Goal: Task Accomplishment & Management: Manage account settings

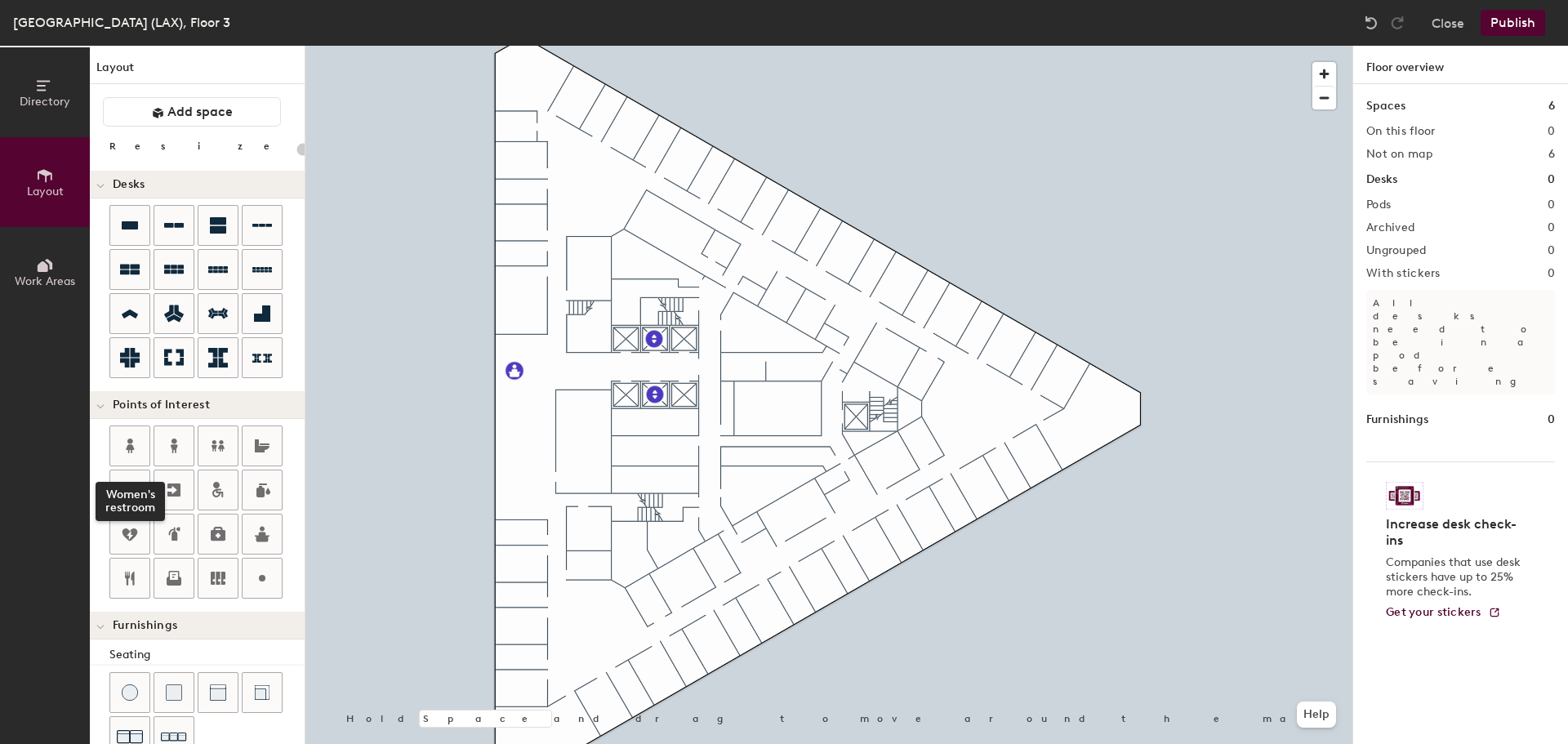
click at [129, 440] on icon at bounding box center [130, 445] width 8 height 14
click at [132, 440] on icon at bounding box center [130, 445] width 8 height 14
click at [625, 298] on div "Directory Layout Work Areas Layout Add space Resize Desks Points of Interest Fu…" at bounding box center [784, 394] width 1568 height 698
click at [668, 538] on div "Directory Layout Work Areas Layout Add space Resize Desks Points of Interest Fu…" at bounding box center [784, 394] width 1568 height 698
click at [723, 568] on span "Done" at bounding box center [720, 574] width 48 height 28
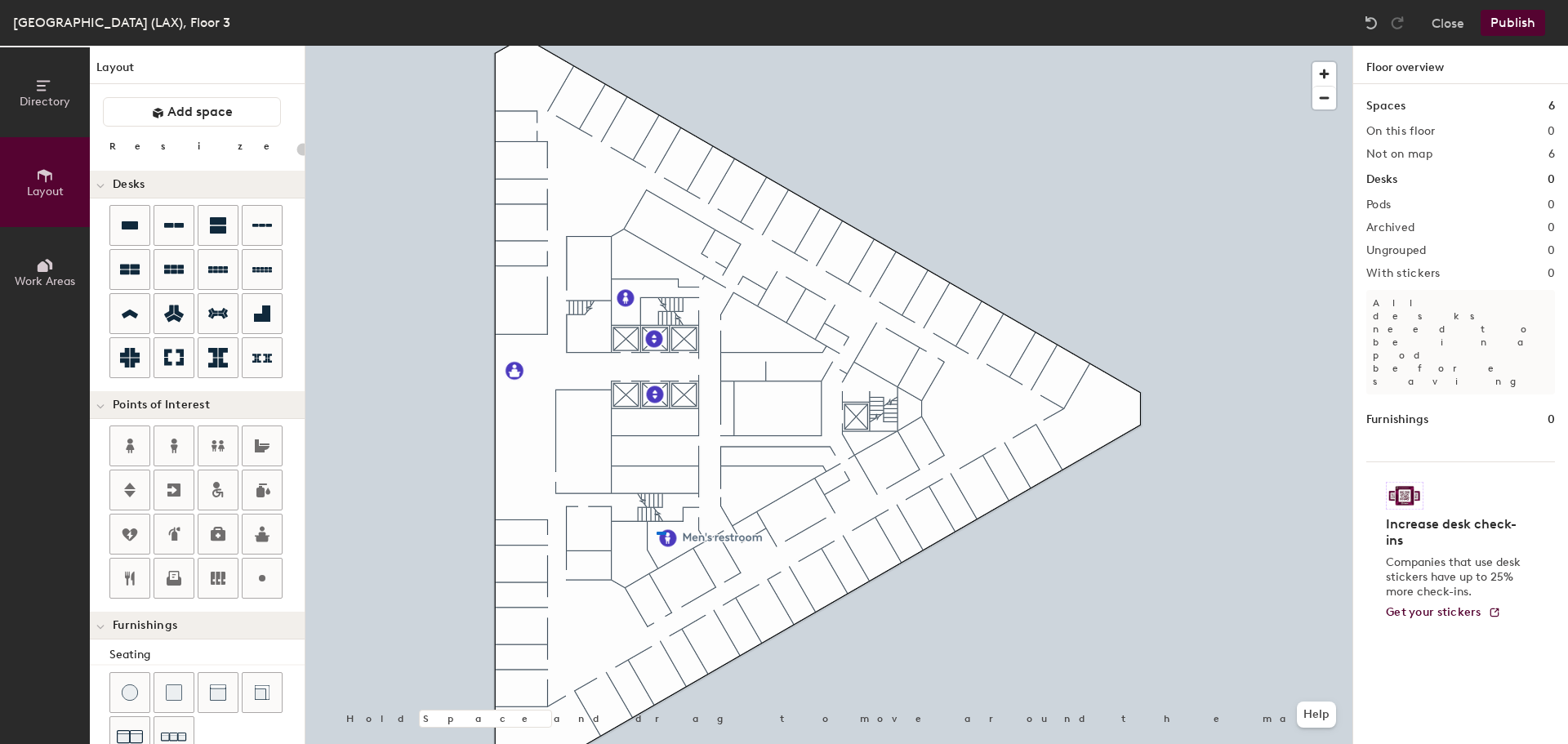
click at [657, 46] on div at bounding box center [829, 46] width 1047 height 0
click at [265, 307] on icon at bounding box center [261, 313] width 16 height 16
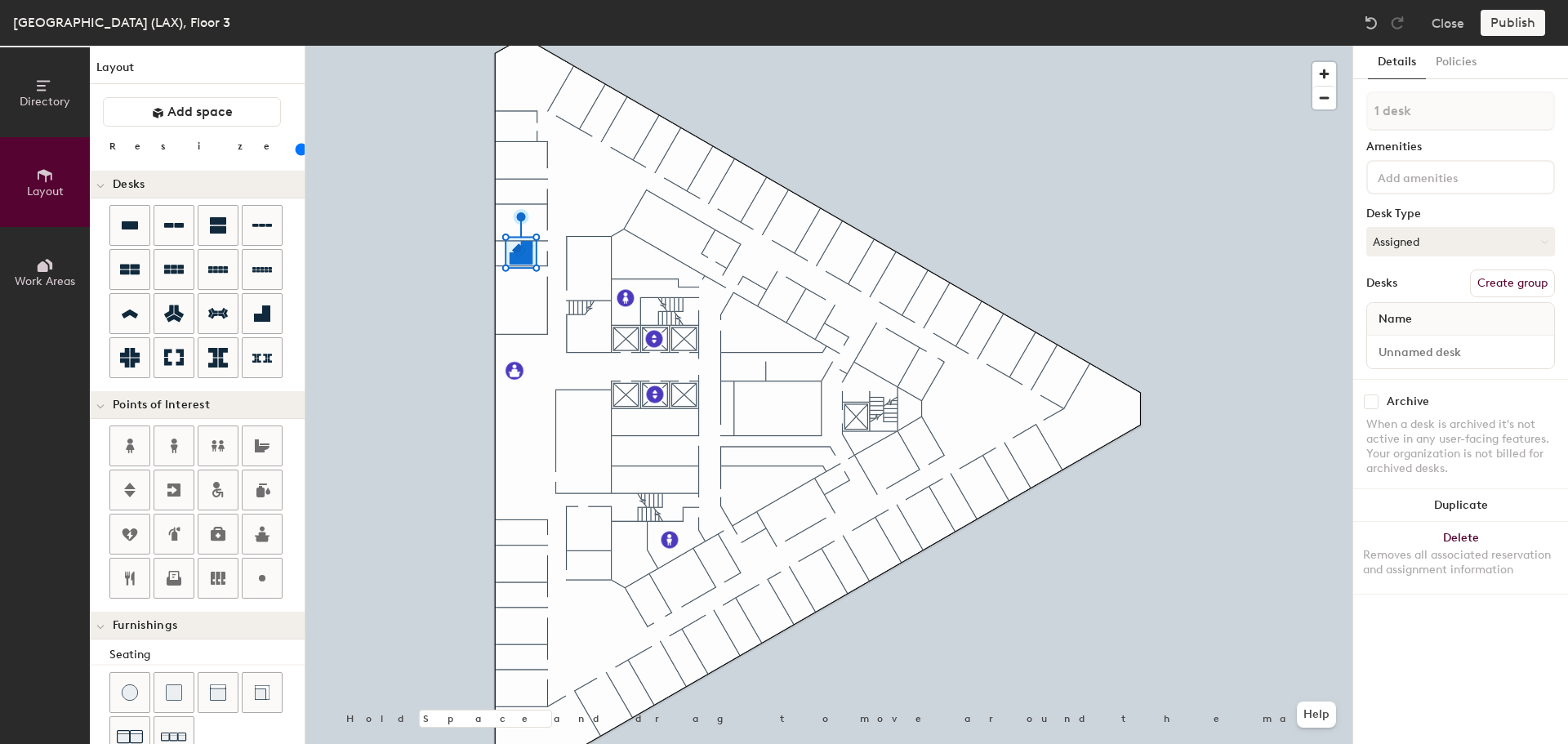
click at [1481, 498] on button "Duplicate" at bounding box center [1460, 506] width 215 height 33
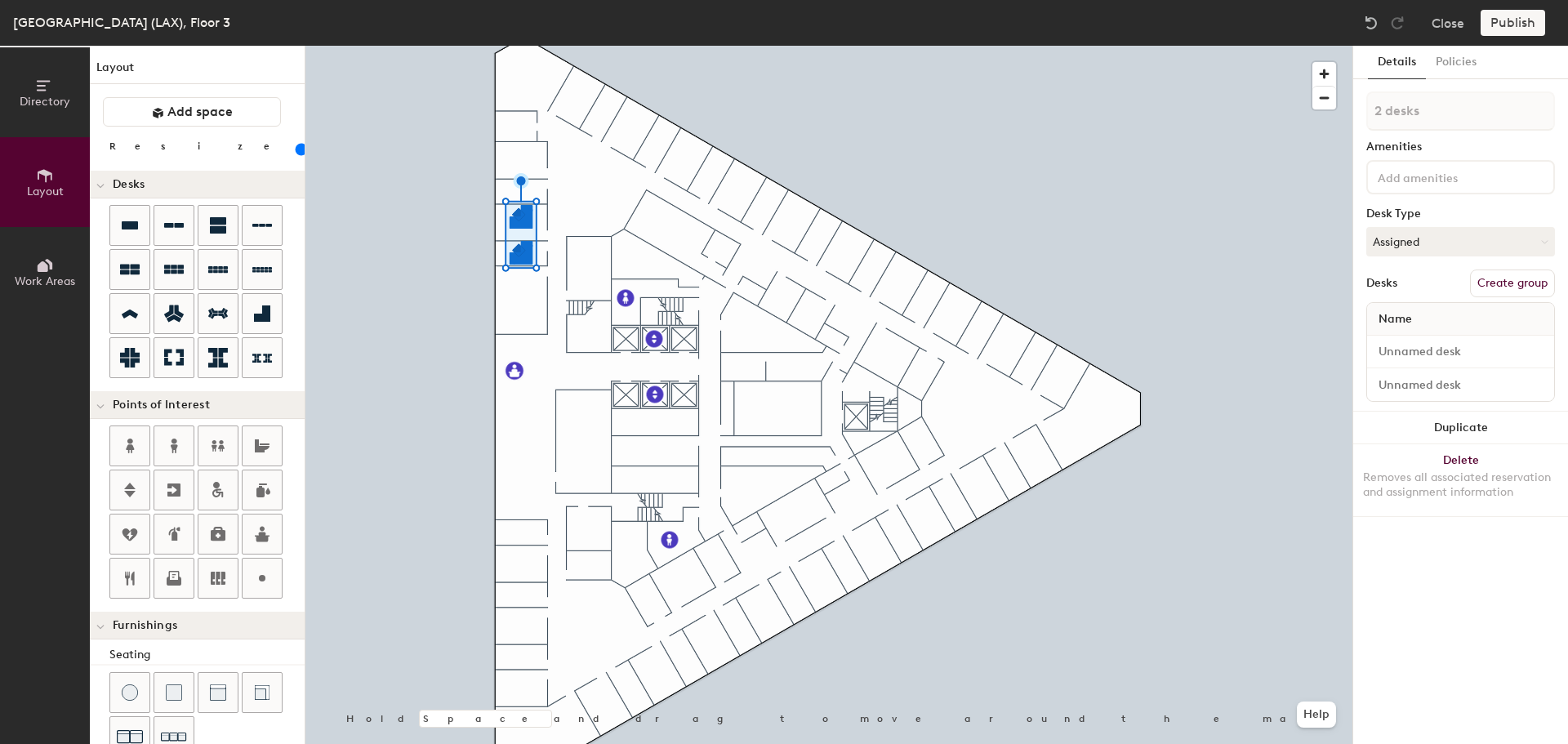
click at [1440, 433] on button "Duplicate" at bounding box center [1460, 428] width 215 height 33
click at [430, 46] on div at bounding box center [829, 46] width 1047 height 0
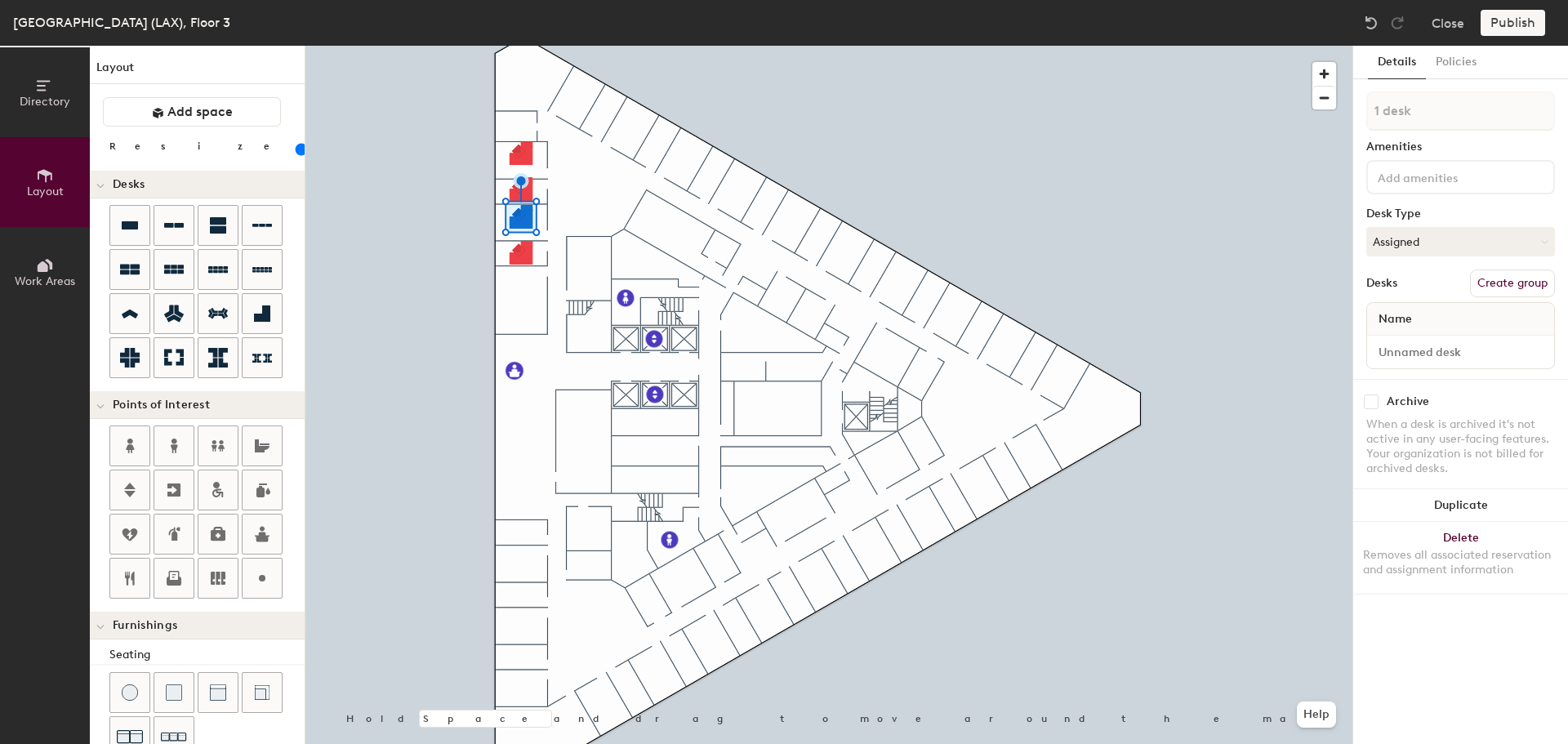
click at [1466, 498] on button "Duplicate" at bounding box center [1460, 506] width 215 height 33
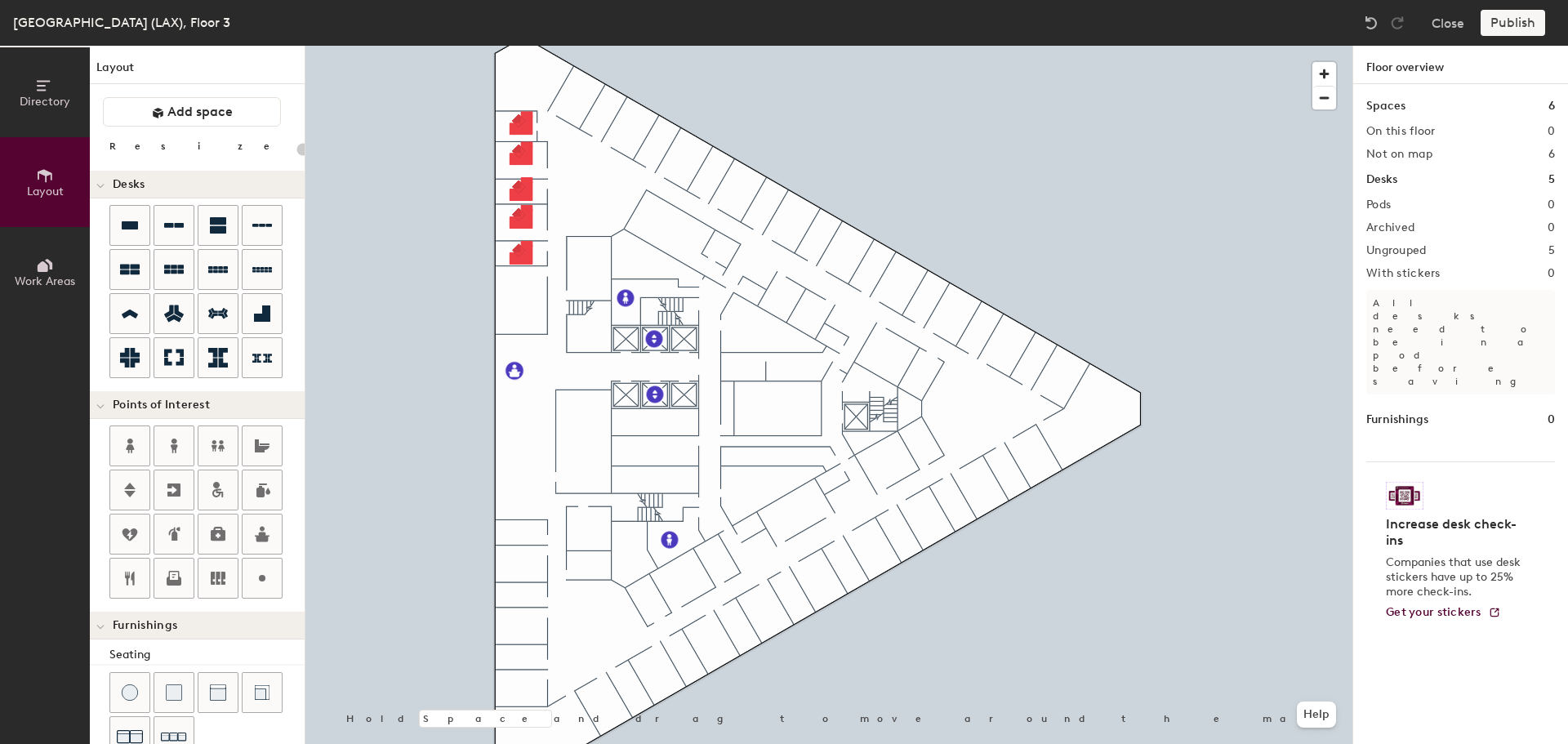
type input "100"
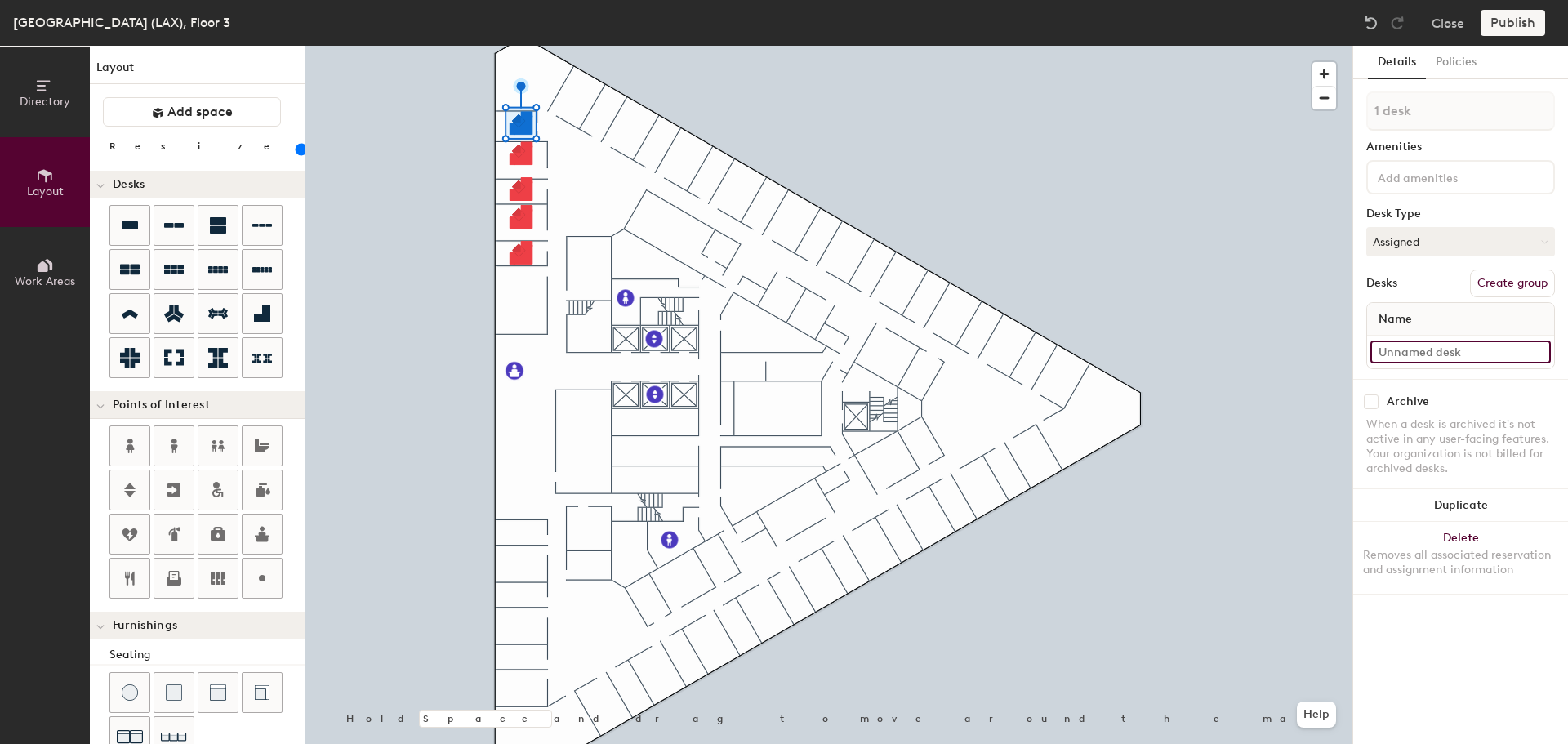
click at [1448, 360] on input at bounding box center [1460, 351] width 181 height 23
type input "03-009"
click at [1458, 342] on input at bounding box center [1460, 351] width 181 height 23
type input "03-008"
click at [523, 46] on div at bounding box center [829, 46] width 1047 height 0
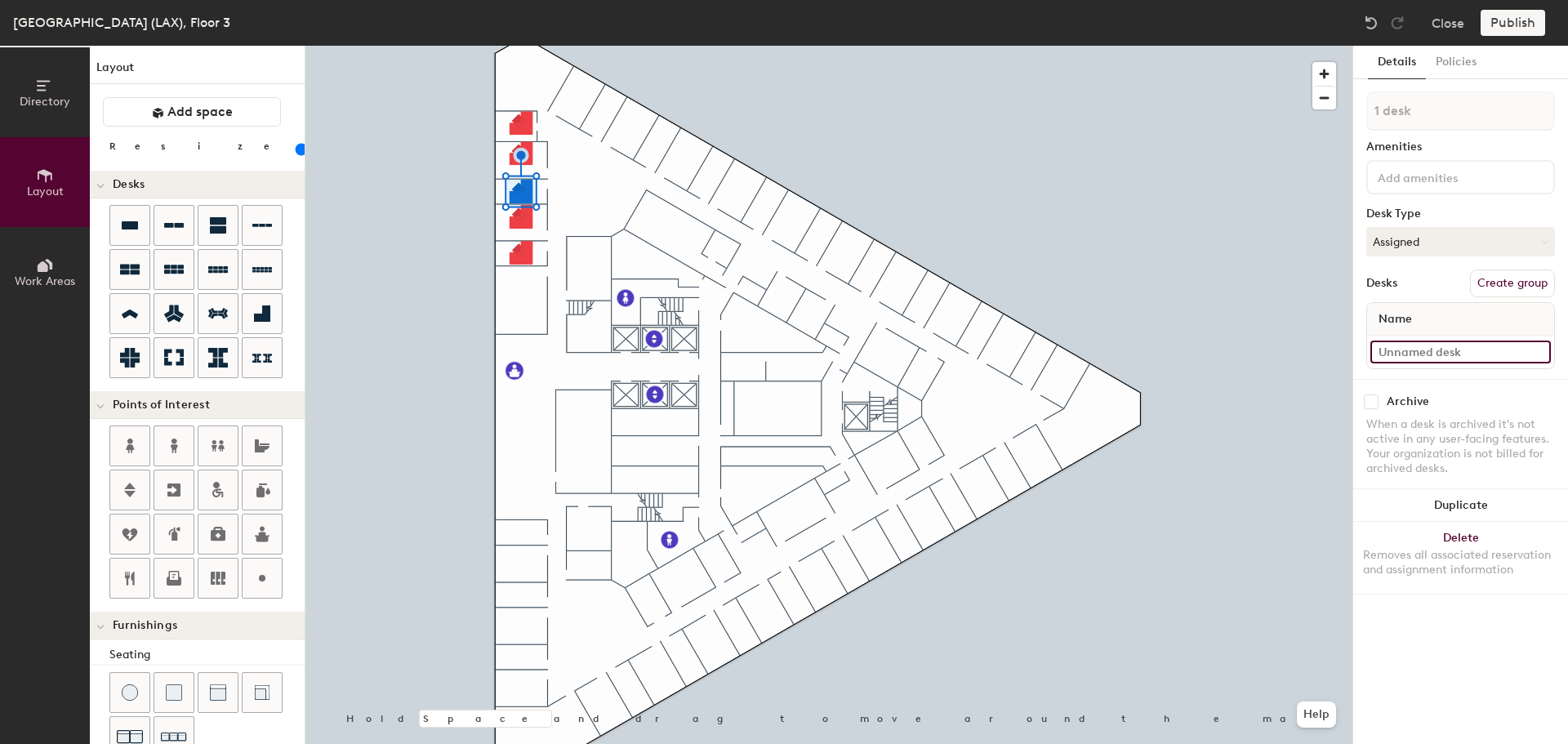
click at [1470, 350] on input at bounding box center [1460, 351] width 181 height 23
type input "03-007"
click at [1417, 346] on input at bounding box center [1460, 351] width 181 height 23
type input "03-006"
click at [1434, 350] on input at bounding box center [1460, 351] width 181 height 23
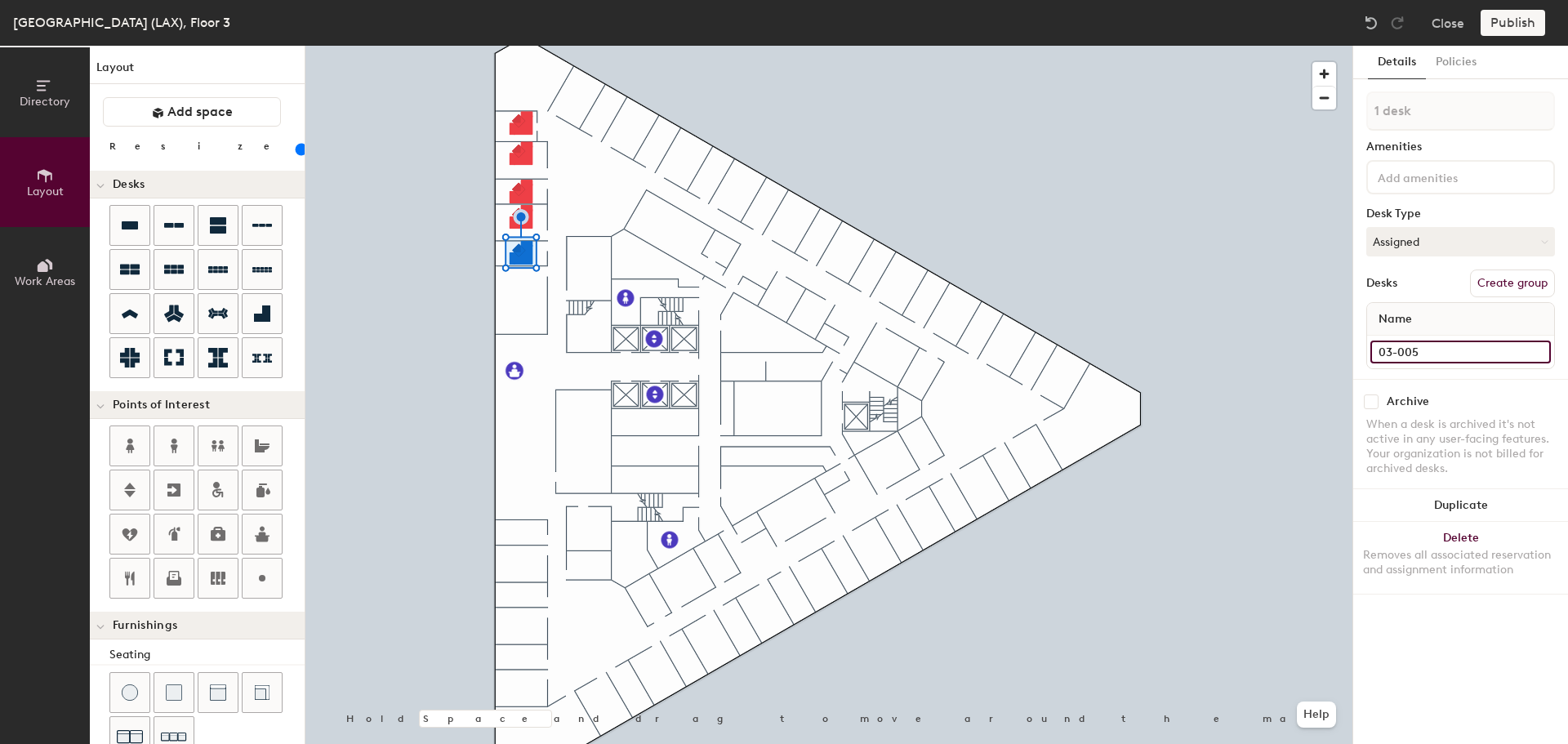
type input "03-005"
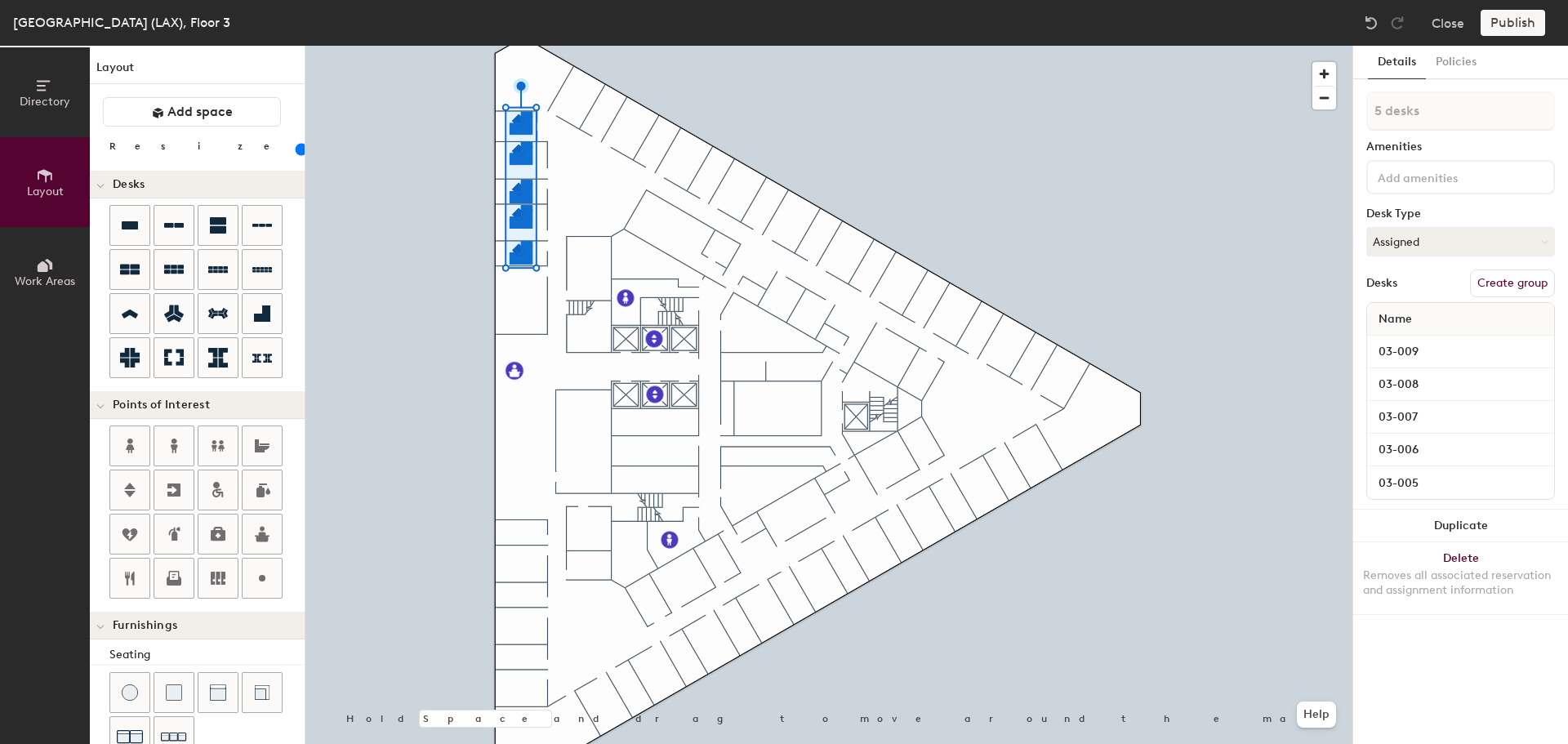
click at [1491, 517] on button "Duplicate" at bounding box center [1460, 526] width 215 height 33
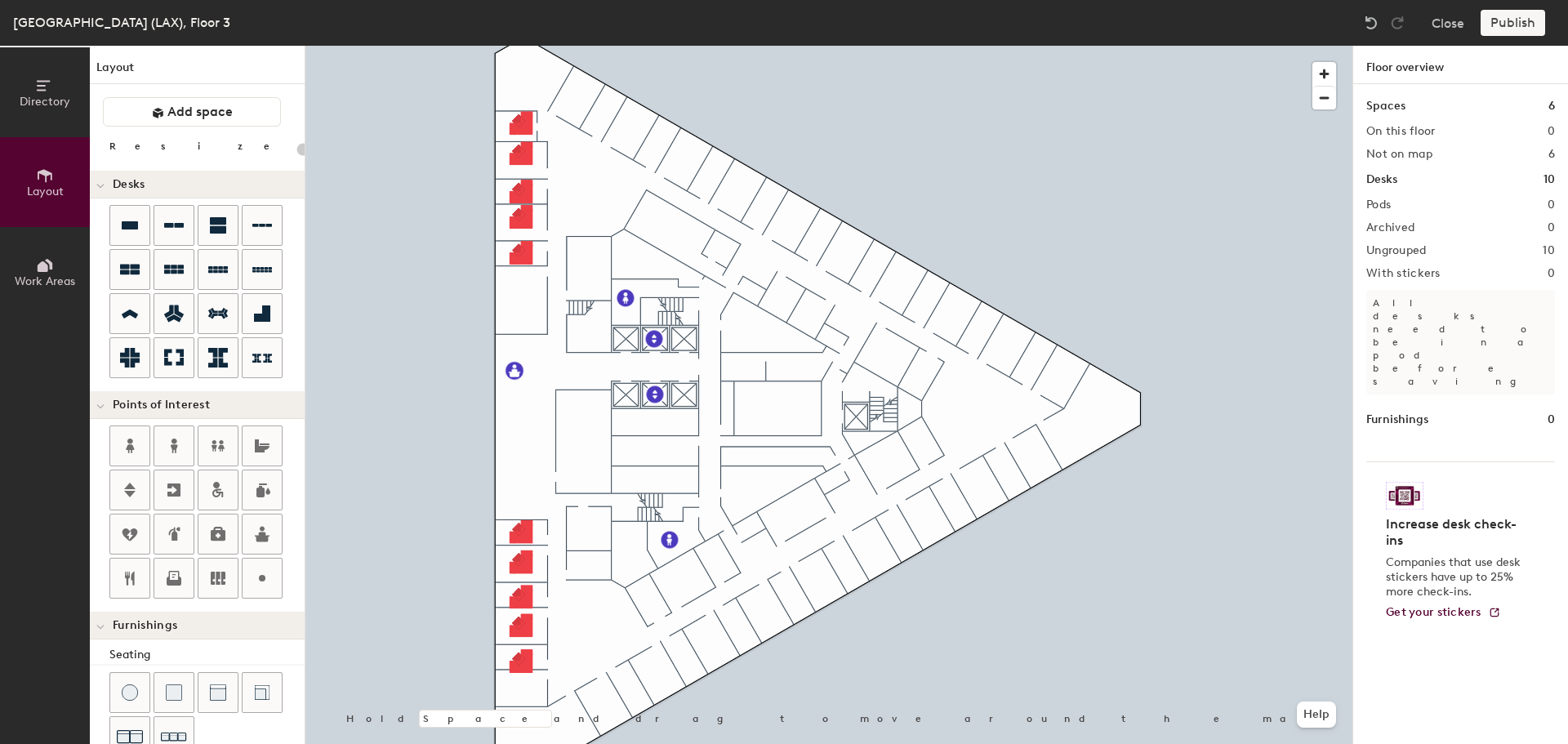
type input "100"
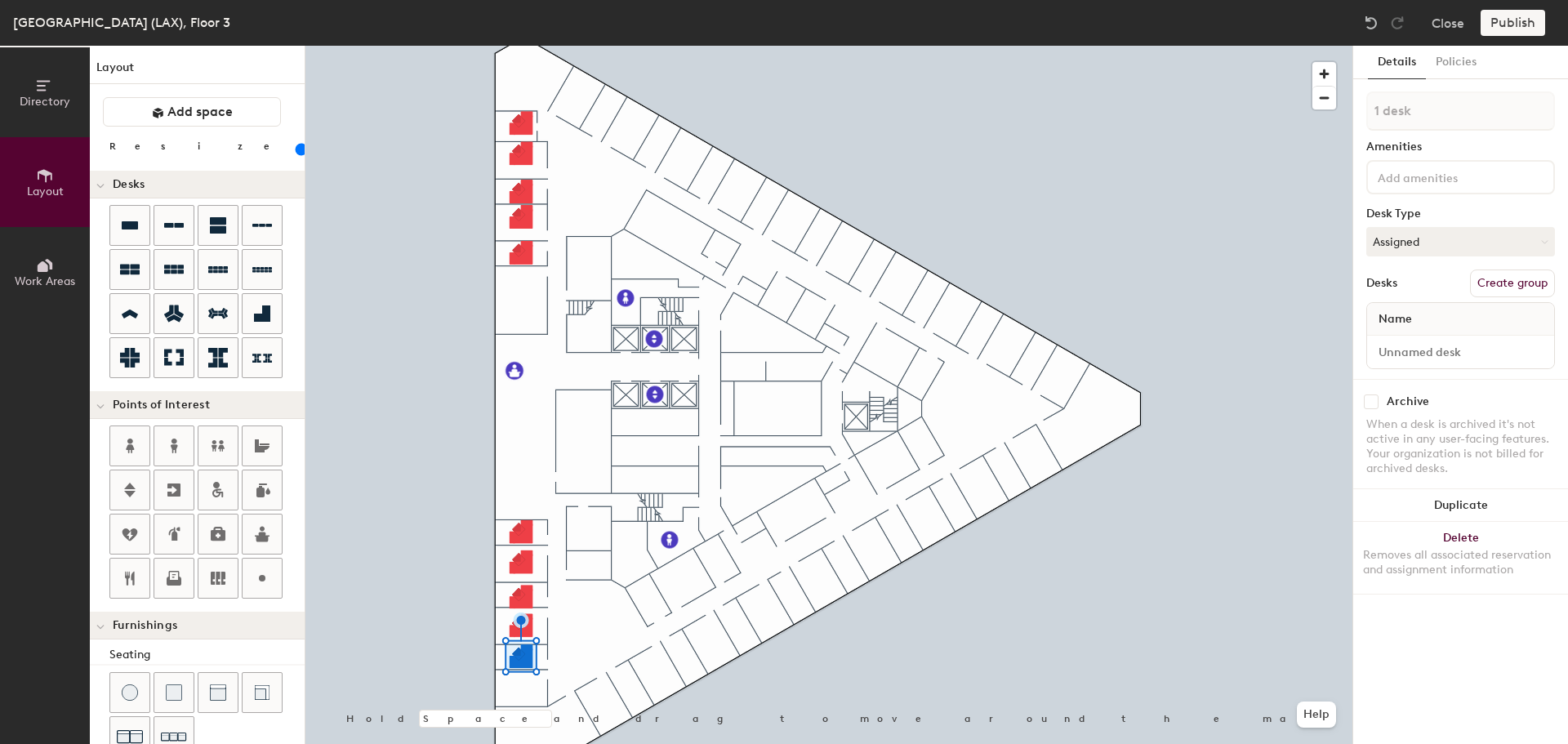
click at [1470, 500] on button "Duplicate" at bounding box center [1460, 506] width 215 height 33
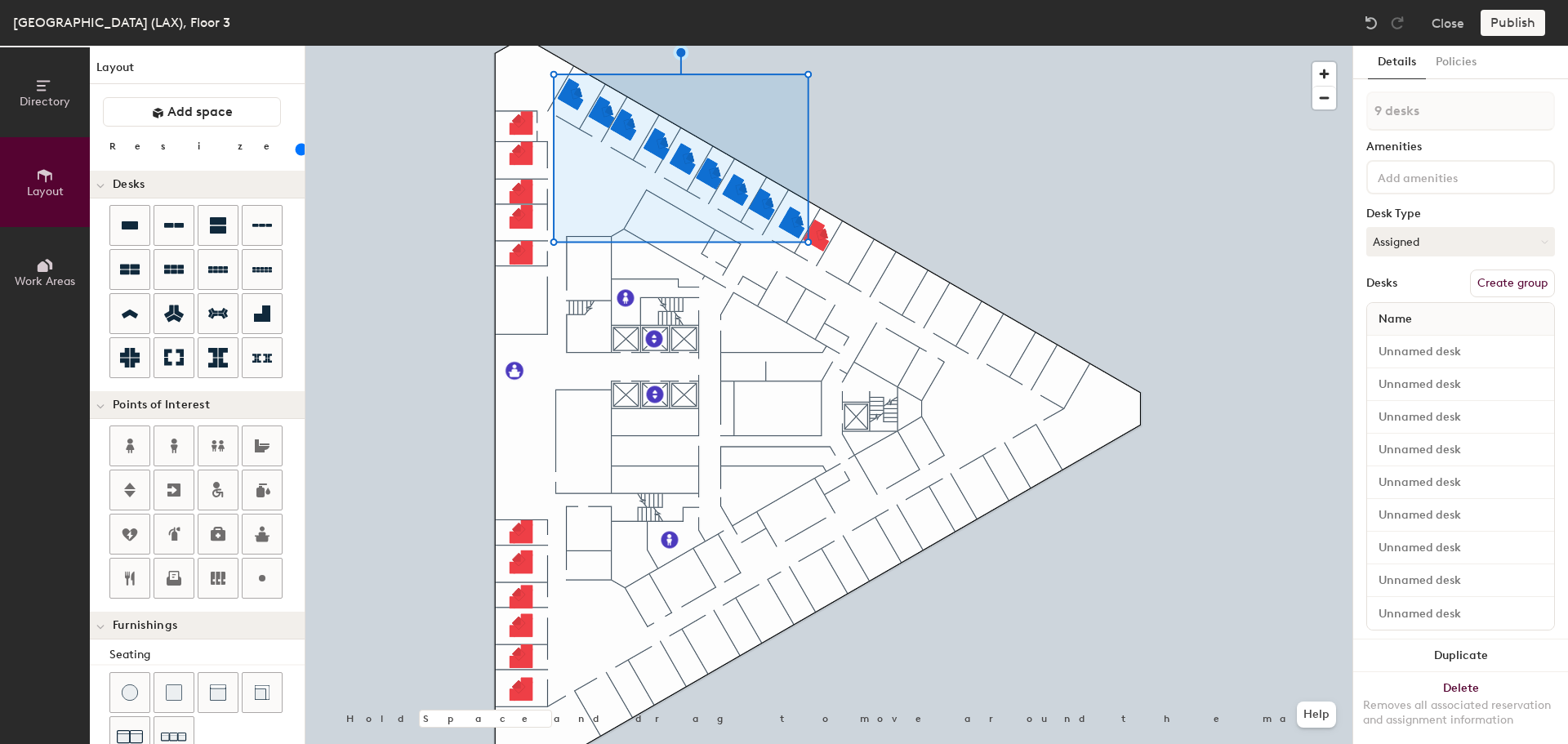
click at [1482, 646] on button "Duplicate" at bounding box center [1460, 656] width 215 height 33
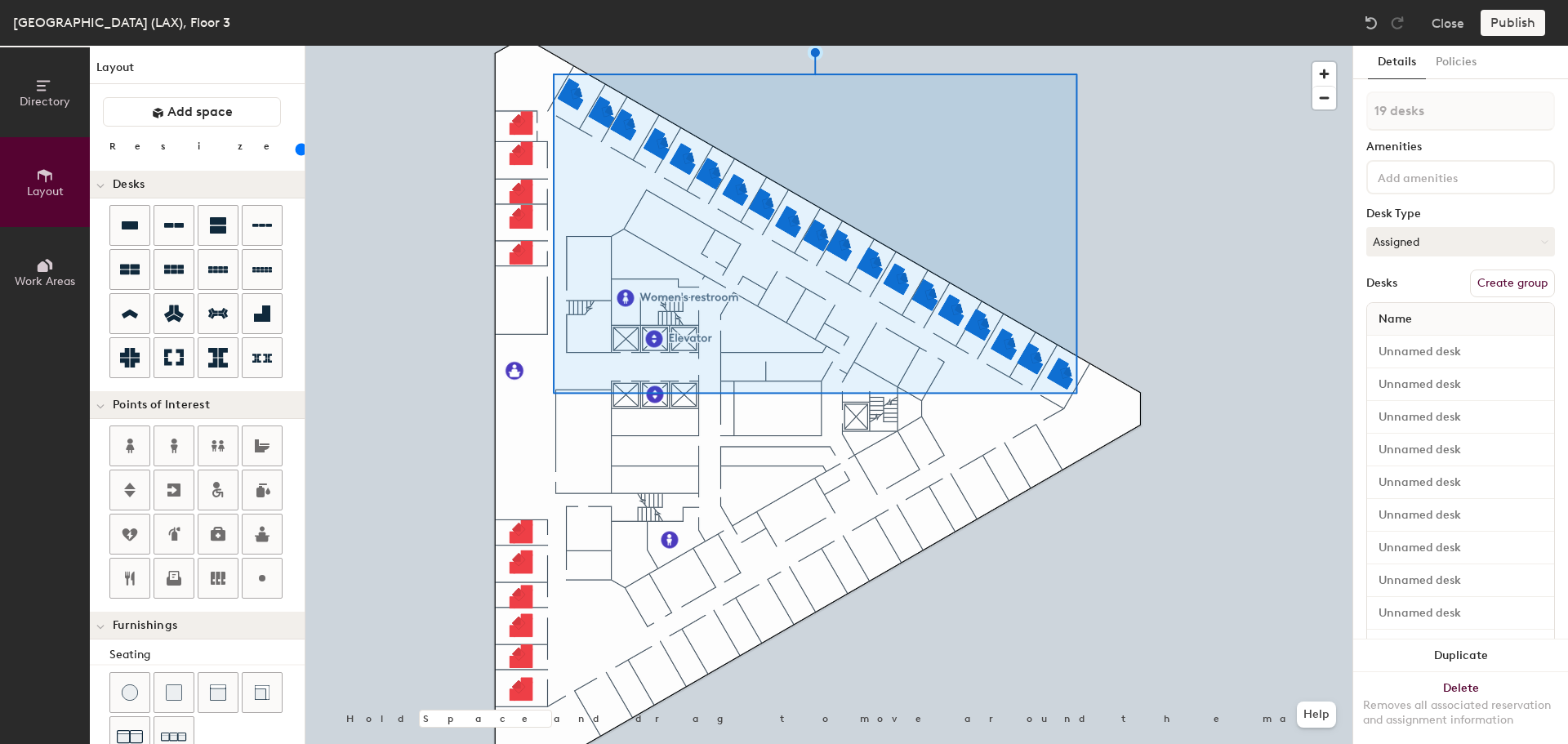
click at [1481, 642] on button "Duplicate" at bounding box center [1460, 656] width 215 height 33
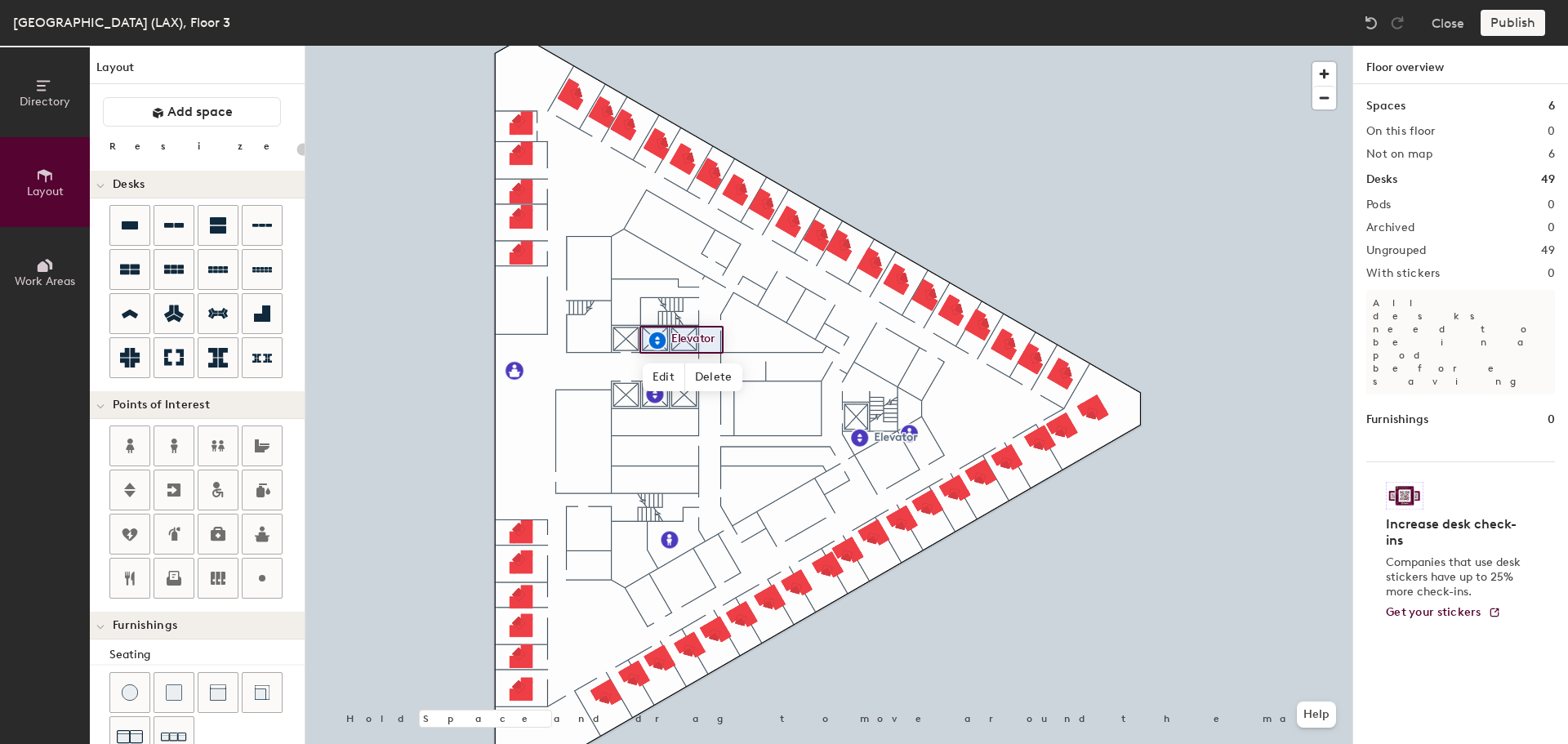
click at [911, 46] on div at bounding box center [829, 46] width 1047 height 0
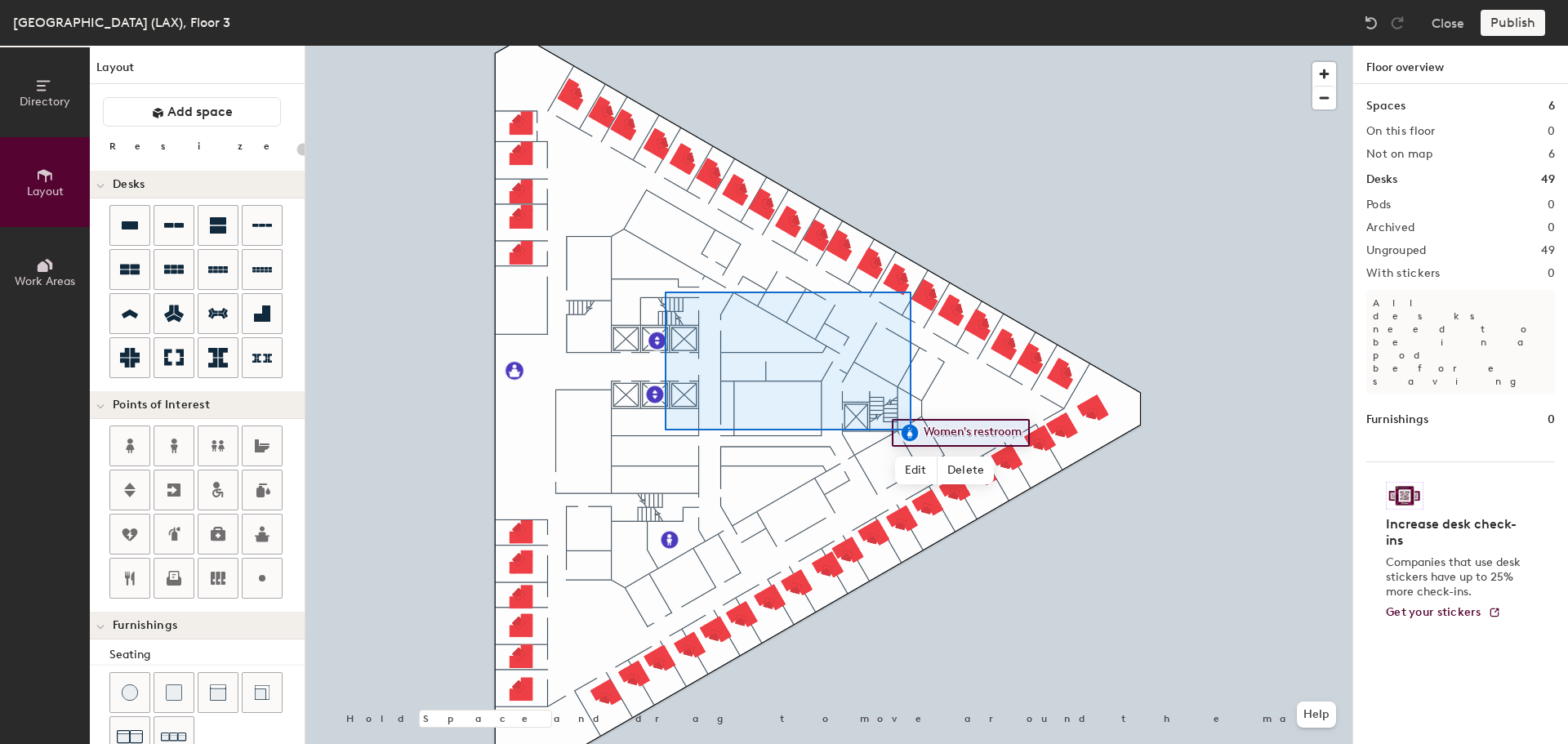
drag, startPoint x: 1362, startPoint y: 554, endPoint x: 707, endPoint y: 313, distance: 697.9
click at [668, 294] on div at bounding box center [788, 361] width 247 height 139
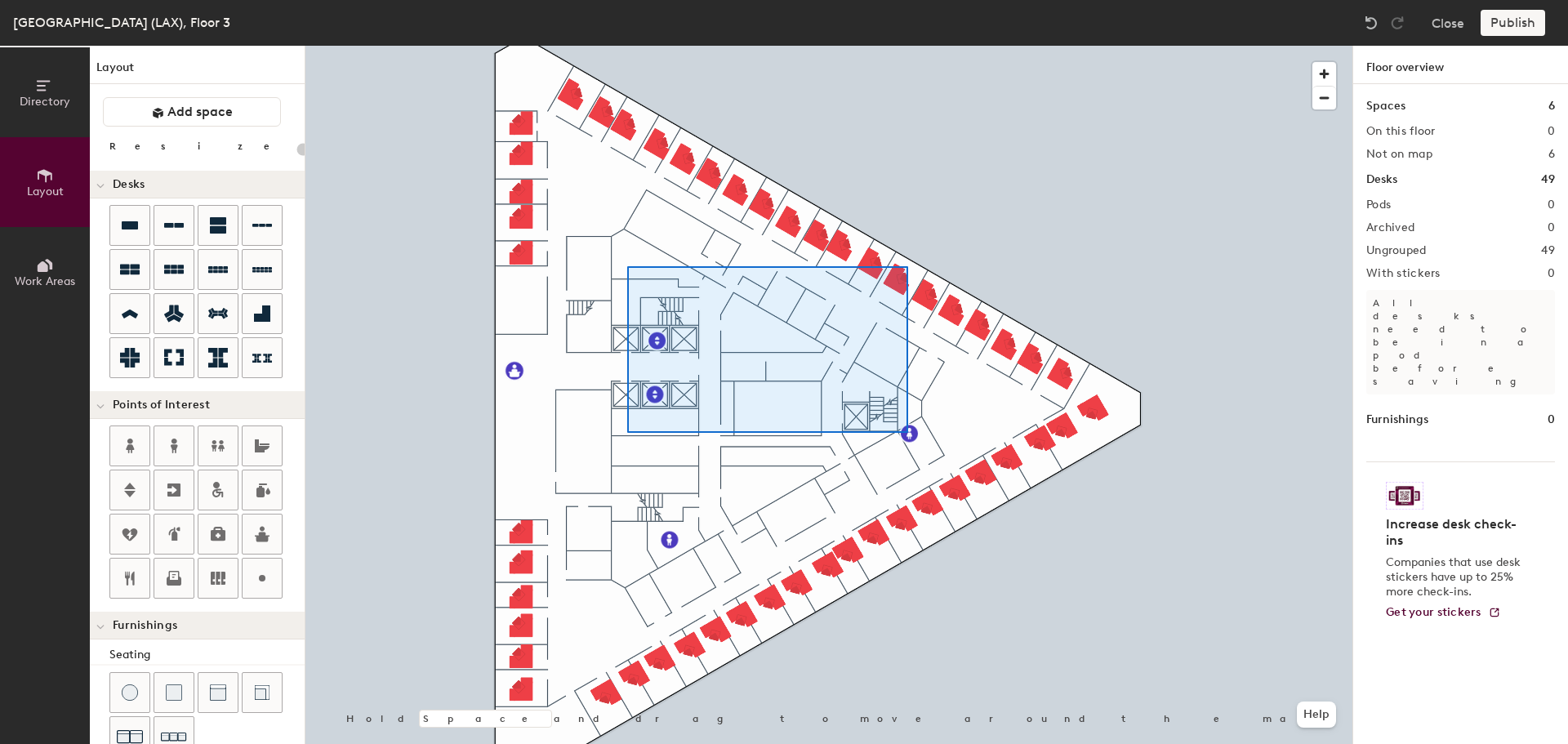
click at [632, 46] on div at bounding box center [829, 46] width 1047 height 0
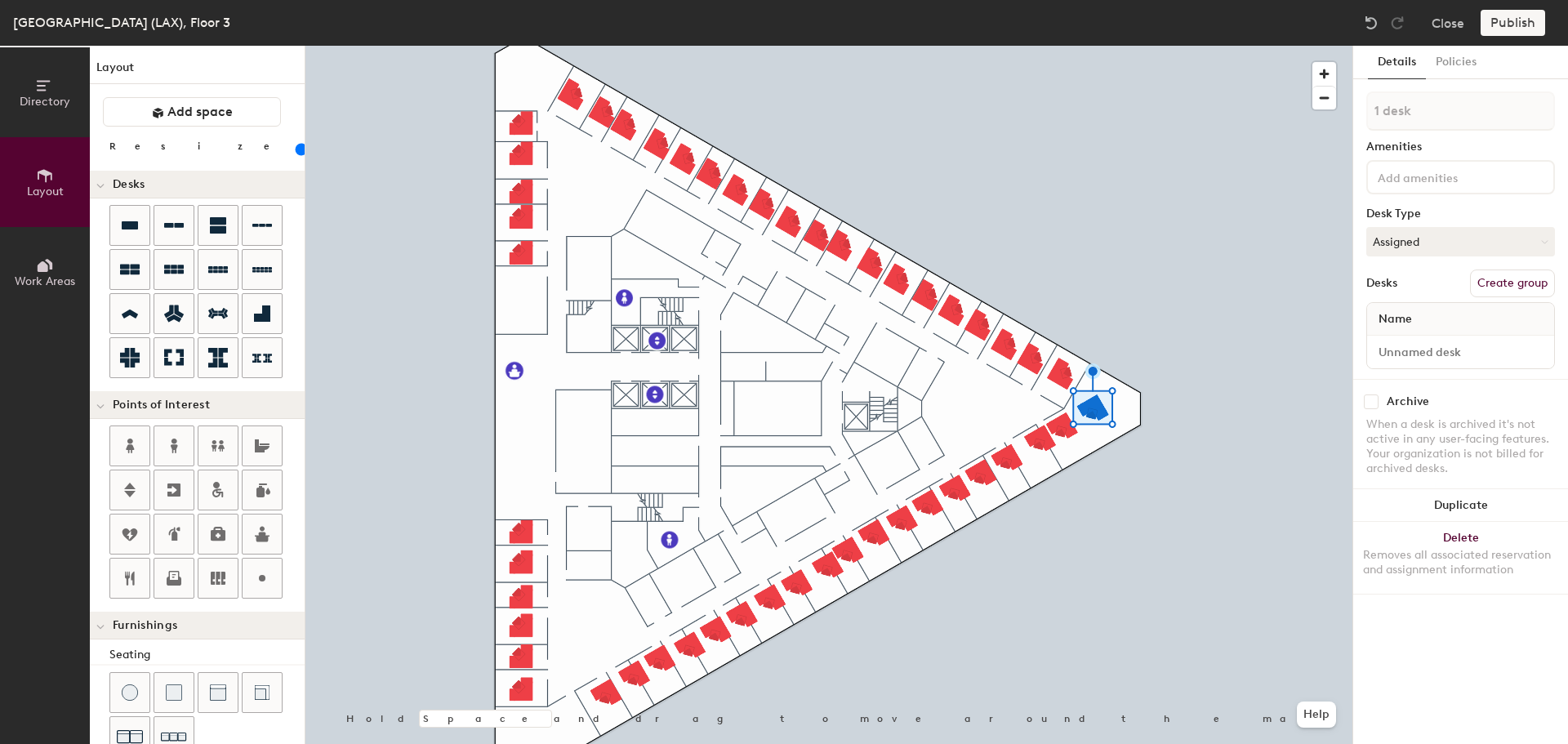
click at [1483, 534] on button "Delete Removes all associated reservation and assignment information" at bounding box center [1460, 557] width 215 height 72
click at [1460, 548] on div "Removes all associated reservation and assignment information" at bounding box center [1461, 562] width 195 height 30
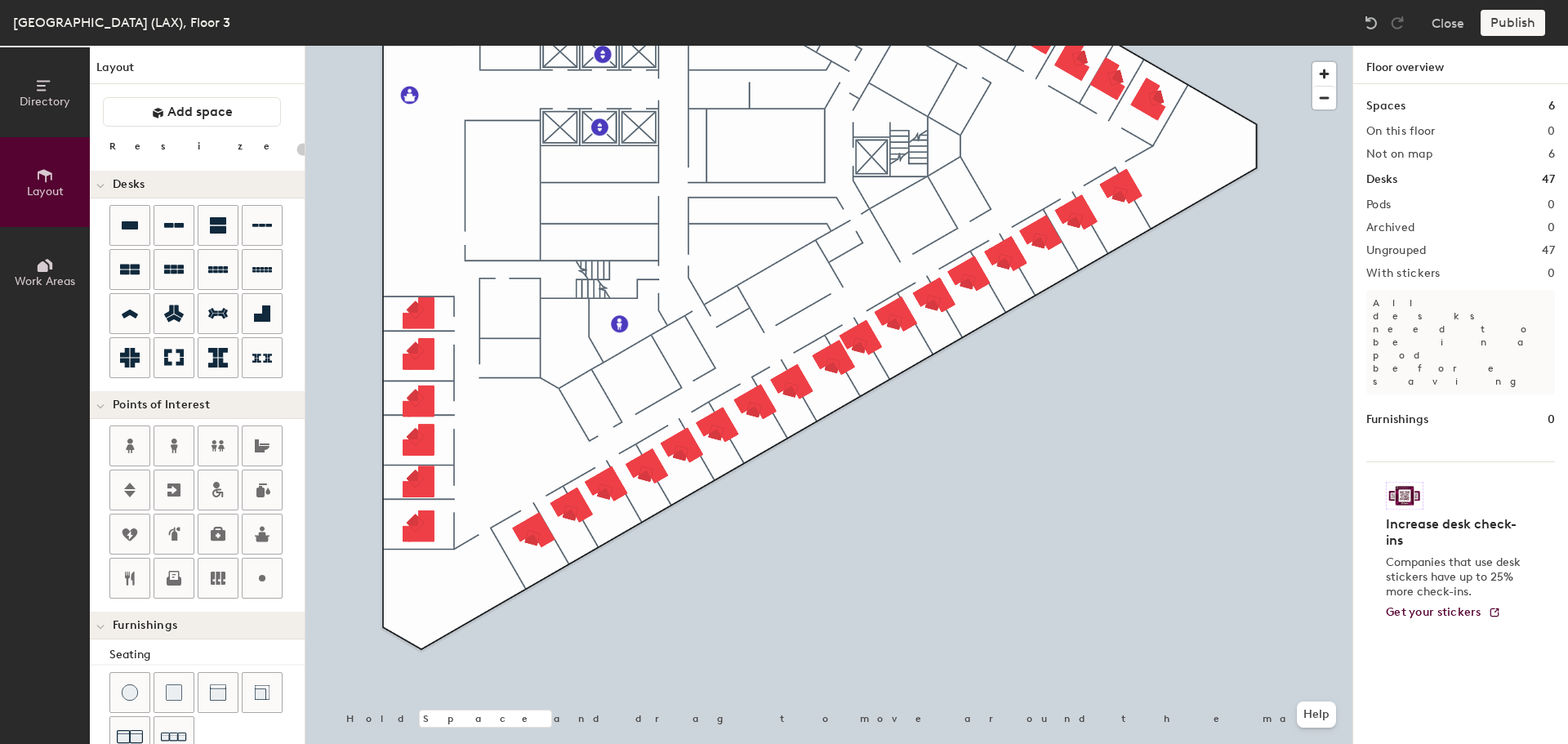
type input "100"
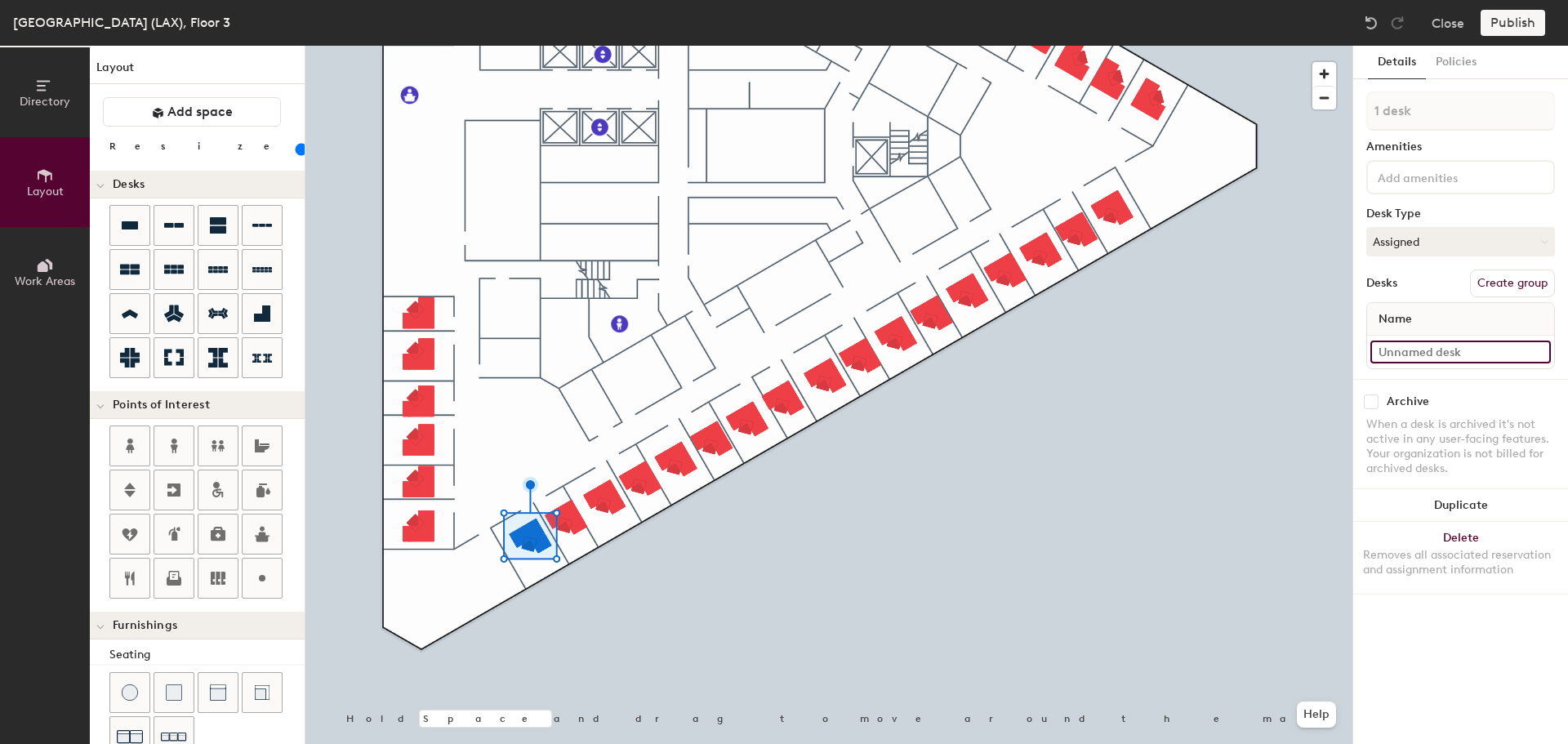
click at [1436, 344] on input at bounding box center [1460, 351] width 181 height 23
type input "03-047"
click at [133, 352] on icon at bounding box center [130, 357] width 20 height 20
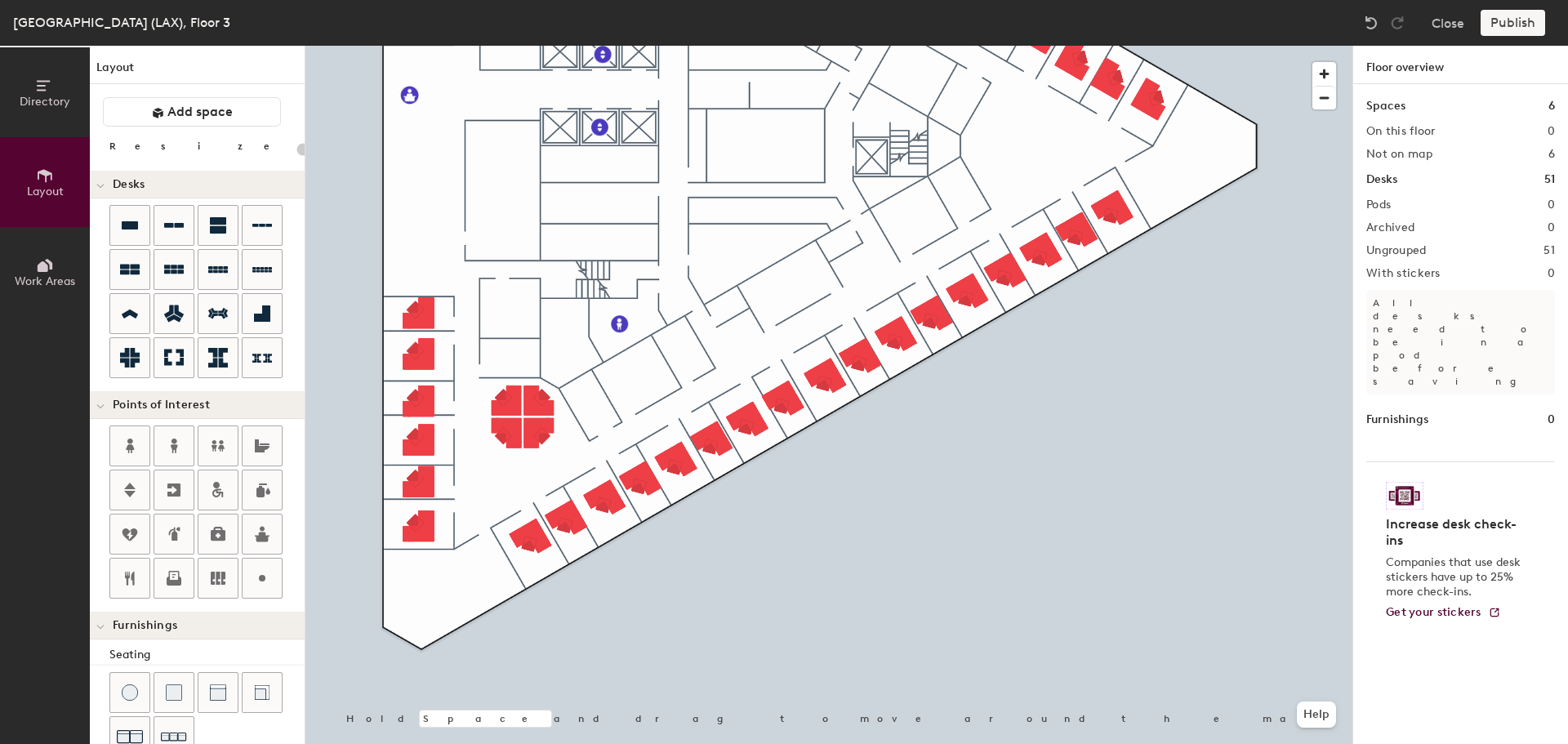
type input "100"
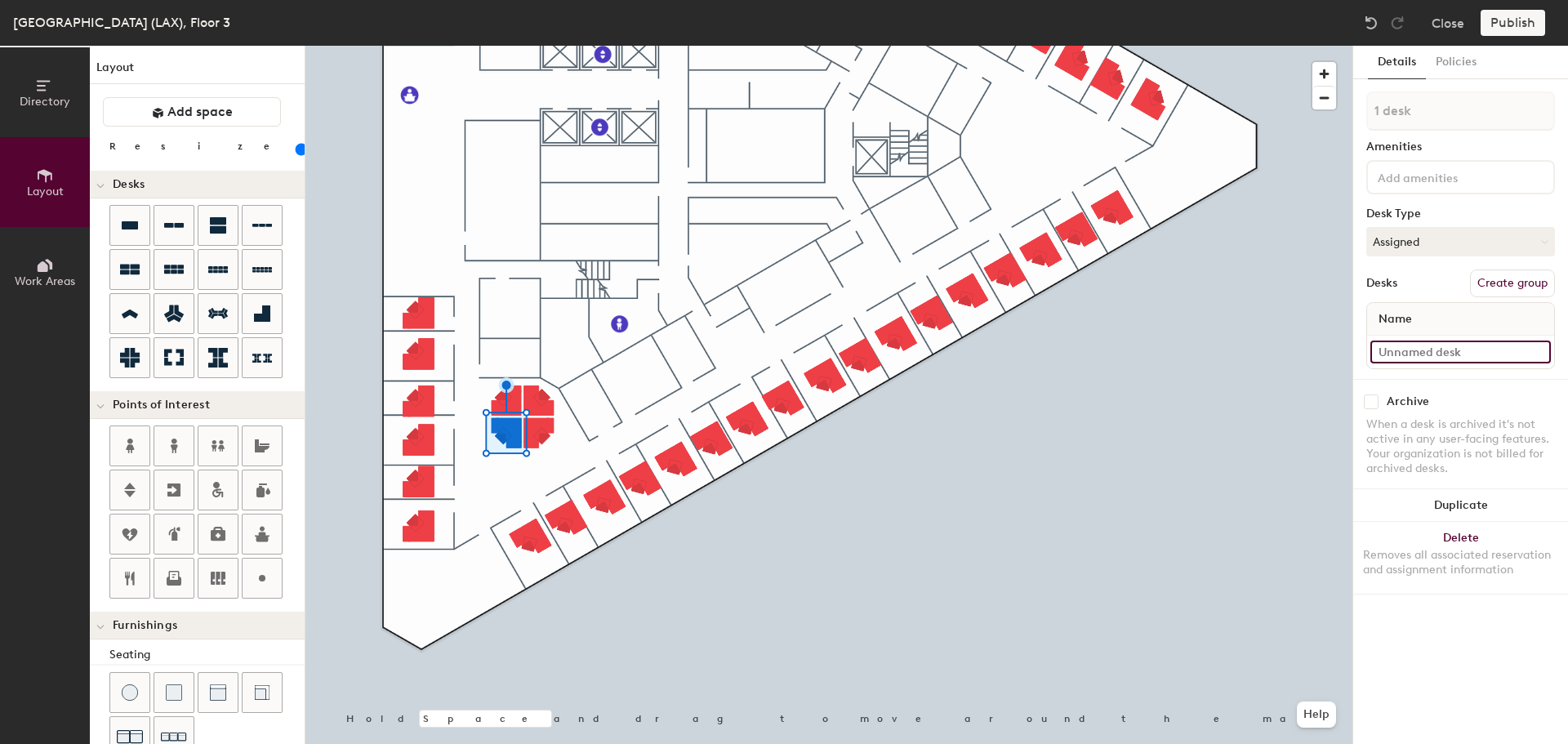
click at [1412, 352] on input at bounding box center [1460, 351] width 181 height 23
type input "03-082A"
click at [1412, 350] on input at bounding box center [1460, 351] width 181 height 23
type input "03-82B"
click at [1423, 355] on input "03-082A" at bounding box center [1460, 351] width 181 height 23
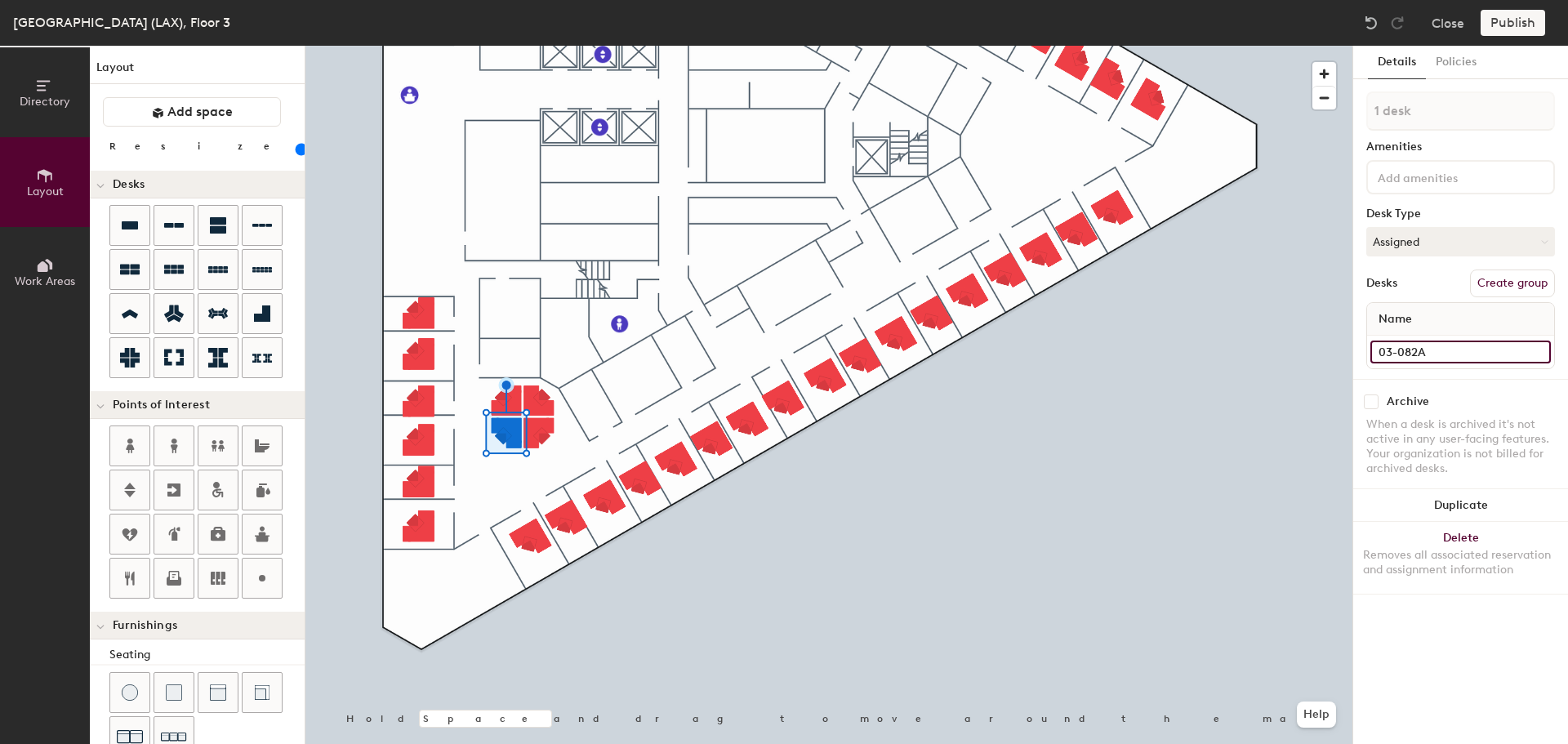
click at [1408, 351] on input "03-082A" at bounding box center [1460, 351] width 181 height 23
click at [1405, 352] on input "03-082A" at bounding box center [1460, 351] width 181 height 23
type input "03-82A"
click at [1395, 357] on input at bounding box center [1460, 351] width 181 height 23
type input "03-82C"
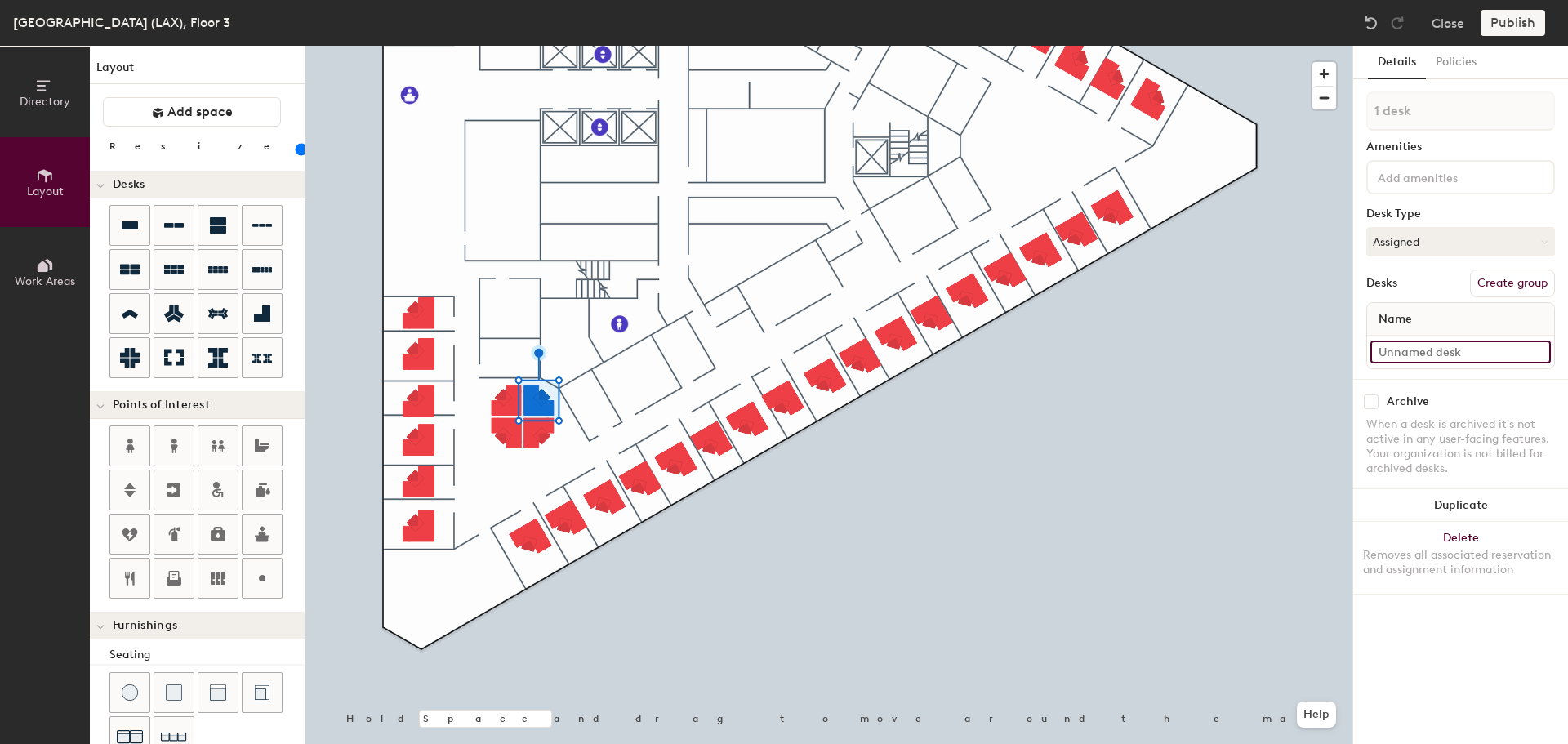
click at [1448, 344] on input at bounding box center [1460, 351] width 181 height 23
type input "03-82D"
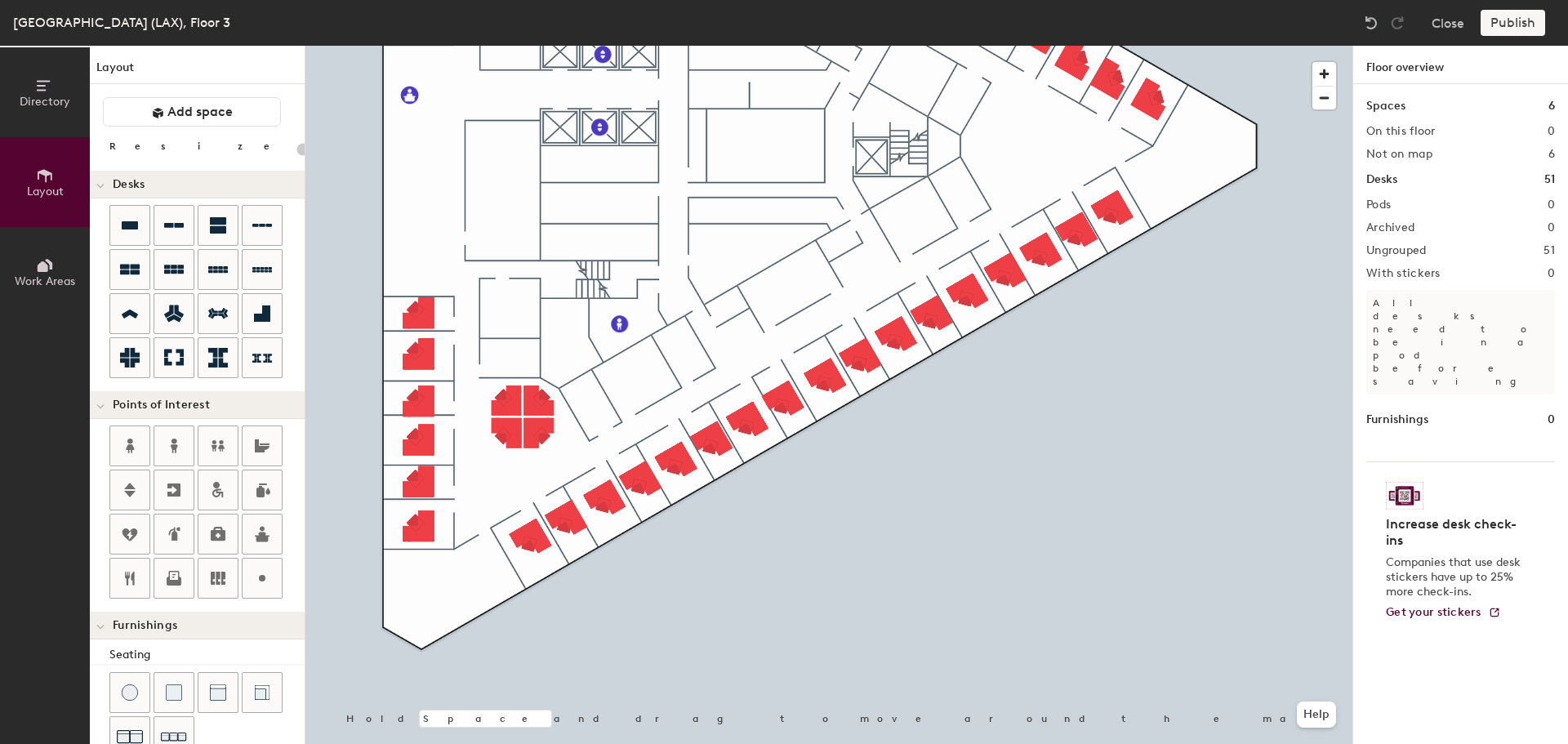
click at [590, 406] on div "Directory Layout Work Areas Layout Add space Resize Desks Points of Interest Fu…" at bounding box center [784, 394] width 1568 height 698
type input "20"
type input "03-081 Office Services"
click at [125, 235] on div at bounding box center [130, 226] width 39 height 39
type input "100"
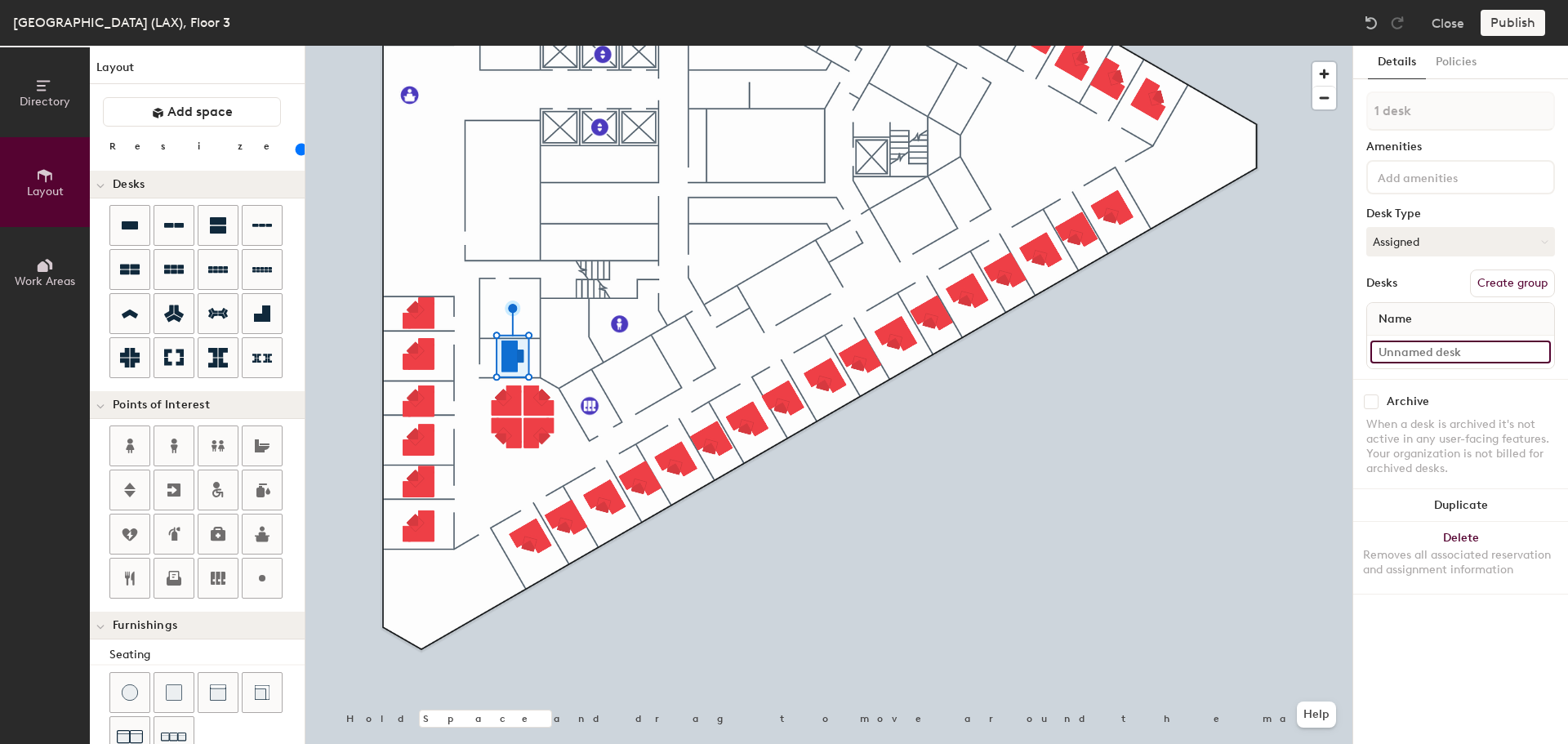
click at [1459, 358] on input at bounding box center [1460, 351] width 181 height 23
type input "03-083"
click at [507, 302] on div "Directory Layout Work Areas Layout Add space Resize Desks Points of Interest Fu…" at bounding box center [784, 394] width 1568 height 698
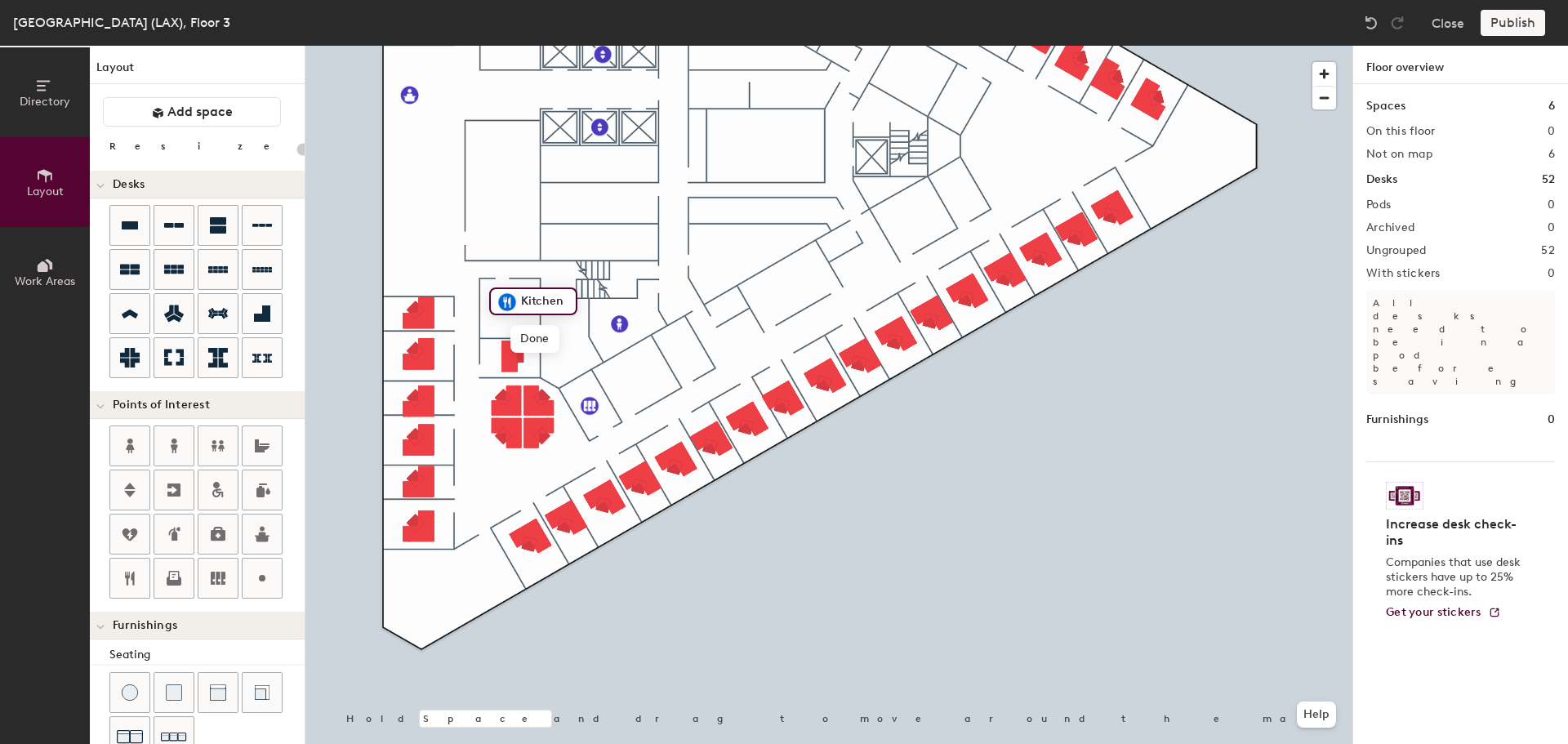
type input "20"
click at [519, 301] on input "Kitchen" at bounding box center [543, 301] width 53 height 23
type input "03-085 Kitchen"
click at [565, 332] on span "Done" at bounding box center [560, 338] width 48 height 28
click at [504, 46] on div at bounding box center [829, 46] width 1047 height 0
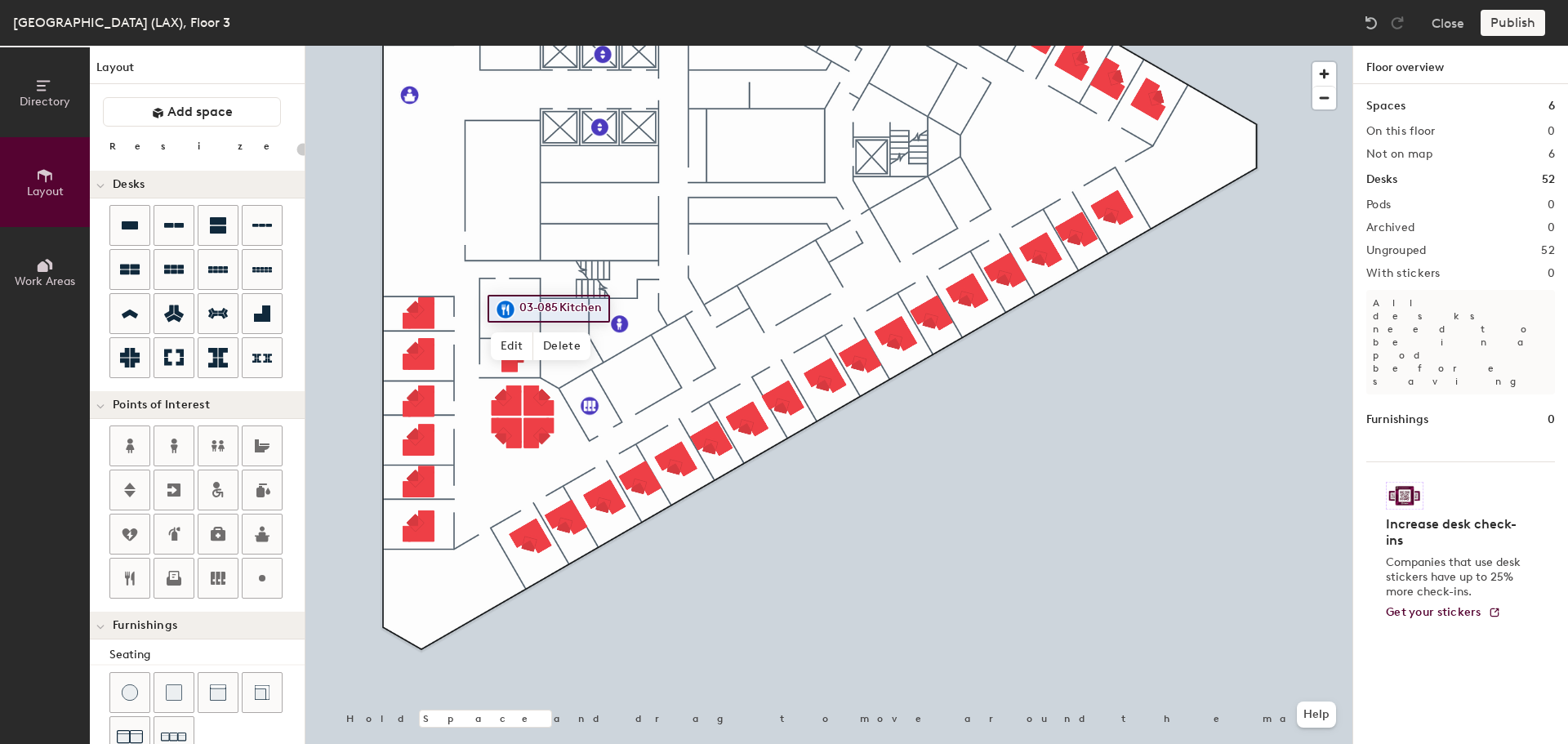
click at [594, 280] on div "Directory Layout Work Areas Layout Add space Resize Desks Points of Interest Fu…" at bounding box center [784, 394] width 1568 height 698
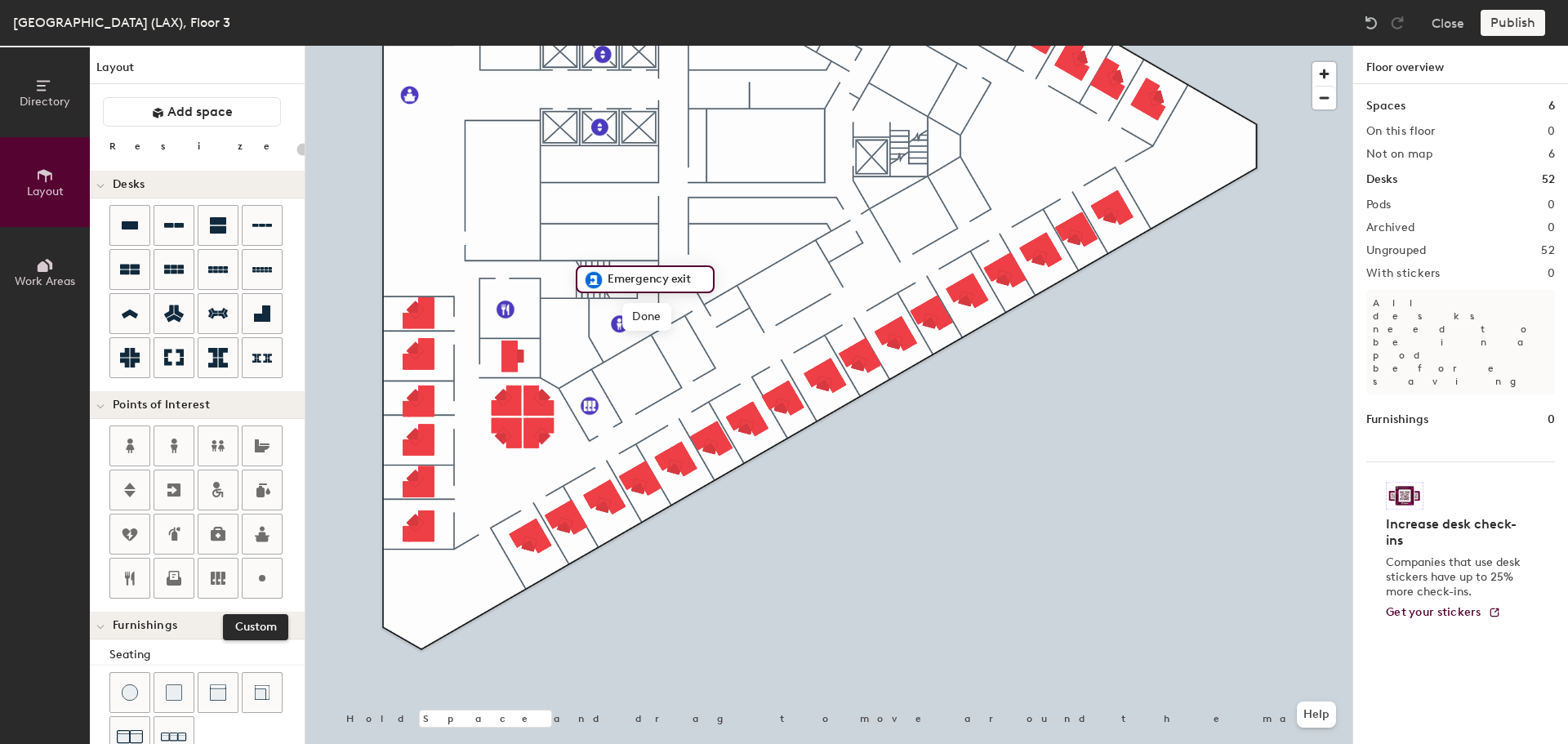
click at [259, 573] on icon at bounding box center [261, 578] width 20 height 20
type input "20"
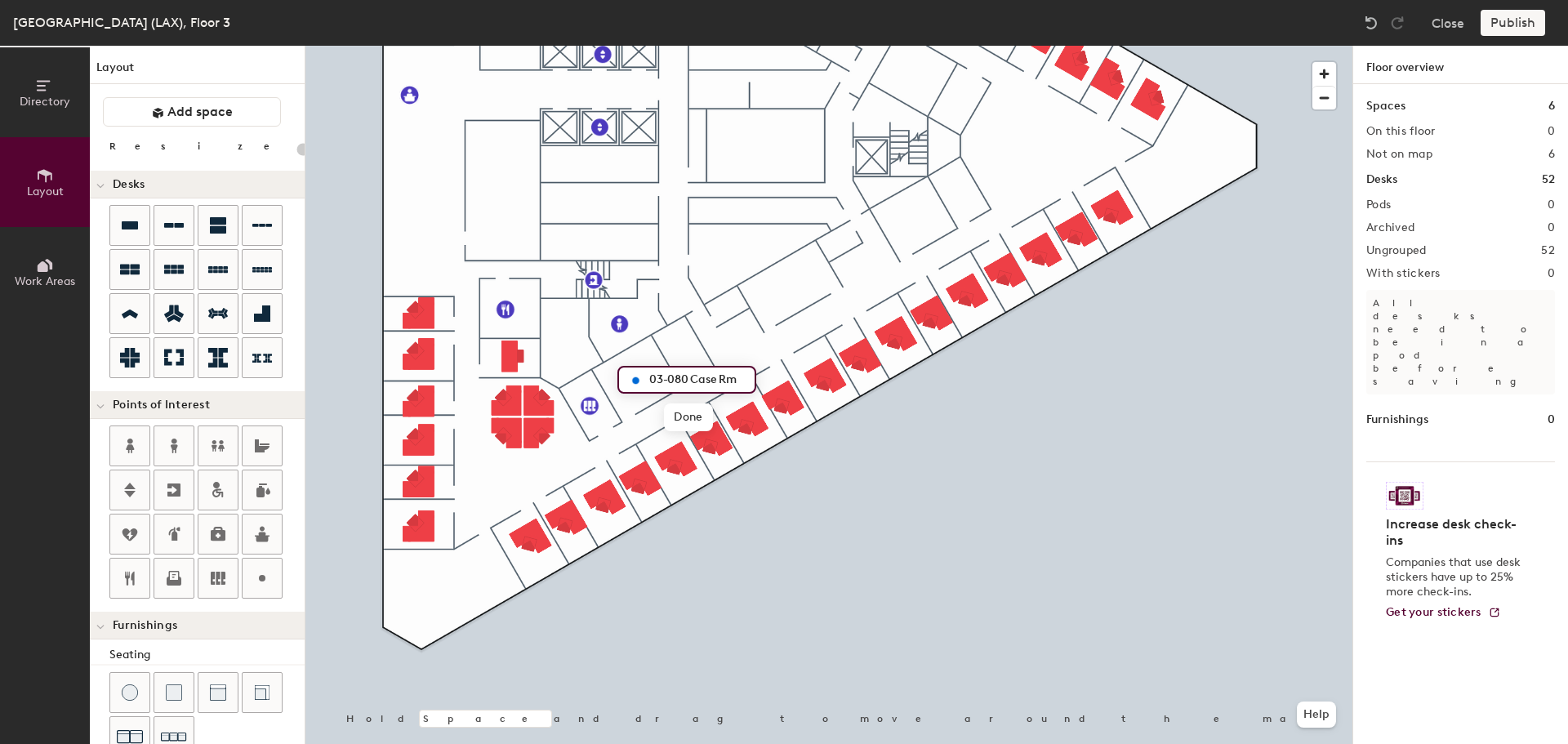
type input "03-080 Case Rm"
drag, startPoint x: 128, startPoint y: 227, endPoint x: 221, endPoint y: 249, distance: 95.6
click at [129, 227] on icon at bounding box center [129, 226] width 16 height 8
type input "100"
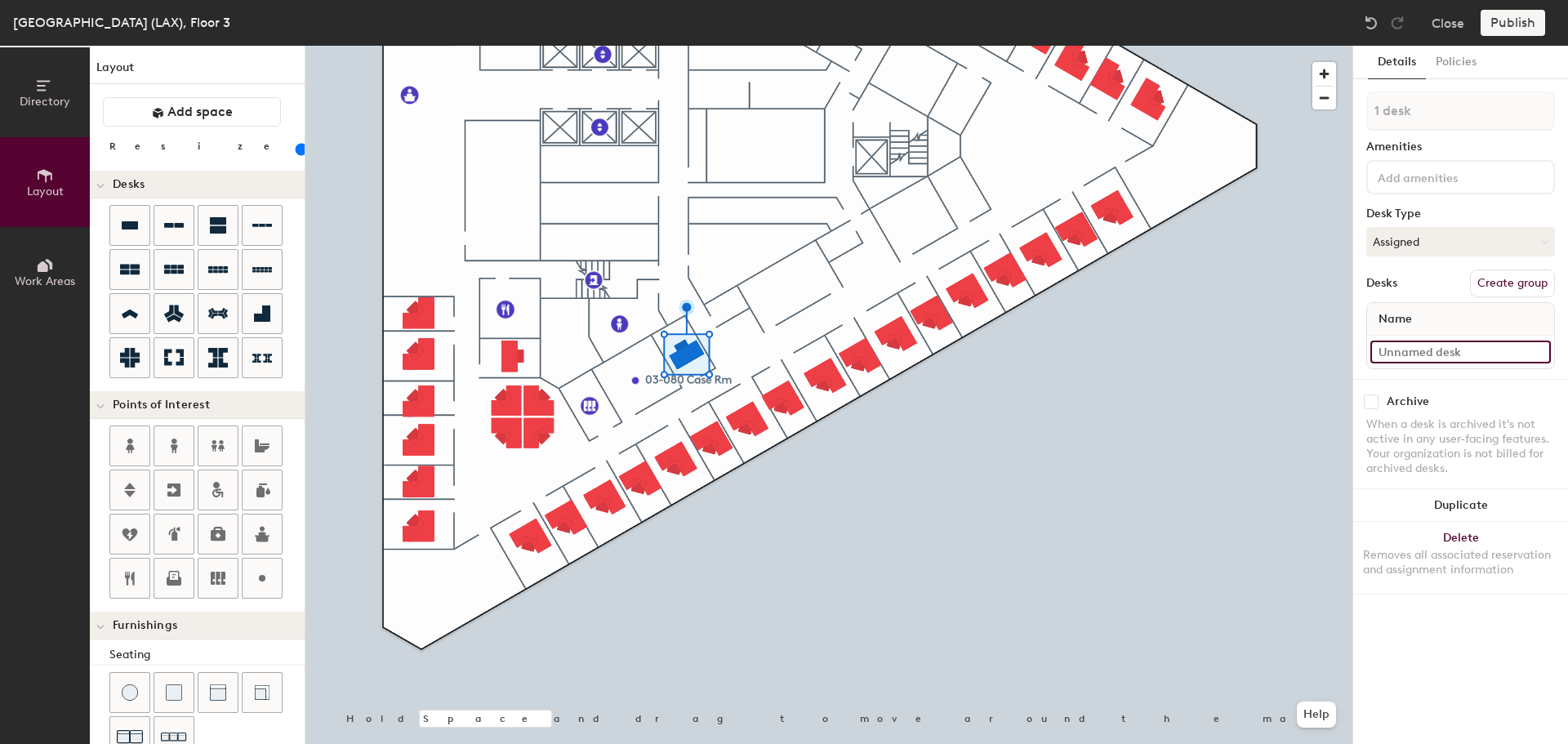
click at [1417, 346] on input at bounding box center [1460, 351] width 181 height 23
type input "03-079"
click at [259, 577] on icon at bounding box center [261, 578] width 20 height 20
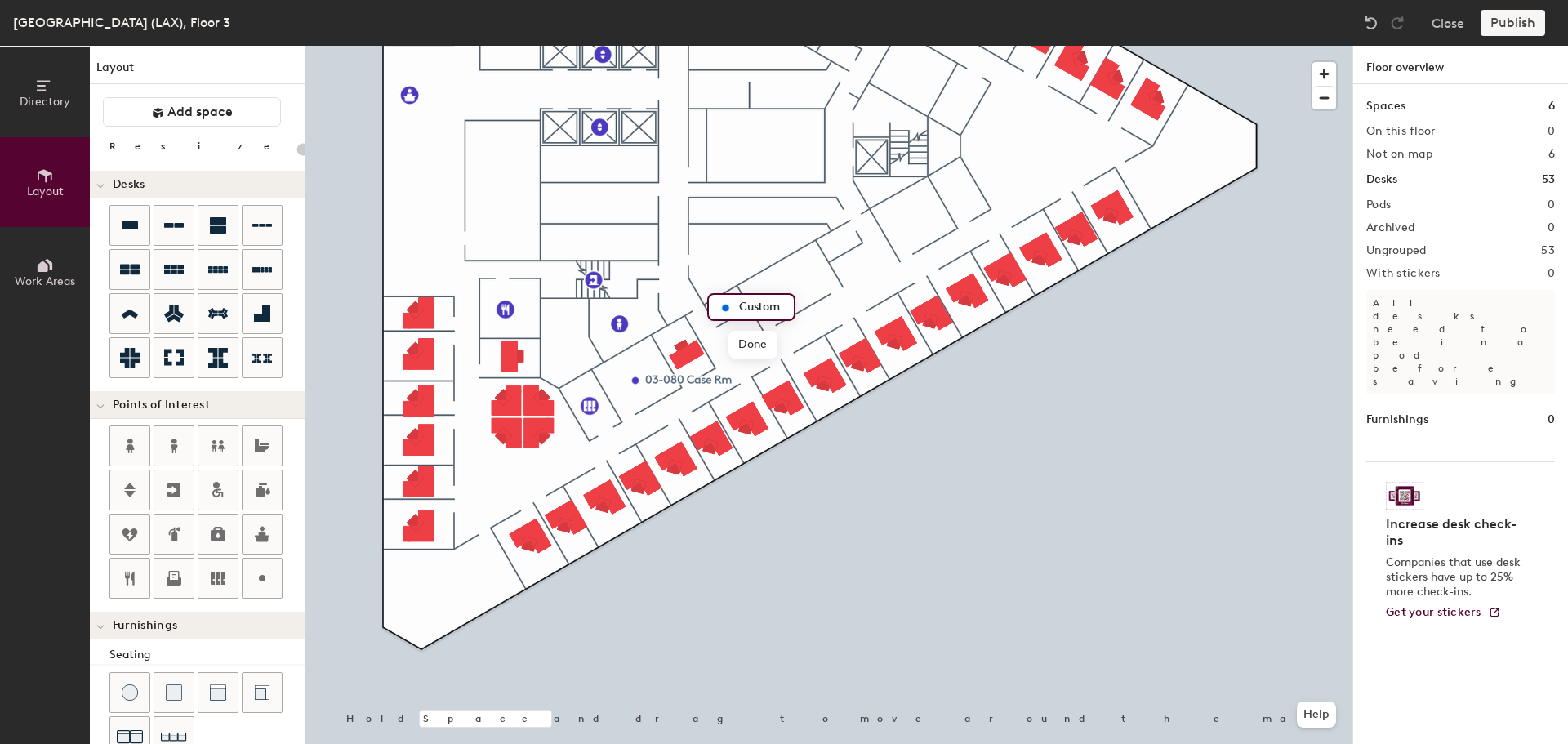
type input "20"
type input "Wellness Rm"
click at [729, 46] on div at bounding box center [829, 46] width 1047 height 0
click at [126, 230] on icon at bounding box center [129, 226] width 16 height 8
type input "100"
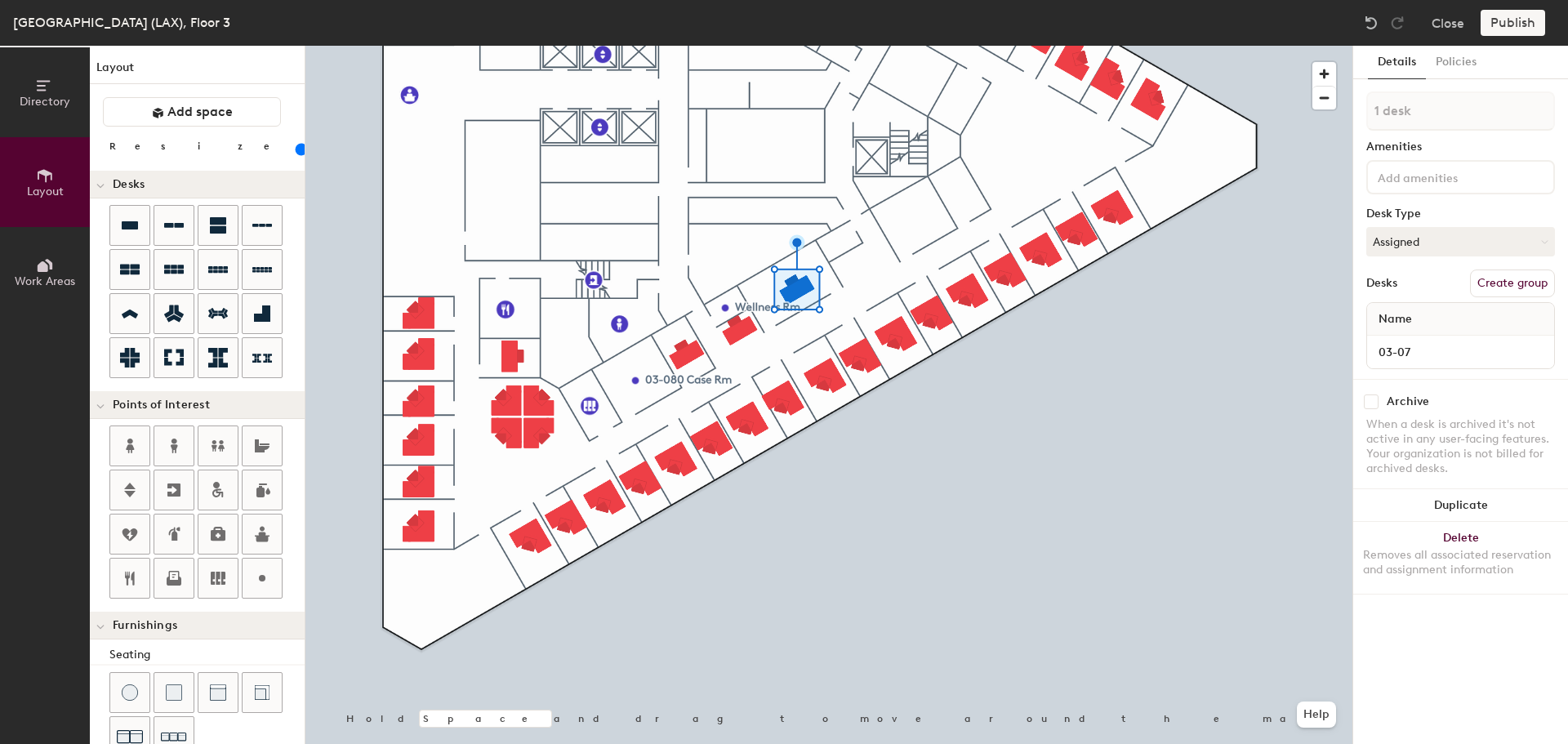
type input "03-076"
click at [258, 585] on icon at bounding box center [261, 578] width 20 height 20
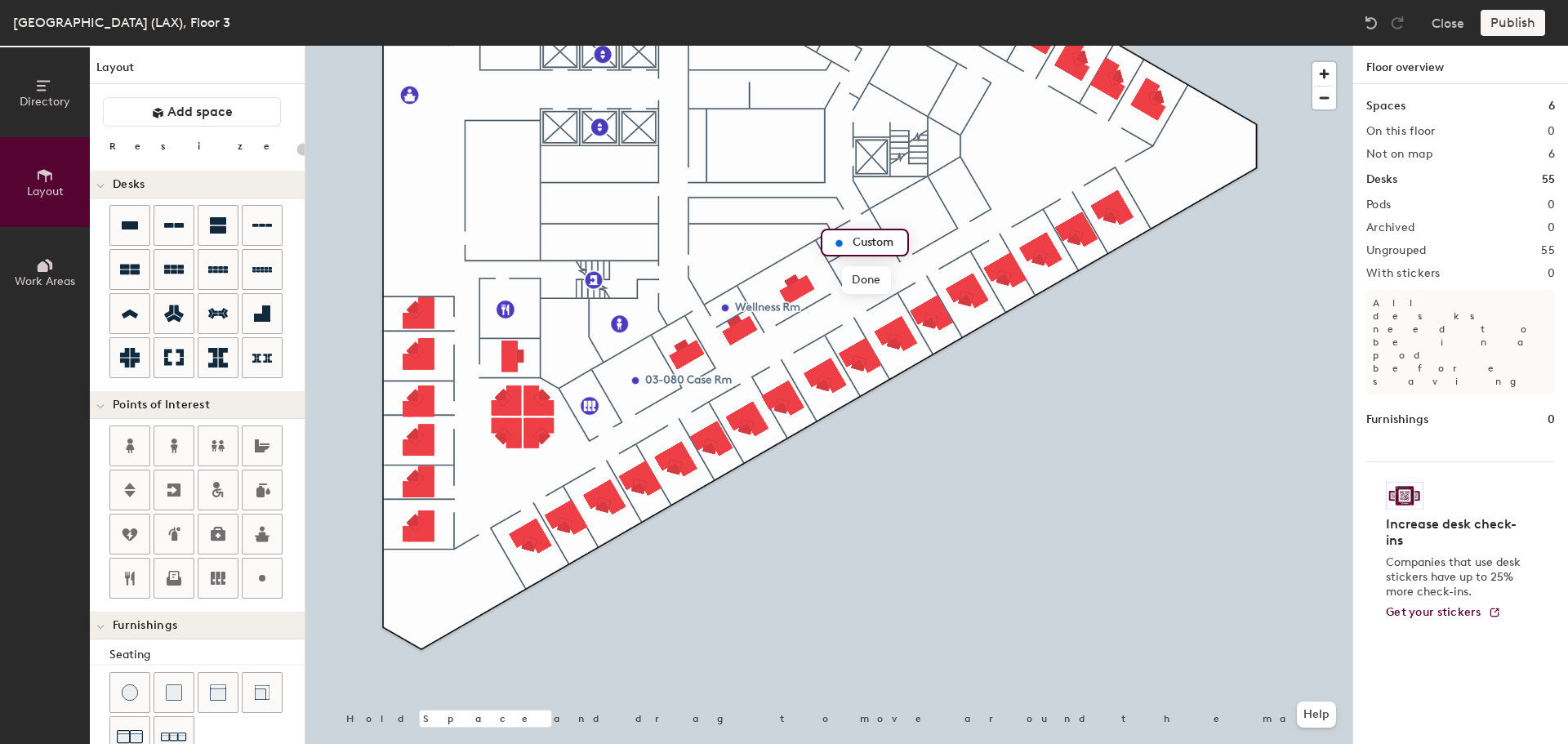
type input "20"
type input "Focus Rm"
click at [120, 232] on div at bounding box center [130, 226] width 39 height 39
type input "100"
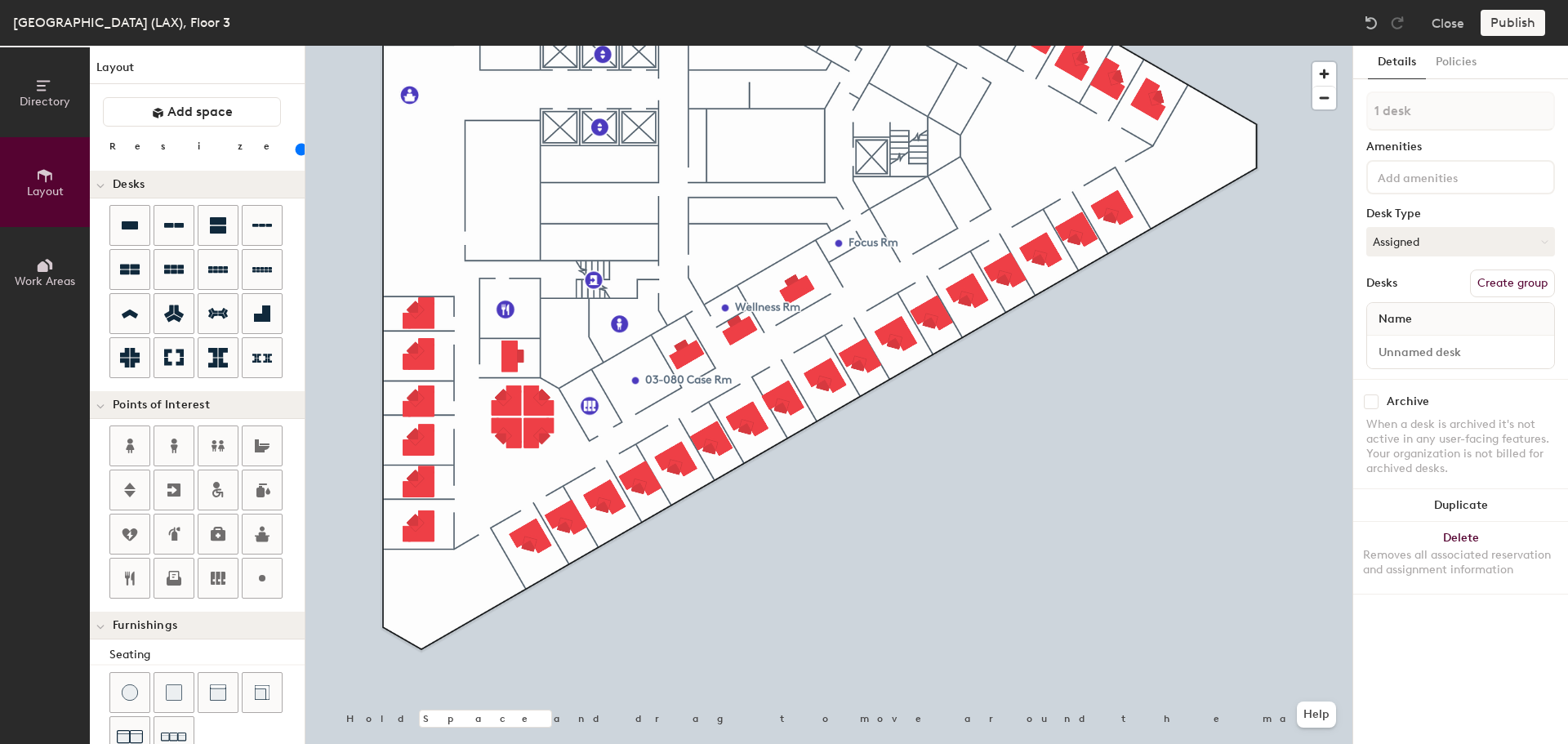
click at [860, 46] on div at bounding box center [829, 46] width 1047 height 0
click at [1418, 351] on input at bounding box center [1460, 351] width 181 height 23
type input "03-073"
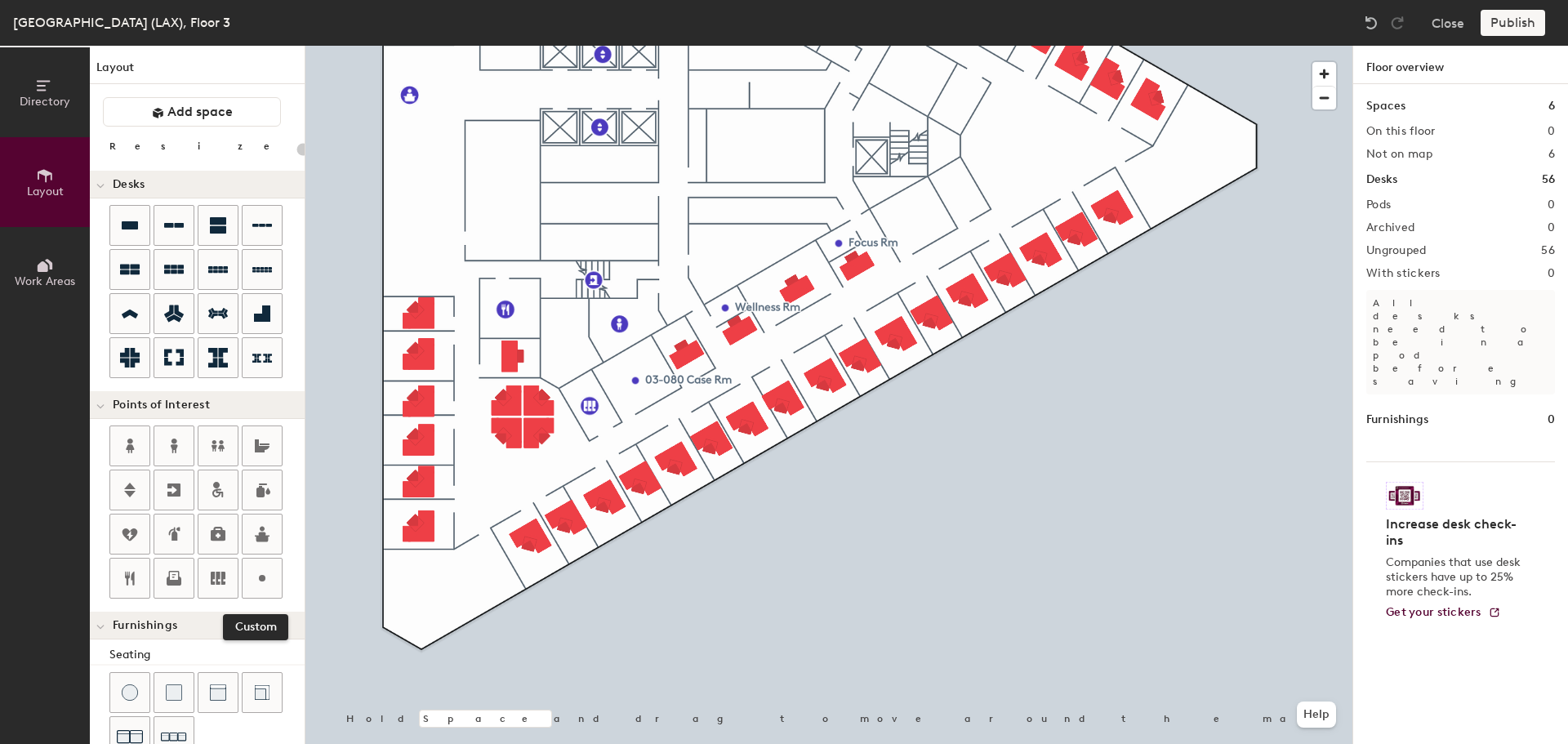
click at [254, 570] on icon at bounding box center [261, 578] width 20 height 20
type input "20"
type input "03-72 Case Rm"
click at [948, 257] on span "Done" at bounding box center [962, 255] width 48 height 28
drag, startPoint x: 133, startPoint y: 227, endPoint x: 201, endPoint y: 229, distance: 68.0
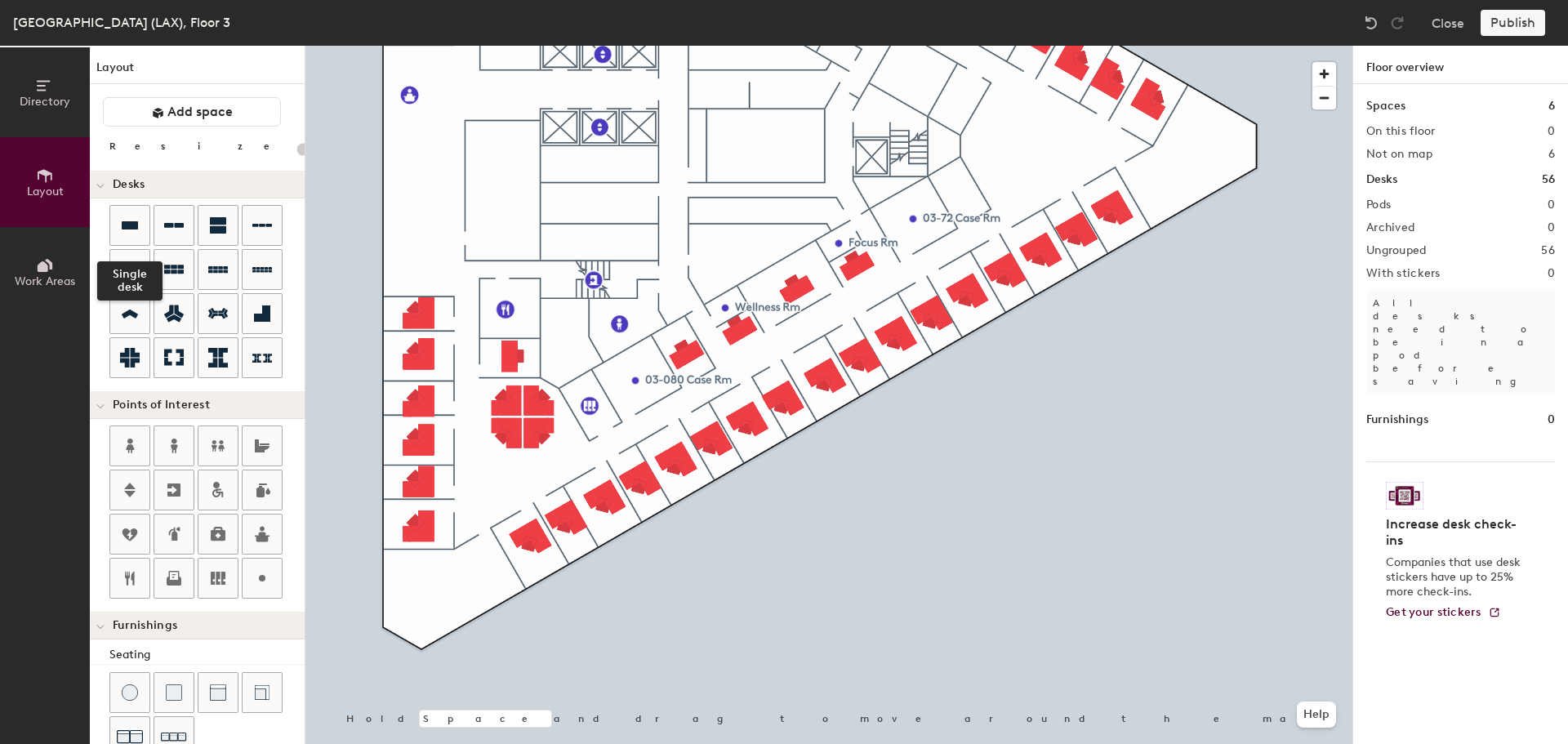
click at [133, 227] on icon at bounding box center [129, 226] width 16 height 8
type input "100"
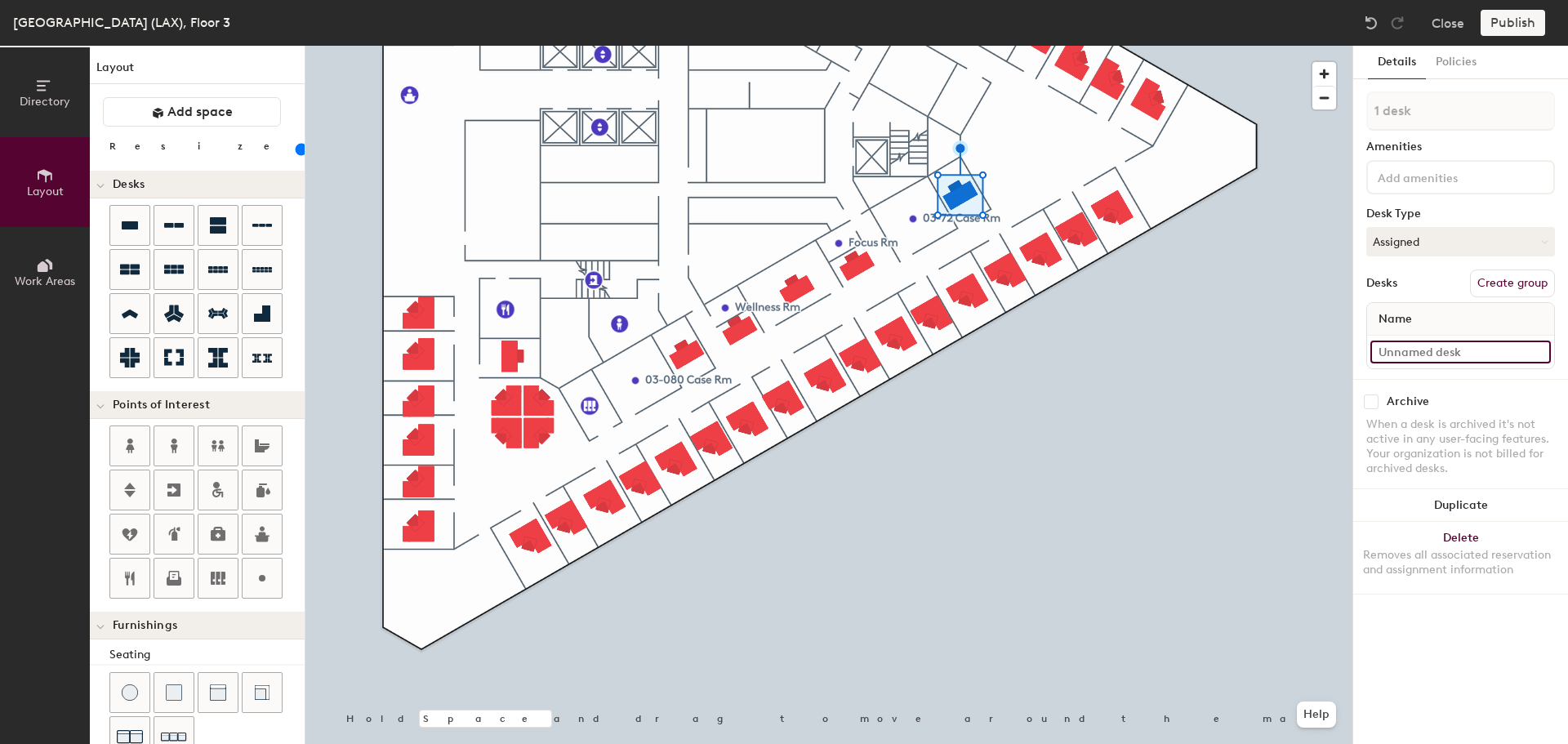
click at [1395, 346] on input at bounding box center [1460, 351] width 181 height 23
type input "03-071"
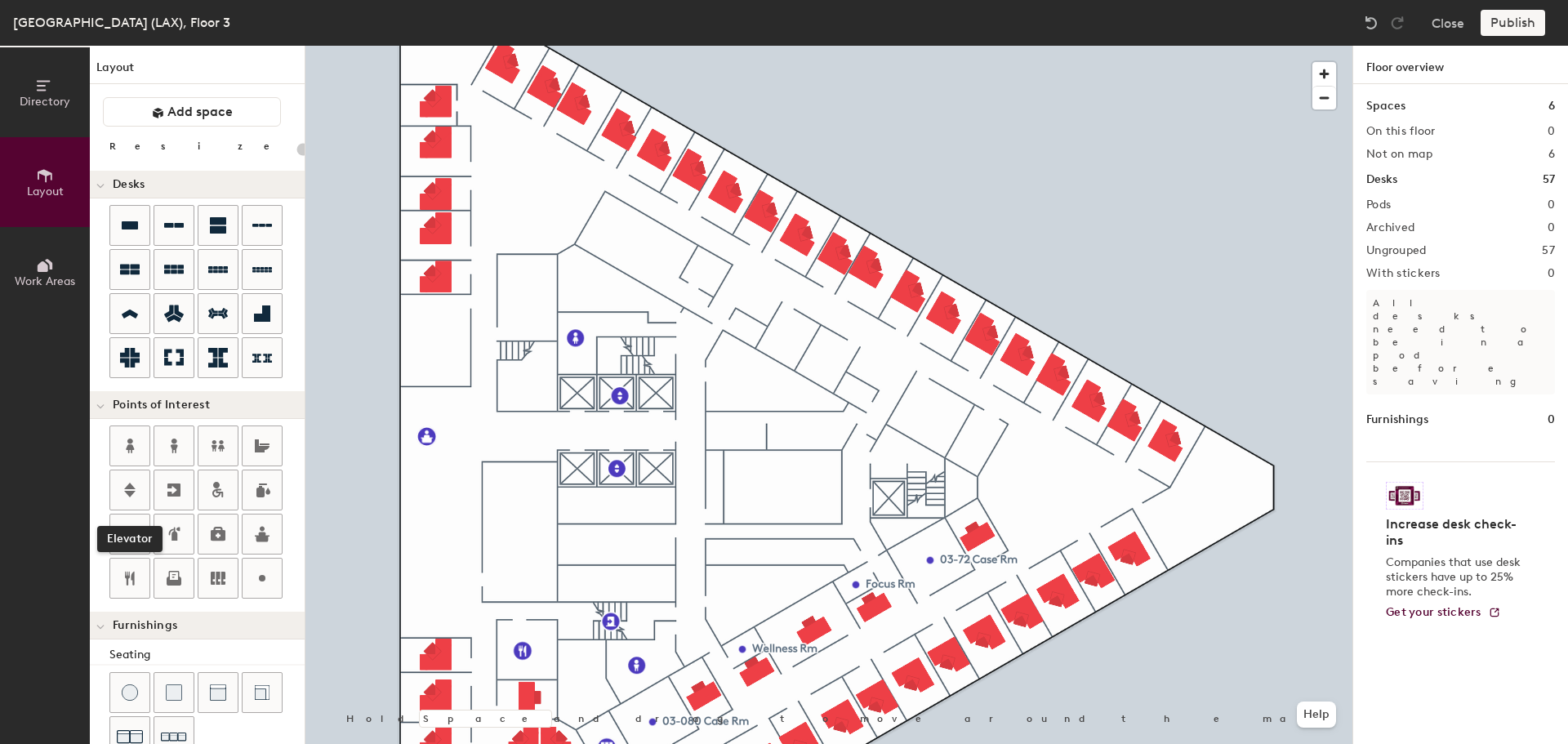
click at [120, 492] on icon at bounding box center [130, 489] width 20 height 20
click at [665, 381] on span "Done" at bounding box center [665, 391] width 48 height 28
click at [691, 386] on span "Delete" at bounding box center [691, 391] width 57 height 28
click at [175, 488] on icon at bounding box center [173, 489] width 13 height 13
type input "20"
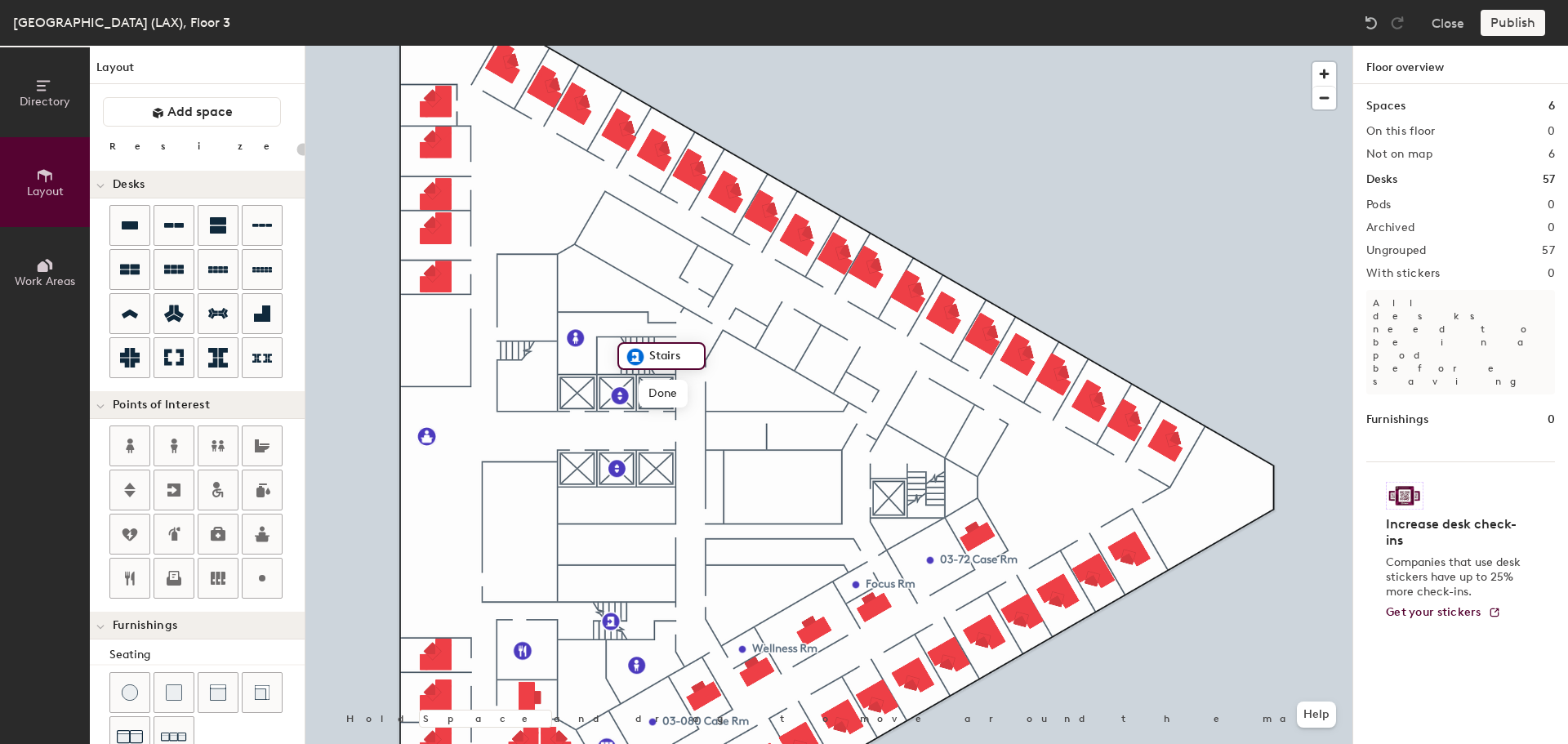
type input "Stairs"
type input "20"
click at [611, 656] on span "Edit" at bounding box center [618, 658] width 42 height 28
type input "Stairs"
click at [167, 489] on icon at bounding box center [173, 489] width 13 height 13
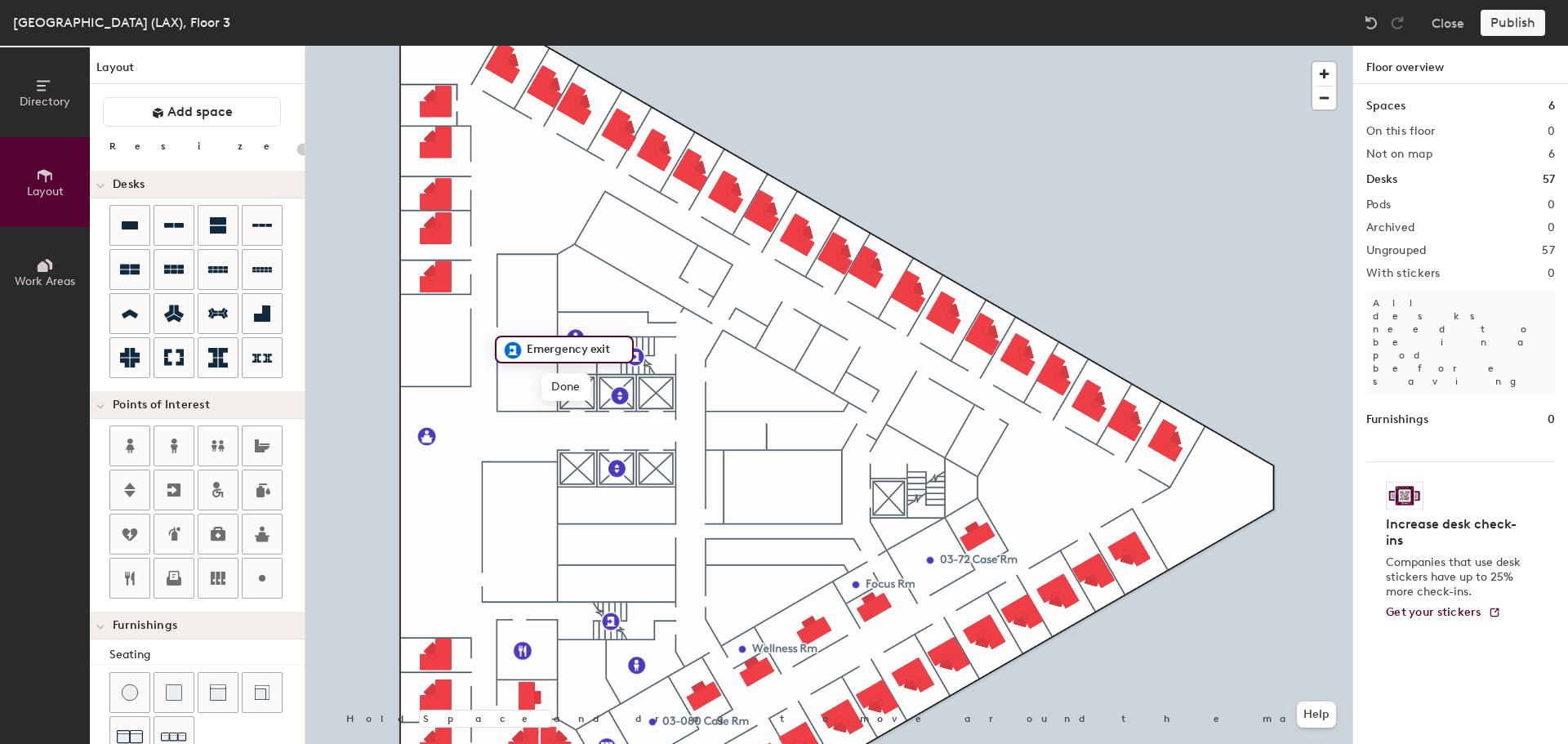
click at [569, 380] on span "Done" at bounding box center [565, 387] width 48 height 28
click at [216, 574] on icon at bounding box center [217, 578] width 14 height 13
type input "20"
type input "03-059 Records Rm"
click at [120, 231] on icon at bounding box center [130, 225] width 20 height 20
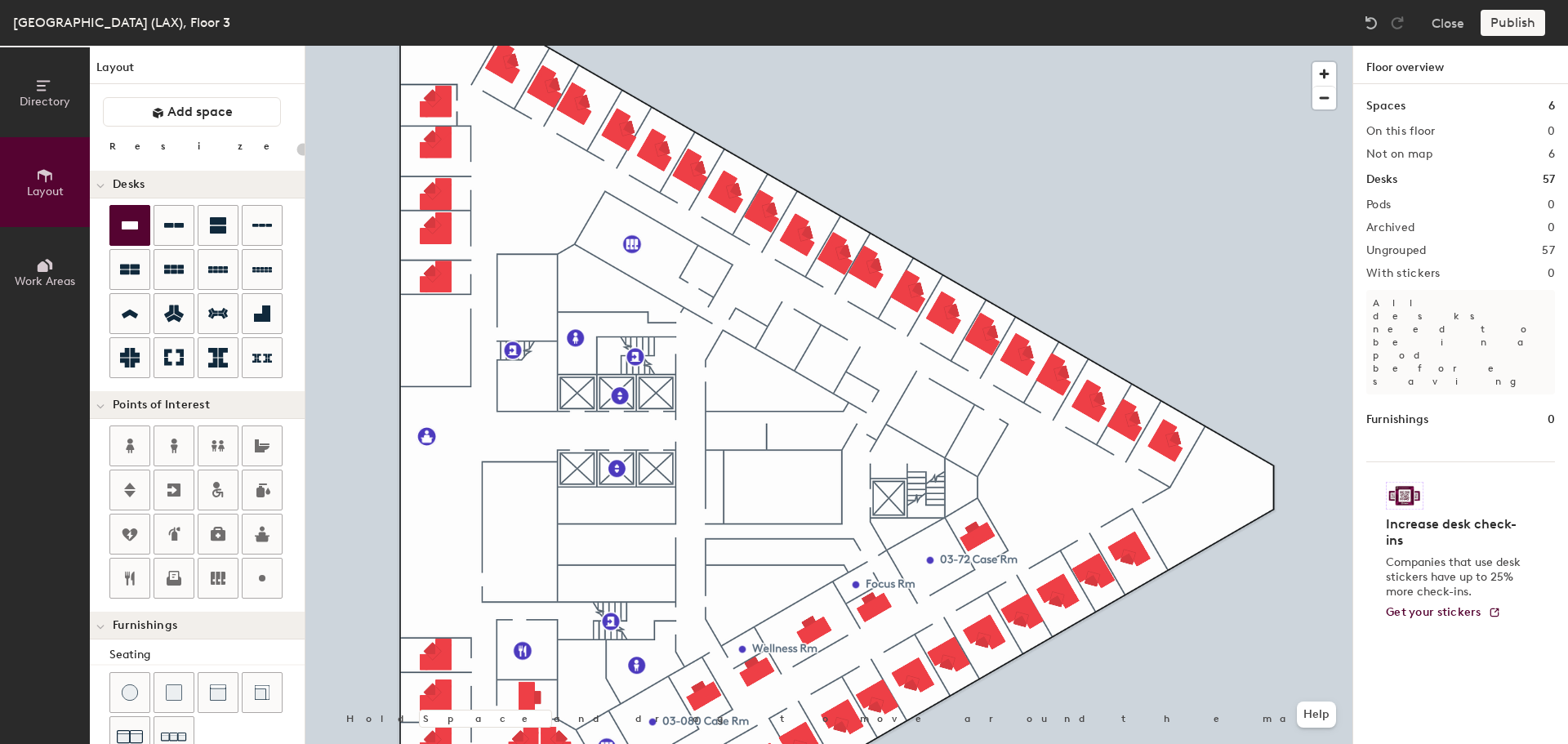
type input "100"
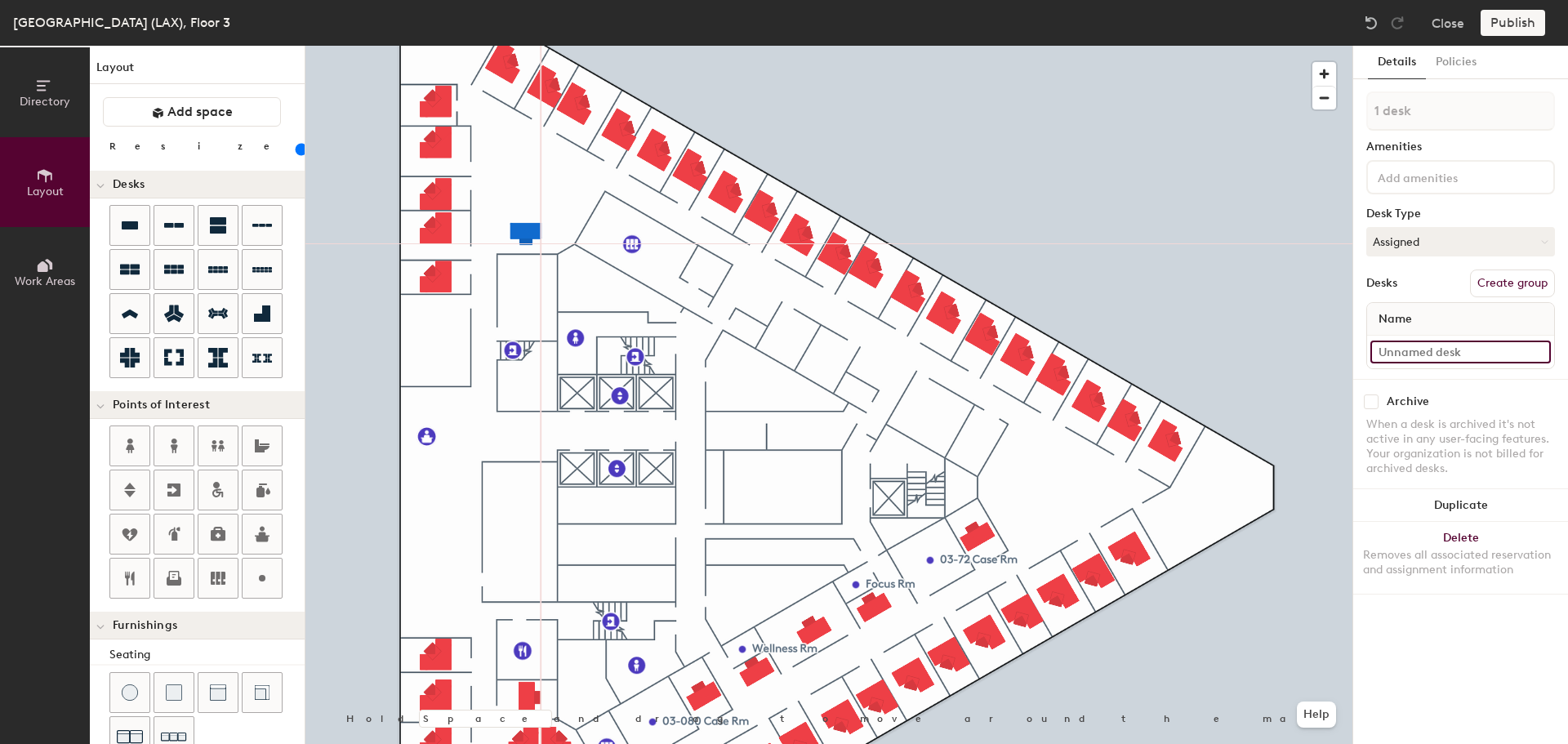
click at [1404, 352] on input at bounding box center [1460, 351] width 181 height 23
type input "03-058"
click at [137, 224] on icon at bounding box center [129, 226] width 16 height 8
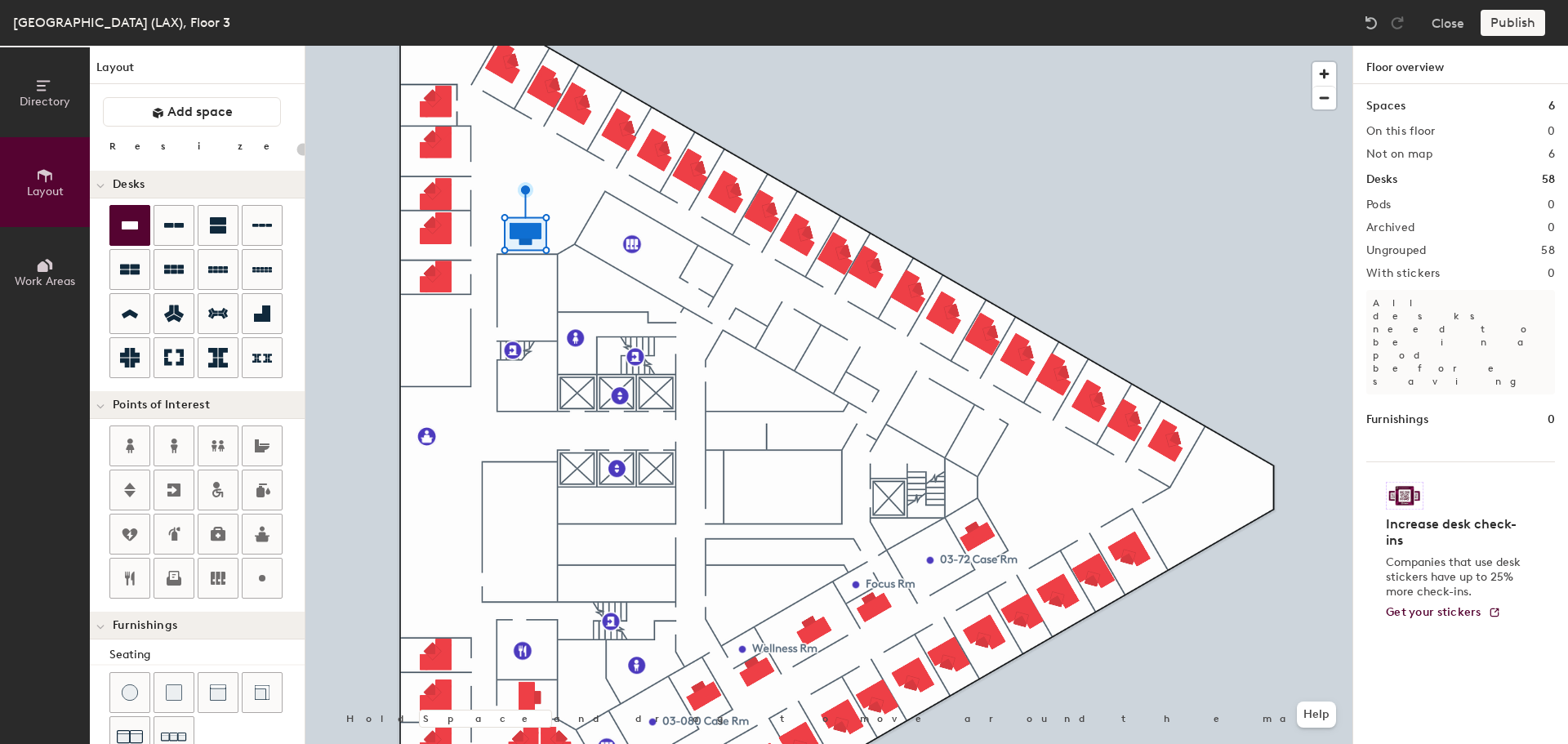
type input "20"
type input "100"
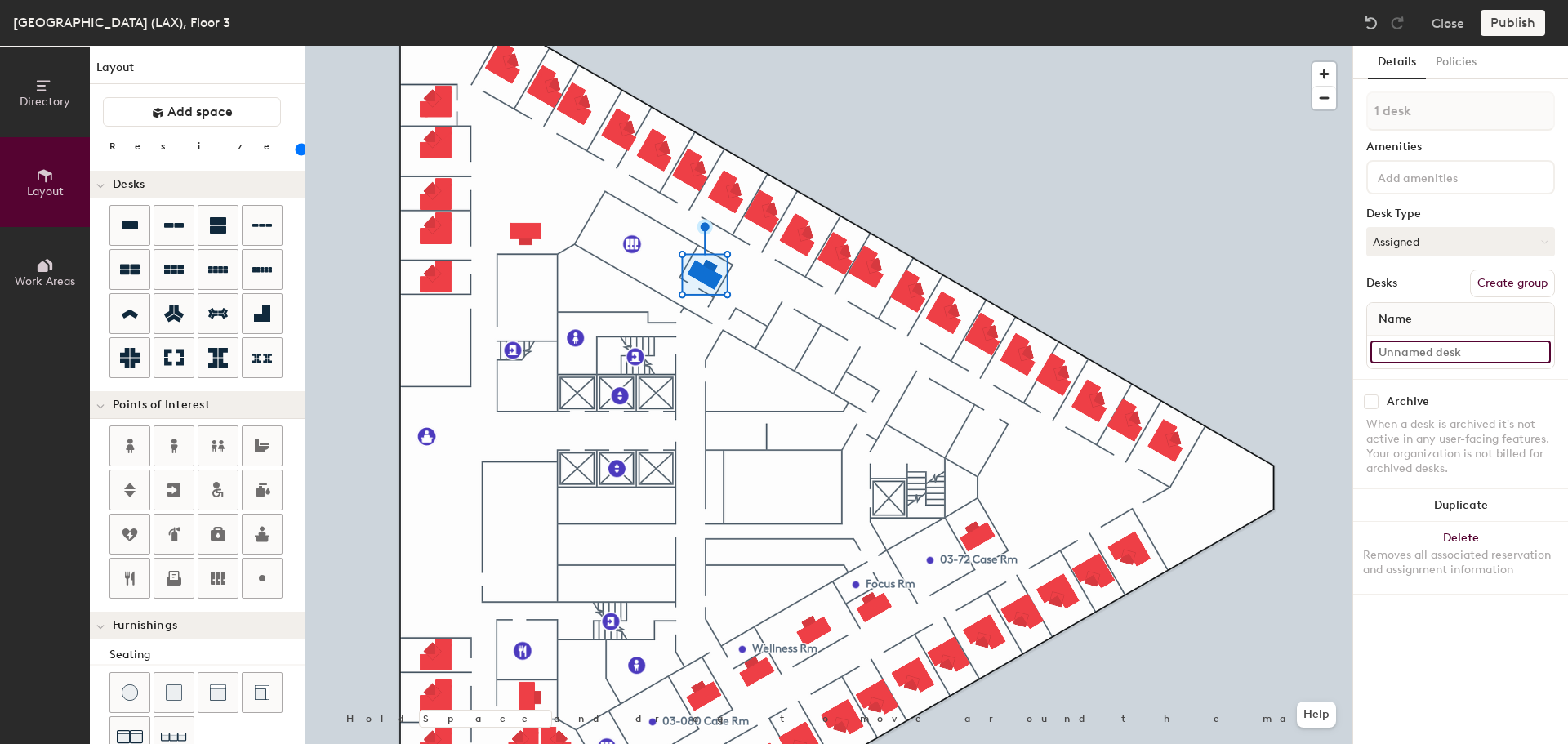
drag, startPoint x: 1436, startPoint y: 358, endPoint x: 1457, endPoint y: 357, distance: 21.0
click at [1436, 357] on input at bounding box center [1460, 351] width 181 height 23
type input "03-060"
click at [137, 216] on icon at bounding box center [130, 225] width 20 height 20
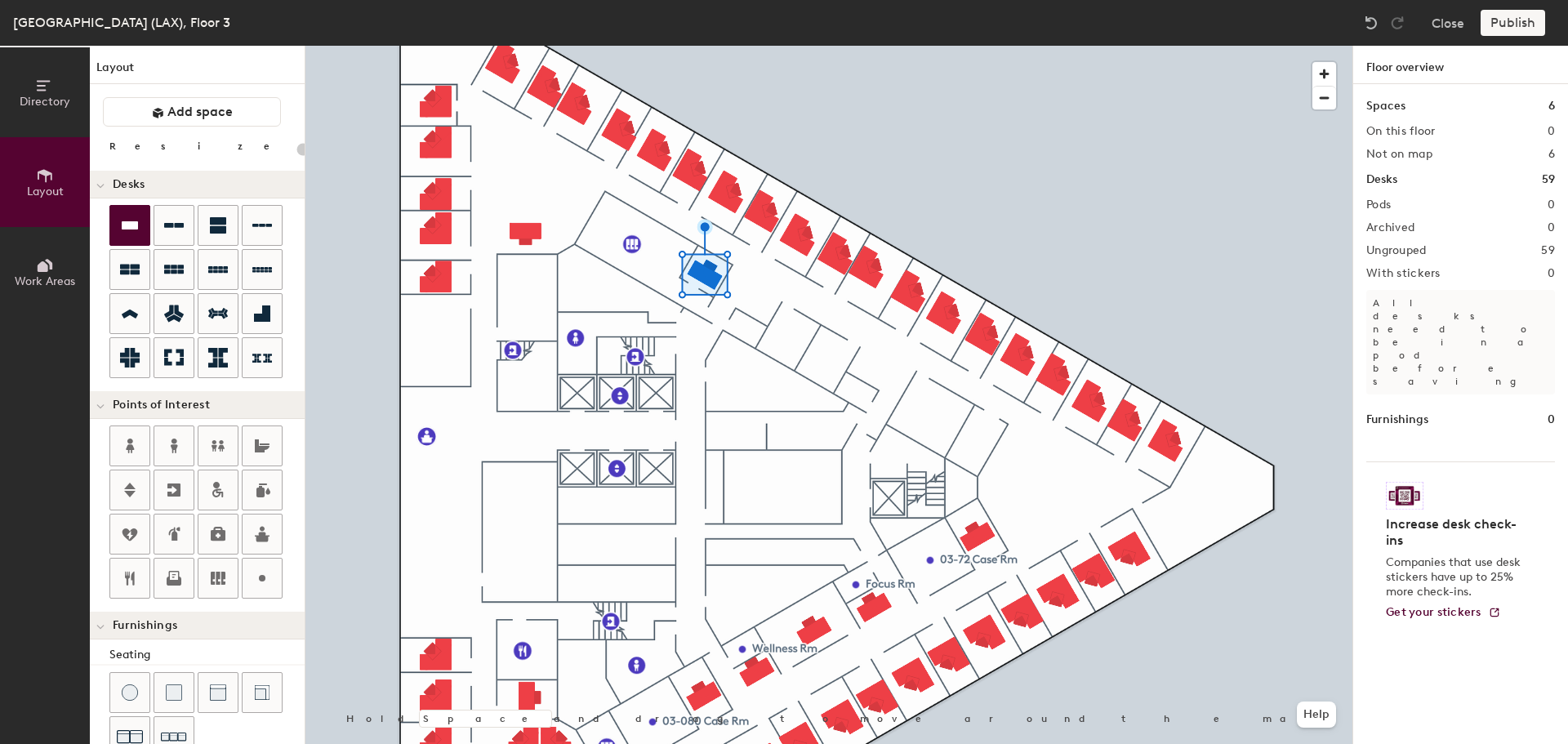
type input "100"
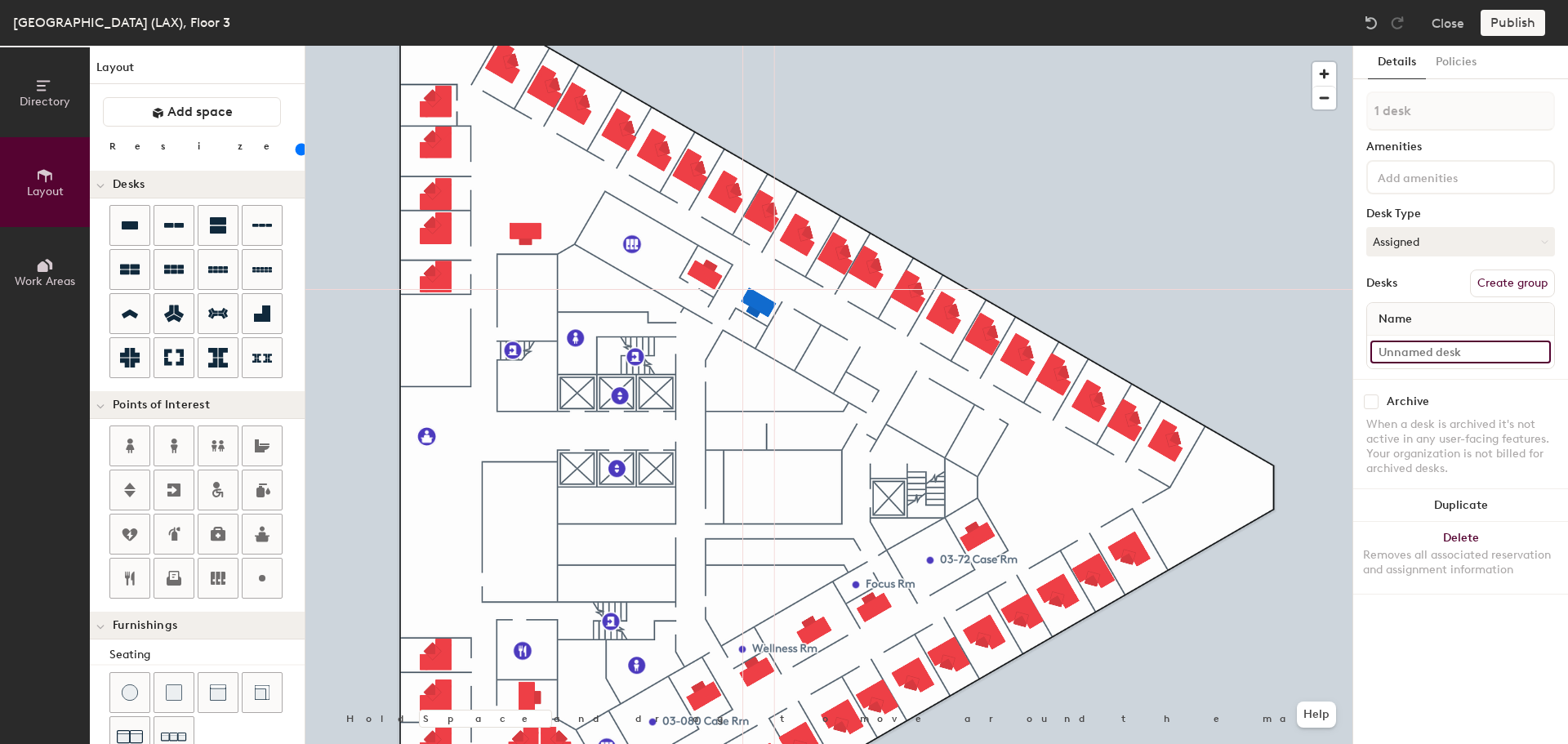
click at [1480, 344] on input at bounding box center [1460, 351] width 181 height 23
type input "03-061"
click at [1472, 506] on button "Duplicate" at bounding box center [1460, 506] width 215 height 33
click at [1451, 497] on button "Duplicate" at bounding box center [1460, 506] width 215 height 33
click at [1441, 355] on input at bounding box center [1460, 351] width 181 height 23
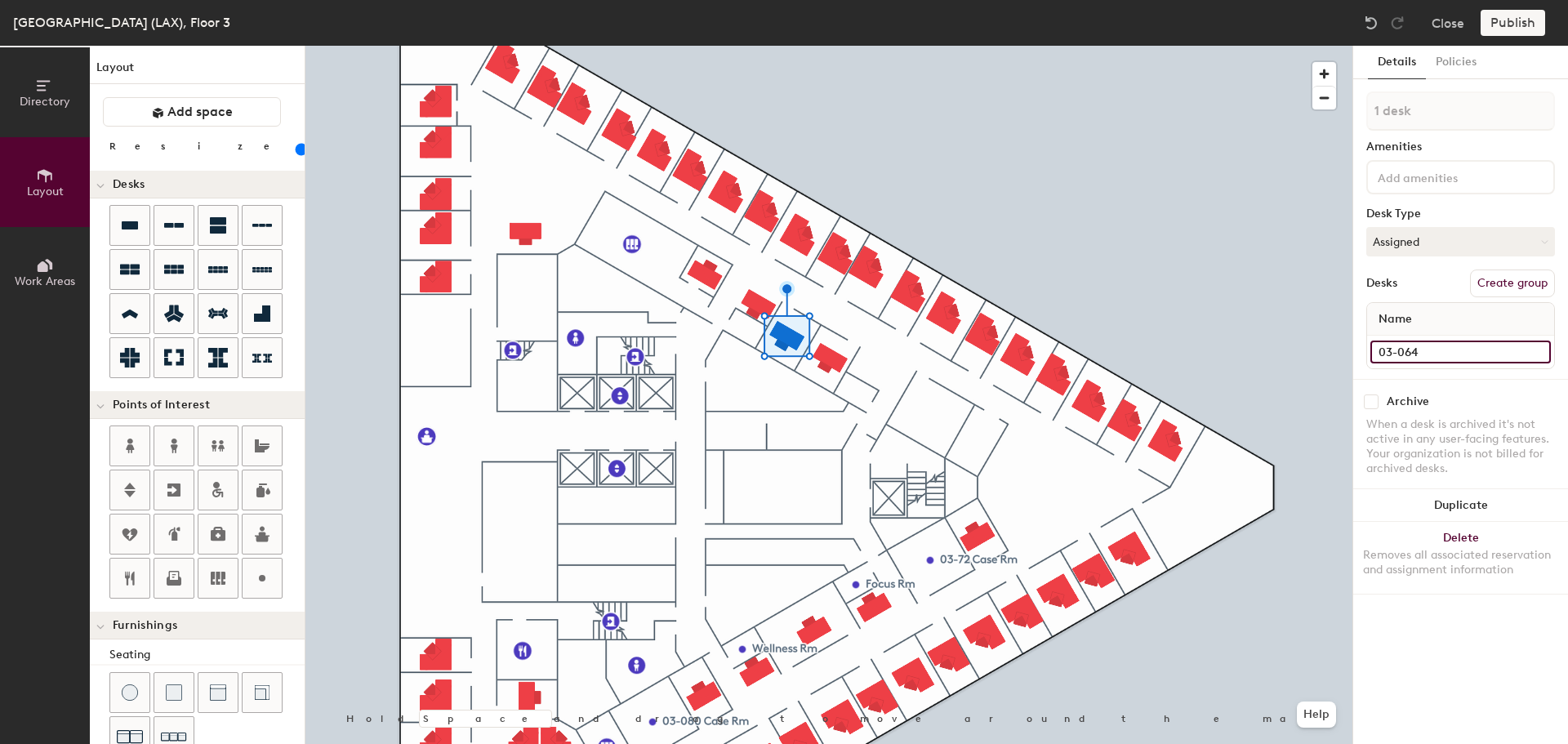
type input "03-064"
click at [1450, 346] on input at bounding box center [1460, 351] width 181 height 23
type input "03-065"
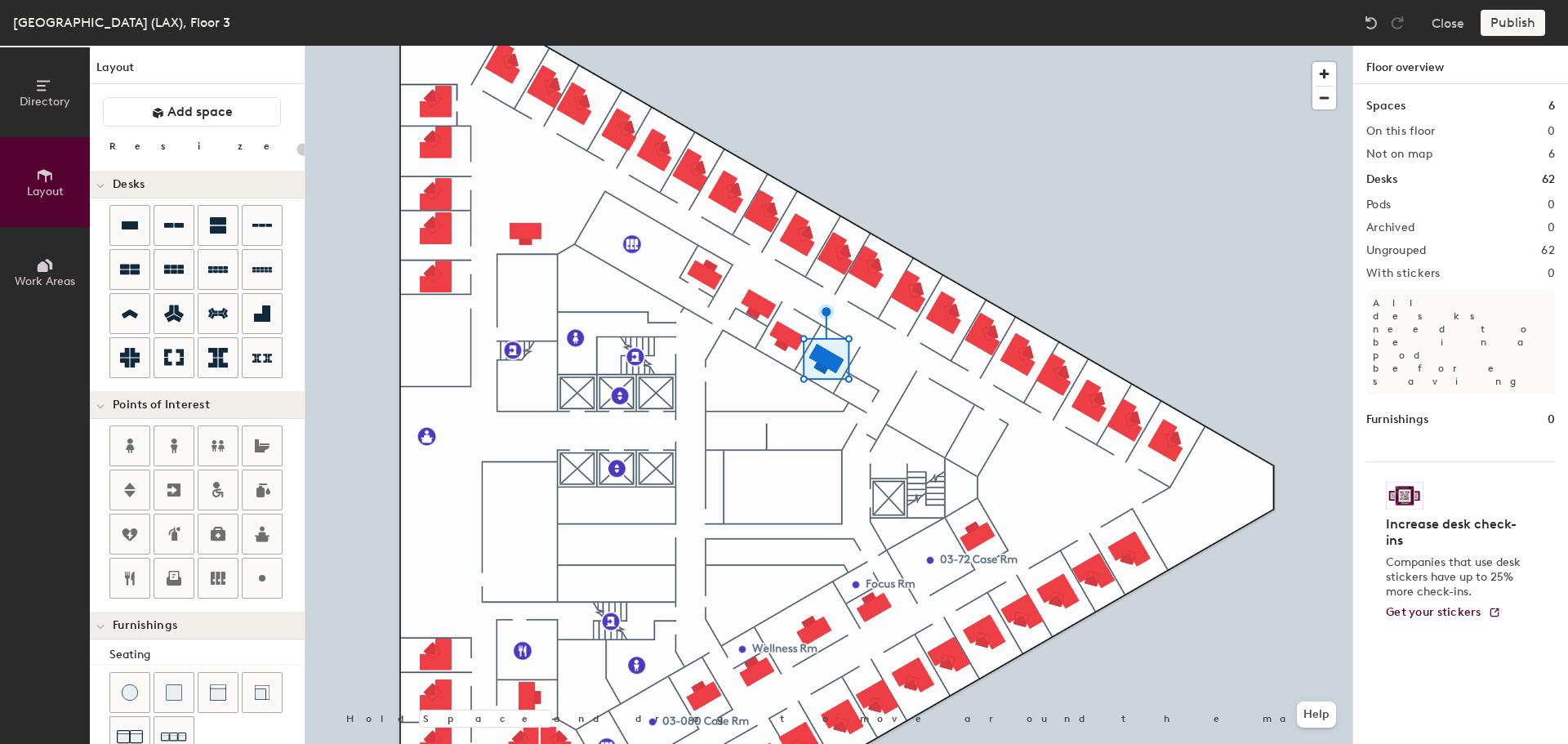
type input "100"
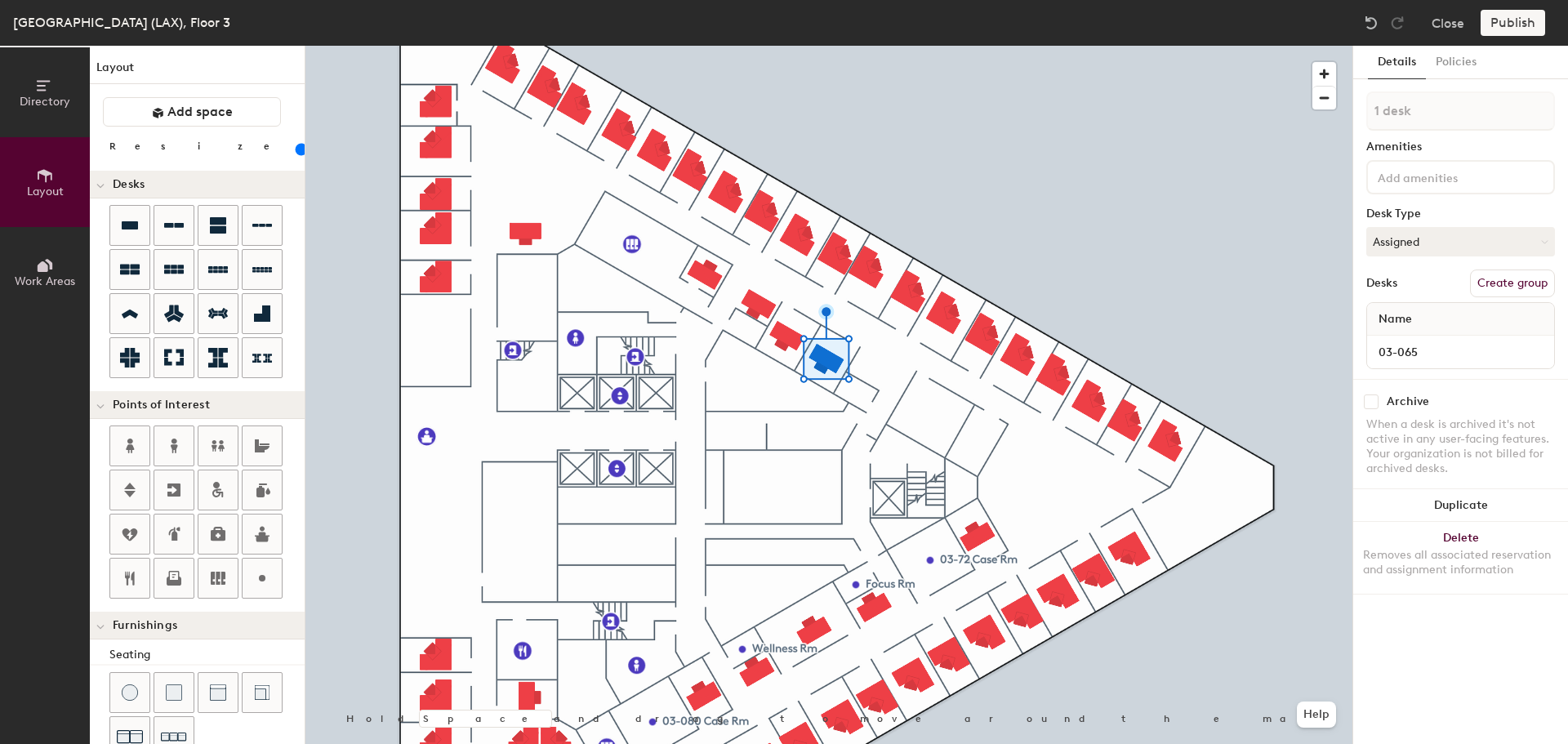
click at [1505, 501] on button "Duplicate" at bounding box center [1460, 506] width 215 height 33
click at [1430, 344] on input at bounding box center [1460, 351] width 181 height 23
type input "03-066"
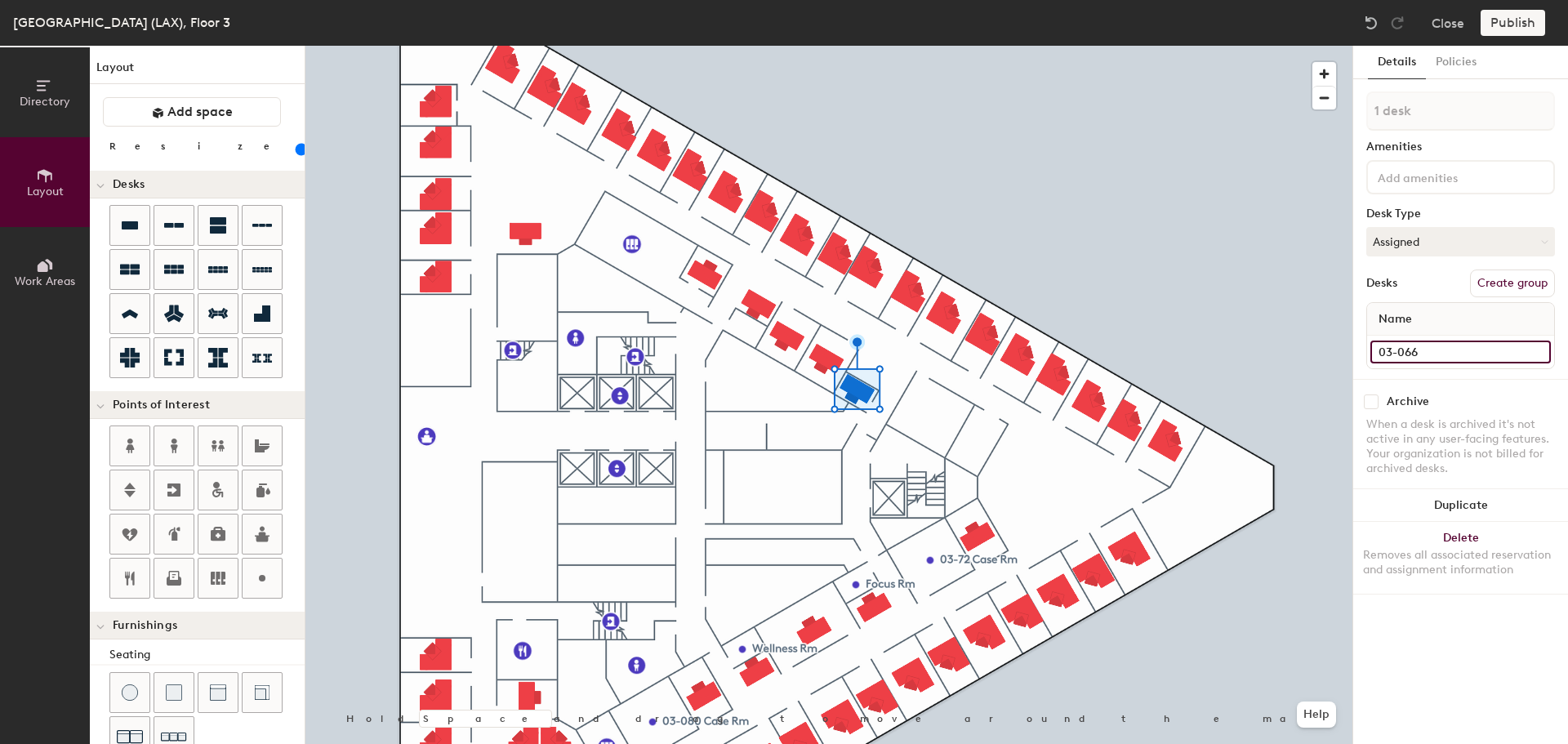
click at [254, 576] on icon at bounding box center [261, 578] width 20 height 20
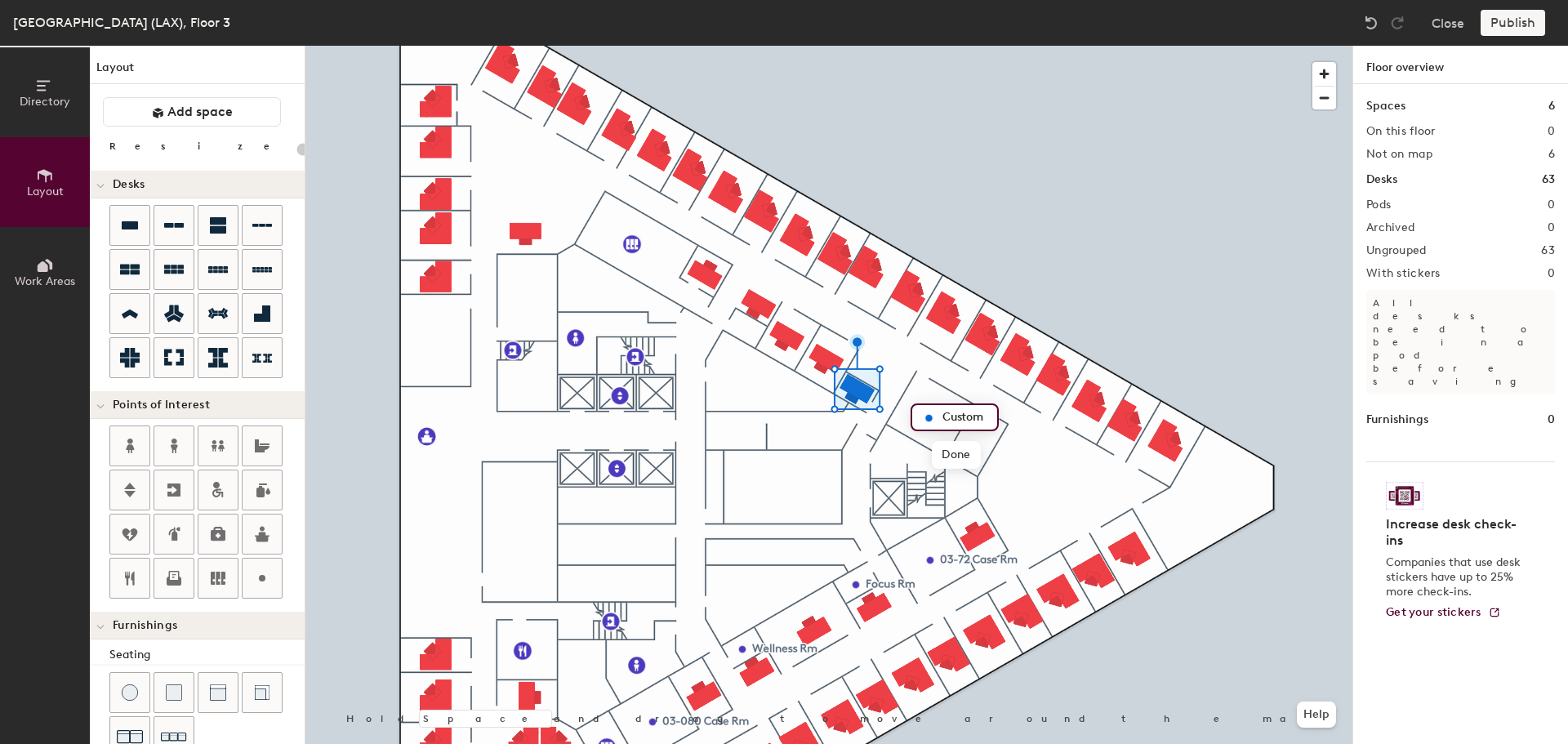
type input "20"
type input "03-068 Case Rm"
click at [265, 587] on icon at bounding box center [261, 578] width 20 height 20
type input "20"
type input "0"
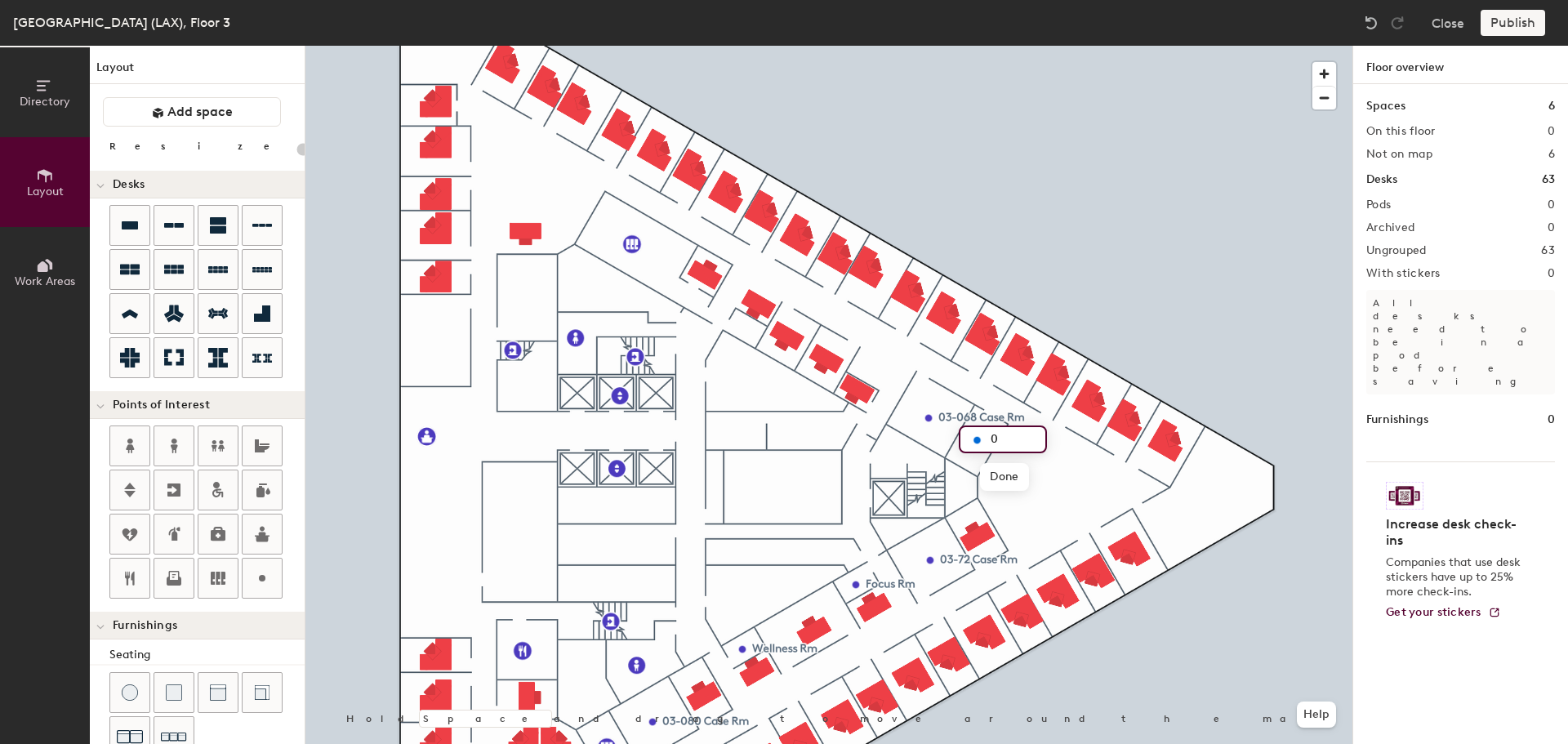
type input "20"
type input "03-069 Service Rm"
type input "20"
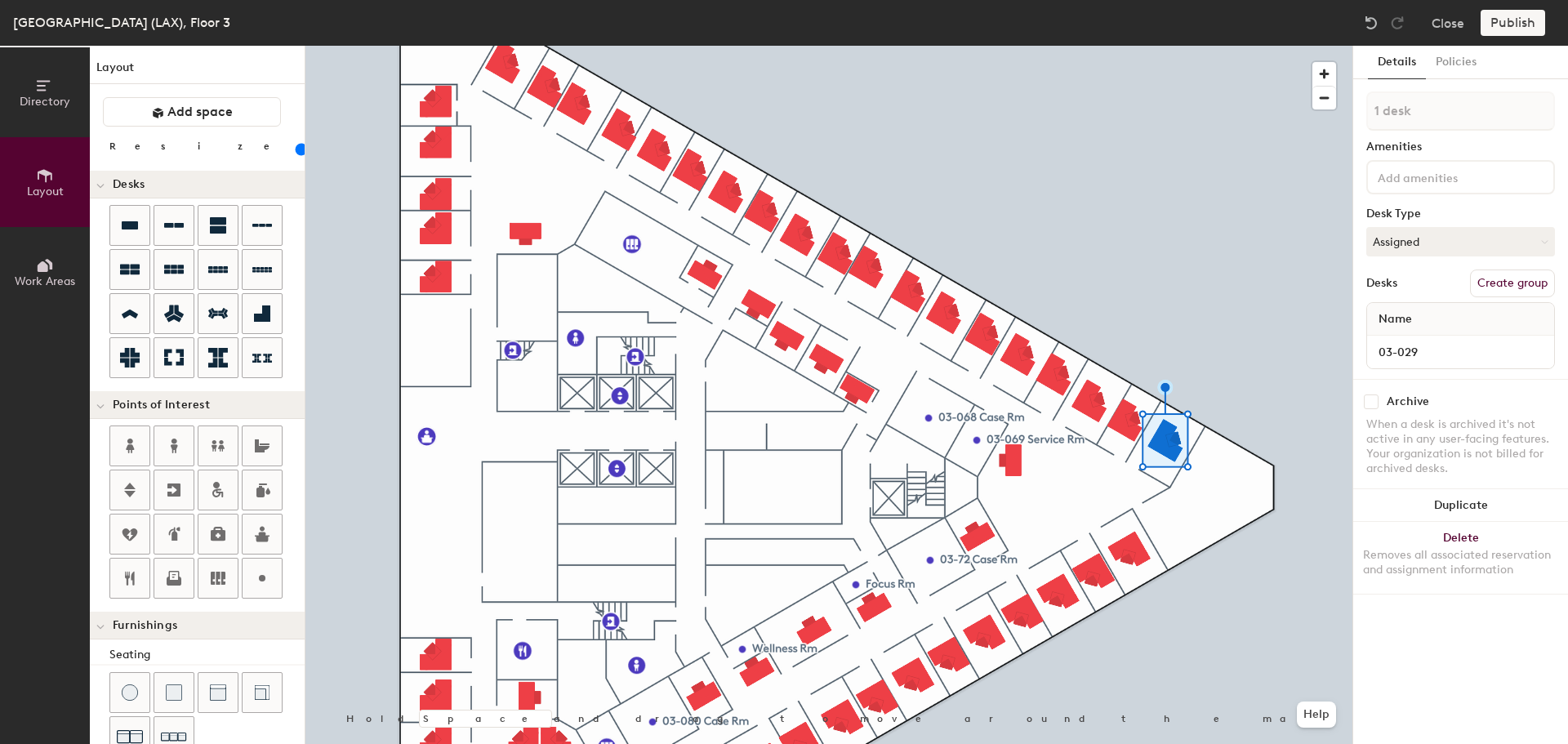
type input "03-029"
click at [1436, 351] on input at bounding box center [1460, 351] width 181 height 23
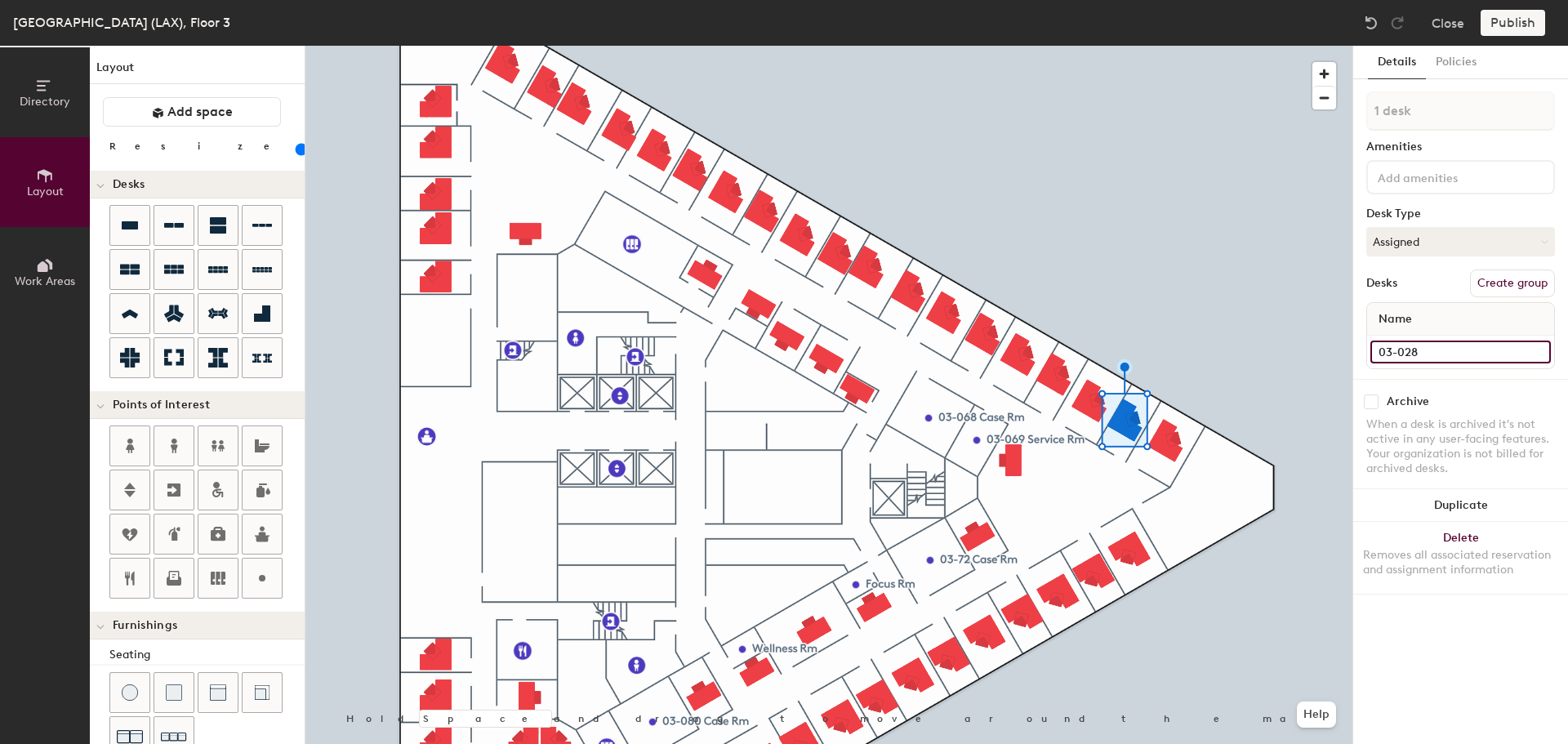
type input "03-028"
click at [1417, 345] on input at bounding box center [1460, 351] width 181 height 23
type input "03-026"
click at [1408, 346] on input at bounding box center [1460, 351] width 181 height 23
type input "03-025"
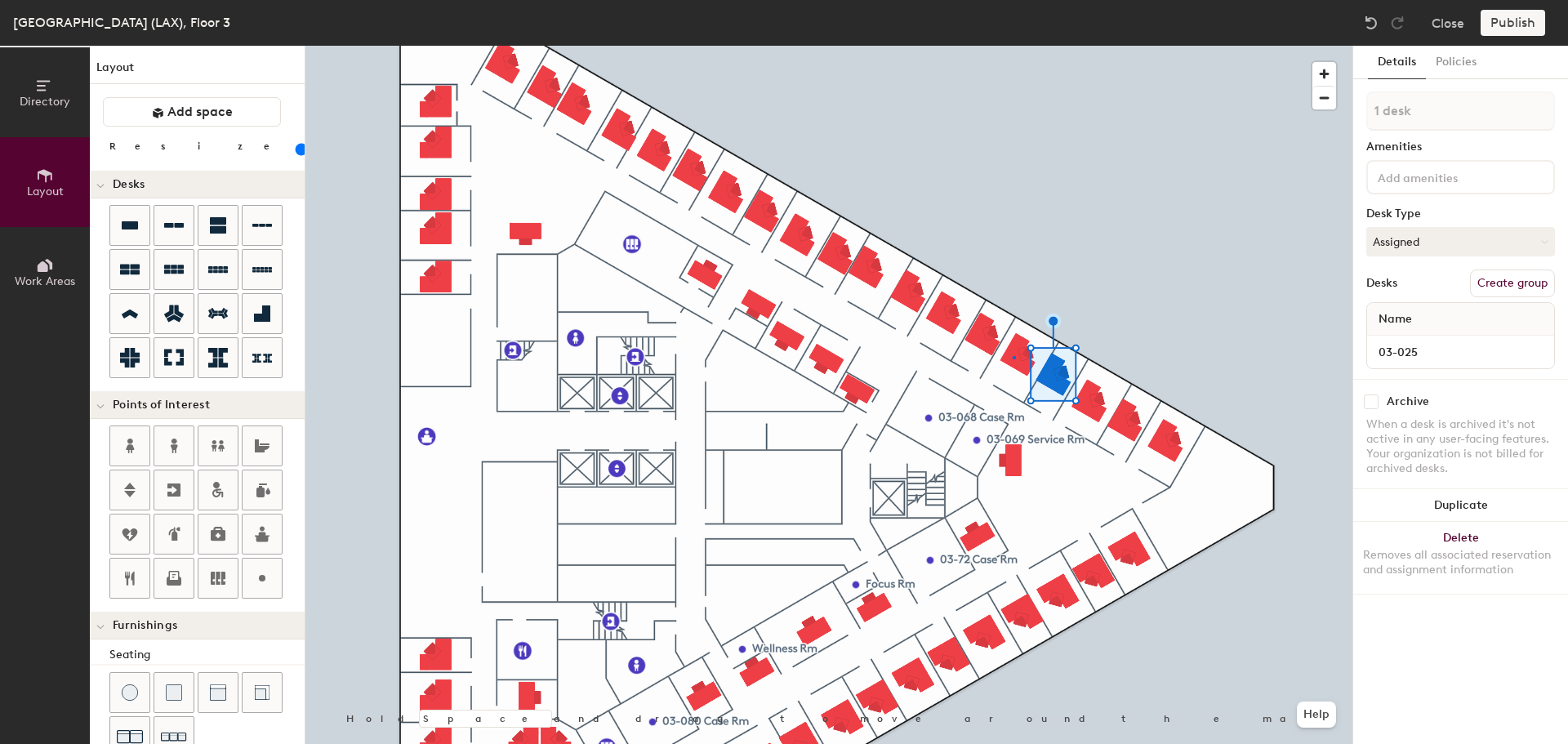
click at [1013, 46] on div at bounding box center [829, 46] width 1047 height 0
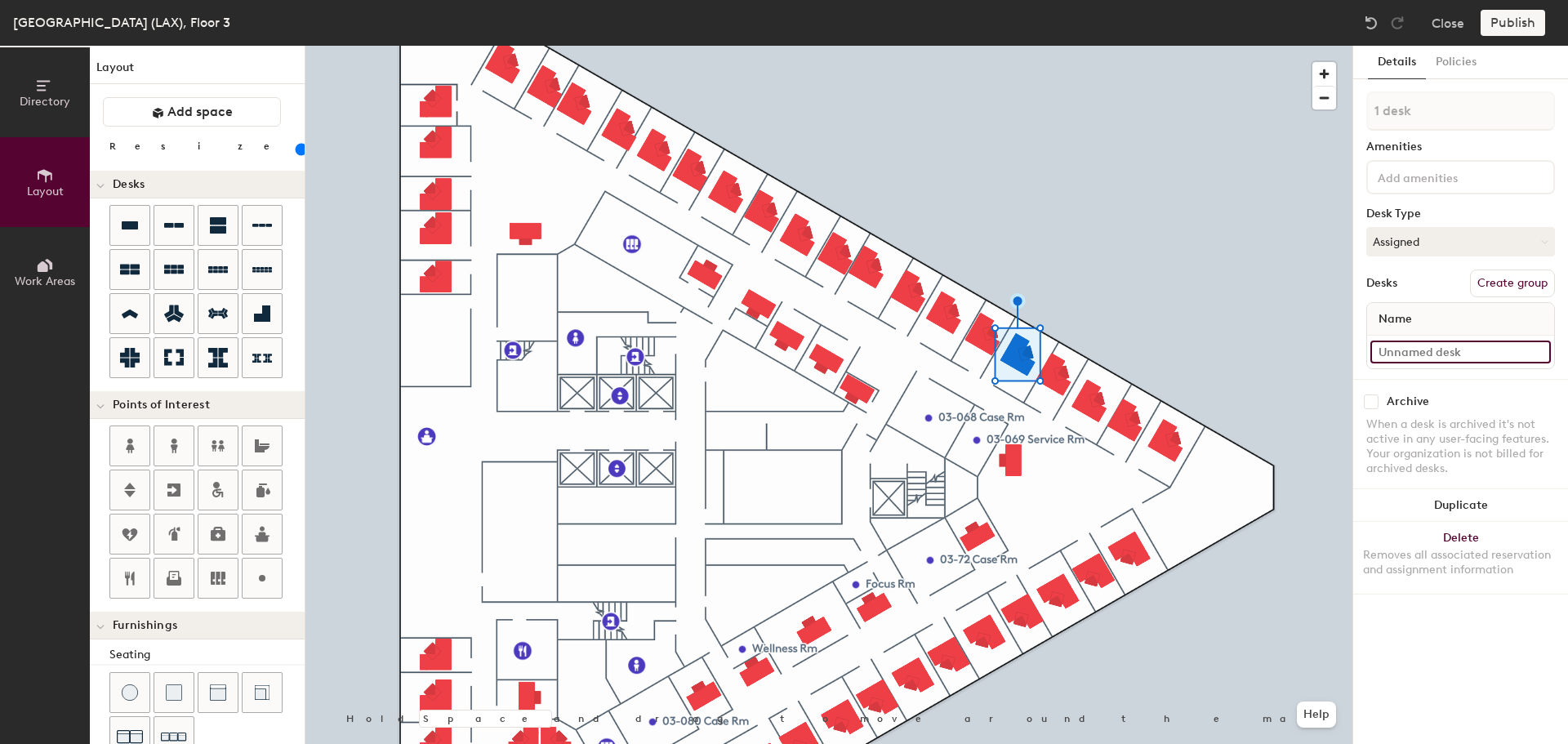
click at [1412, 352] on input at bounding box center [1460, 351] width 181 height 23
type input "03-024"
click at [1418, 341] on input at bounding box center [1460, 351] width 181 height 23
type input "03-023"
click at [982, 46] on div at bounding box center [829, 46] width 1047 height 0
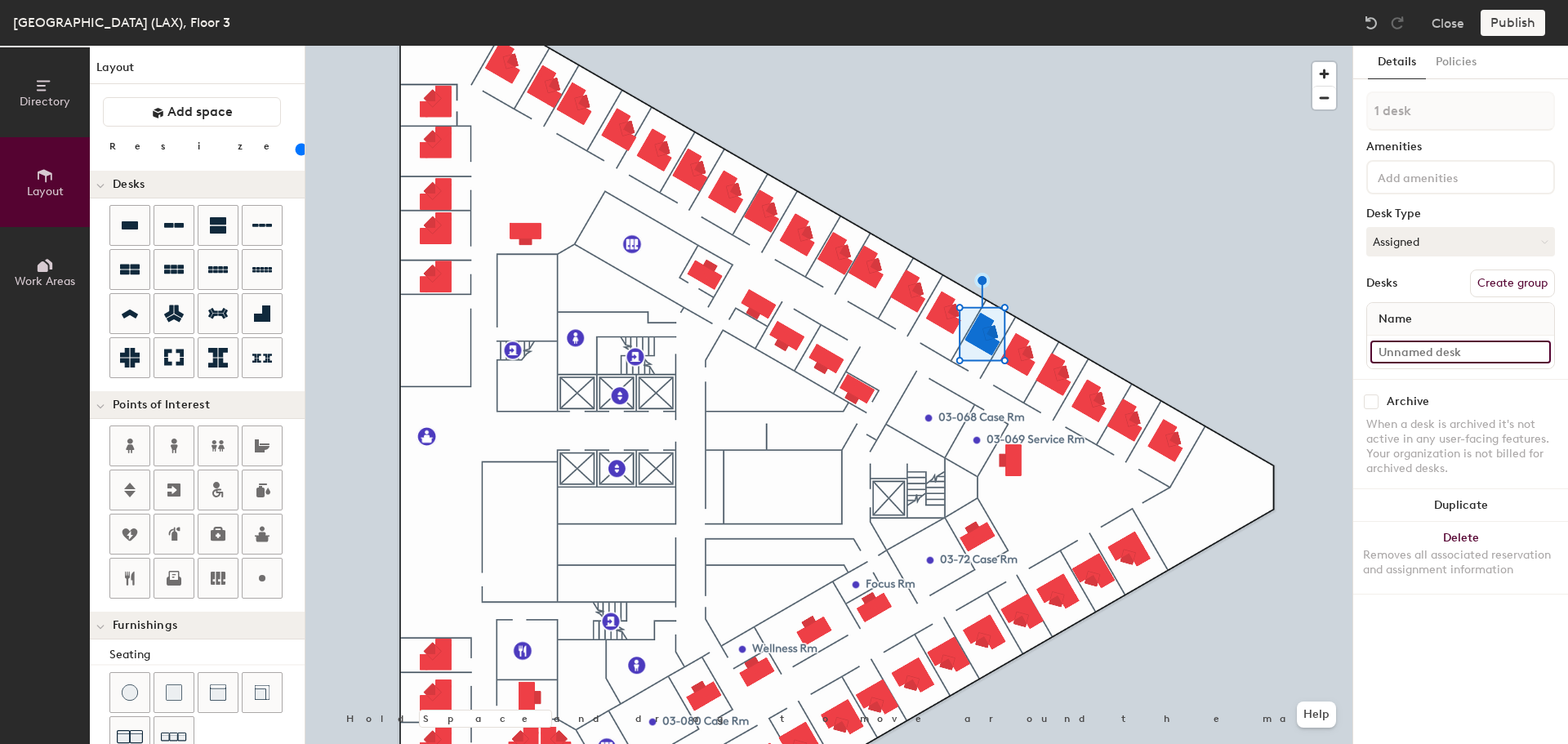
click at [1431, 345] on input at bounding box center [1460, 351] width 181 height 23
type input "03-022"
click at [911, 46] on div at bounding box center [829, 46] width 1047 height 0
click at [1447, 347] on input at bounding box center [1460, 351] width 181 height 23
type input "03-021"
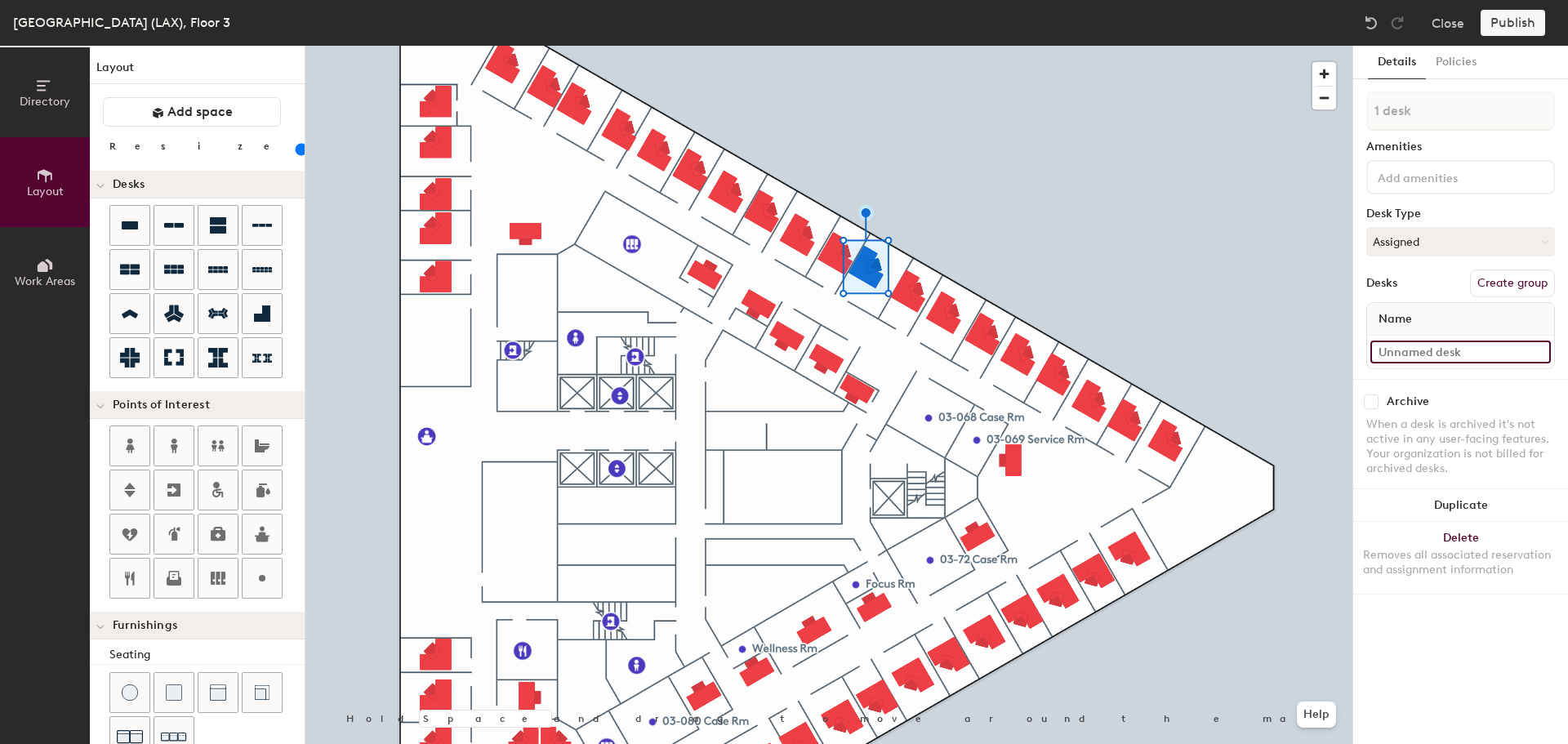
click at [1421, 357] on input at bounding box center [1460, 351] width 181 height 23
type input "03-020"
click at [1434, 359] on input at bounding box center [1460, 351] width 181 height 23
type input "03-019"
click at [799, 46] on div at bounding box center [829, 46] width 1047 height 0
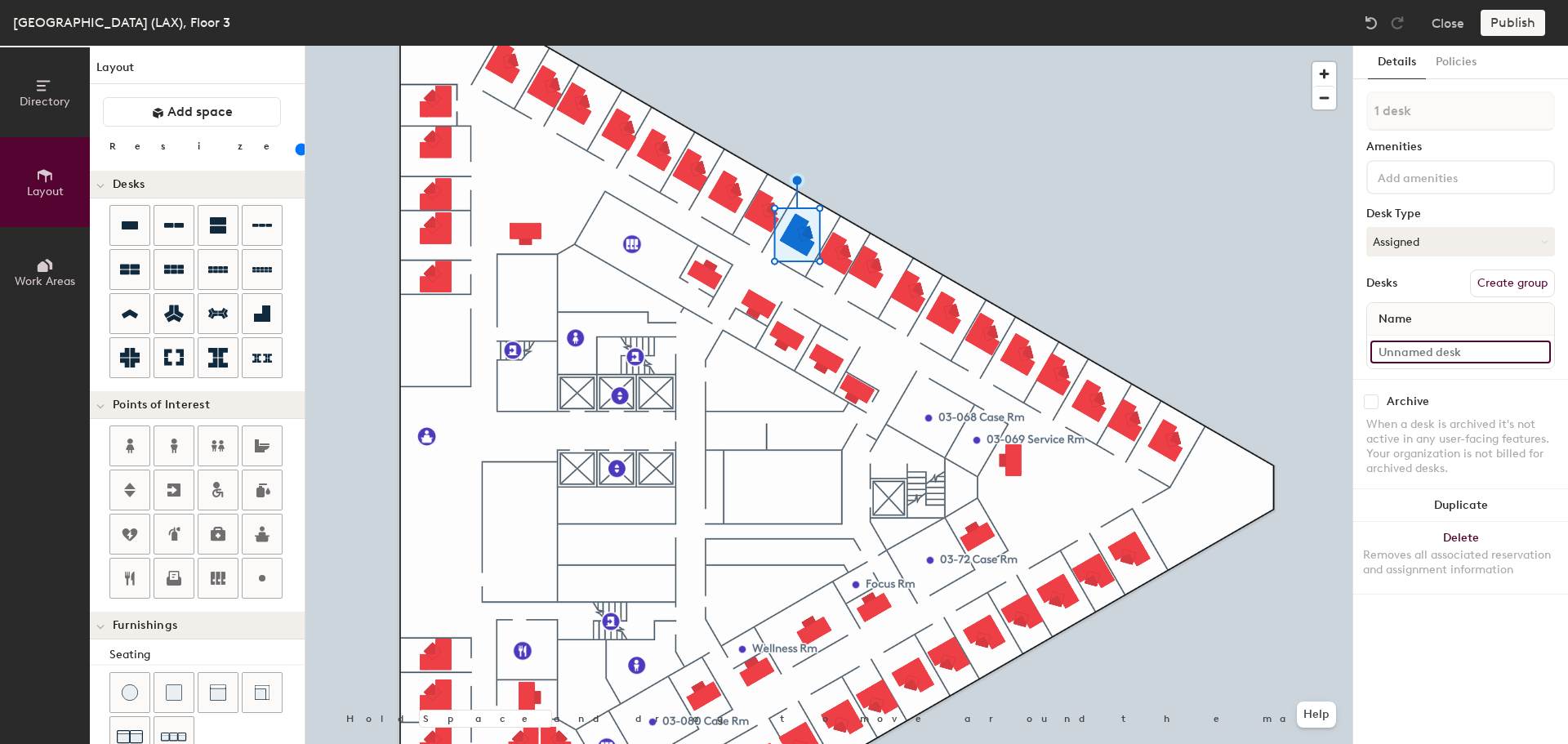
click at [1431, 347] on input at bounding box center [1460, 351] width 181 height 23
type input "03-018"
click at [838, 46] on div at bounding box center [829, 46] width 1047 height 0
click at [1405, 343] on input at bounding box center [1460, 351] width 181 height 23
type input "03-017"
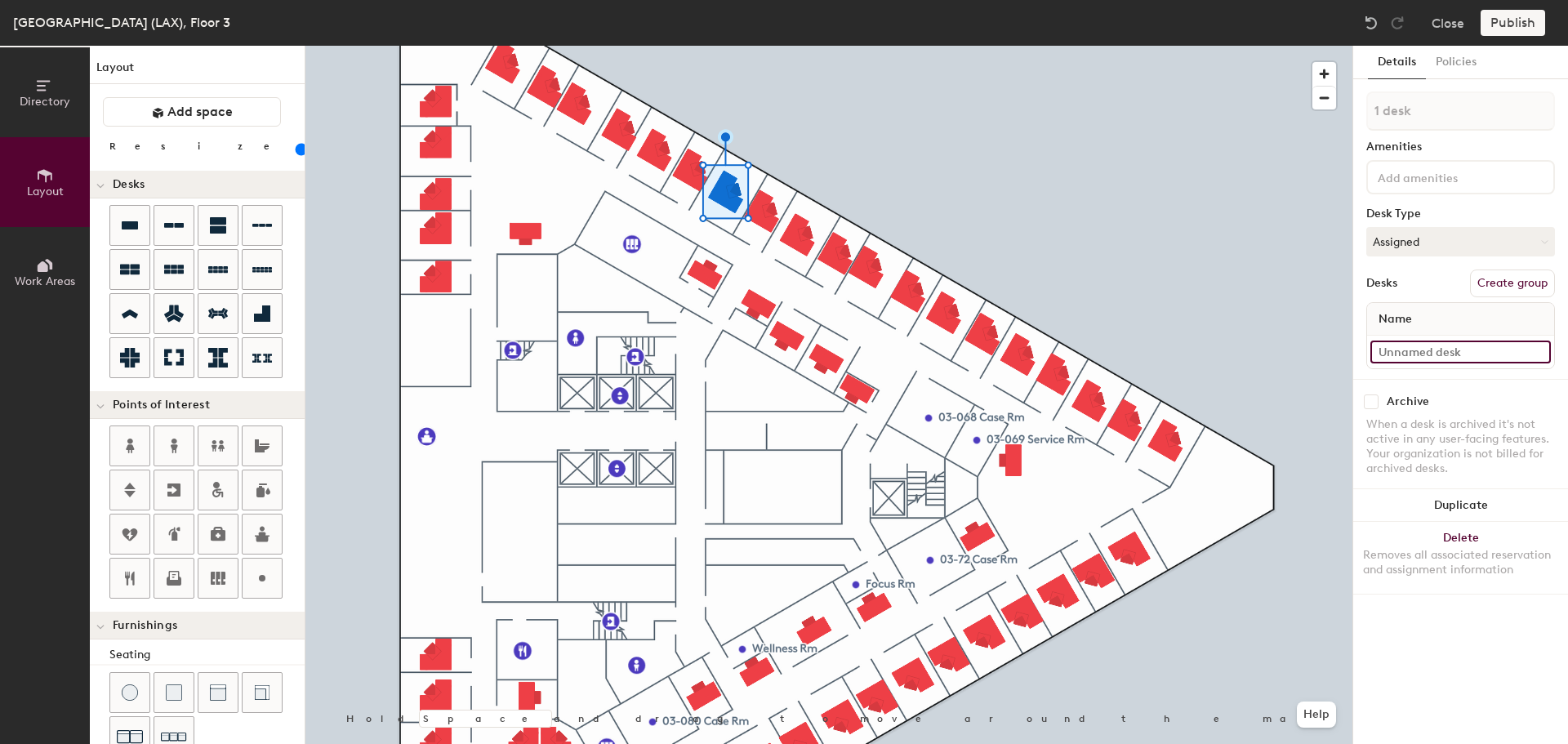
click at [1470, 347] on input at bounding box center [1460, 351] width 181 height 23
type input "03-016"
click at [1409, 357] on input at bounding box center [1460, 351] width 181 height 23
type input "03-015"
click at [1452, 340] on input at bounding box center [1460, 351] width 181 height 23
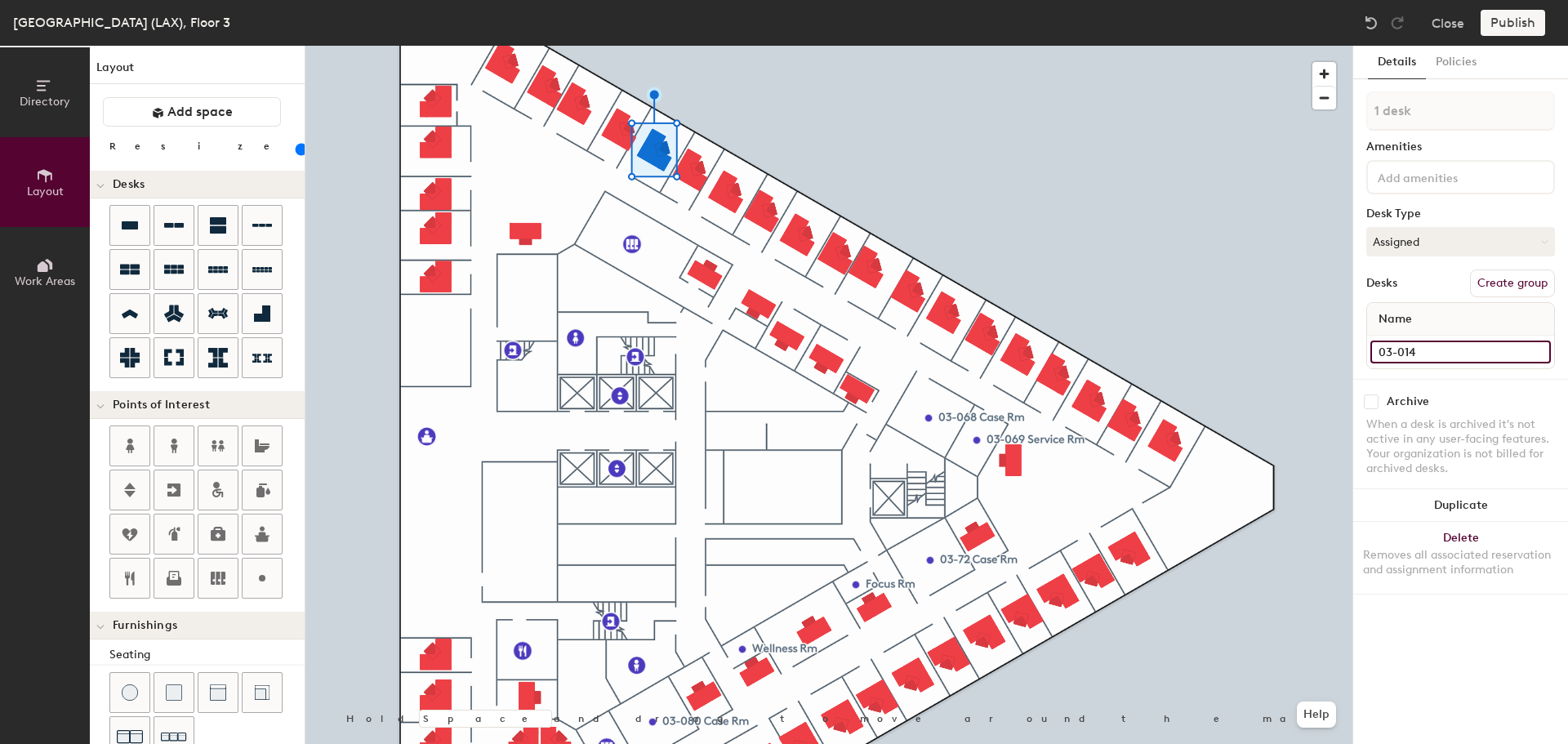
type input "03-014"
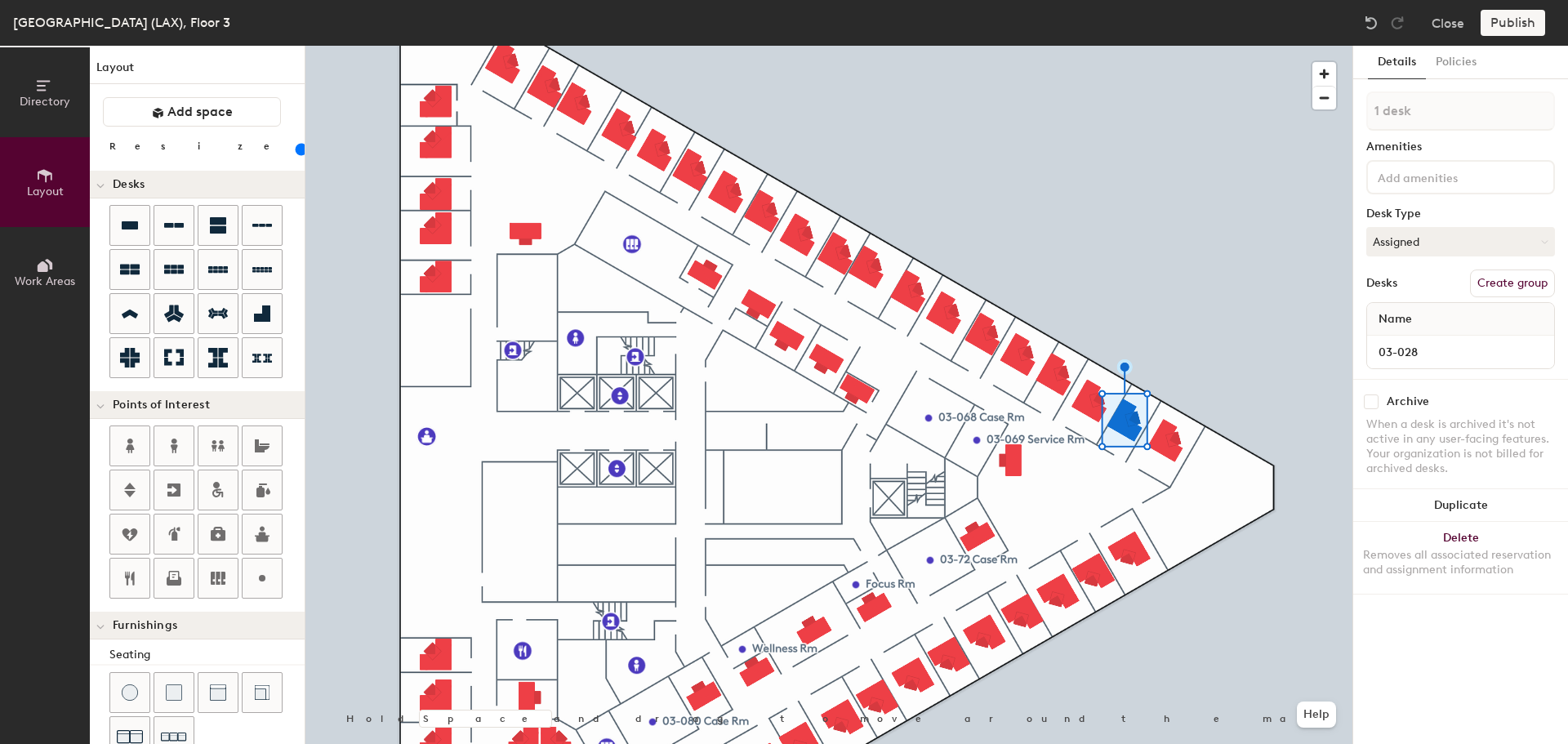
click at [1086, 46] on div at bounding box center [829, 46] width 1047 height 0
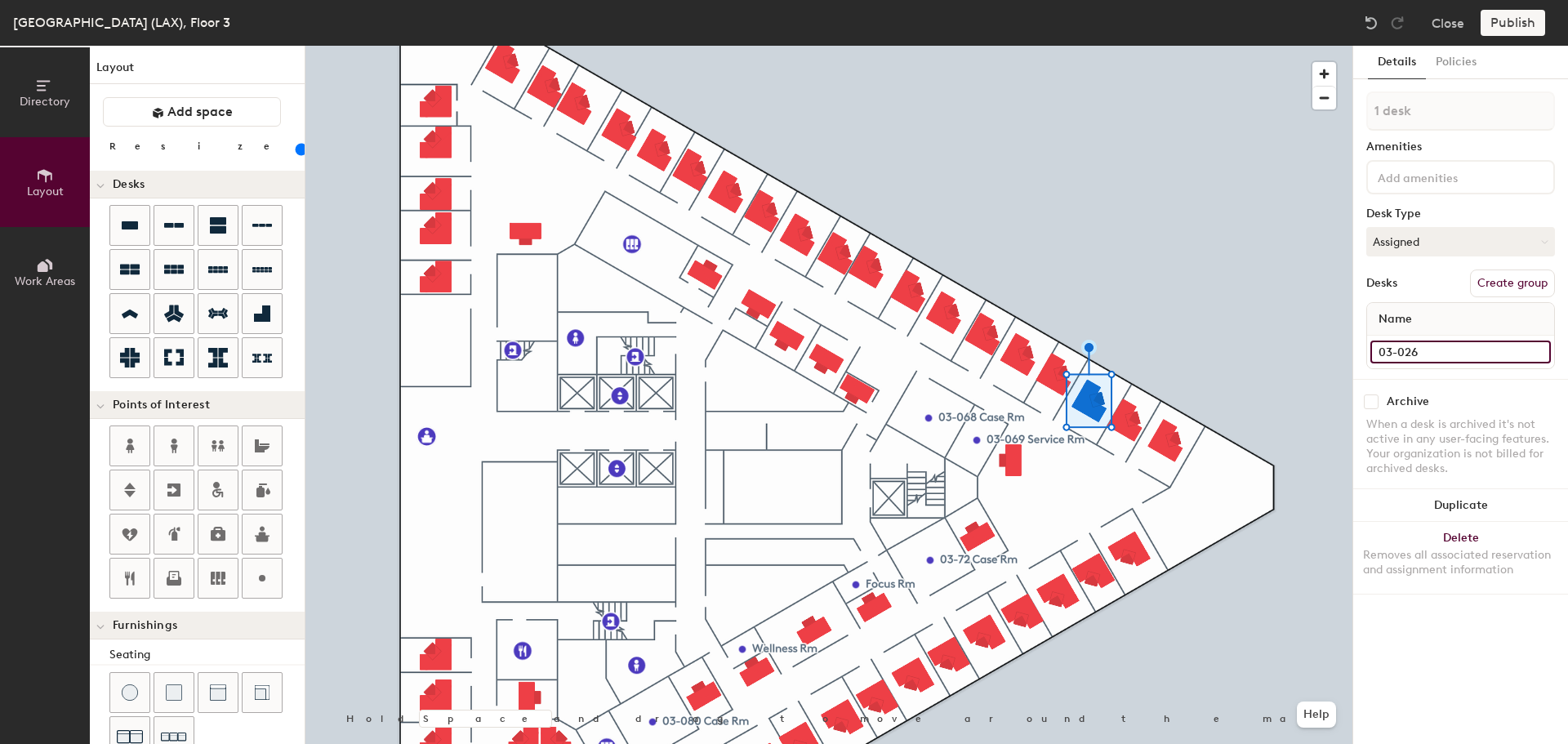
click at [1424, 350] on input "03-026" at bounding box center [1460, 351] width 181 height 23
click at [1436, 350] on input "03-026" at bounding box center [1460, 351] width 181 height 23
click at [1431, 350] on input "03-026" at bounding box center [1460, 351] width 181 height 23
type input "03-027"
click at [1431, 346] on input "03-025" at bounding box center [1460, 351] width 181 height 23
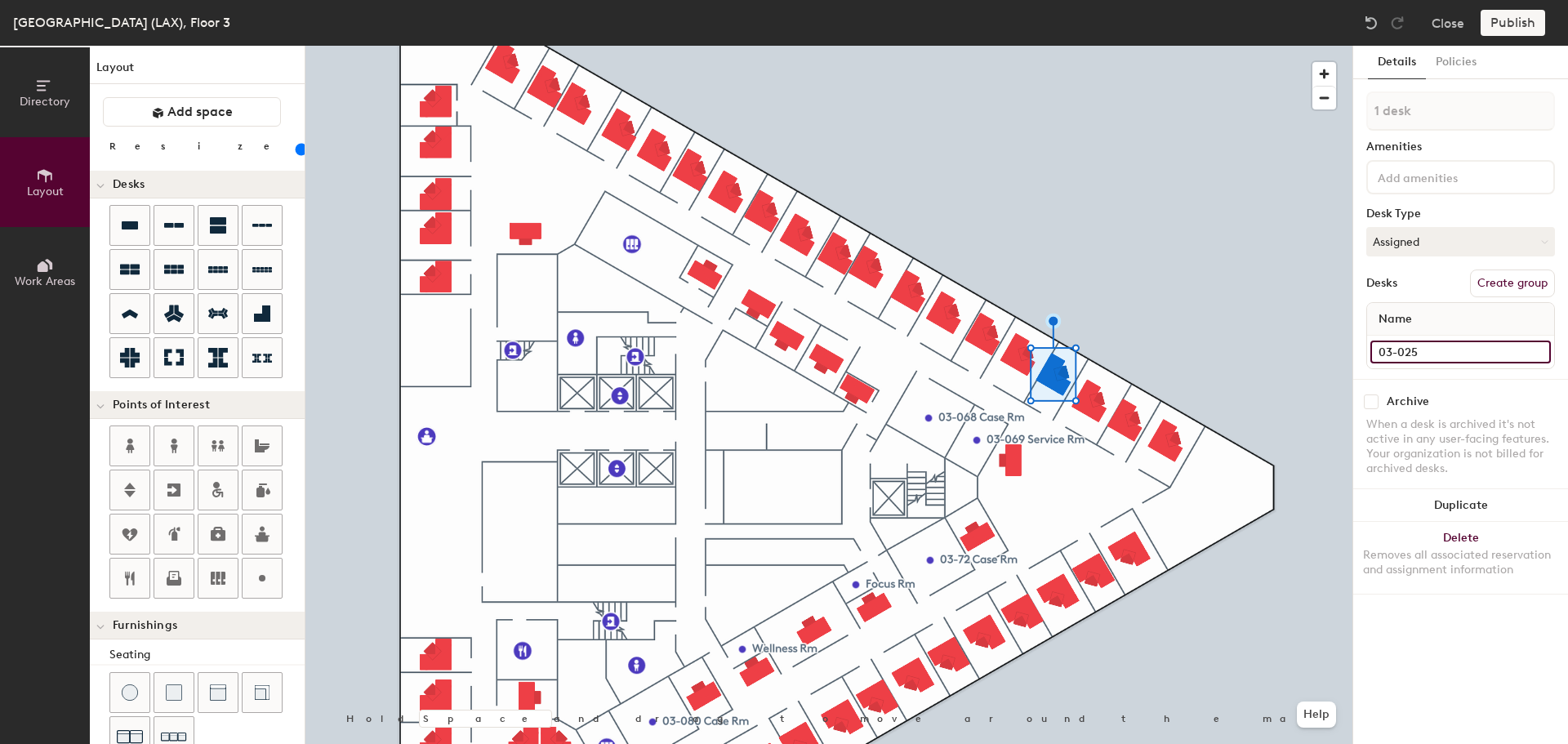
click at [1431, 345] on input "03-025" at bounding box center [1460, 351] width 181 height 23
click at [1429, 352] on input "03-025" at bounding box center [1460, 351] width 181 height 23
type input "03-026"
click at [1019, 46] on div at bounding box center [829, 46] width 1047 height 0
click at [1425, 350] on input "03-024" at bounding box center [1460, 351] width 181 height 23
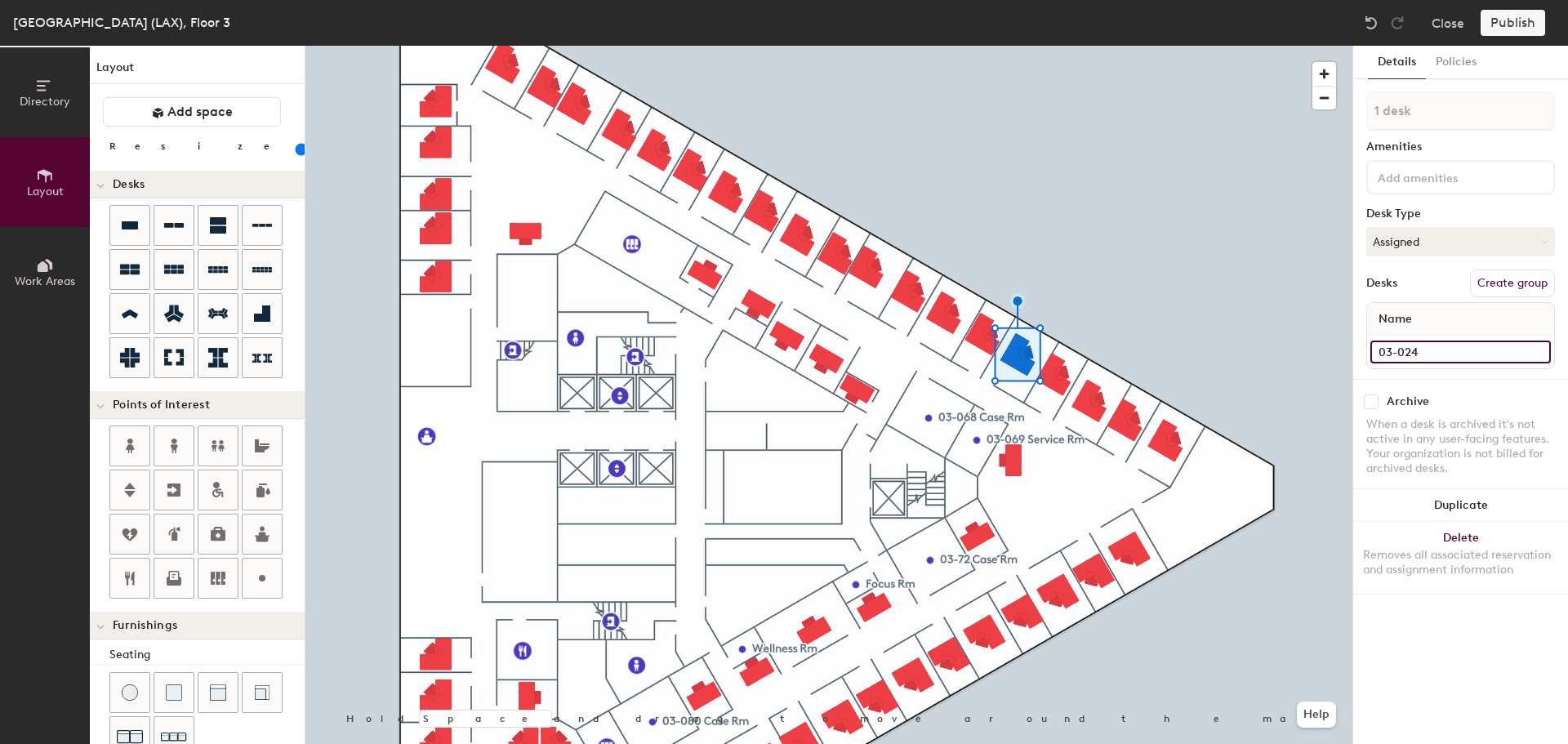
click at [1429, 351] on input "03-024" at bounding box center [1460, 351] width 181 height 23
type input "03-025"
click at [1449, 360] on input "03-023" at bounding box center [1460, 351] width 181 height 23
click at [1444, 354] on input "03-023" at bounding box center [1460, 351] width 181 height 23
type input "03-024"
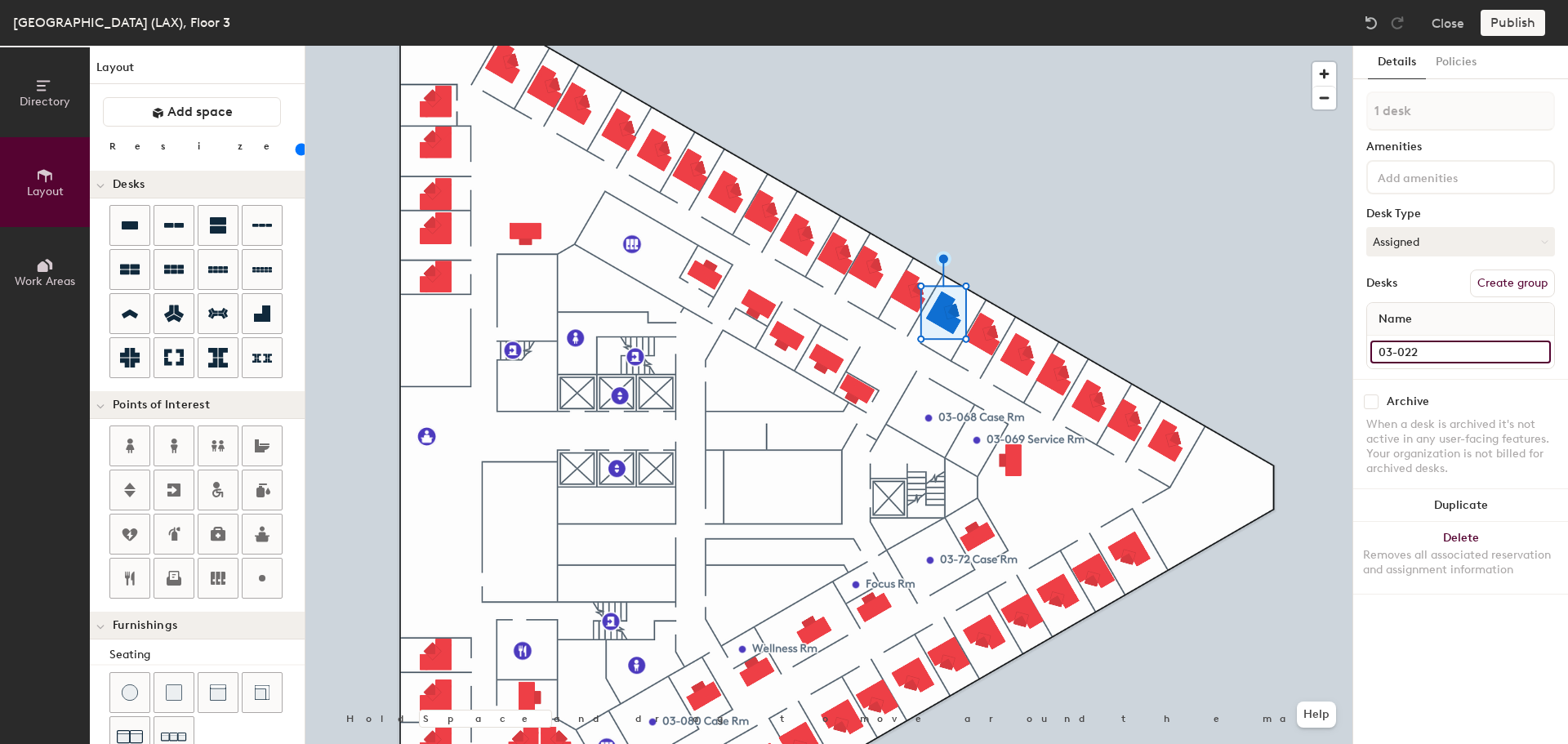
click at [1454, 350] on input "03-022" at bounding box center [1460, 351] width 181 height 23
type input "03-023"
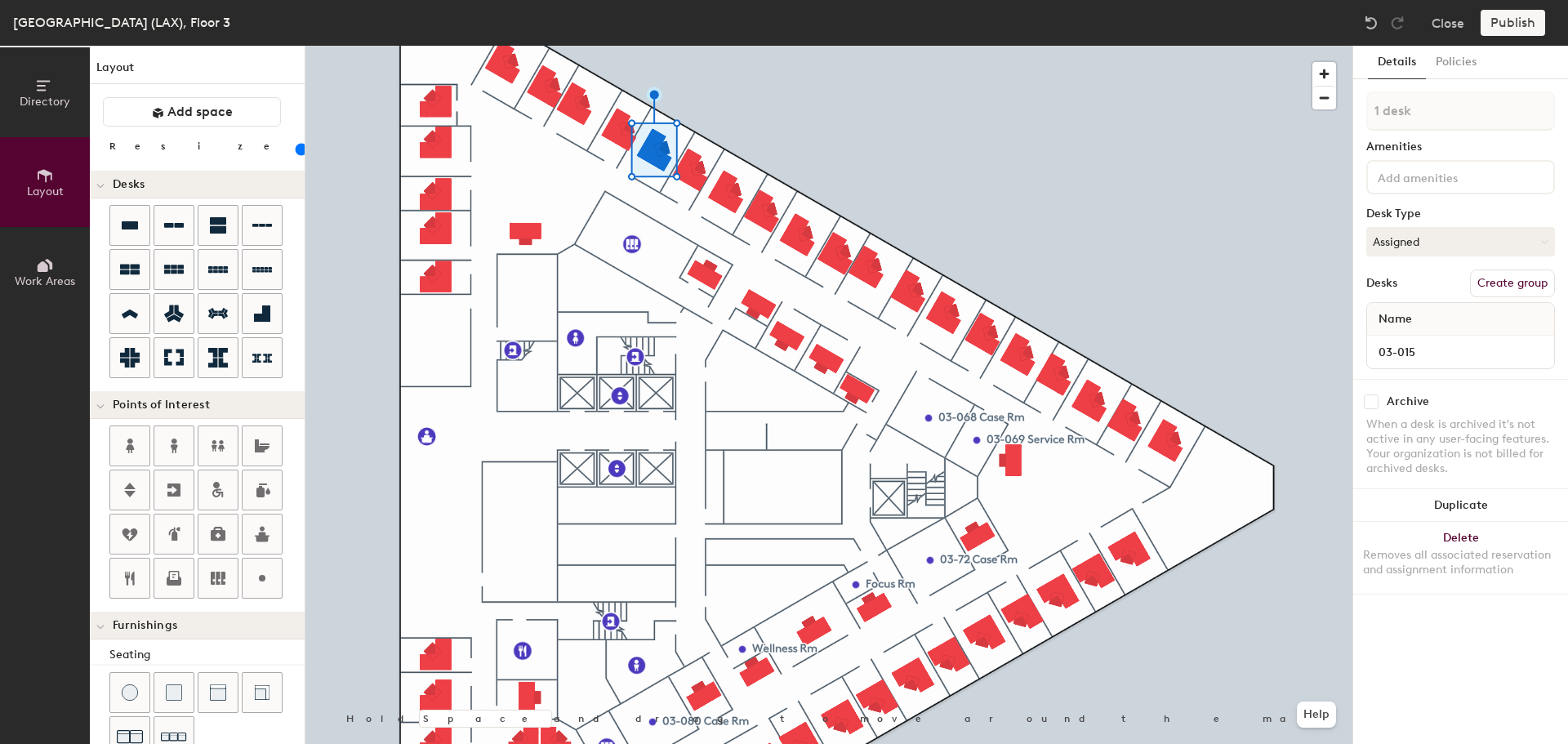
click at [618, 46] on div at bounding box center [829, 46] width 1047 height 0
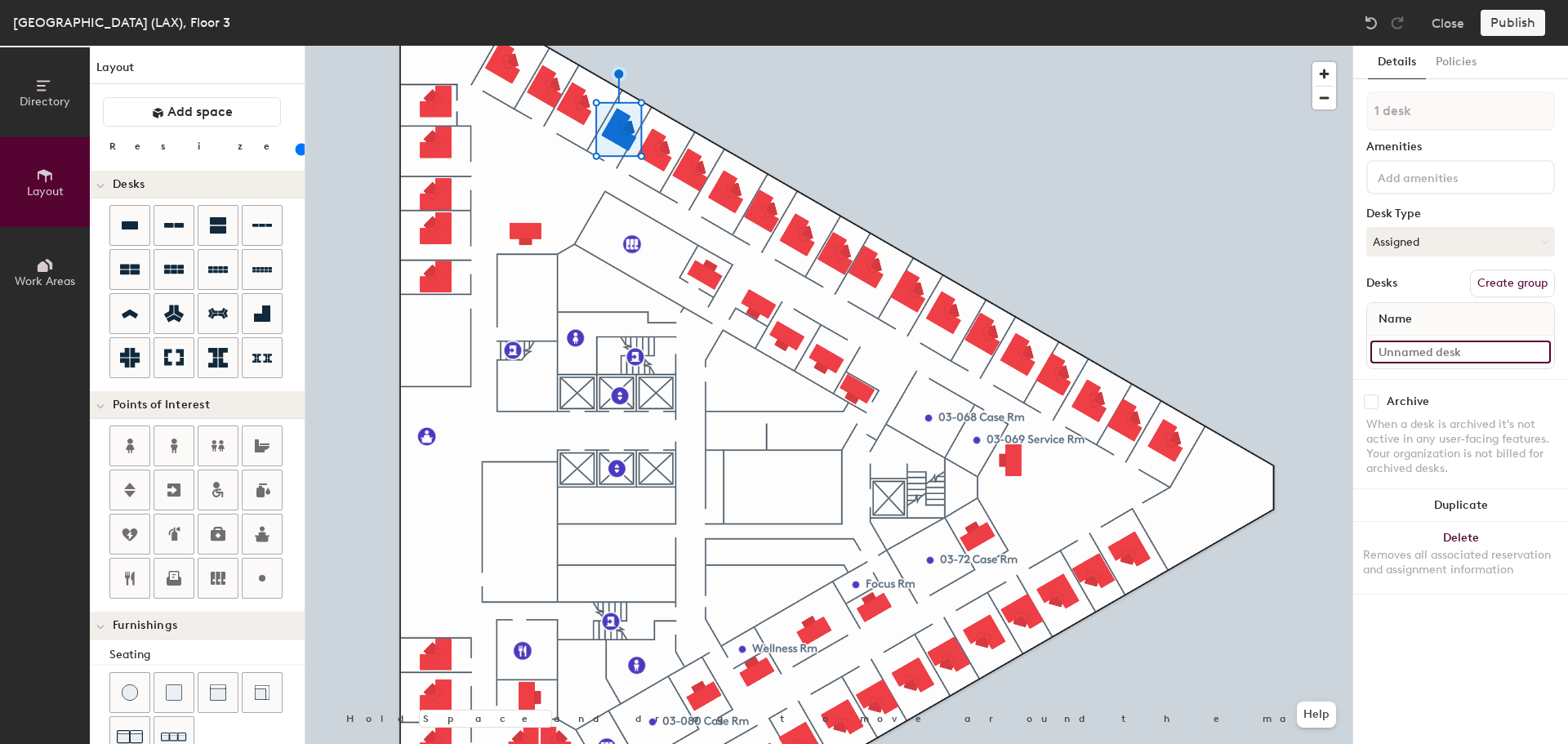
click at [1450, 346] on input at bounding box center [1460, 351] width 181 height 23
type input "03-014"
click at [583, 46] on div at bounding box center [829, 46] width 1047 height 0
click at [1419, 358] on input at bounding box center [1460, 351] width 181 height 23
type input "03-013"
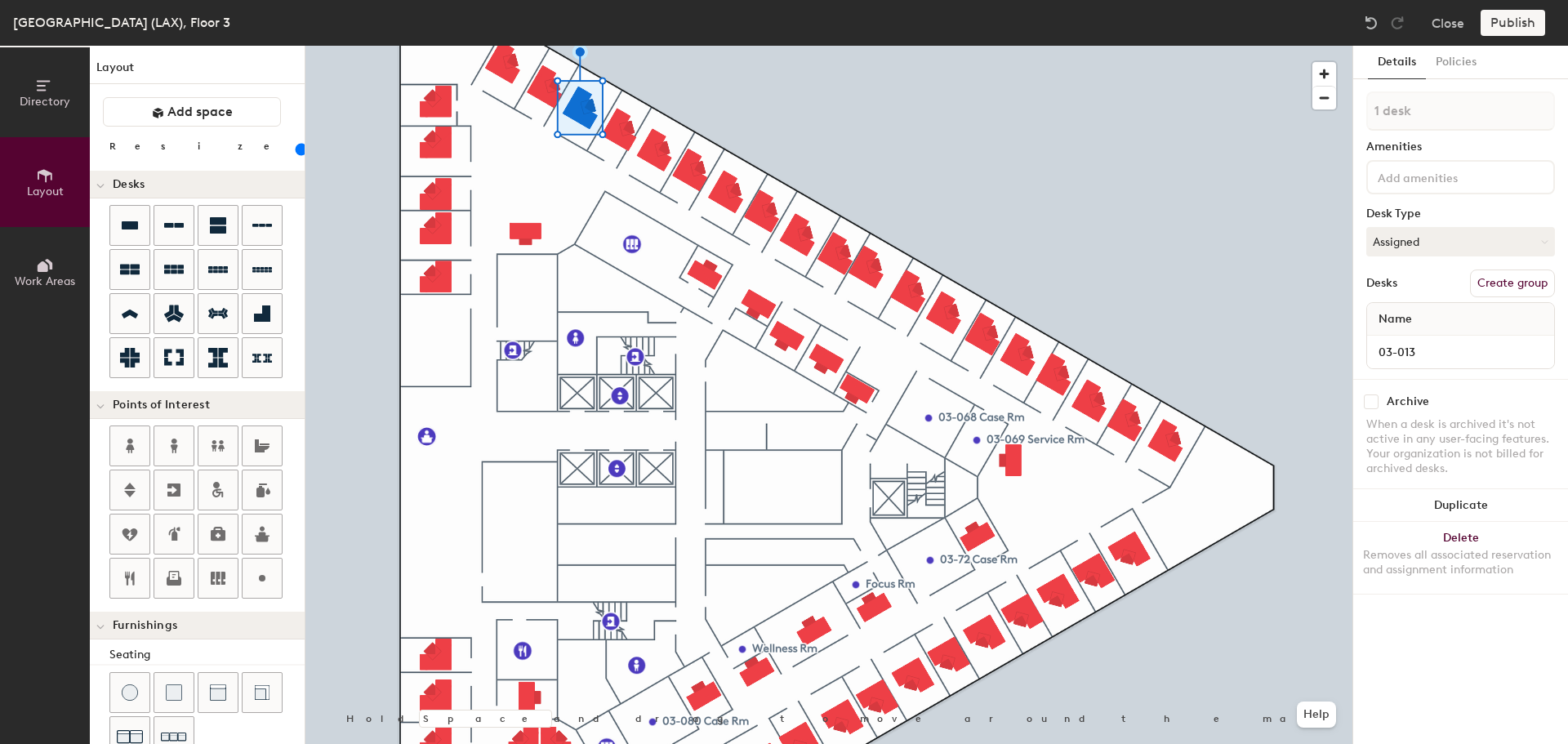
click at [626, 46] on div at bounding box center [829, 46] width 1047 height 0
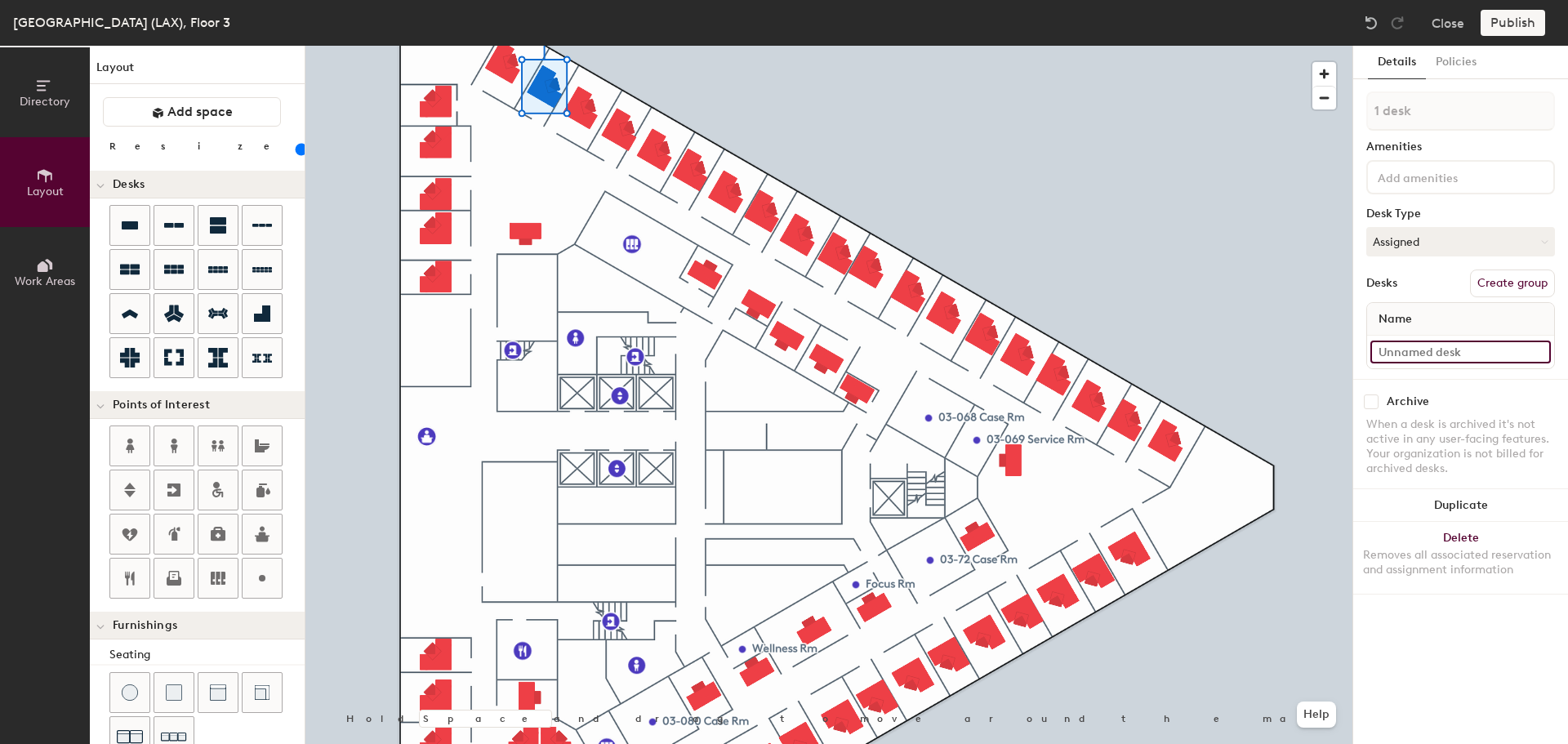
click at [1456, 357] on input at bounding box center [1460, 351] width 181 height 23
type input "03-012"
click at [506, 46] on div at bounding box center [829, 46] width 1047 height 0
click at [1401, 356] on input at bounding box center [1460, 351] width 181 height 23
type input "03-011"
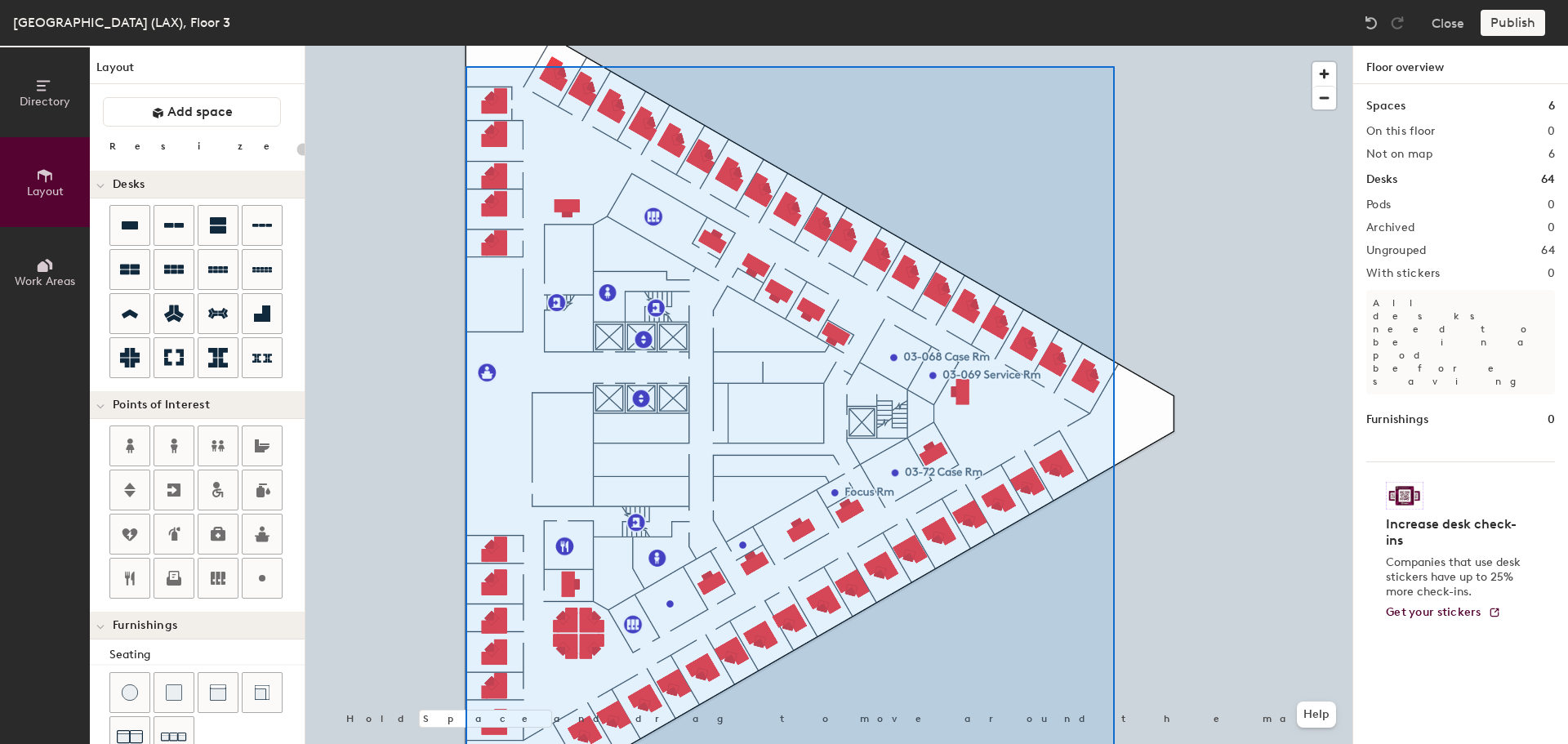
click at [1115, 743] on html "Skip navigation Schedule Office People Analytics Visits Deliveries Services Man…" at bounding box center [784, 372] width 1568 height 744
type input "100"
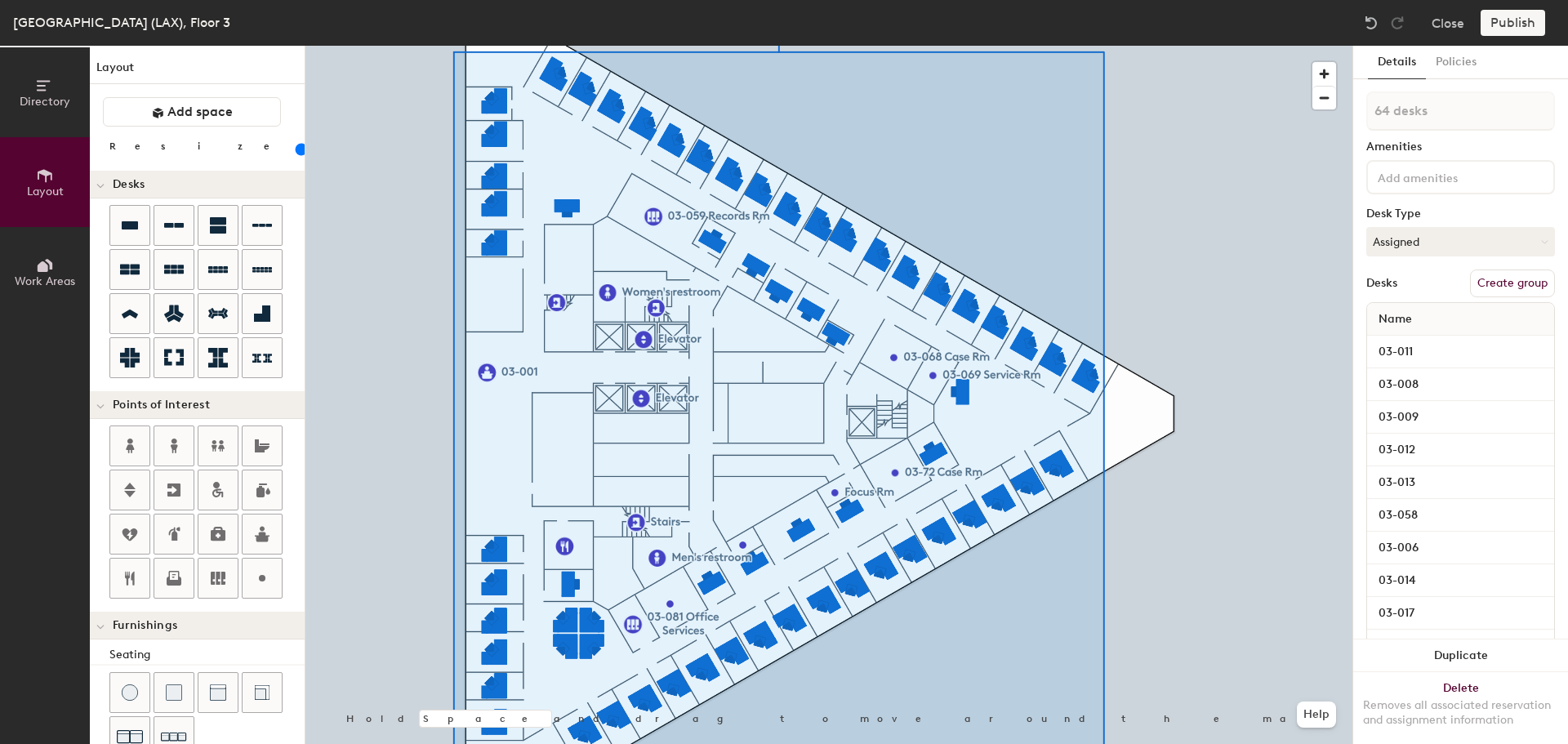
click at [1517, 280] on button "Create group" at bounding box center [1513, 283] width 85 height 28
click at [1345, 111] on div "Directory Layout Work Areas Layout Add space Resize Desks Points of Interest Fu…" at bounding box center [784, 394] width 1568 height 698
type input "Offices"
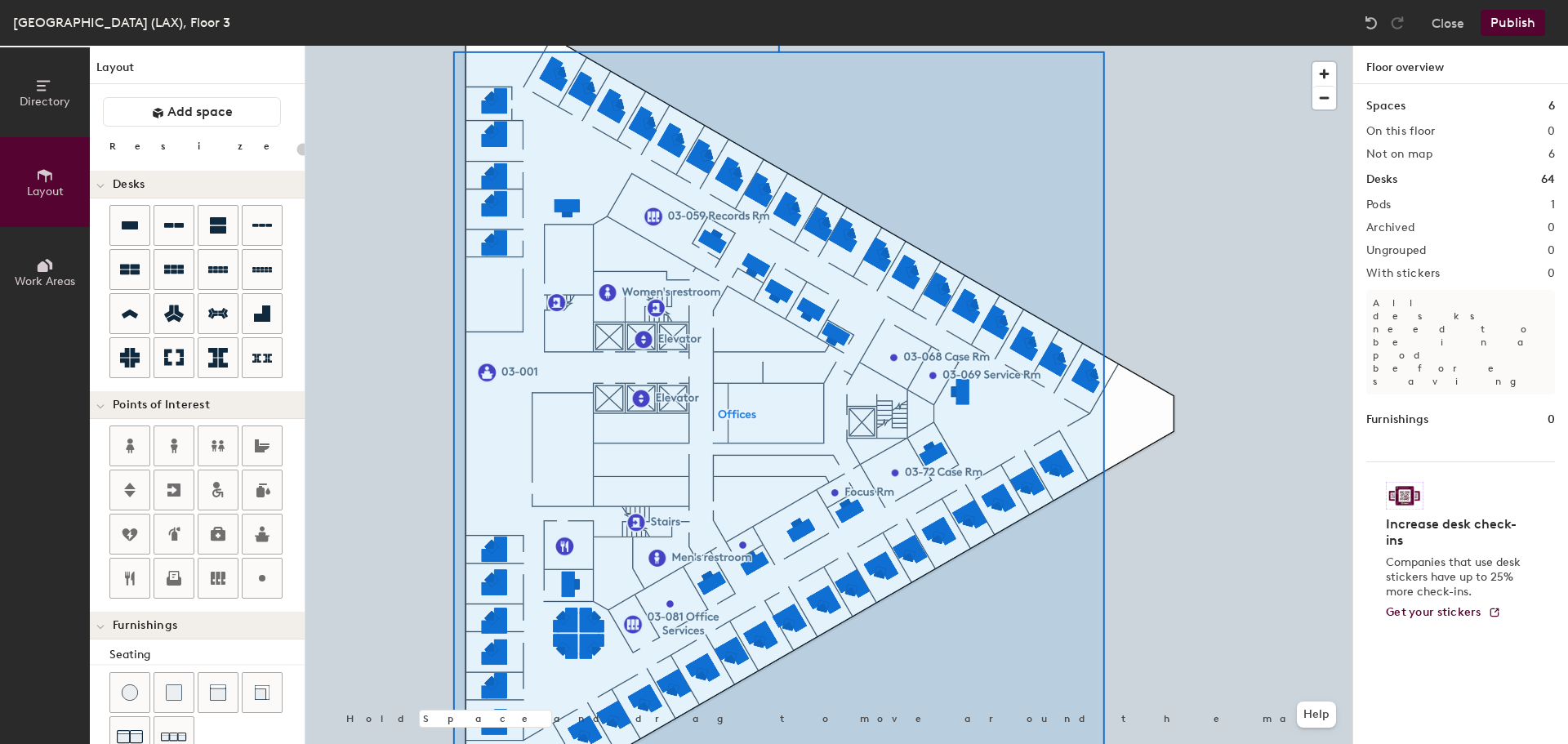
type input "20"
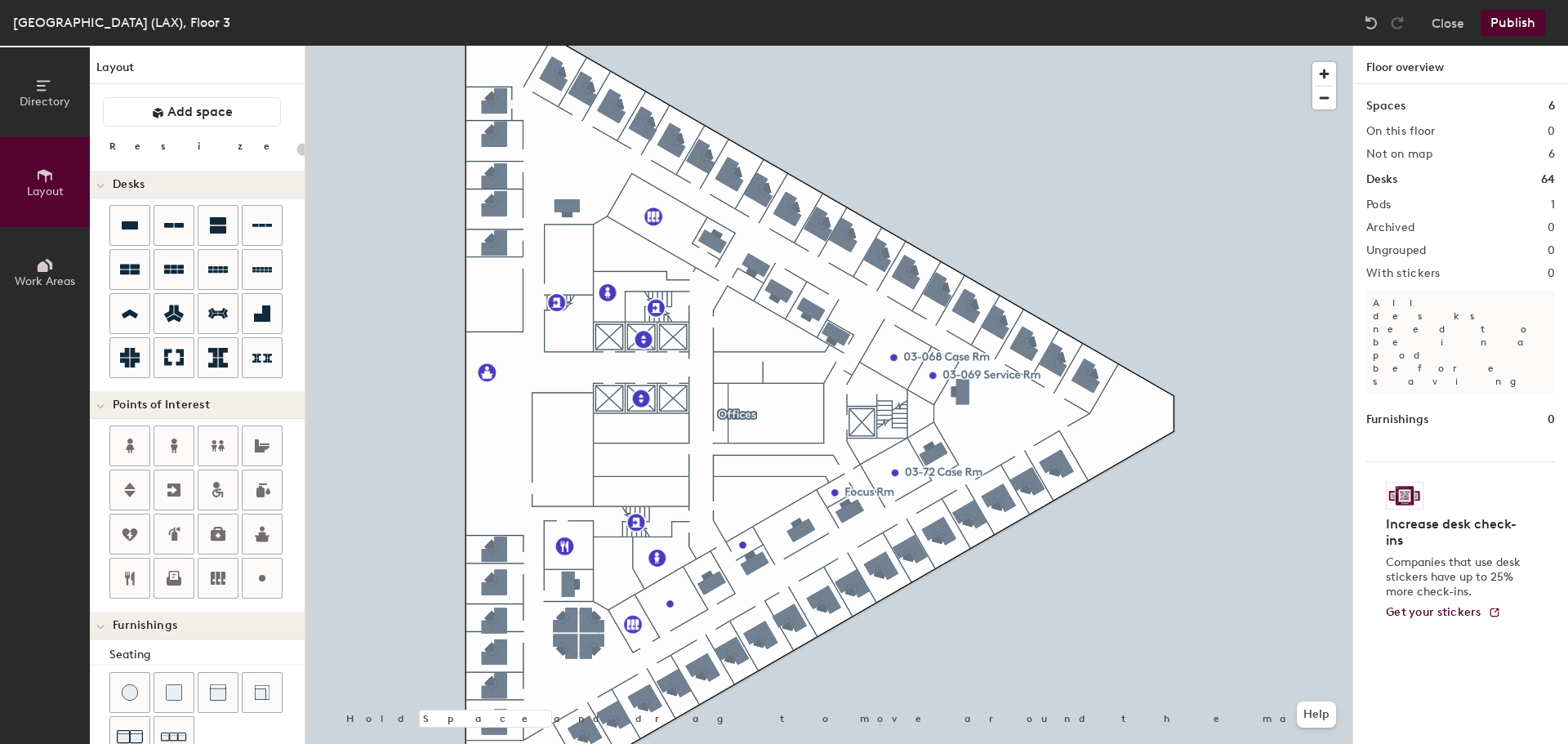
click at [120, 110] on button "Add space" at bounding box center [192, 112] width 178 height 30
click at [66, 85] on button "Directory" at bounding box center [45, 92] width 90 height 90
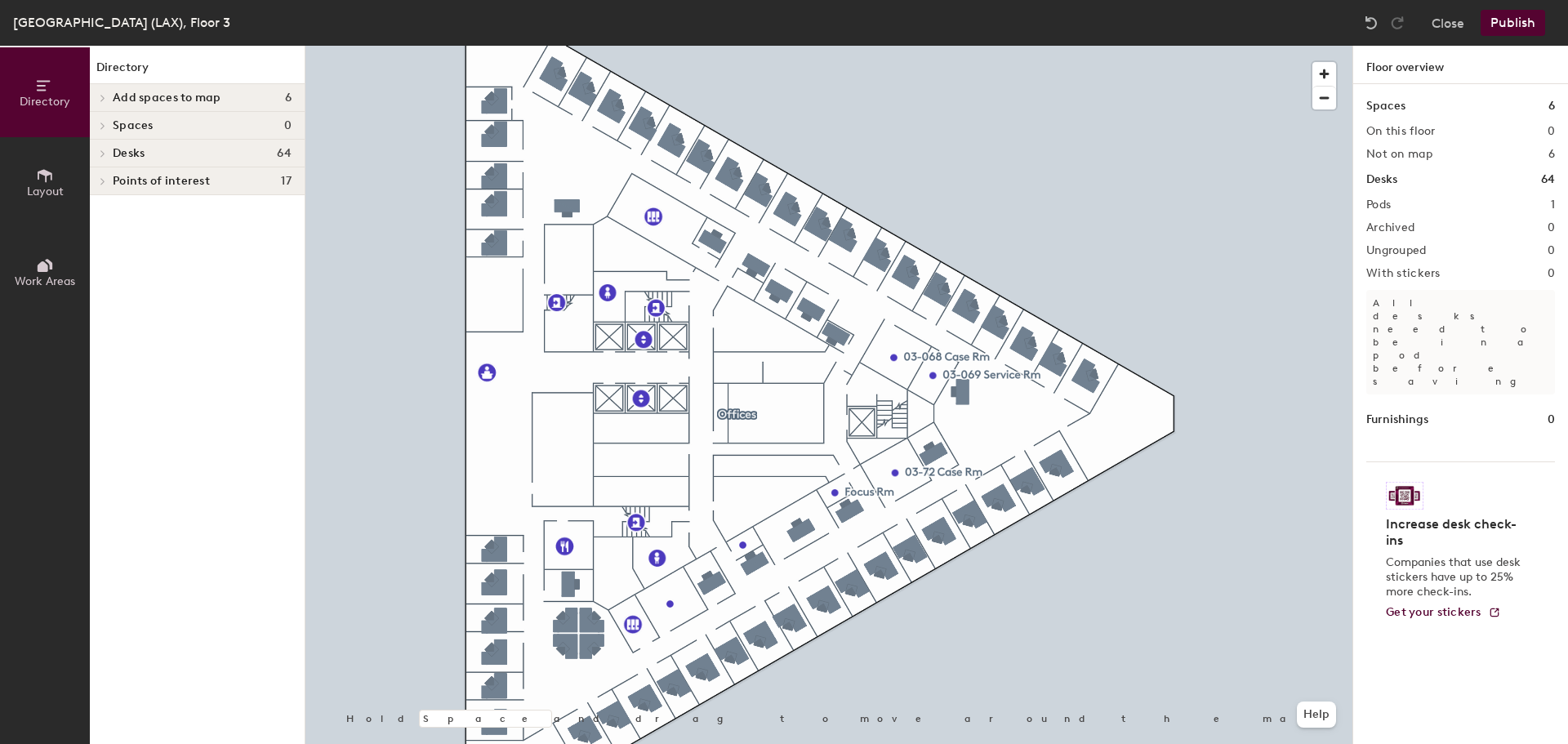
click at [96, 97] on span at bounding box center [102, 98] width 14 height 8
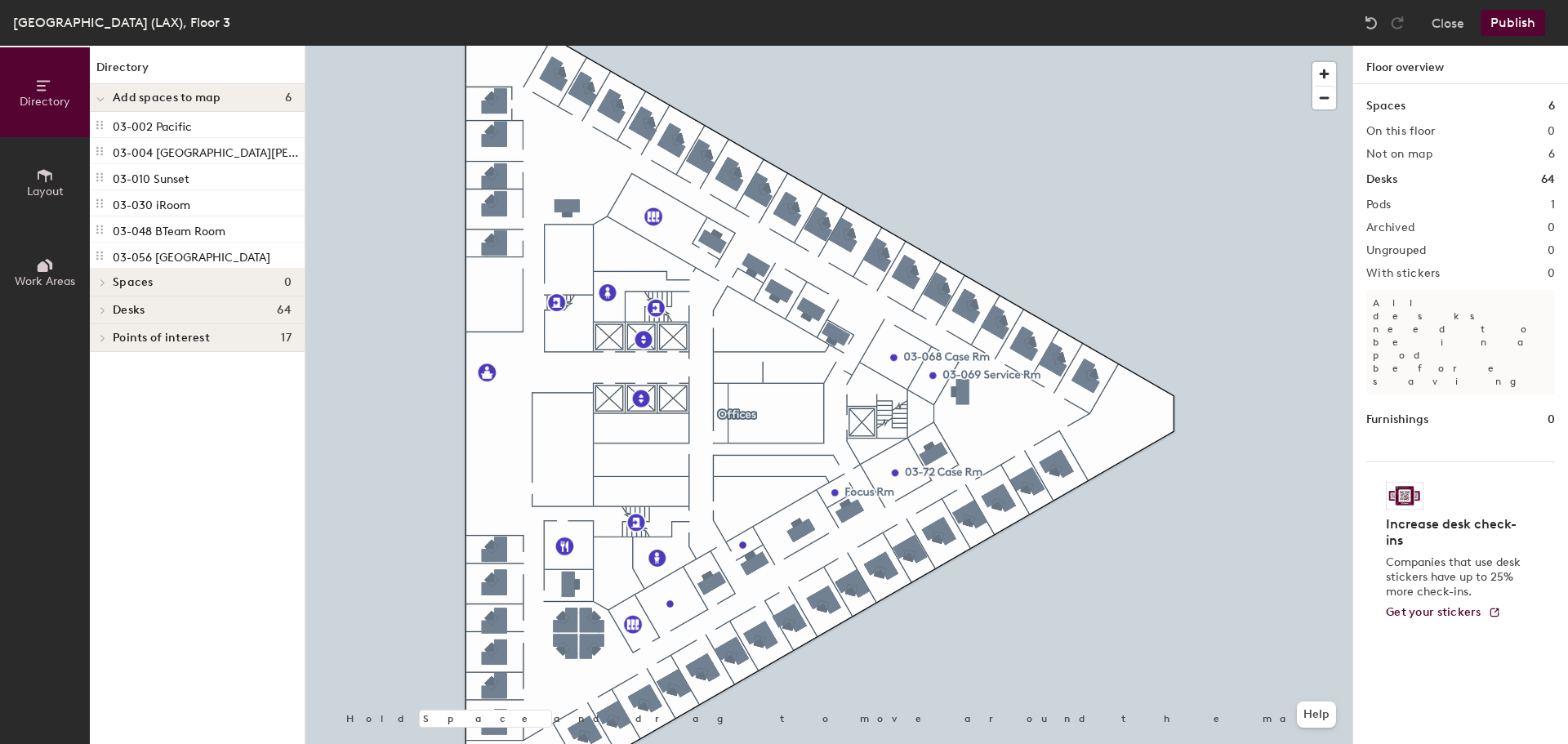
drag, startPoint x: 131, startPoint y: 129, endPoint x: 183, endPoint y: 133, distance: 52.2
click at [186, 137] on div "03-002 Pacific" at bounding box center [197, 125] width 215 height 26
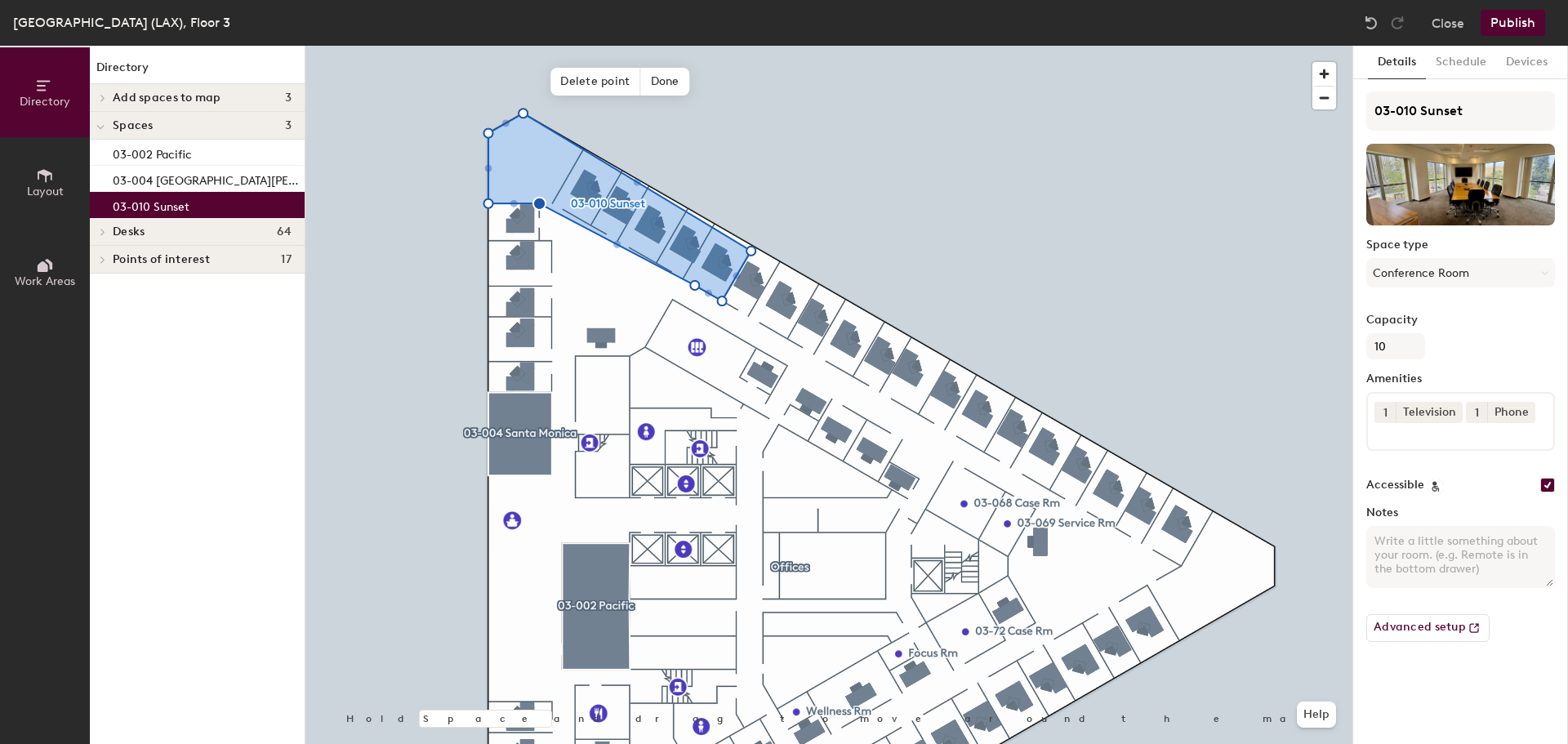
click at [615, 76] on span "Delete point" at bounding box center [596, 81] width 90 height 28
click at [583, 71] on span "Delete point" at bounding box center [581, 81] width 90 height 28
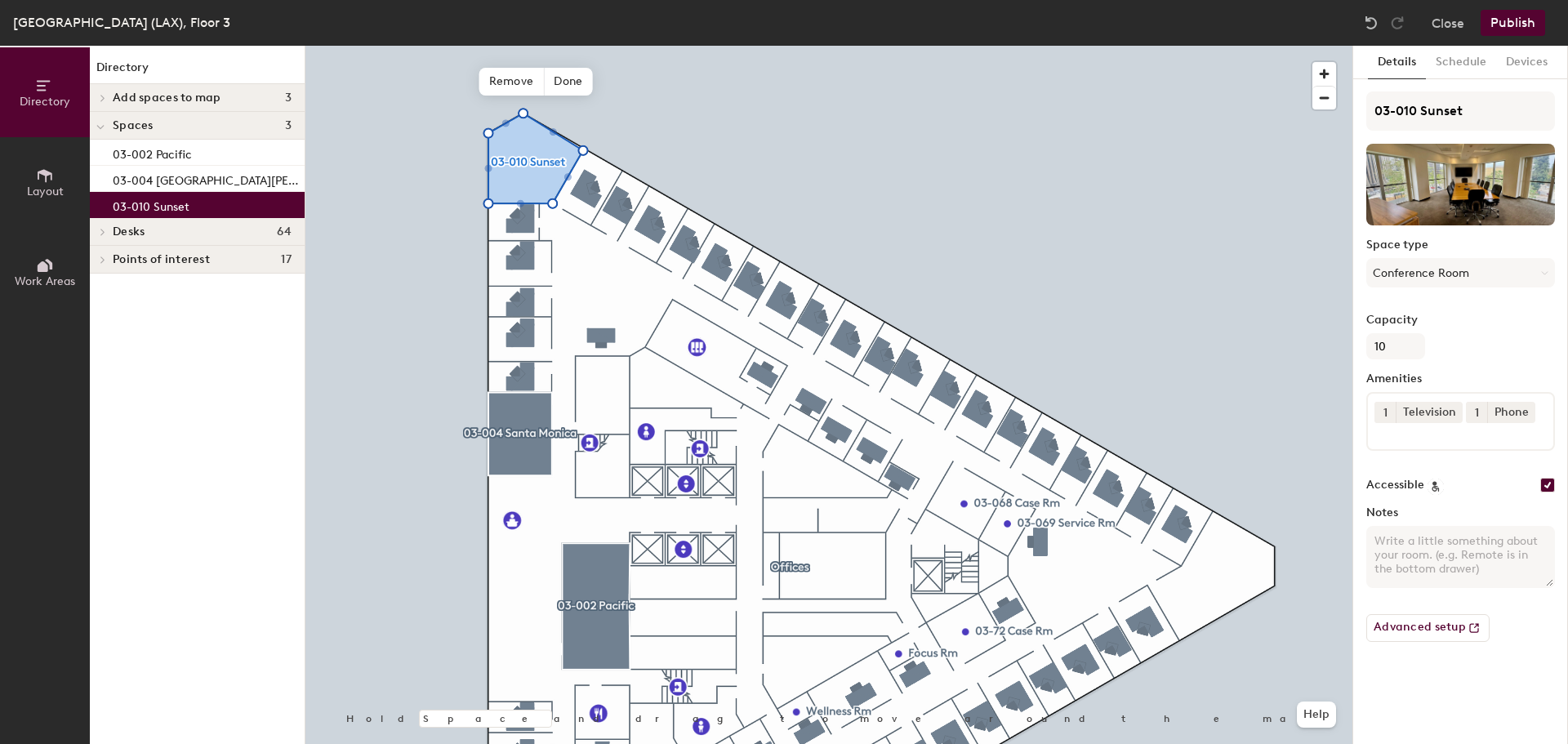
click at [574, 76] on span "Done" at bounding box center [568, 81] width 48 height 28
click at [105, 94] on icon at bounding box center [103, 98] width 7 height 8
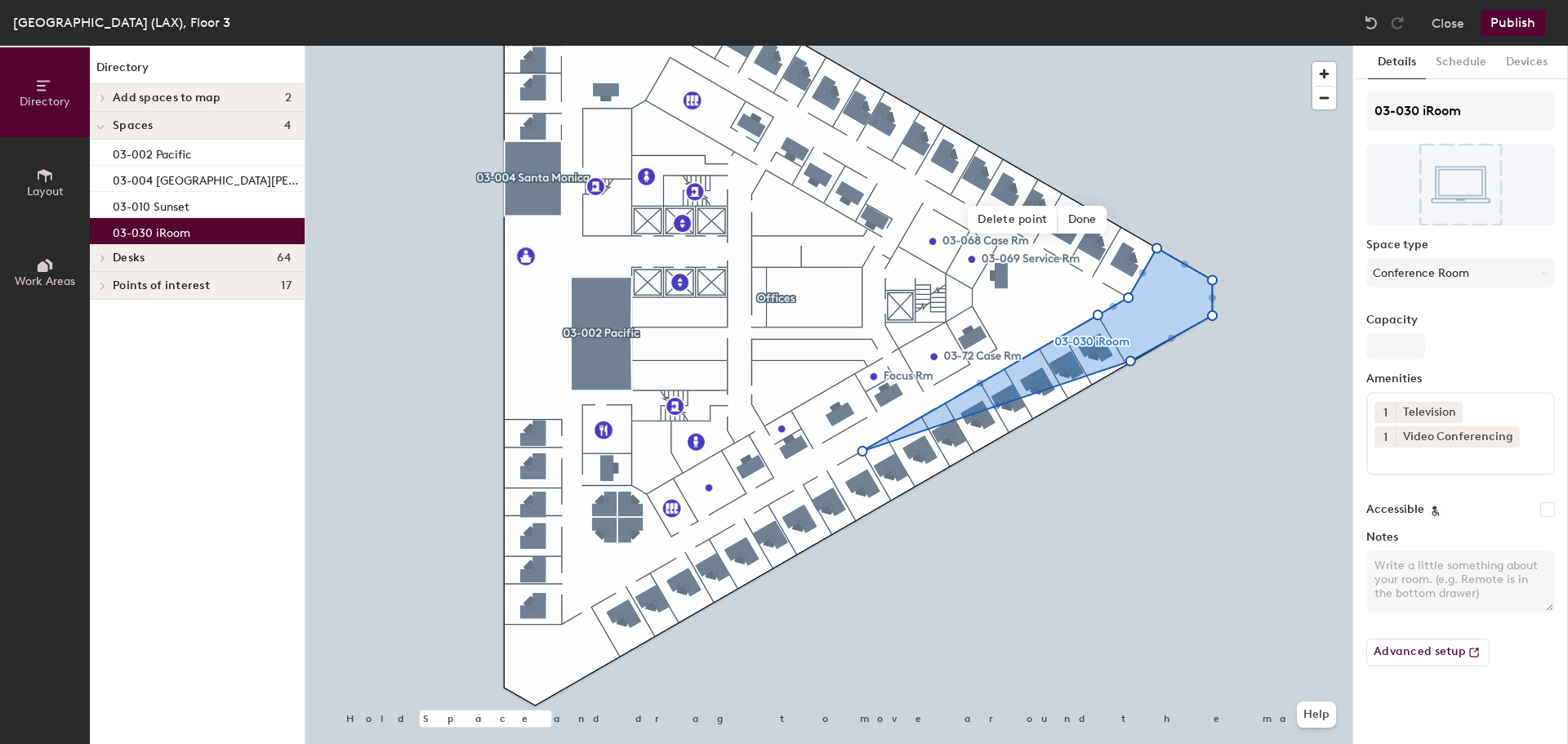
click at [1016, 216] on span "Delete point" at bounding box center [1013, 220] width 90 height 28
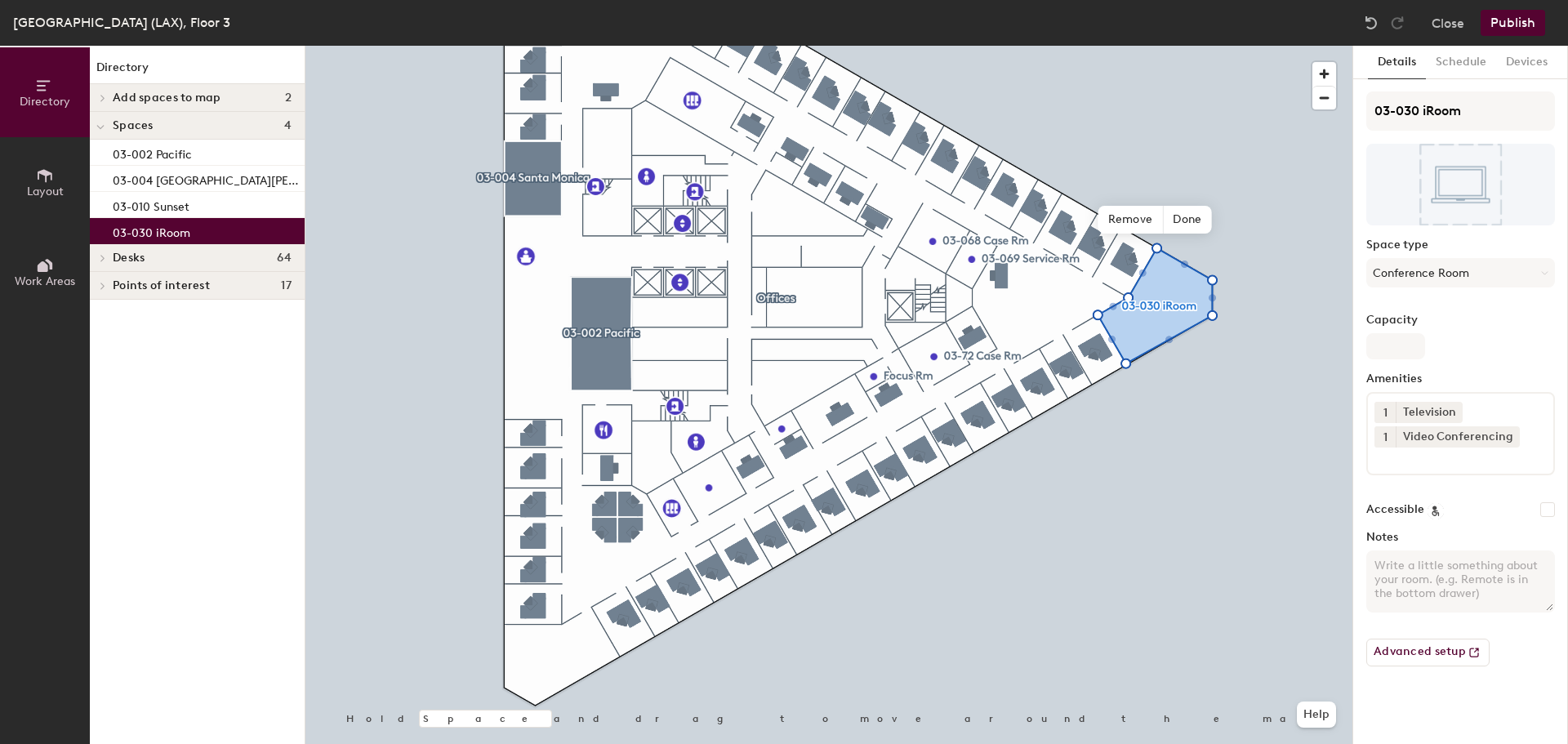
click at [1187, 207] on span "Done" at bounding box center [1187, 220] width 48 height 28
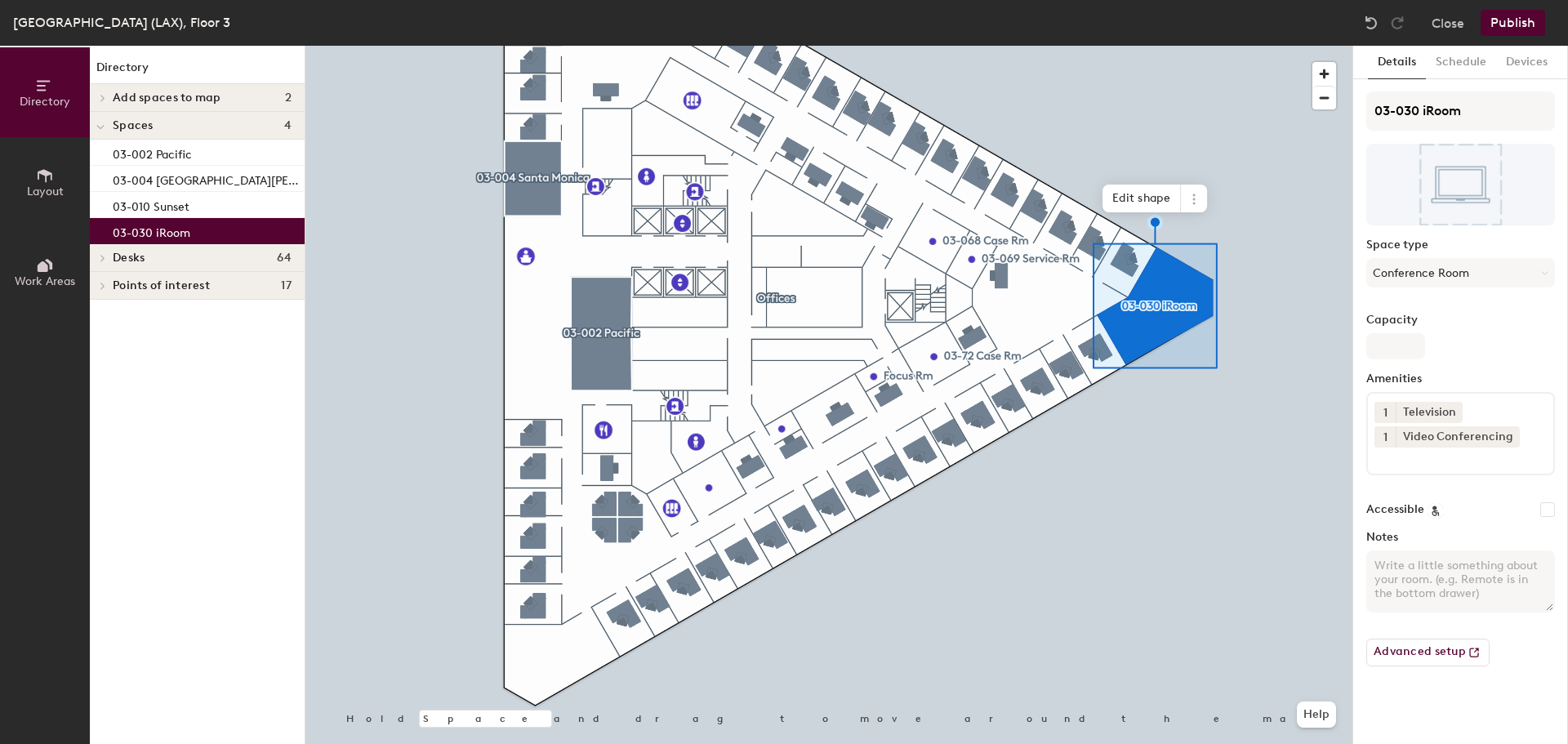
click at [108, 96] on span at bounding box center [102, 98] width 14 height 8
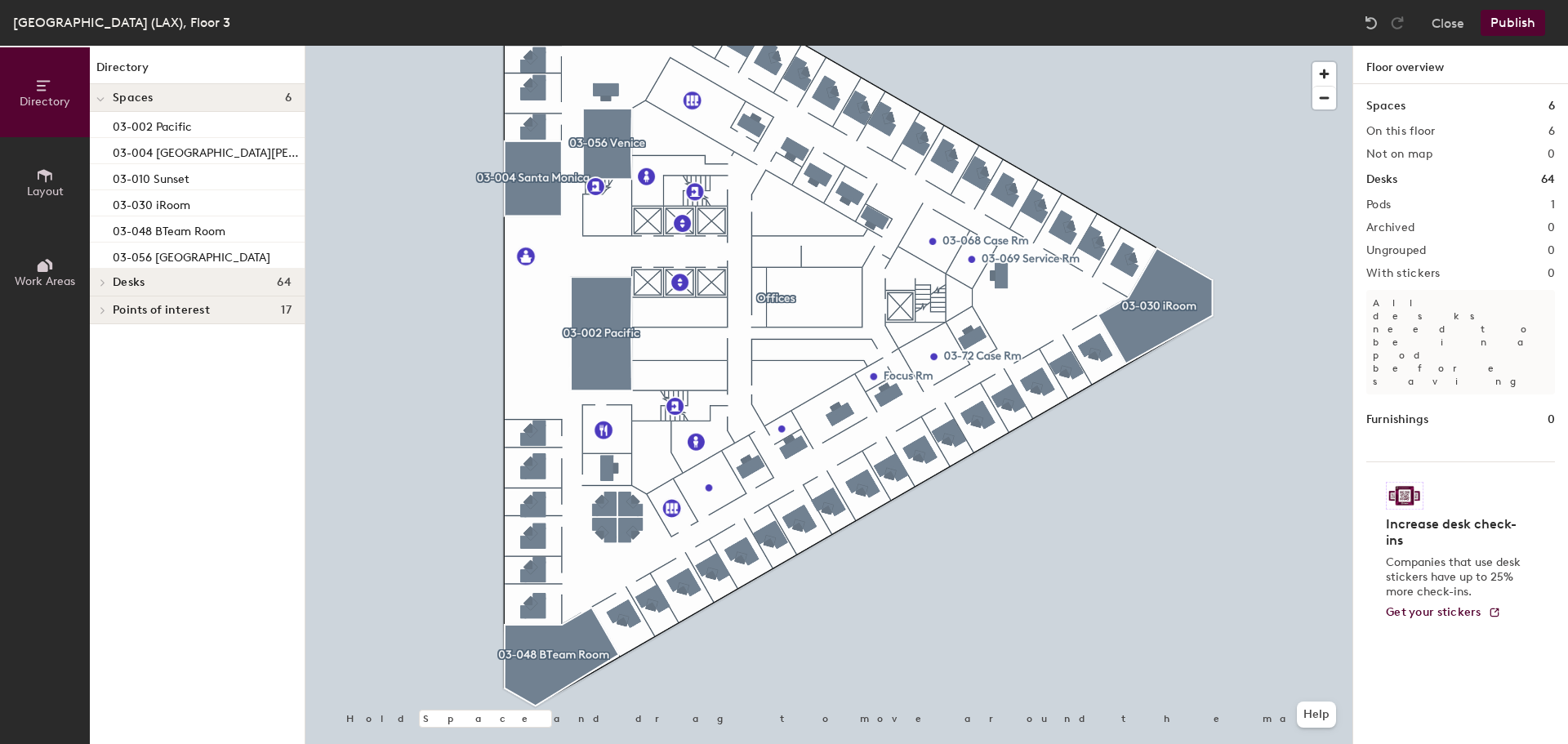
click at [1515, 21] on button "Publish" at bounding box center [1513, 23] width 64 height 26
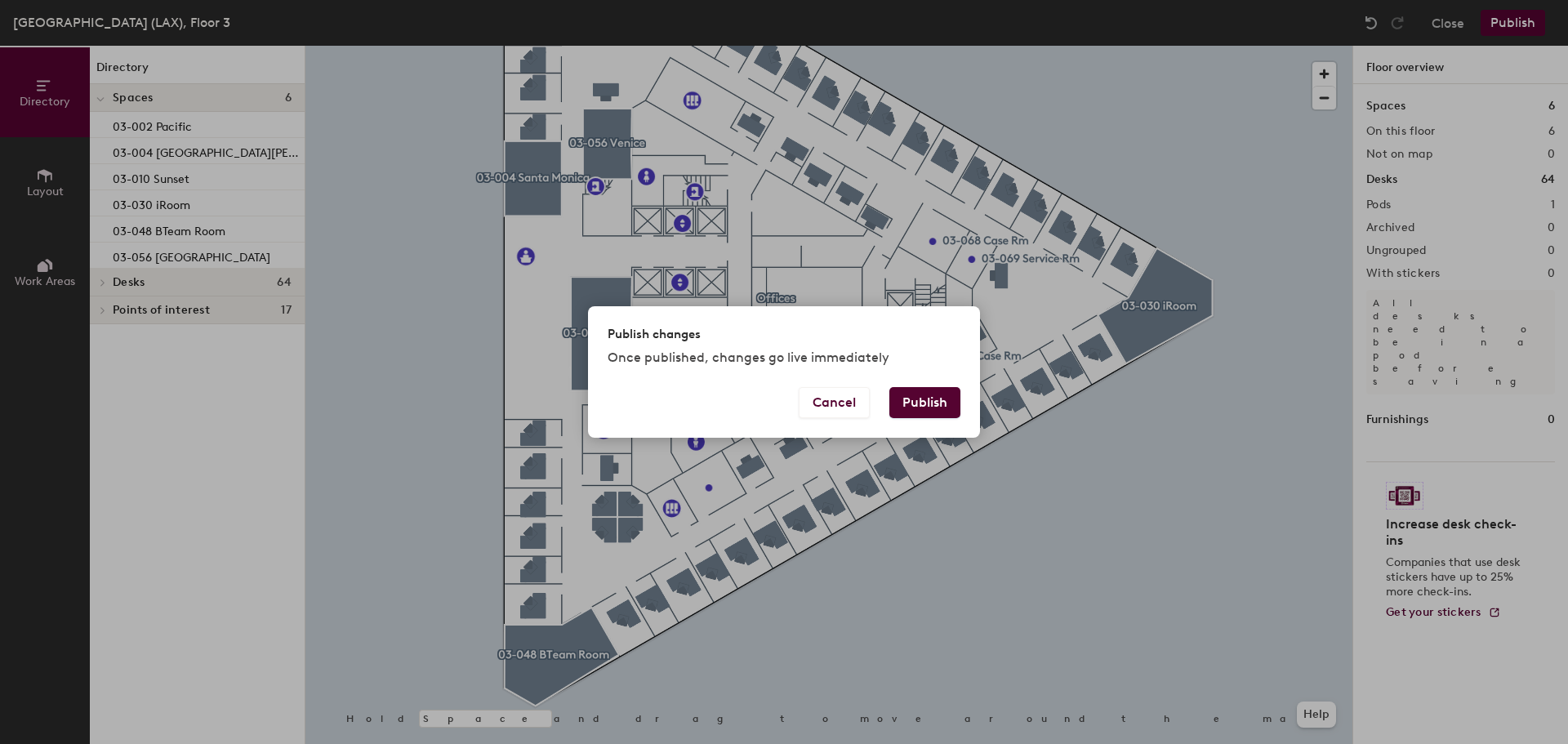
click at [860, 400] on button "Cancel" at bounding box center [835, 402] width 71 height 31
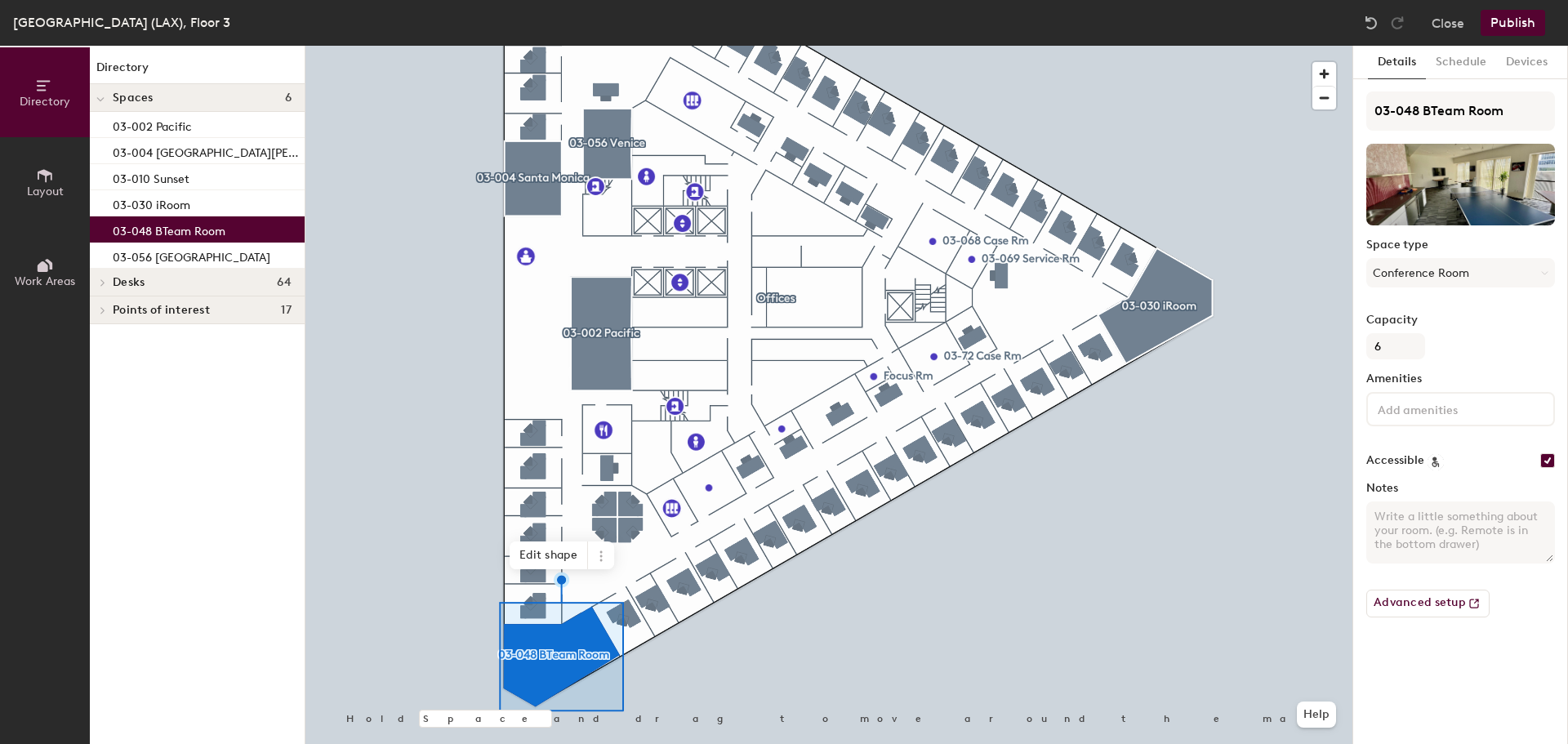
click at [1425, 409] on input at bounding box center [1448, 408] width 147 height 20
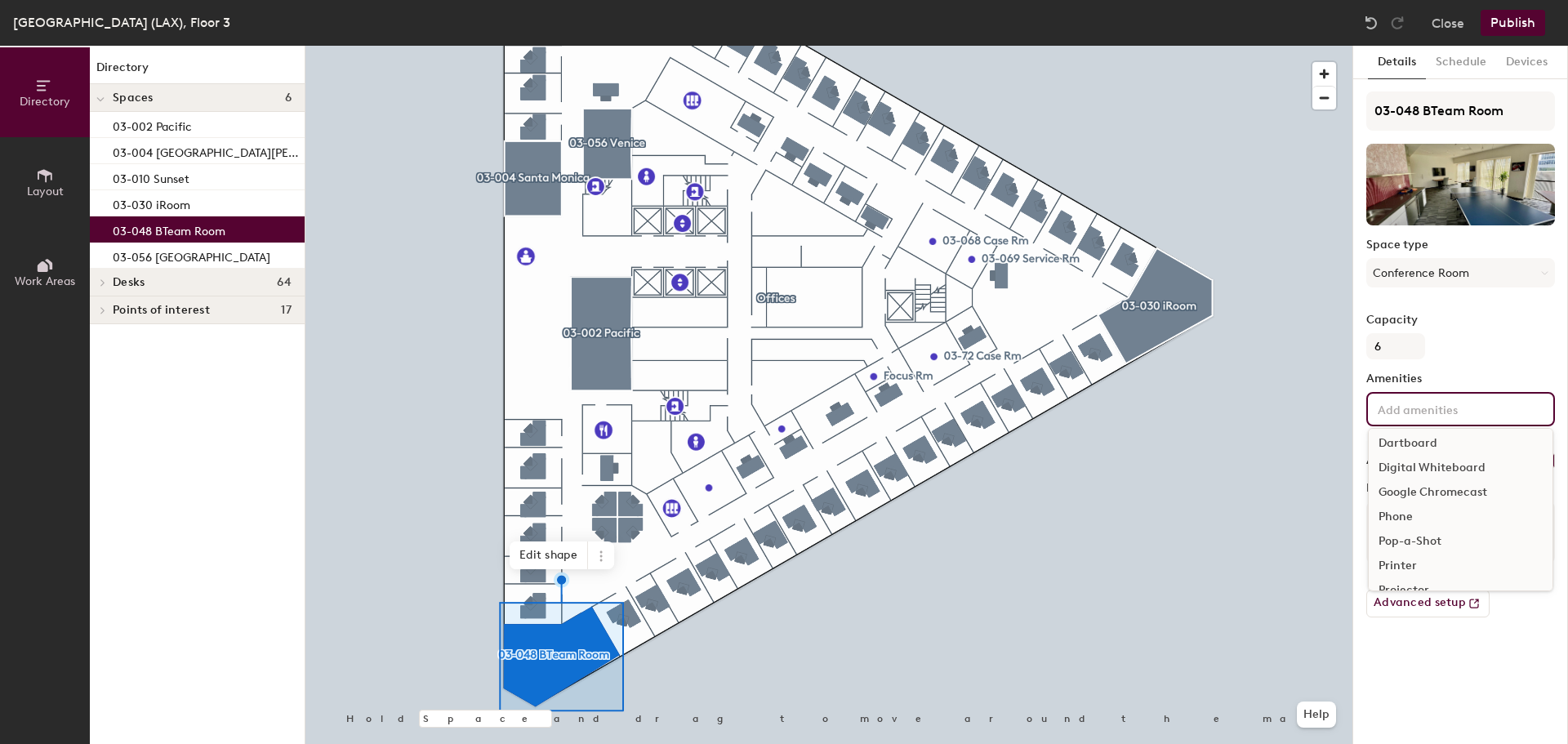
scroll to position [81, 0]
click at [1407, 486] on div "Phone" at bounding box center [1460, 488] width 184 height 25
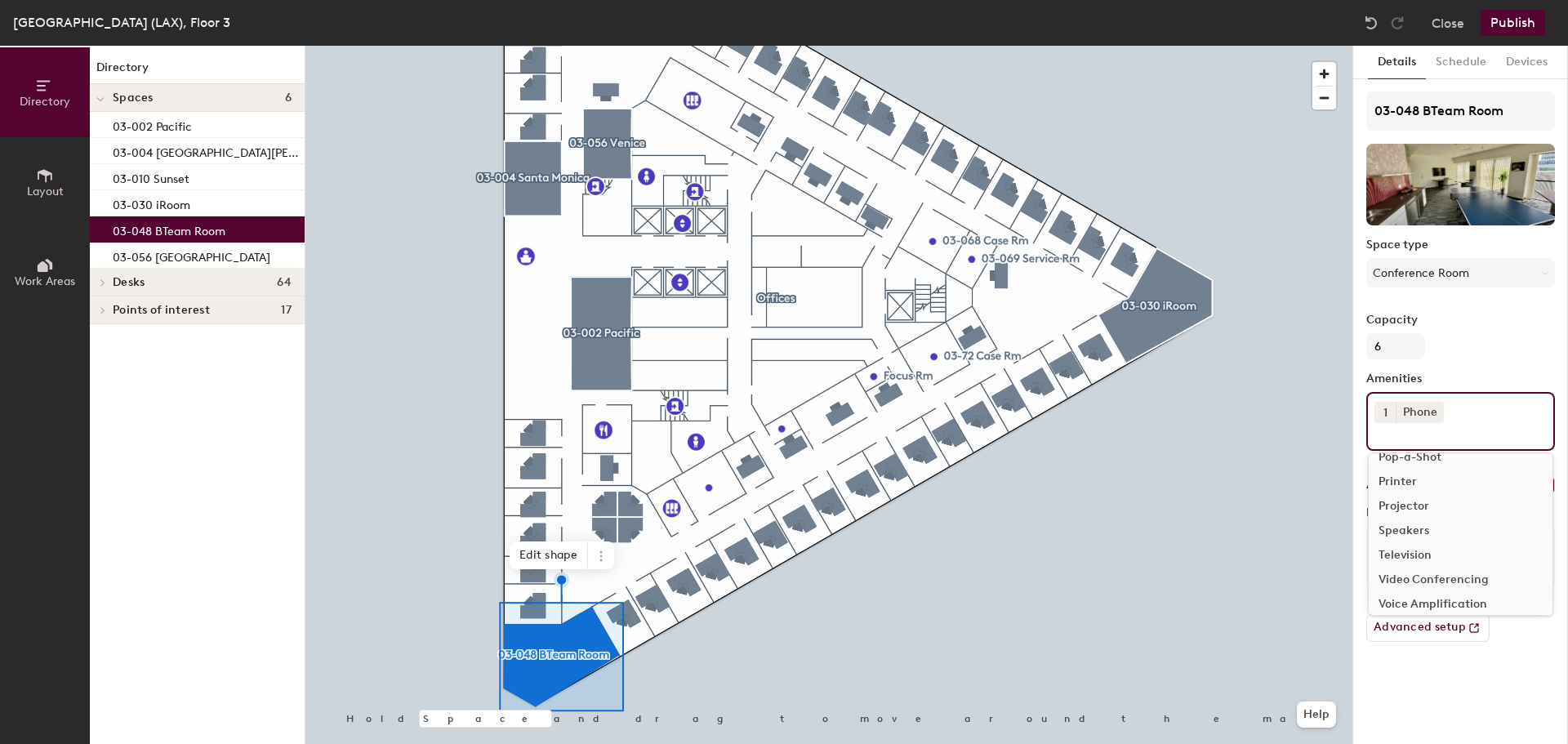
scroll to position [164, 0]
click at [1431, 528] on div "Television" at bounding box center [1460, 529] width 184 height 25
click at [1434, 527] on div "Video Conferencing" at bounding box center [1460, 529] width 184 height 25
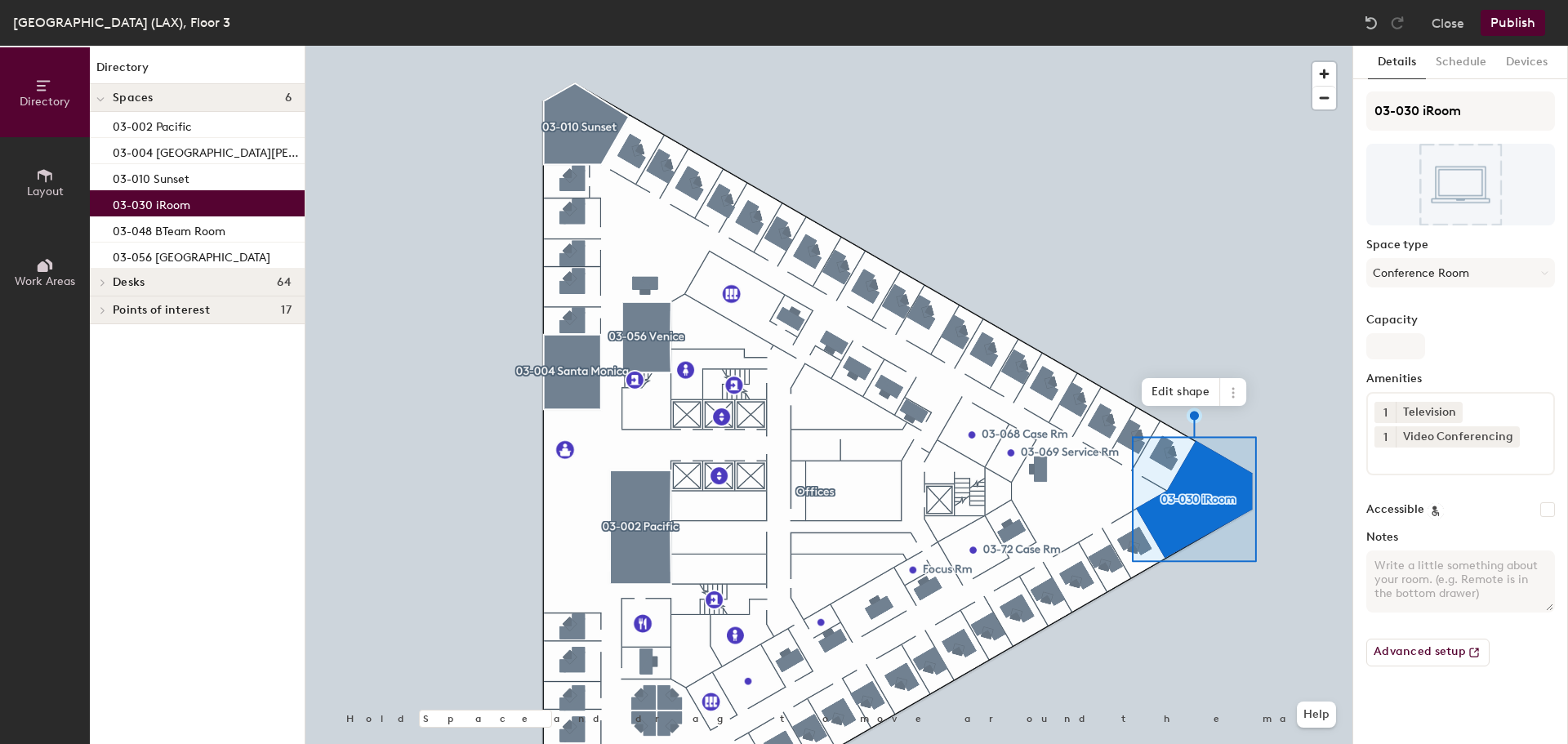
click at [1529, 14] on button "Publish" at bounding box center [1513, 23] width 64 height 26
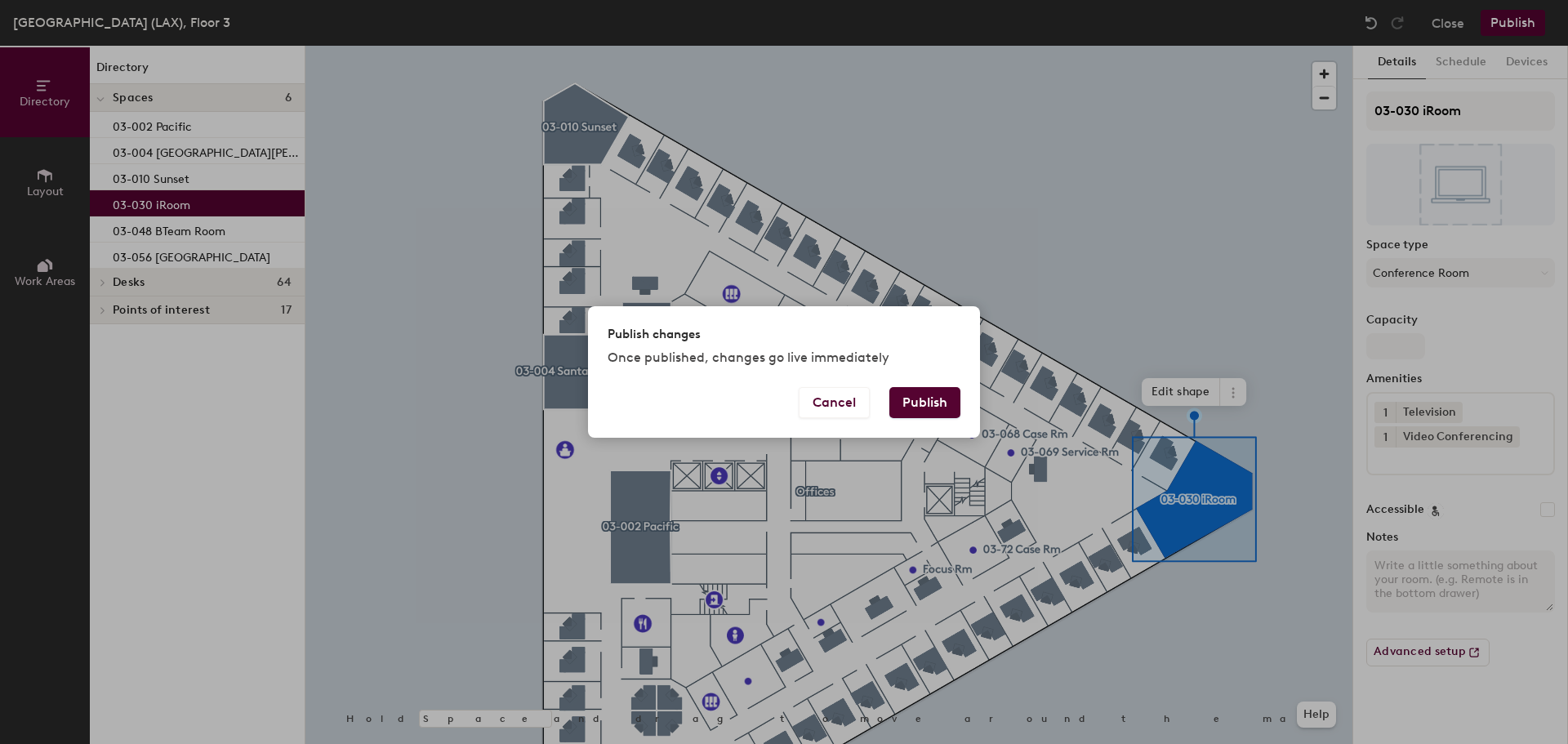
click at [931, 394] on button "Publish" at bounding box center [925, 402] width 71 height 31
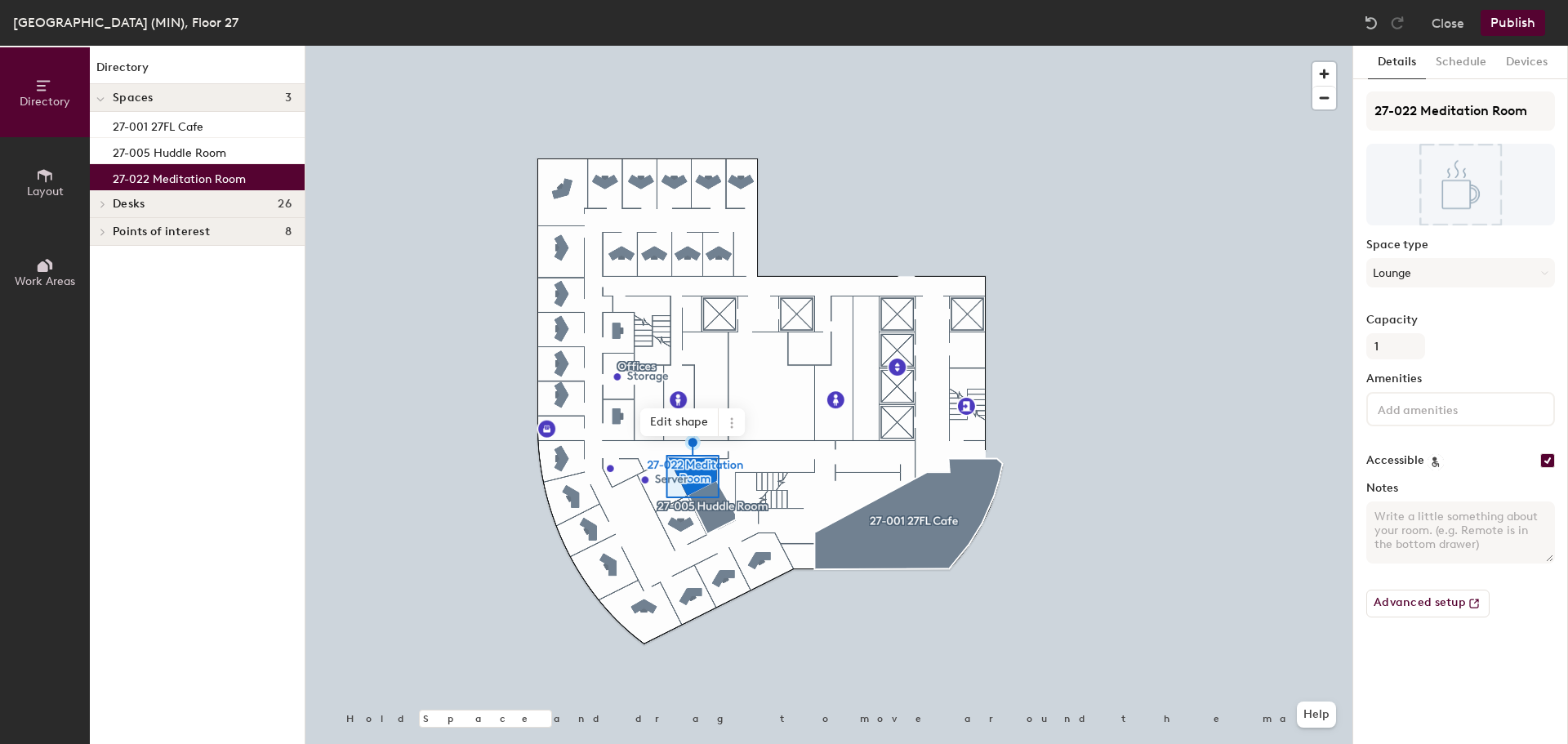
click at [1454, 24] on button "Close" at bounding box center [1448, 23] width 33 height 26
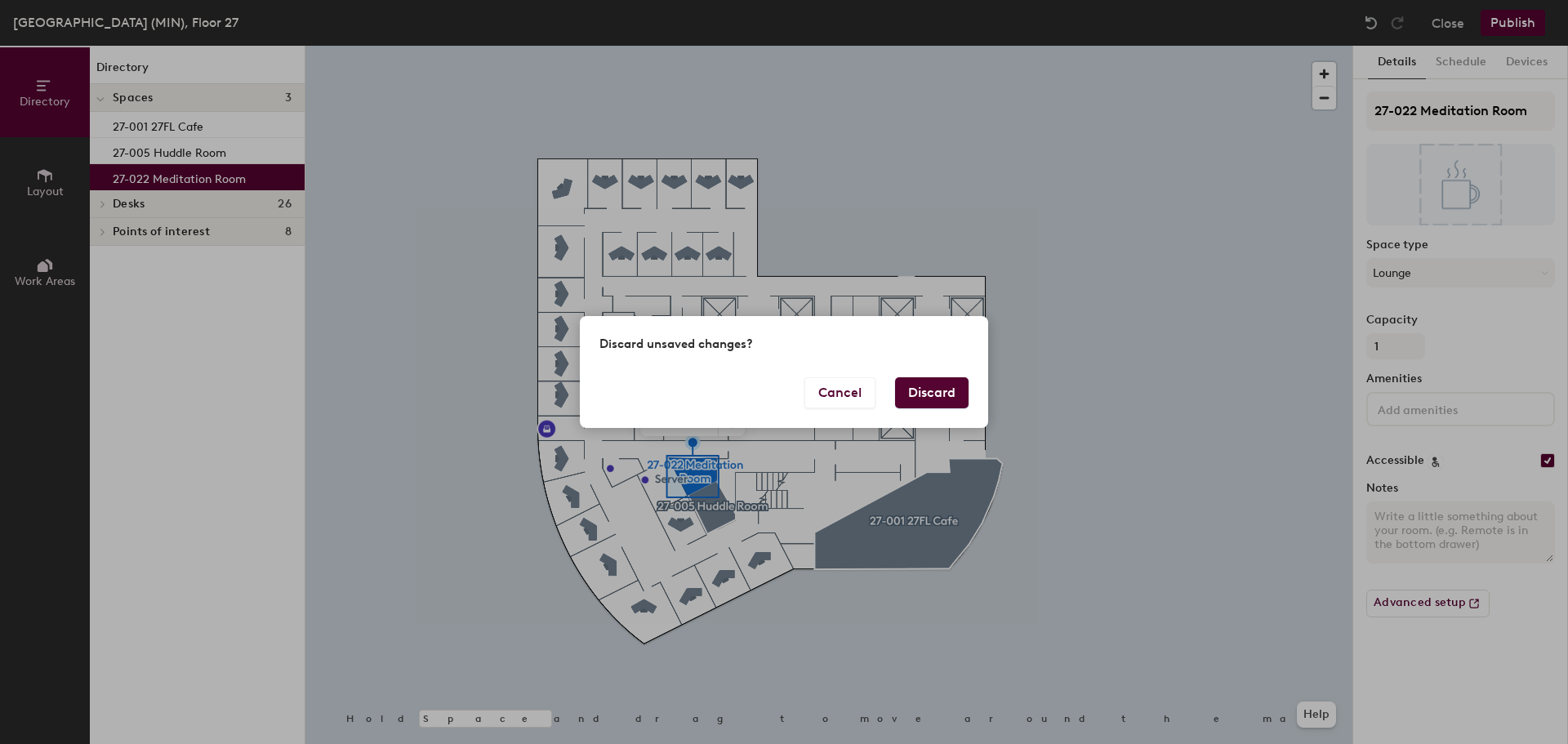
click at [915, 392] on button "Discard" at bounding box center [932, 393] width 74 height 31
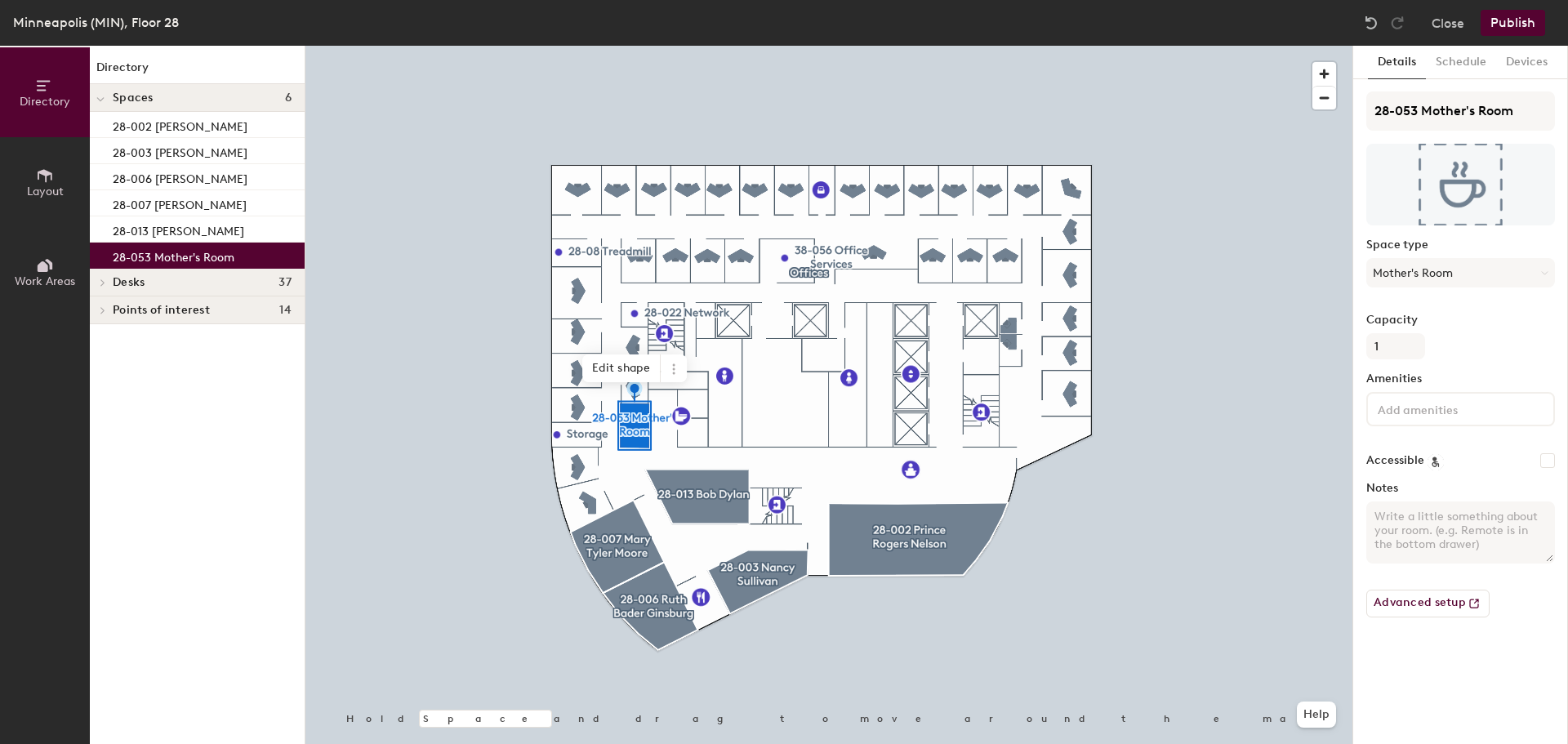
click at [1453, 15] on button "Close" at bounding box center [1448, 23] width 33 height 26
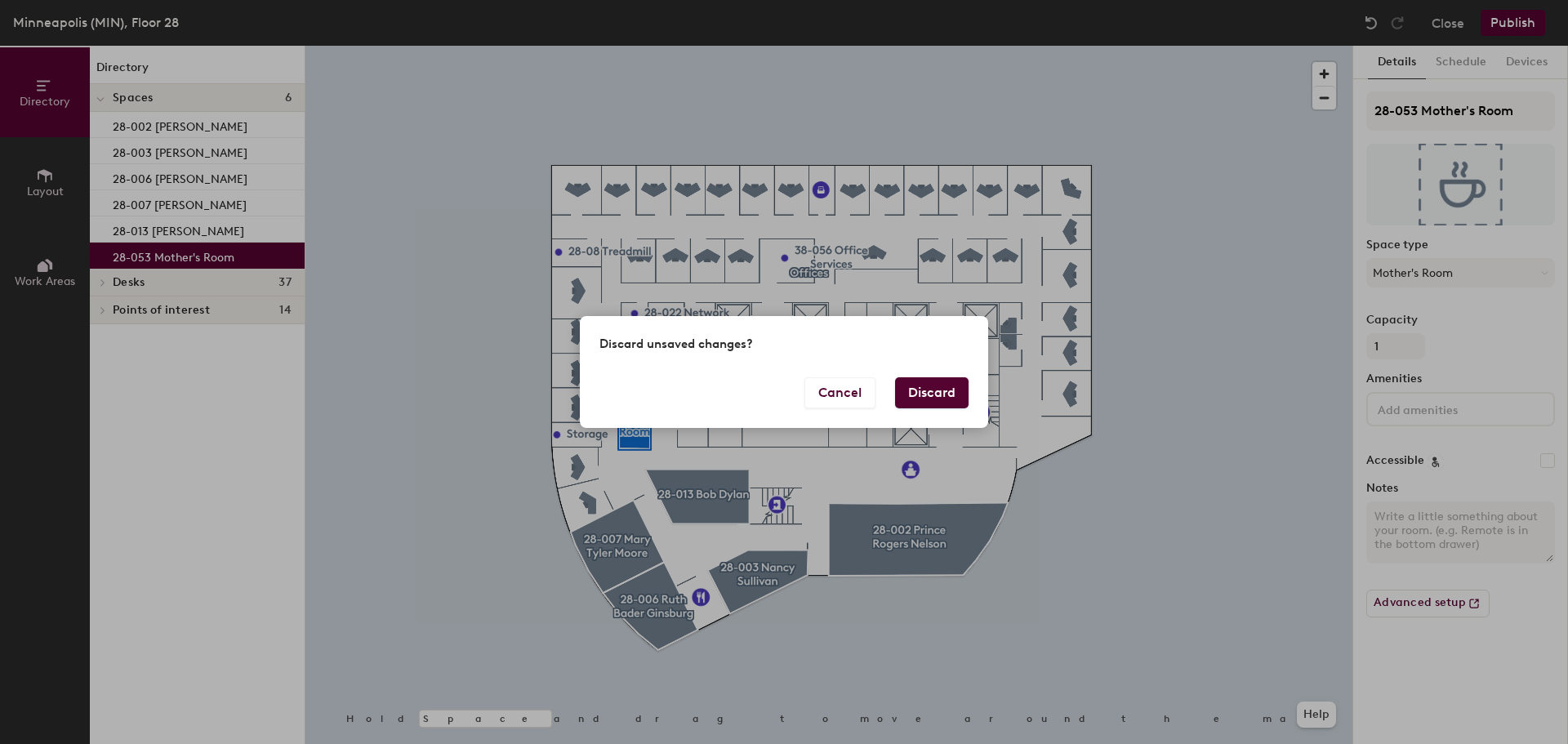
click at [931, 396] on button "Discard" at bounding box center [932, 393] width 74 height 31
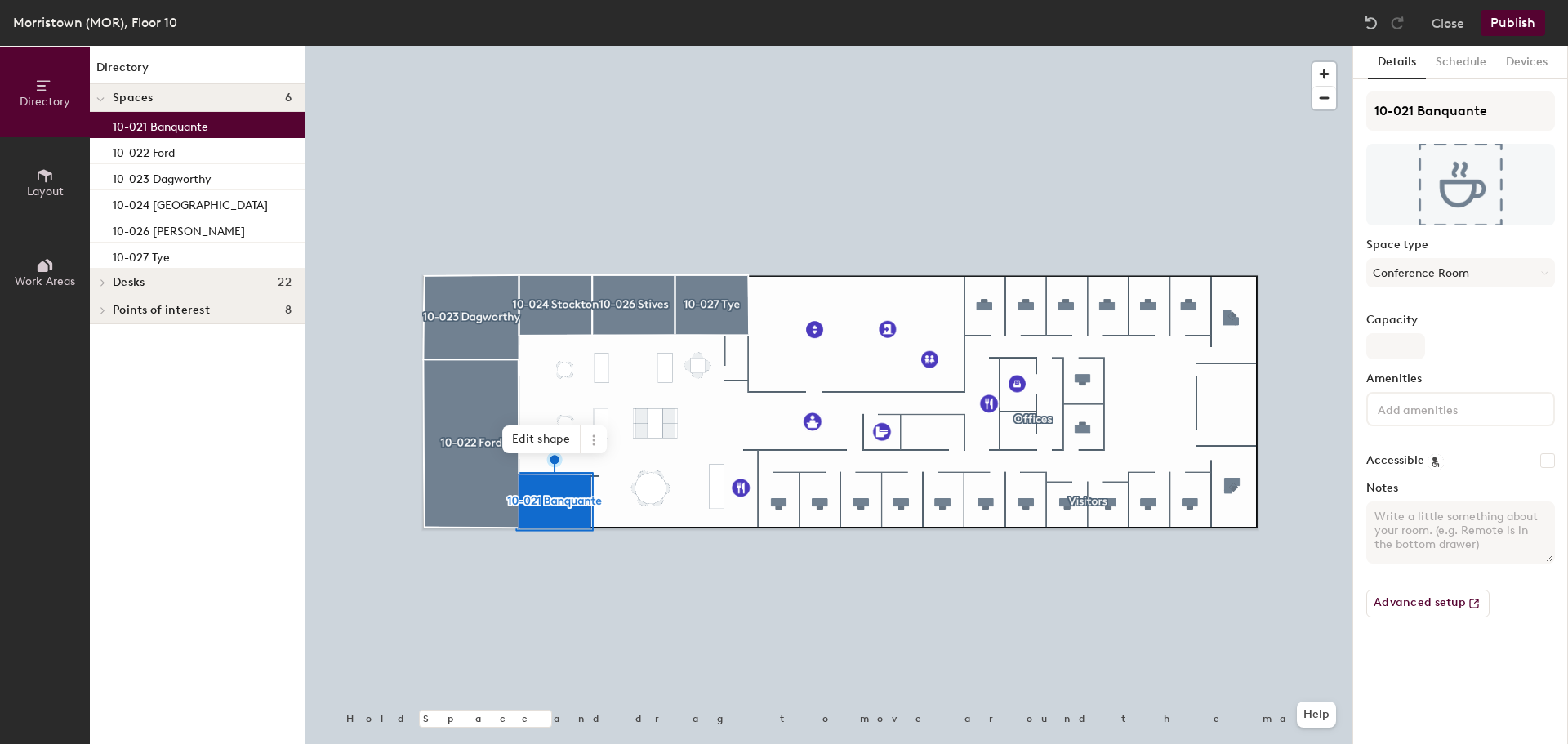
click at [1454, 414] on input at bounding box center [1448, 408] width 147 height 20
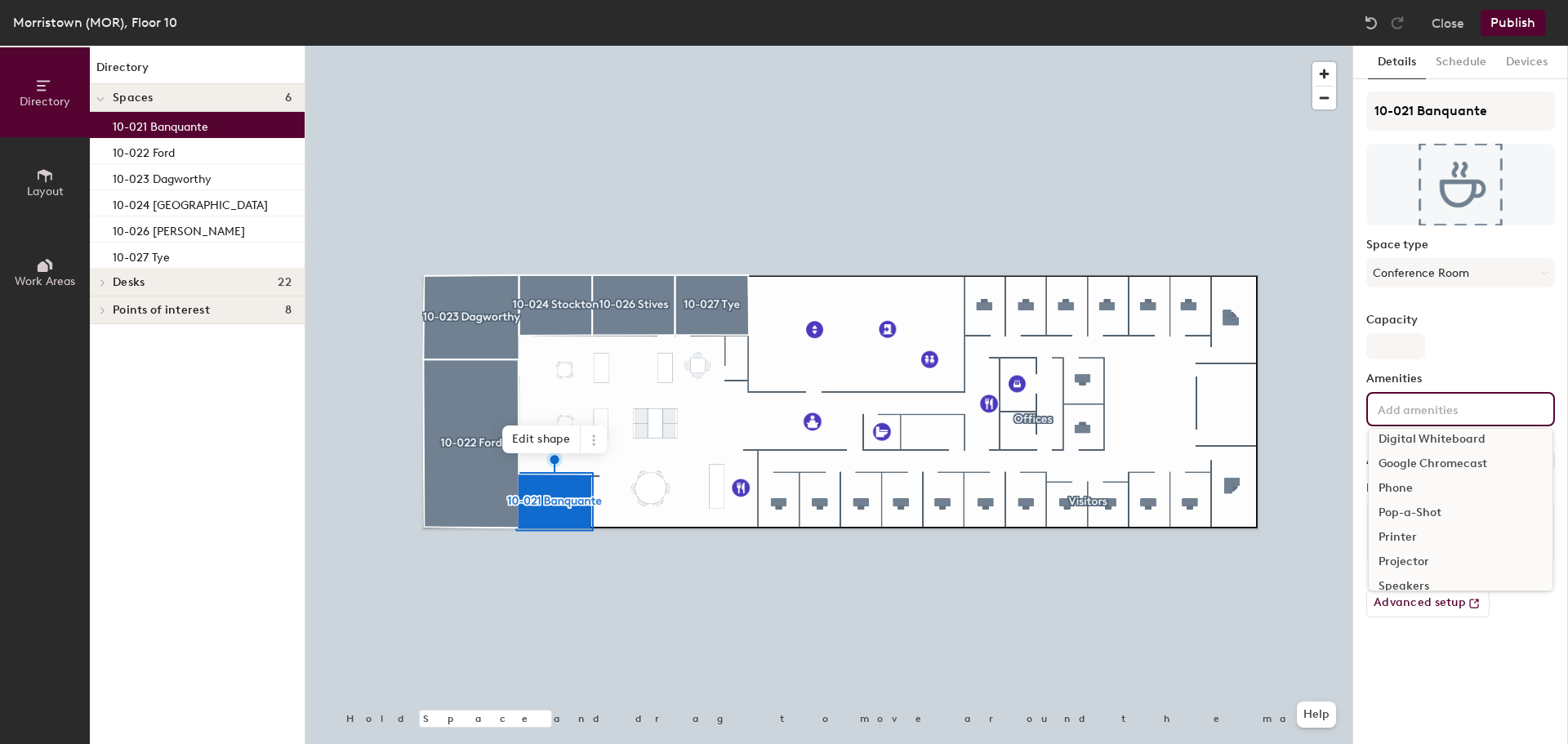
click at [1404, 487] on div "Phone" at bounding box center [1460, 488] width 184 height 25
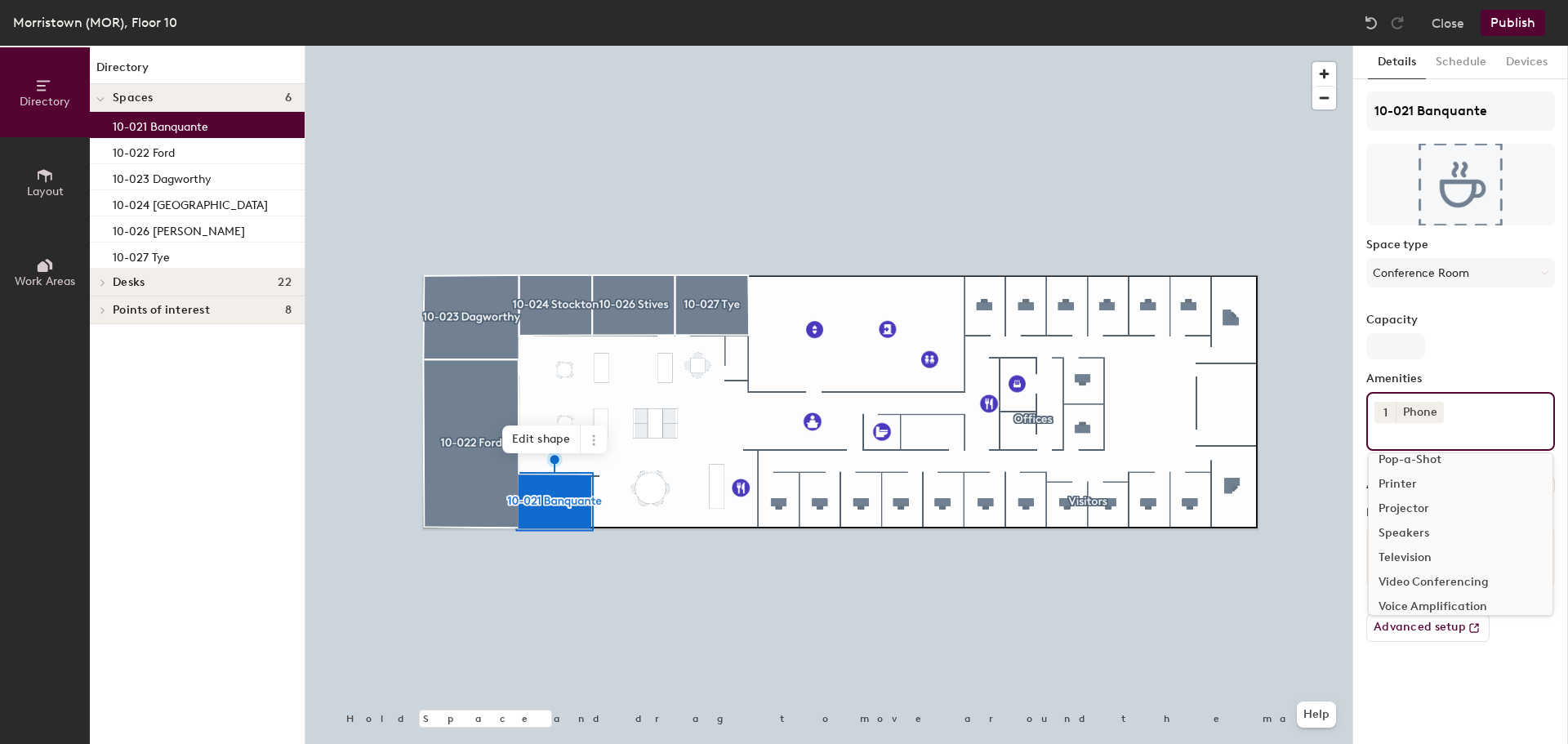
scroll to position [164, 0]
click at [1425, 524] on div "Television" at bounding box center [1460, 529] width 184 height 25
click at [1428, 528] on div "Video Conferencing" at bounding box center [1460, 529] width 184 height 25
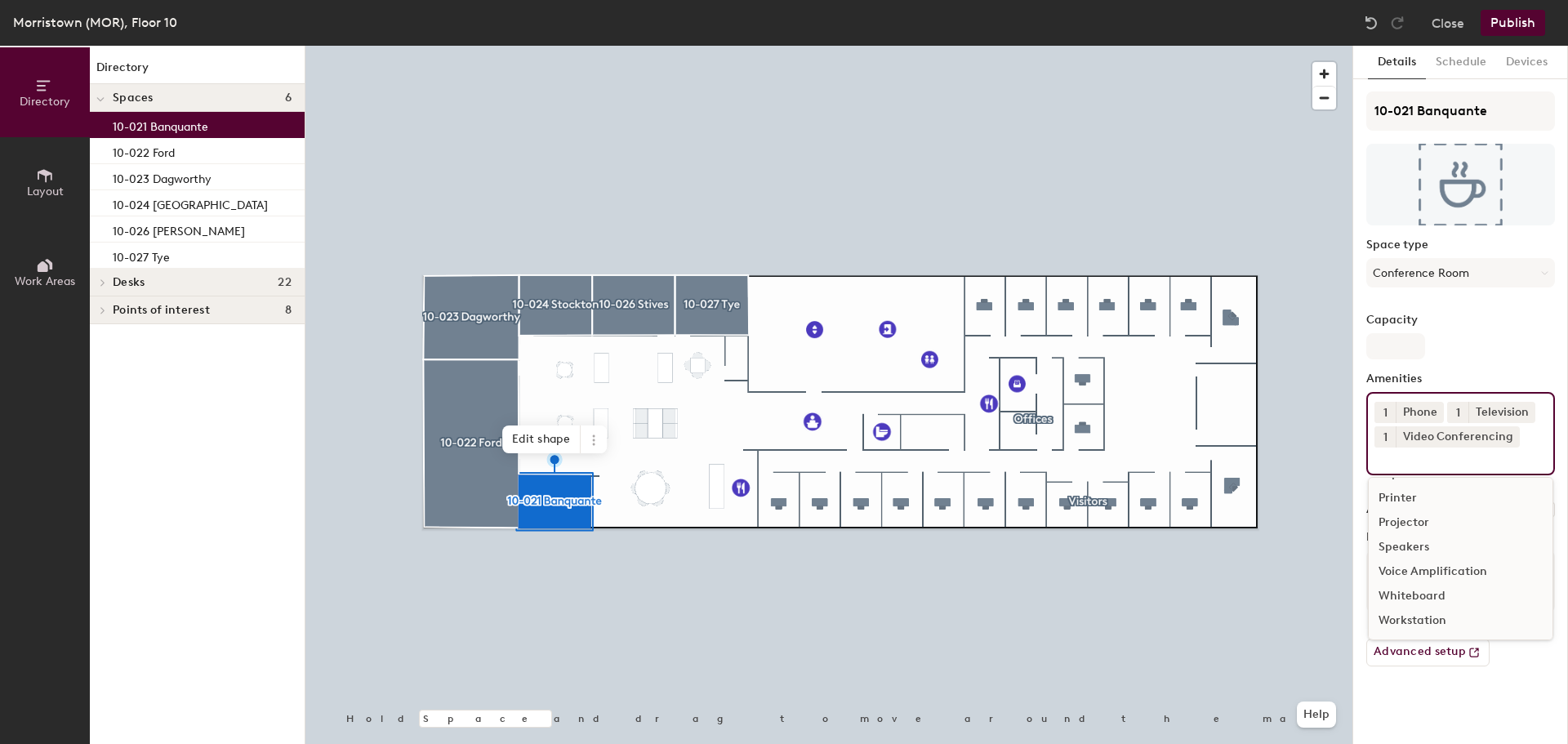
scroll to position [145, 0]
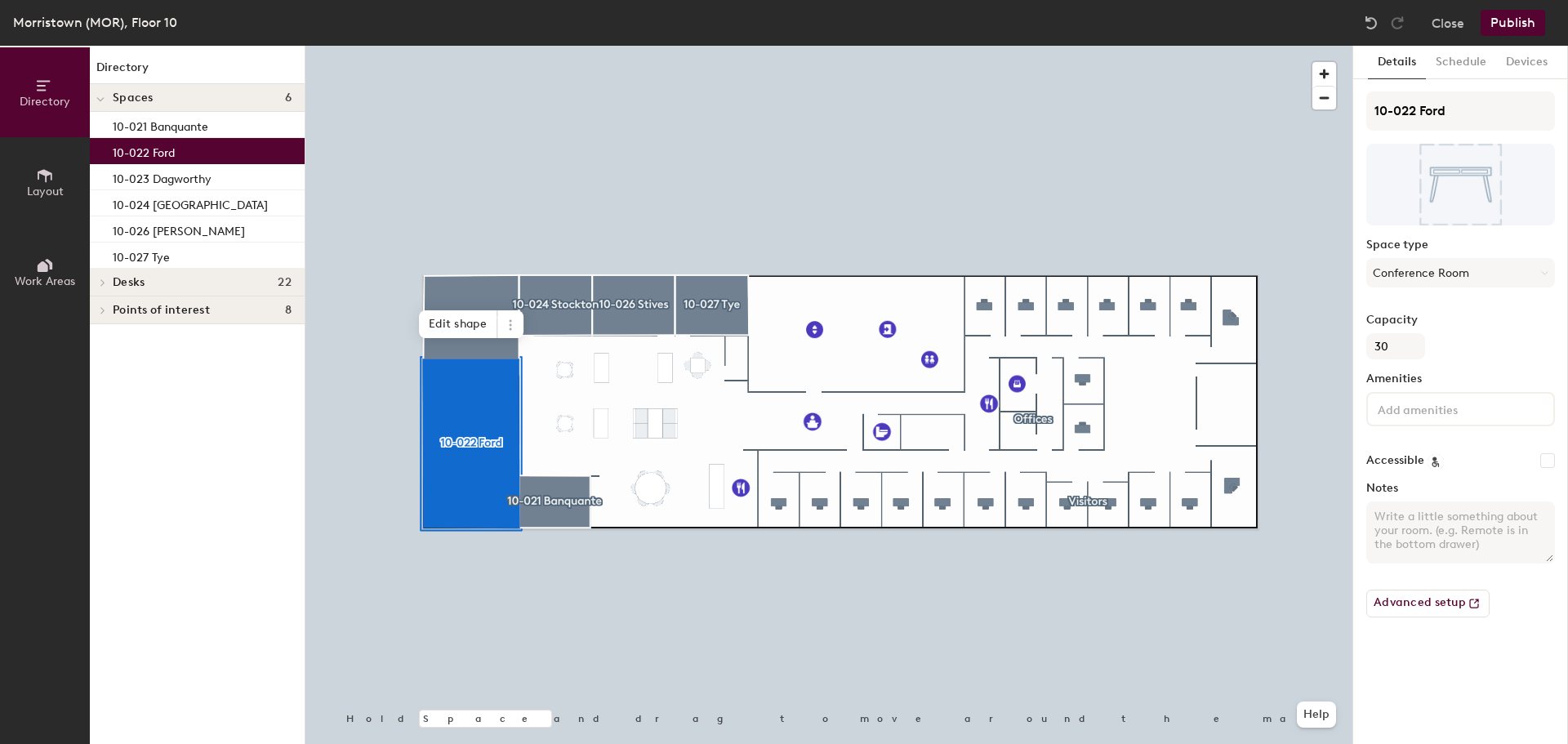
click at [1434, 417] on input at bounding box center [1448, 408] width 147 height 20
click at [1417, 569] on div "Phone" at bounding box center [1460, 570] width 184 height 25
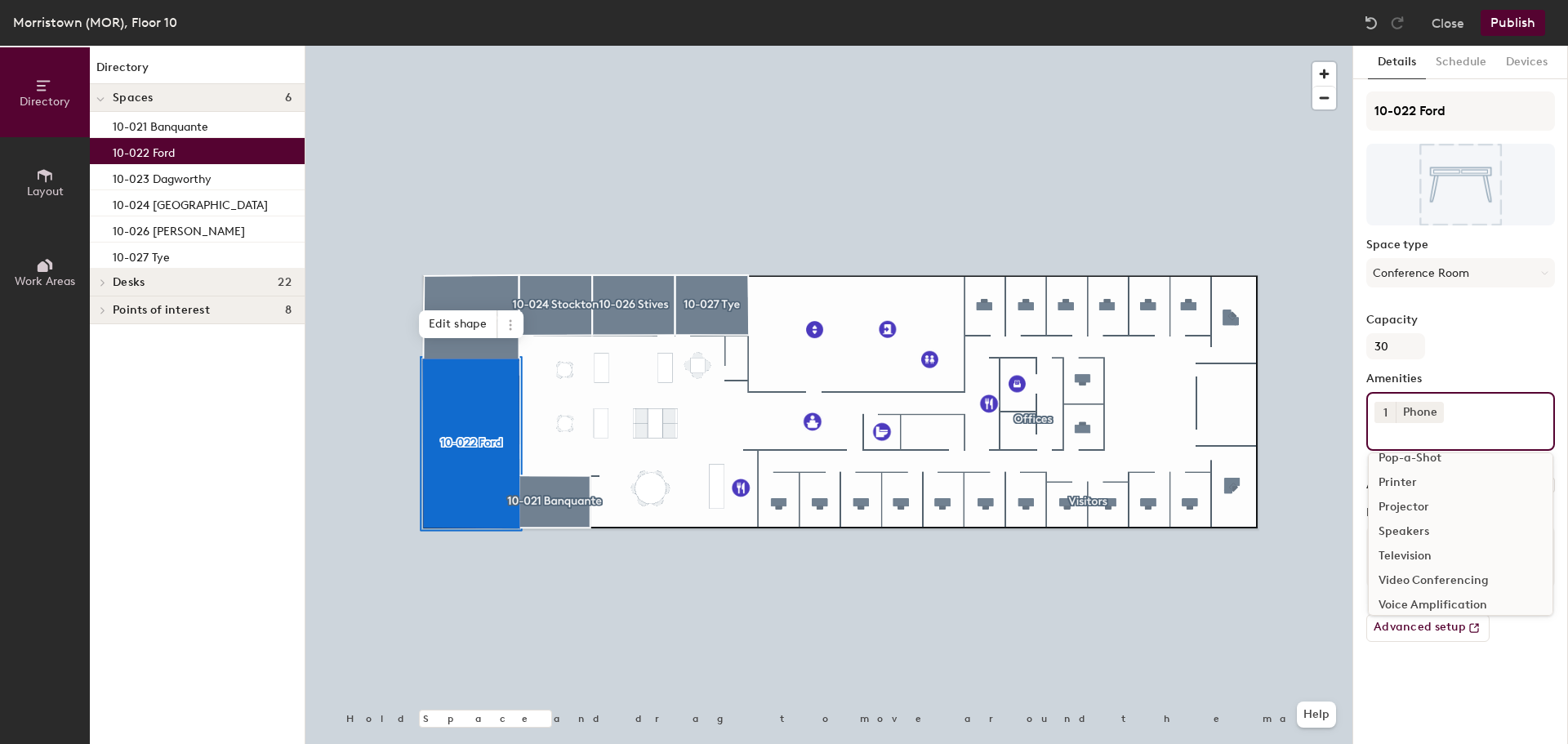
scroll to position [164, 0]
click at [1420, 530] on div "Television" at bounding box center [1460, 529] width 184 height 25
click at [1427, 526] on div "Video Conferencing" at bounding box center [1460, 529] width 184 height 25
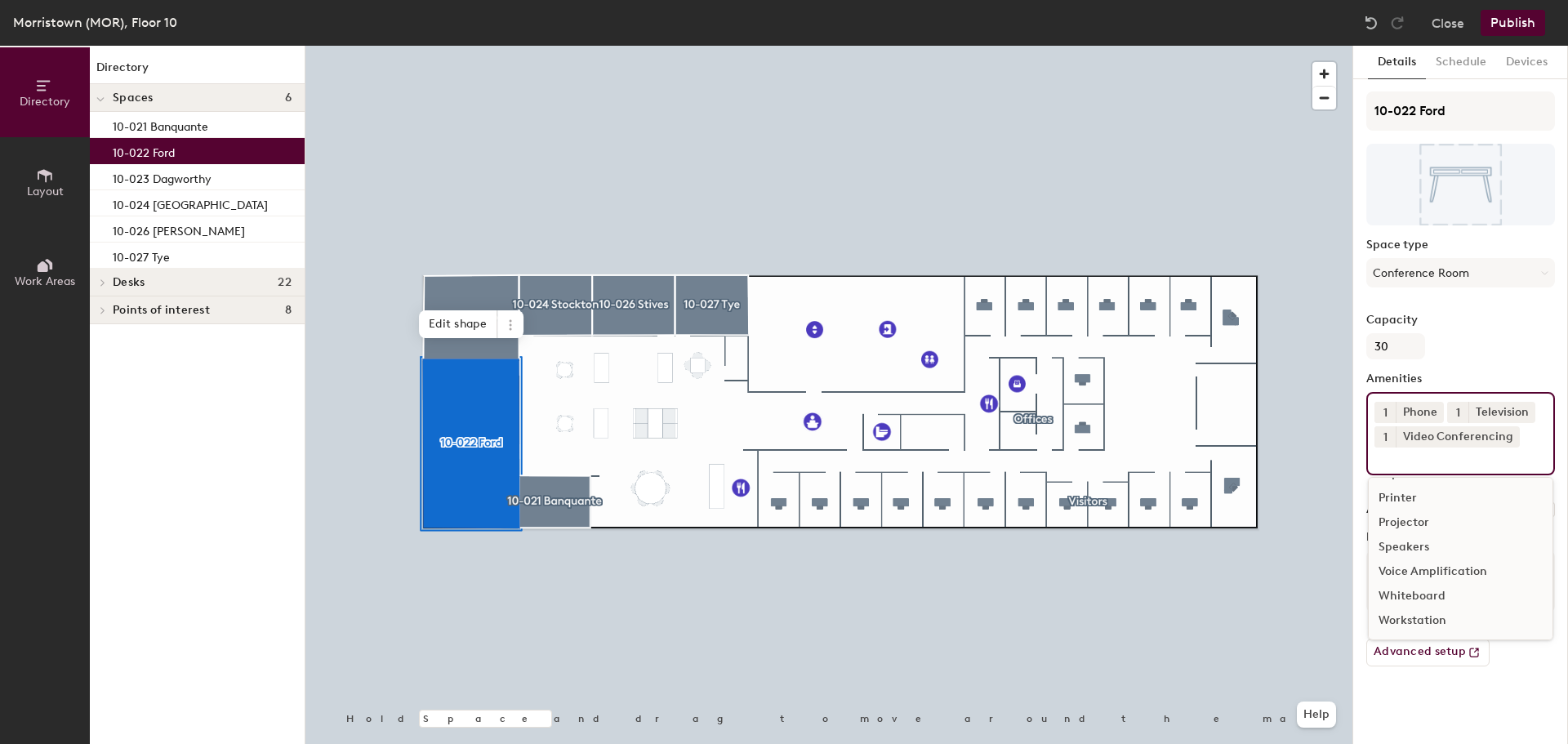
scroll to position [145, 0]
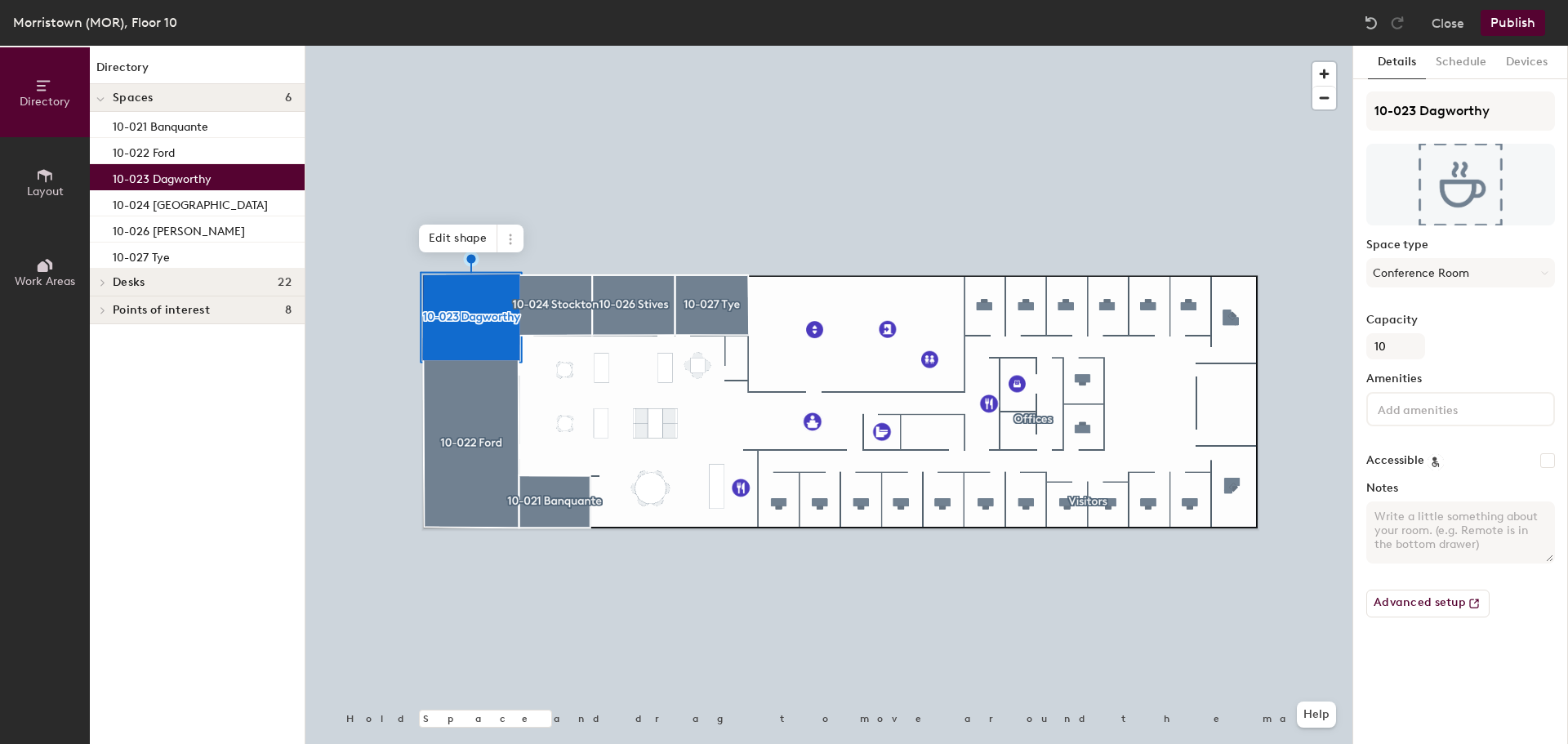
click at [1436, 406] on input at bounding box center [1448, 408] width 147 height 20
click at [1402, 569] on div "Phone" at bounding box center [1460, 570] width 184 height 25
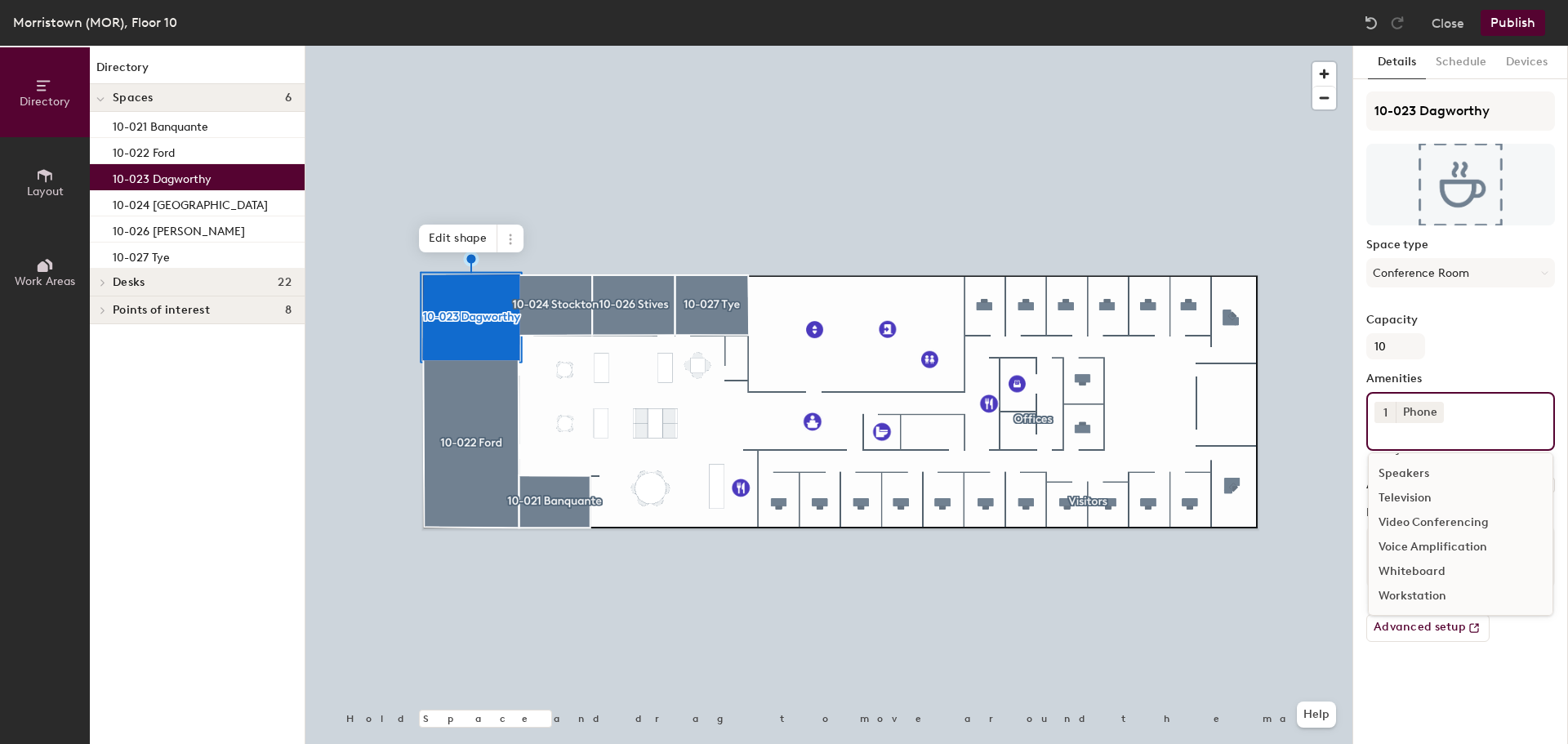
click at [1417, 496] on div "Television" at bounding box center [1460, 498] width 184 height 25
click at [1425, 516] on div "Video Conferencing" at bounding box center [1460, 523] width 184 height 25
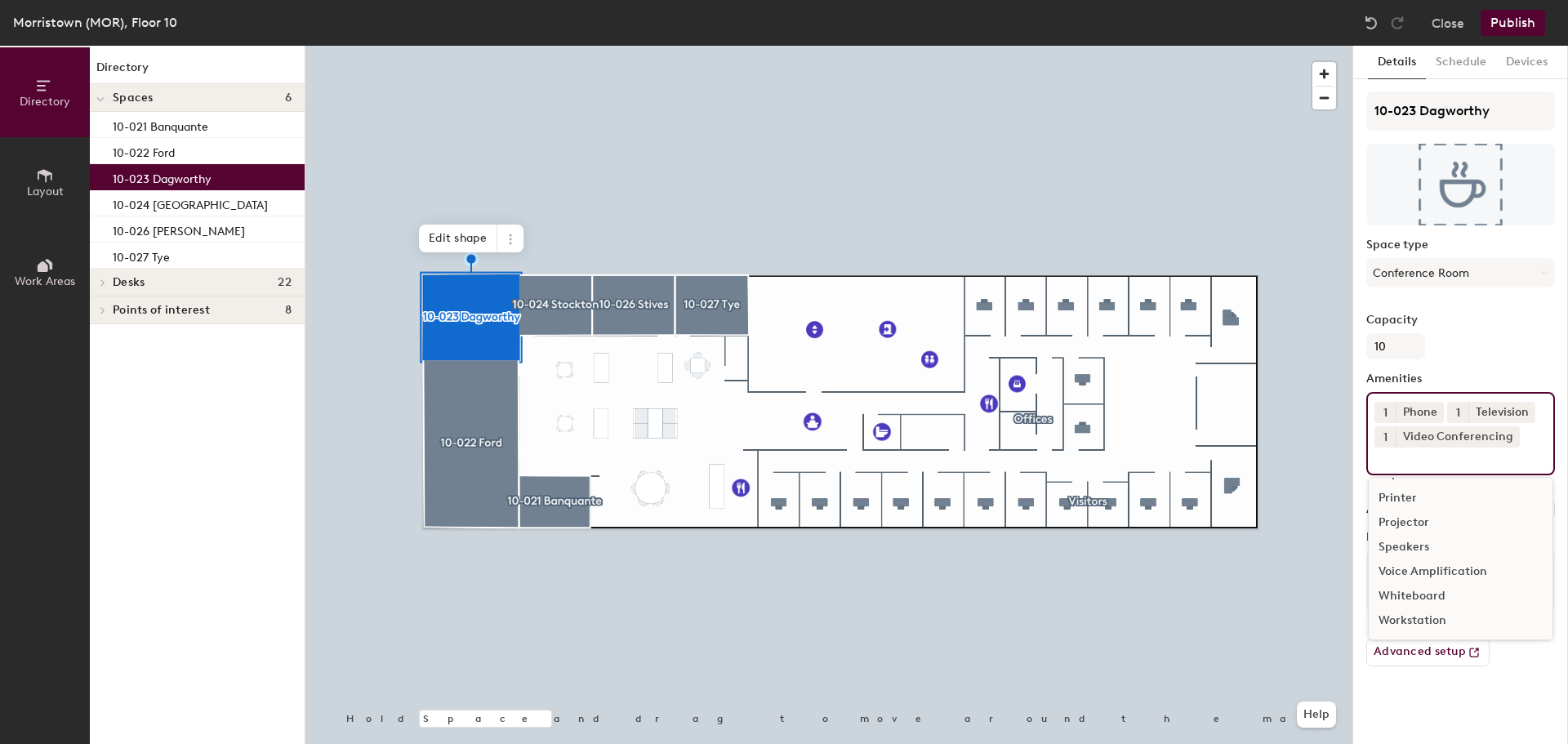
click at [557, 46] on div at bounding box center [829, 46] width 1047 height 0
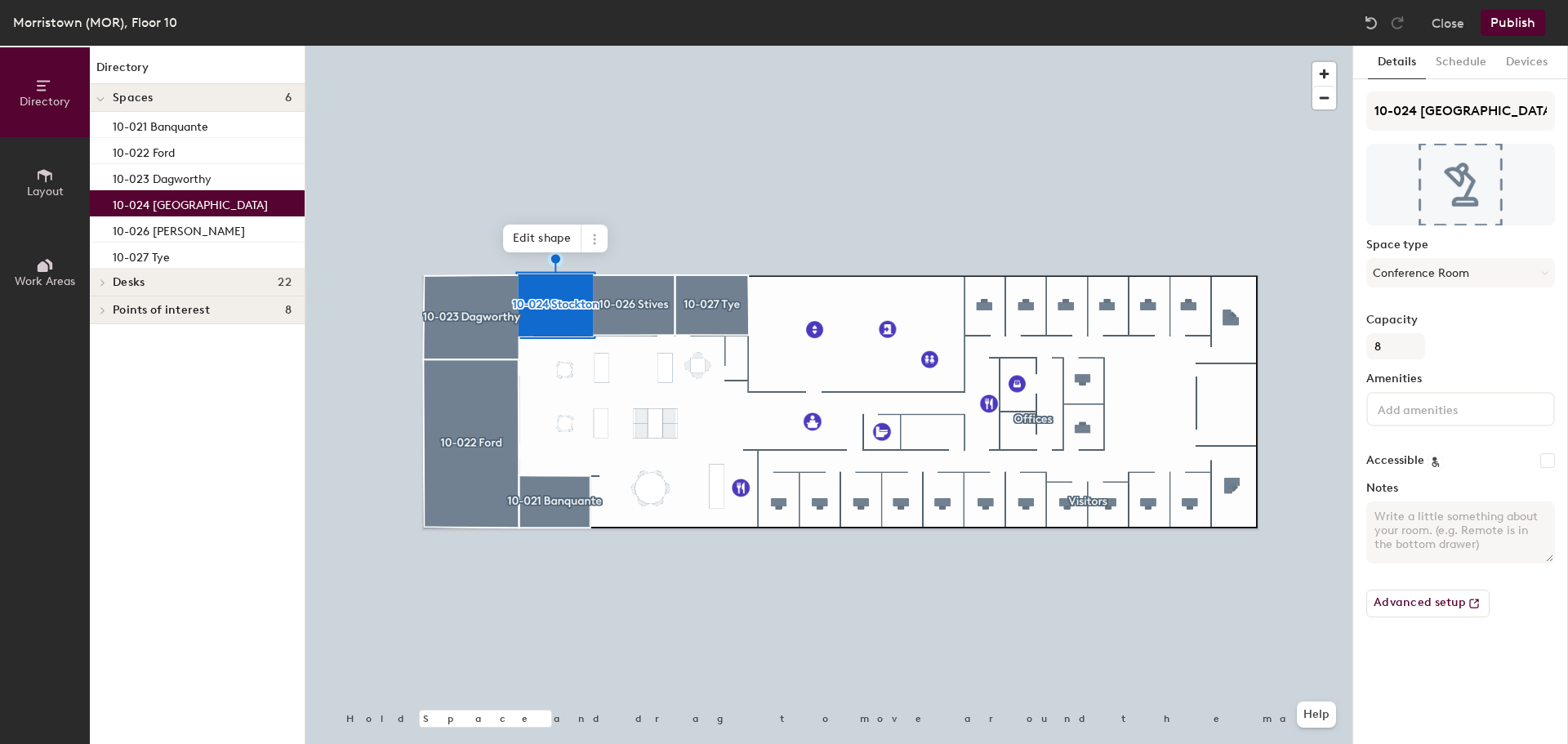
click at [1546, 460] on input "Accessible" at bounding box center [1548, 460] width 14 height 14
checkbox input "true"
click at [1398, 415] on input at bounding box center [1448, 408] width 147 height 20
click at [1412, 563] on div "Phone" at bounding box center [1460, 570] width 184 height 25
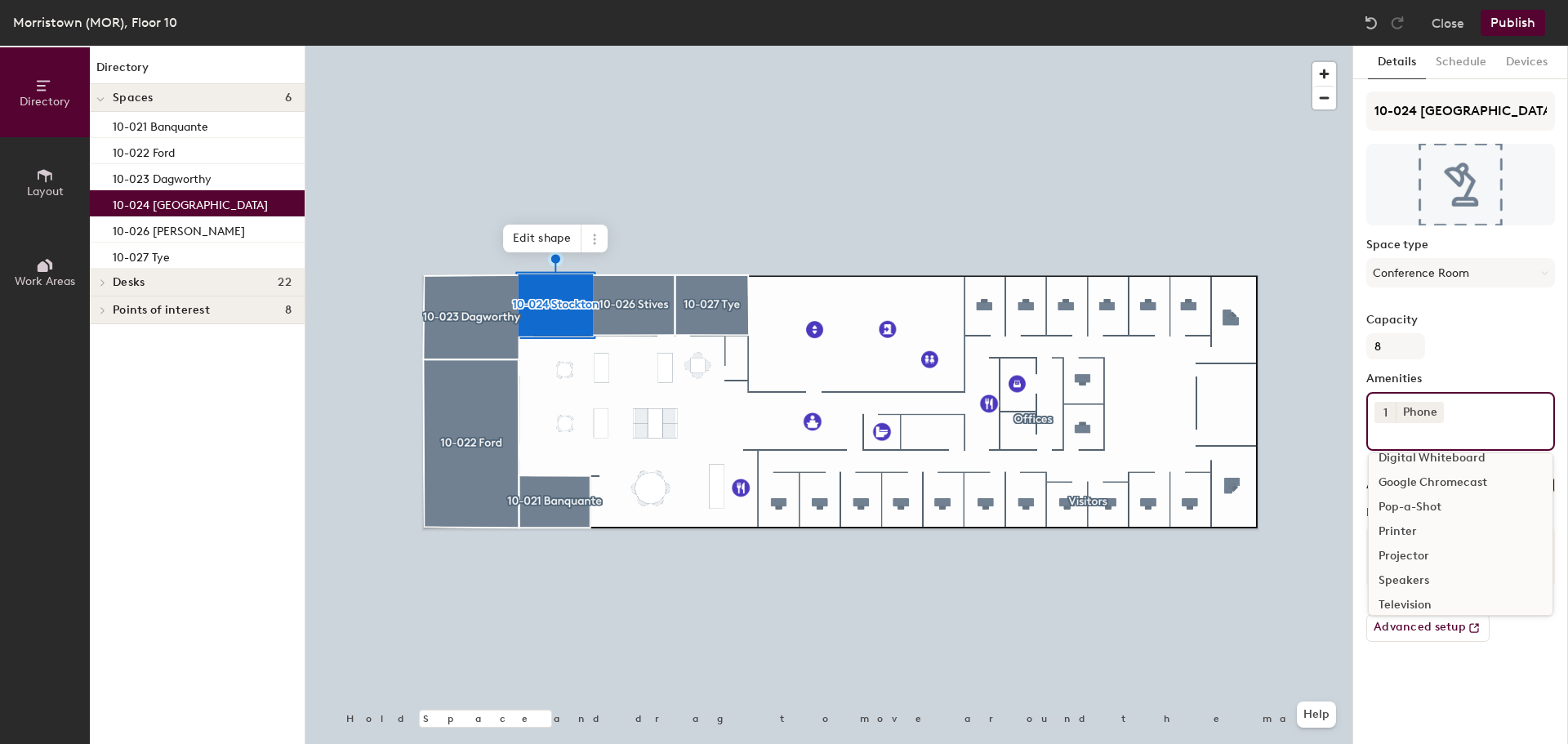
scroll to position [164, 0]
click at [1425, 553] on div "Video Conferencing" at bounding box center [1460, 553] width 184 height 25
click at [1417, 554] on div "Television" at bounding box center [1460, 553] width 184 height 25
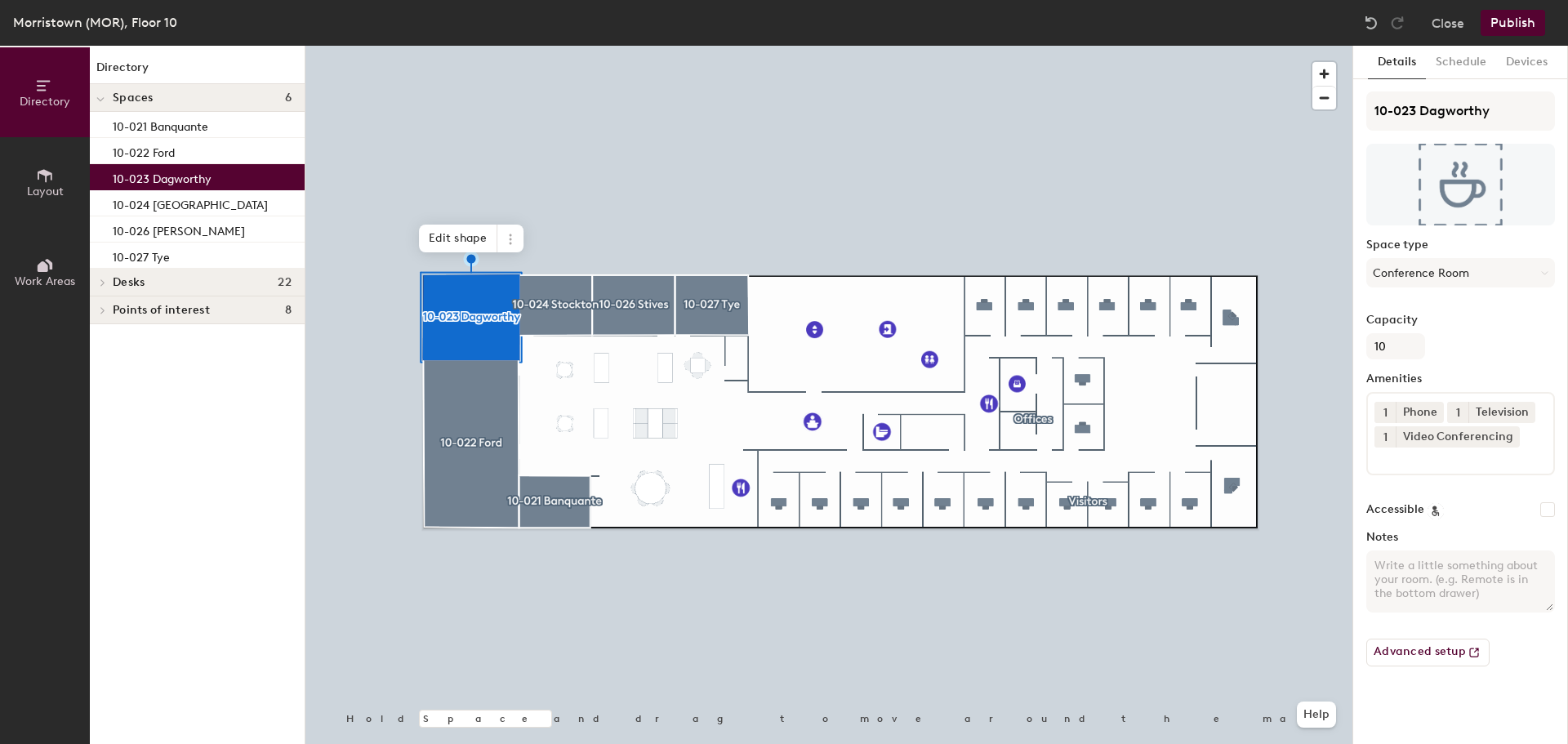
click at [1548, 505] on input "Accessible" at bounding box center [1548, 509] width 14 height 14
checkbox input "true"
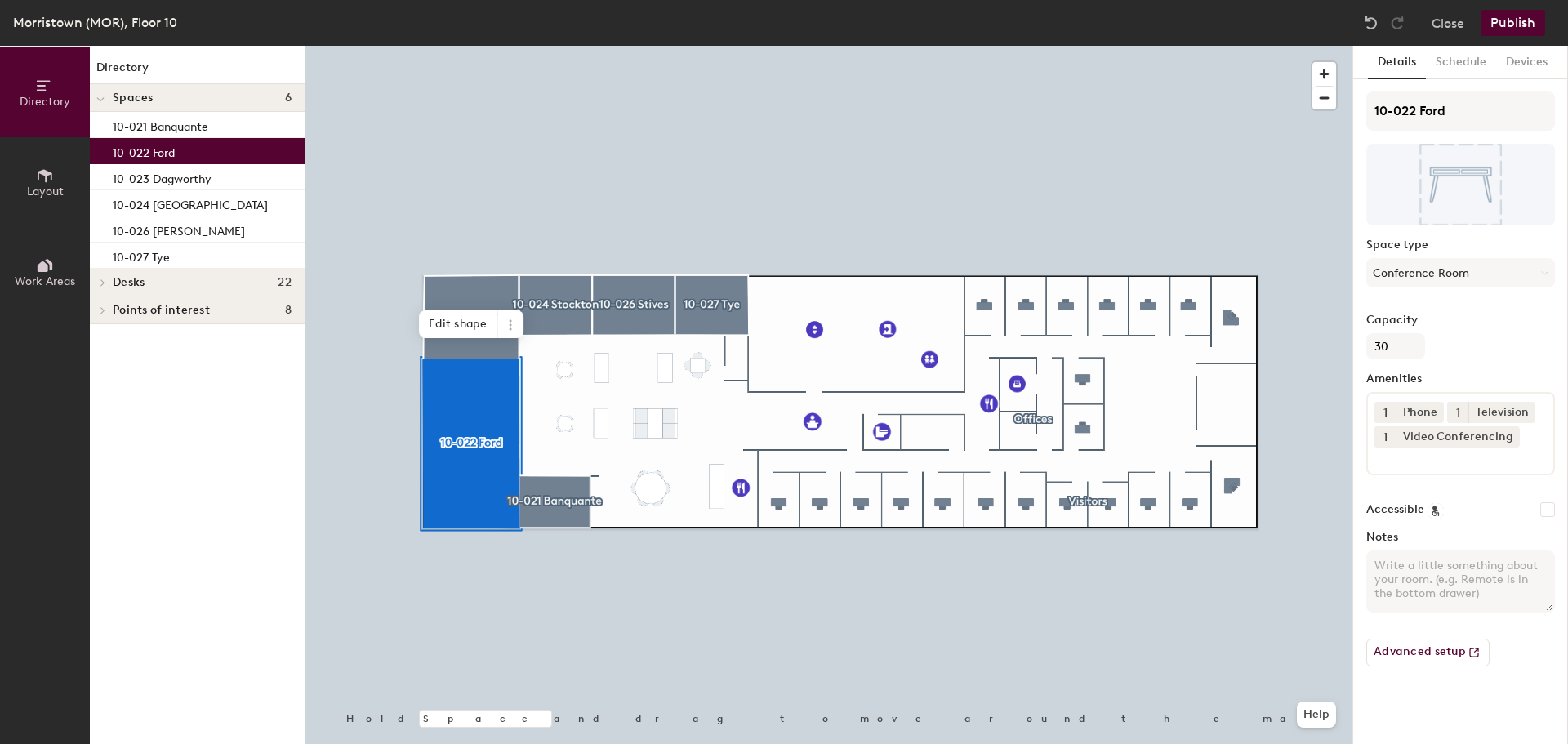
click at [1543, 510] on input "Accessible" at bounding box center [1548, 509] width 14 height 14
checkbox input "true"
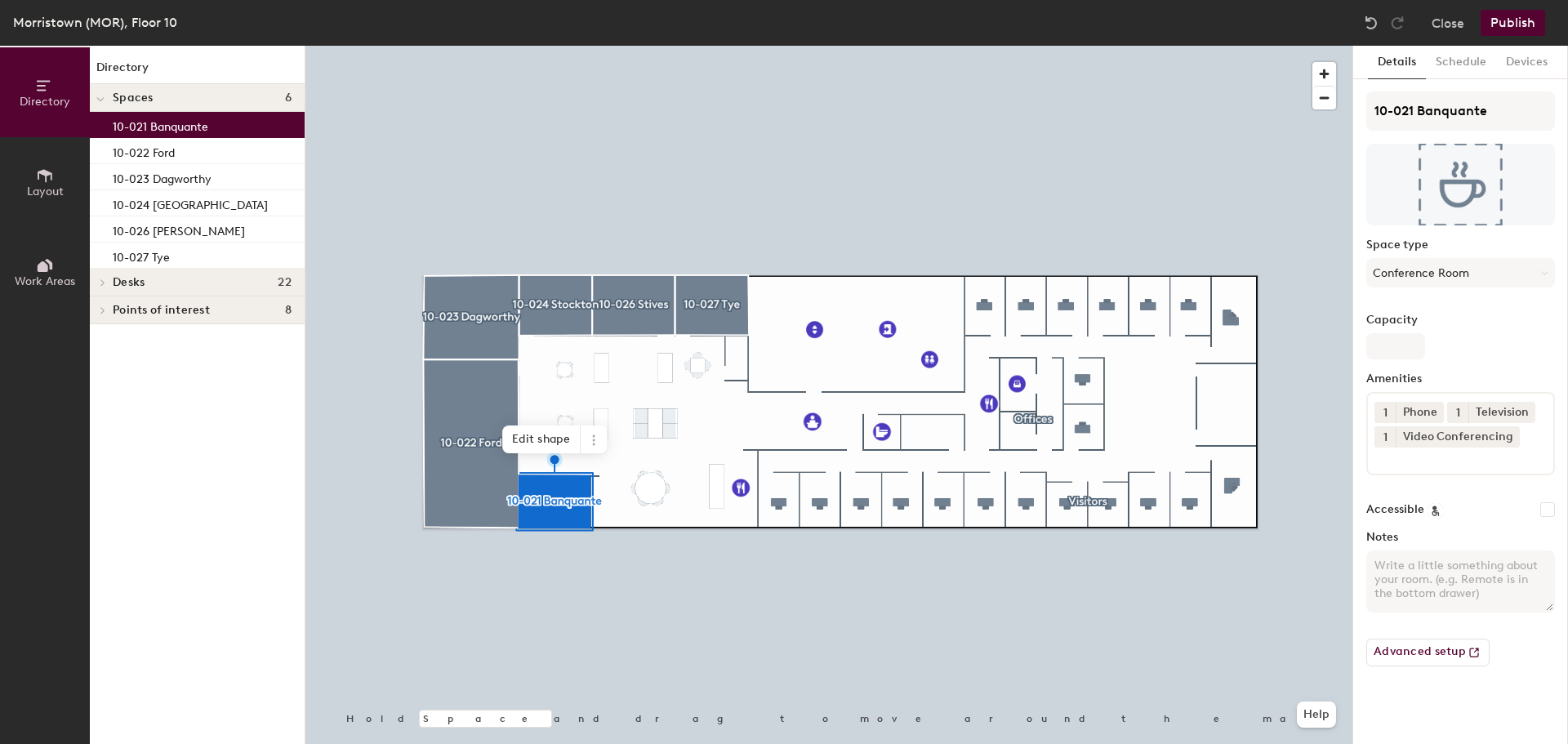
click at [1549, 510] on input "Accessible" at bounding box center [1548, 509] width 14 height 14
checkbox input "true"
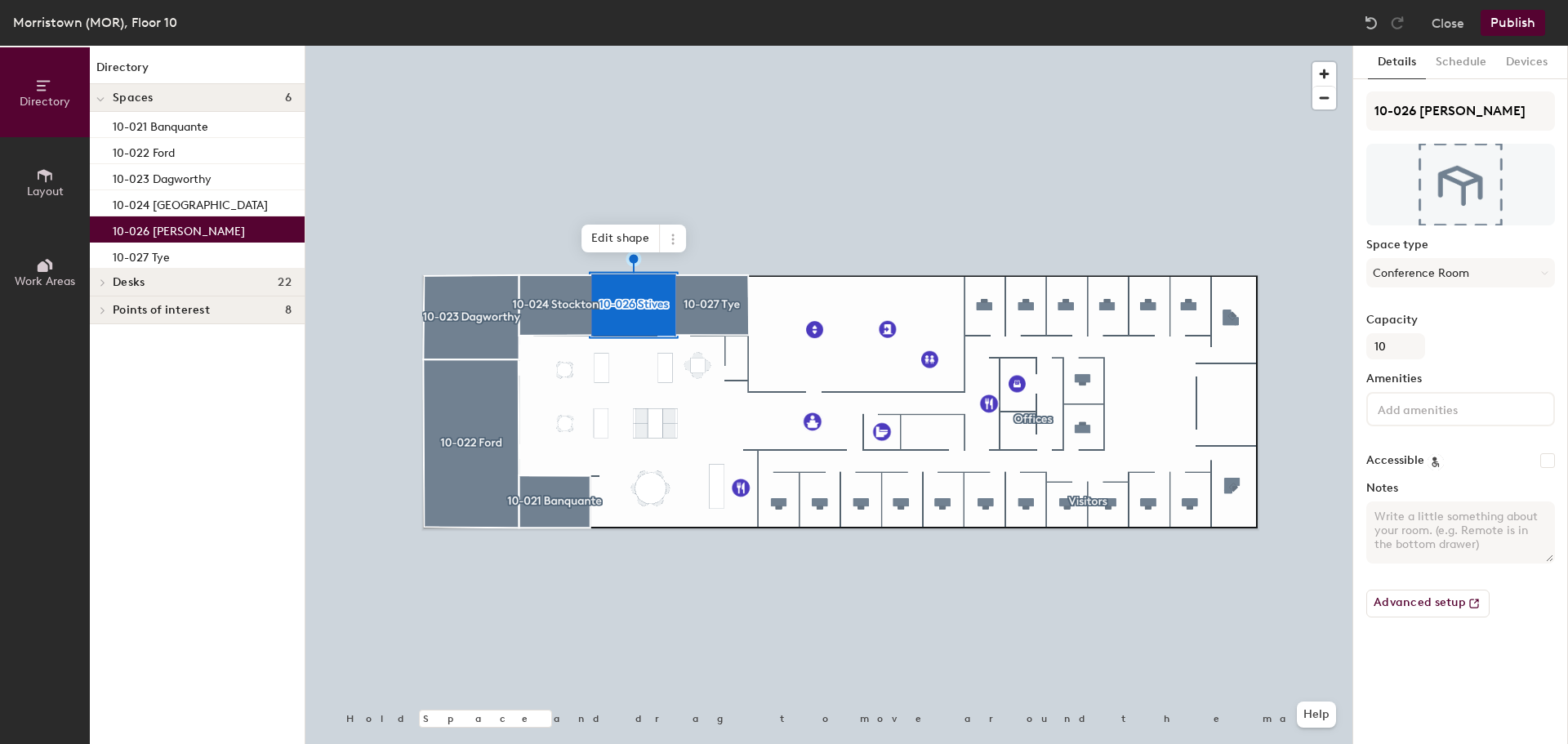
drag, startPoint x: 1552, startPoint y: 462, endPoint x: 1481, endPoint y: 427, distance: 79.2
click at [1552, 462] on input "Accessible" at bounding box center [1548, 460] width 14 height 14
checkbox input "true"
click at [1470, 415] on input at bounding box center [1448, 408] width 147 height 20
click at [1414, 569] on div "Phone" at bounding box center [1460, 570] width 184 height 25
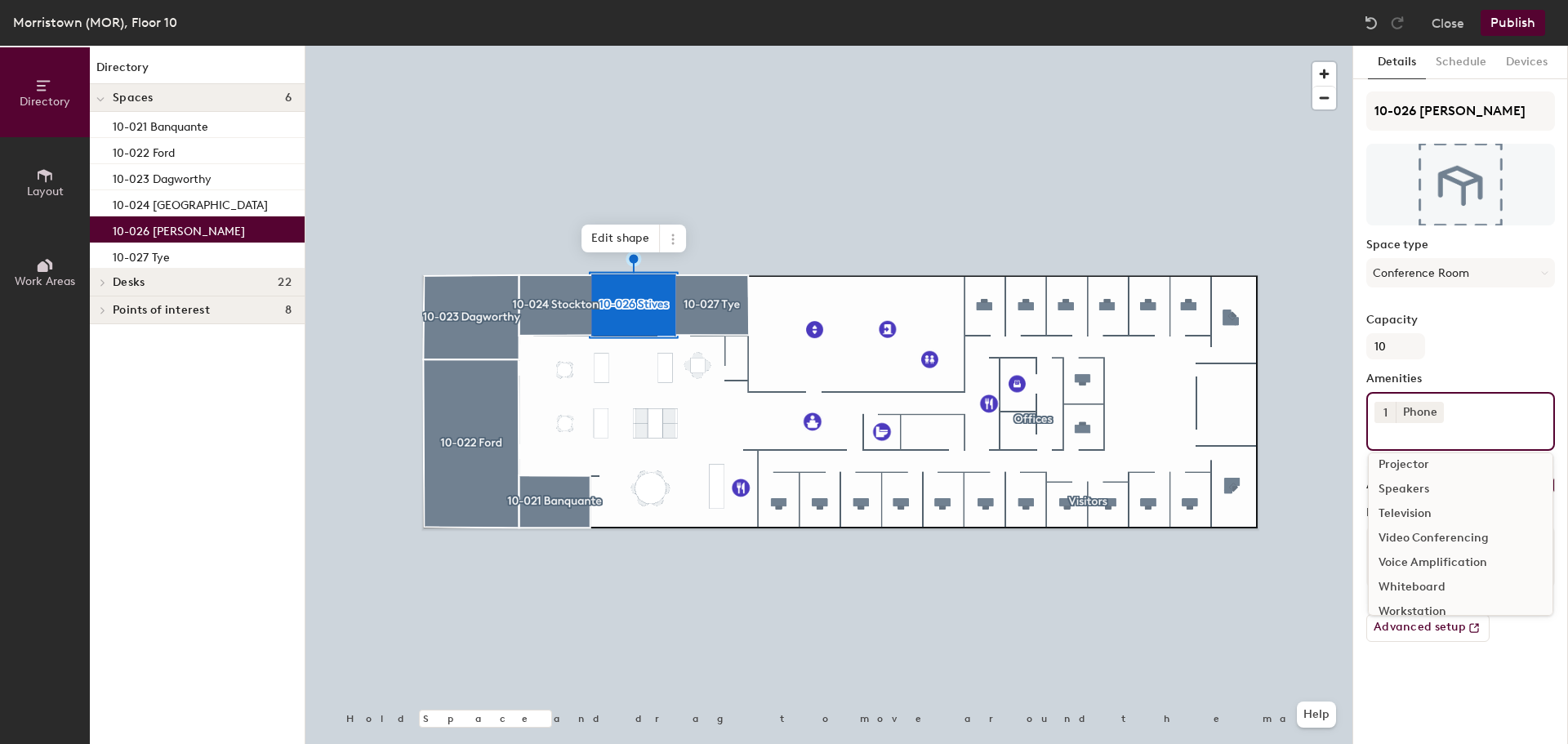
scroll to position [194, 0]
click at [1433, 519] on div "Video Conferencing" at bounding box center [1460, 523] width 184 height 25
click at [1414, 547] on div "Television" at bounding box center [1460, 547] width 184 height 25
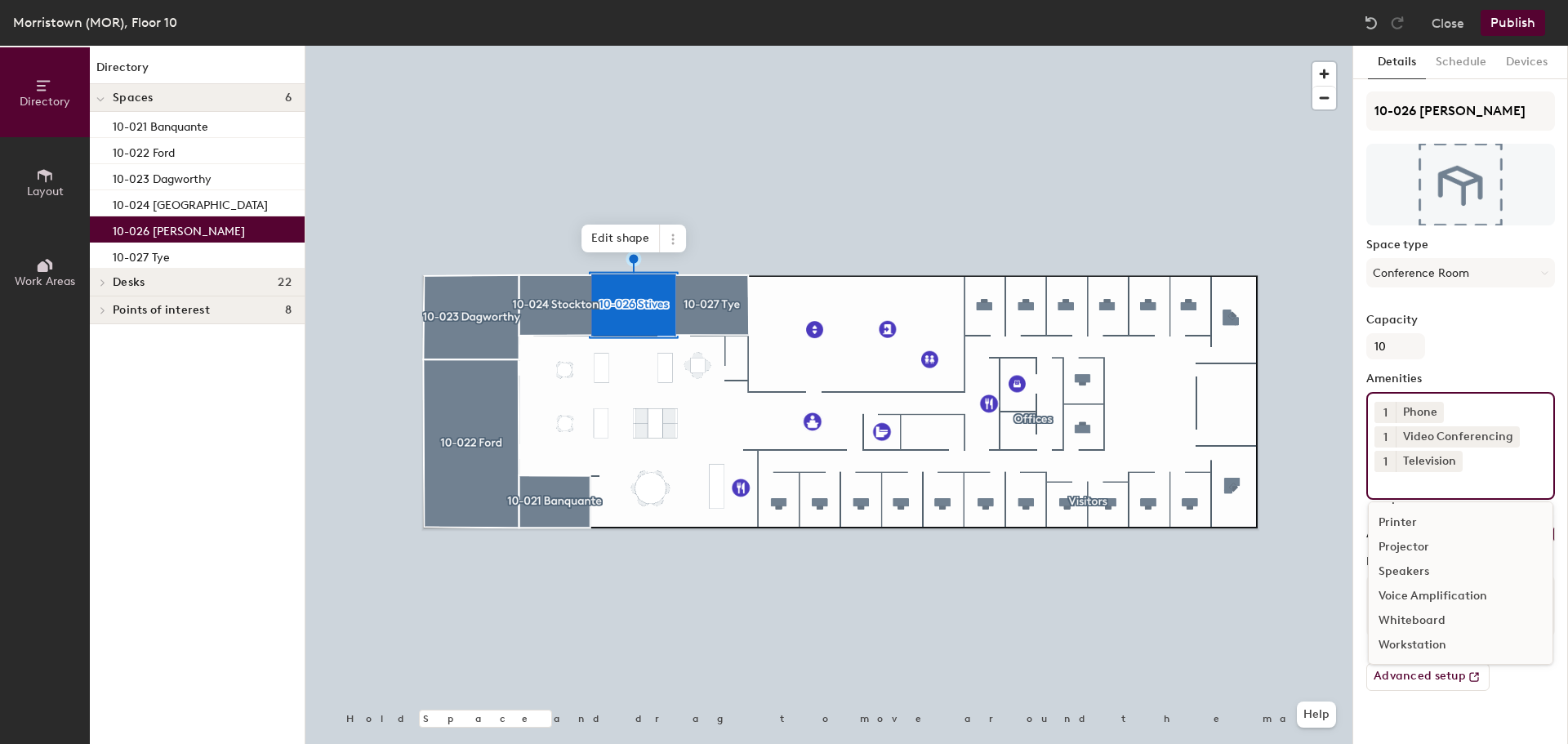
scroll to position [145, 0]
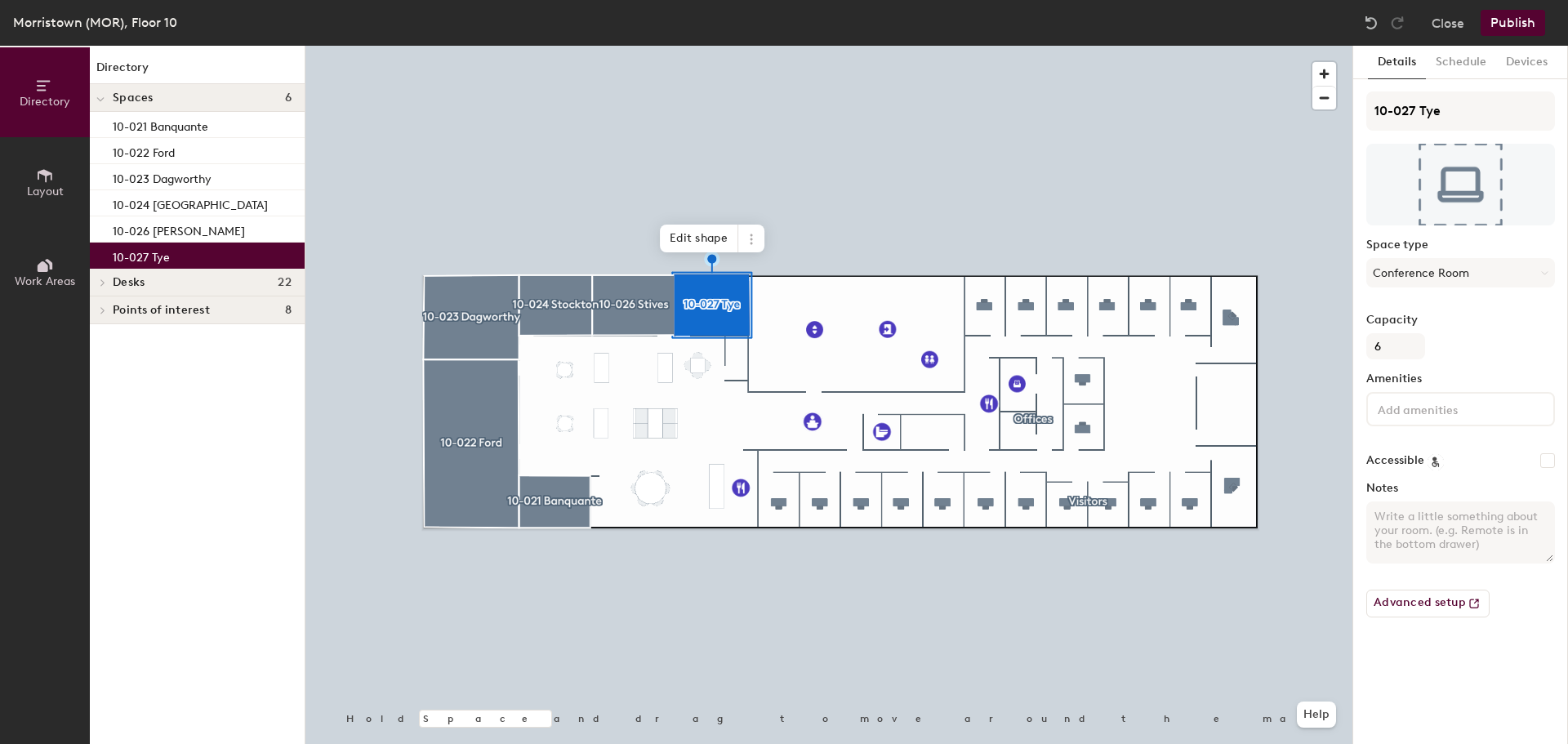
click at [1544, 458] on input "Accessible" at bounding box center [1548, 460] width 14 height 14
checkbox input "true"
click at [1509, 32] on button "Publish" at bounding box center [1513, 23] width 64 height 26
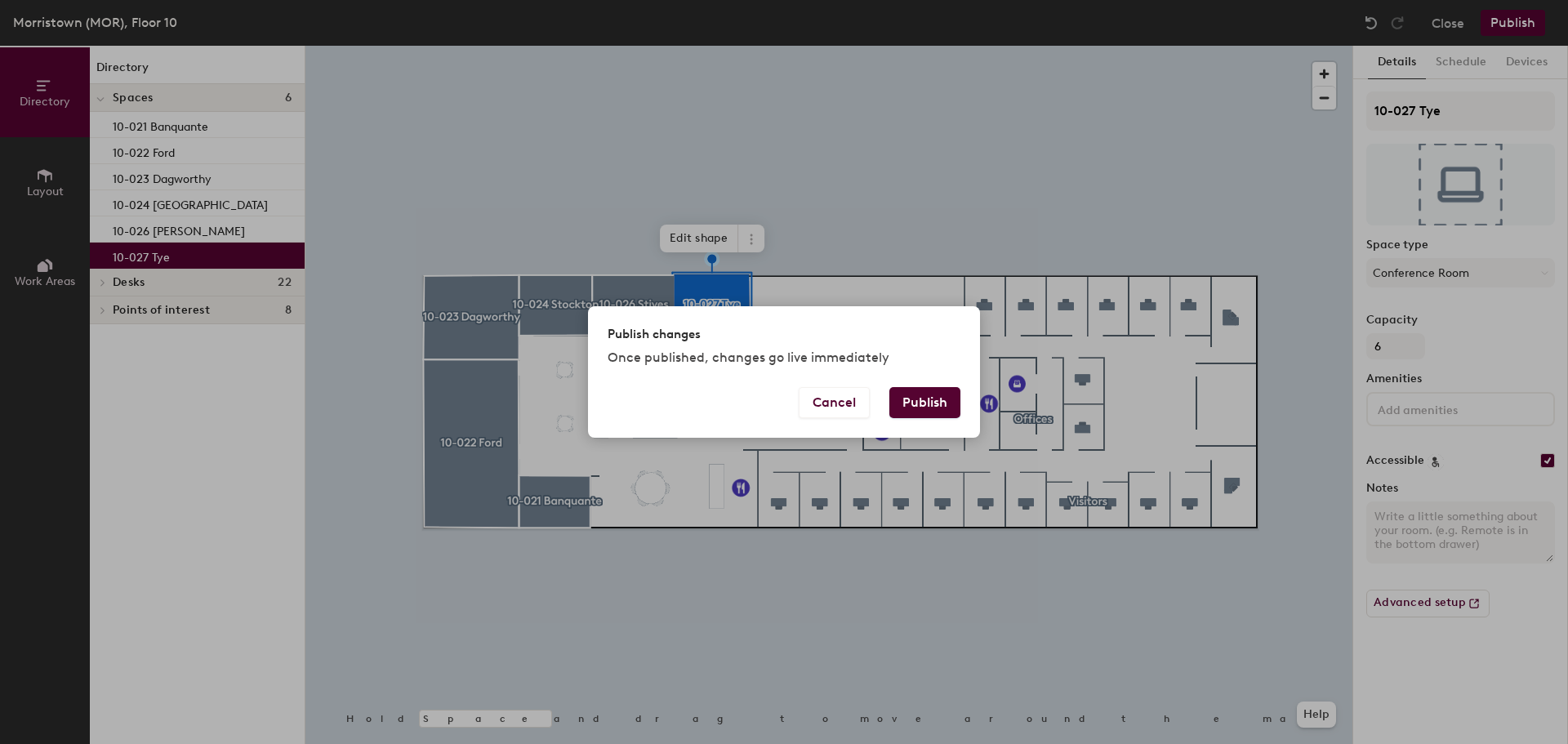
click at [921, 402] on button "Publish" at bounding box center [925, 402] width 71 height 31
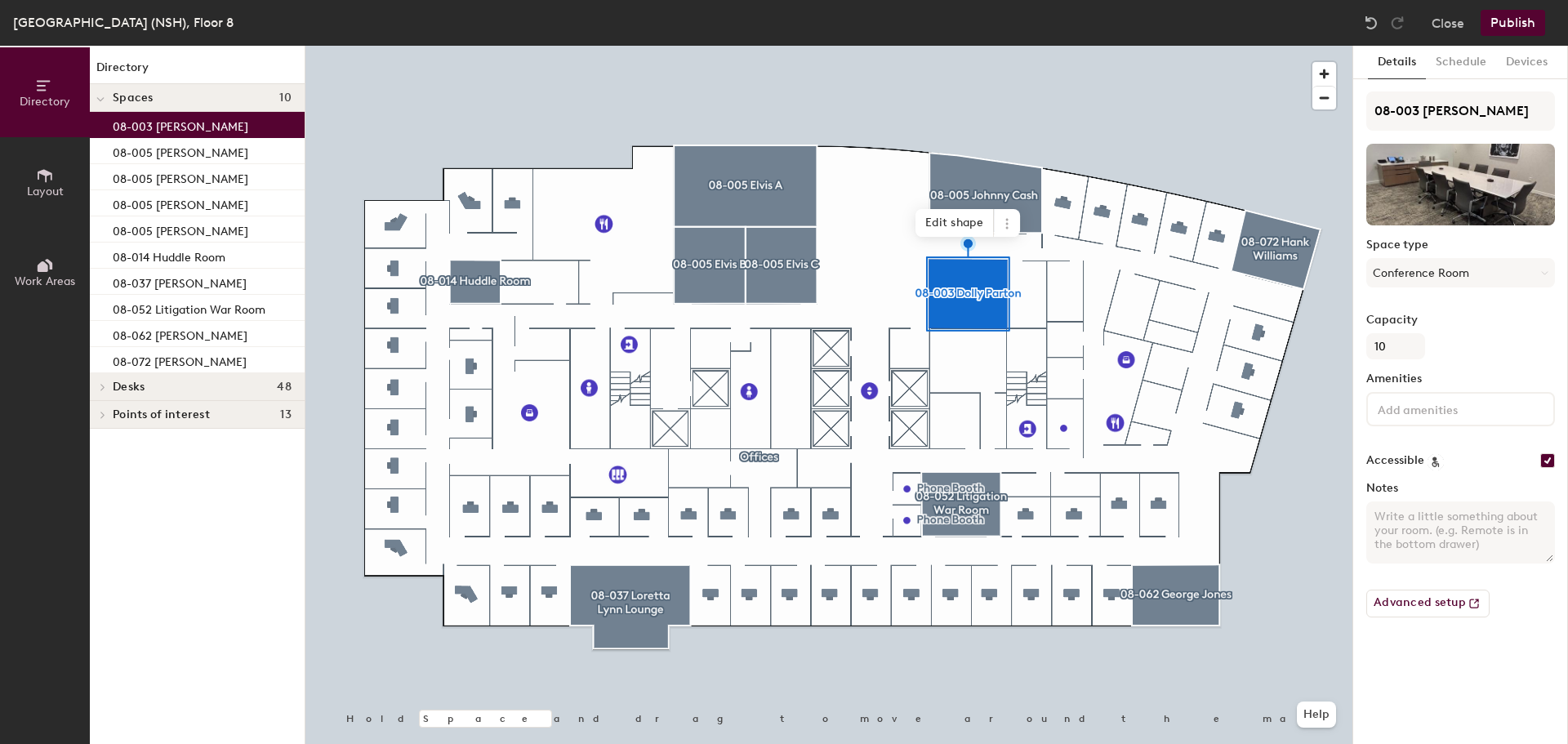
click at [1432, 407] on input at bounding box center [1448, 408] width 147 height 20
click at [1418, 569] on div "Phone" at bounding box center [1460, 570] width 184 height 25
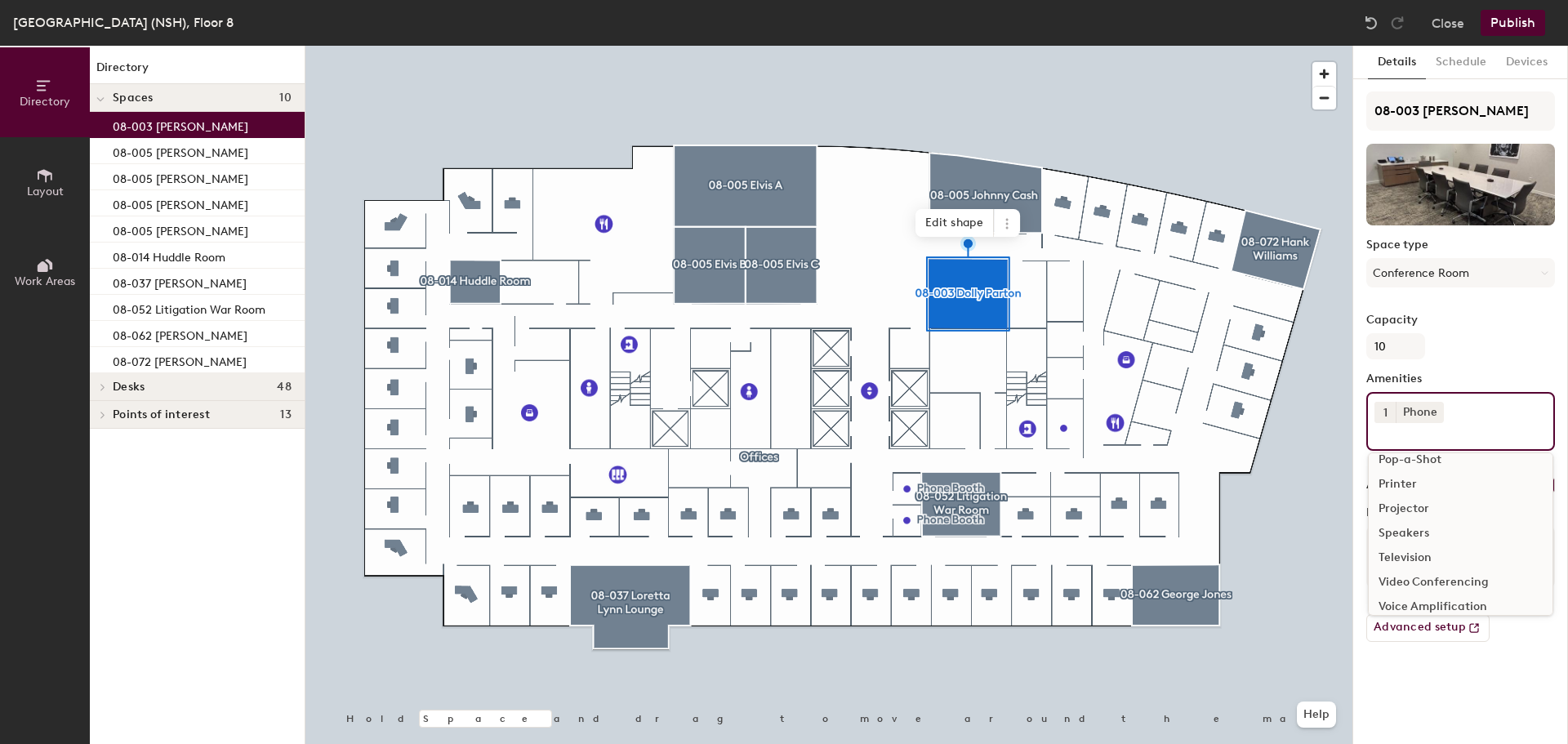
scroll to position [164, 0]
click at [1450, 553] on div "Video Conferencing" at bounding box center [1460, 553] width 184 height 25
click at [1425, 556] on div "Television" at bounding box center [1460, 553] width 184 height 25
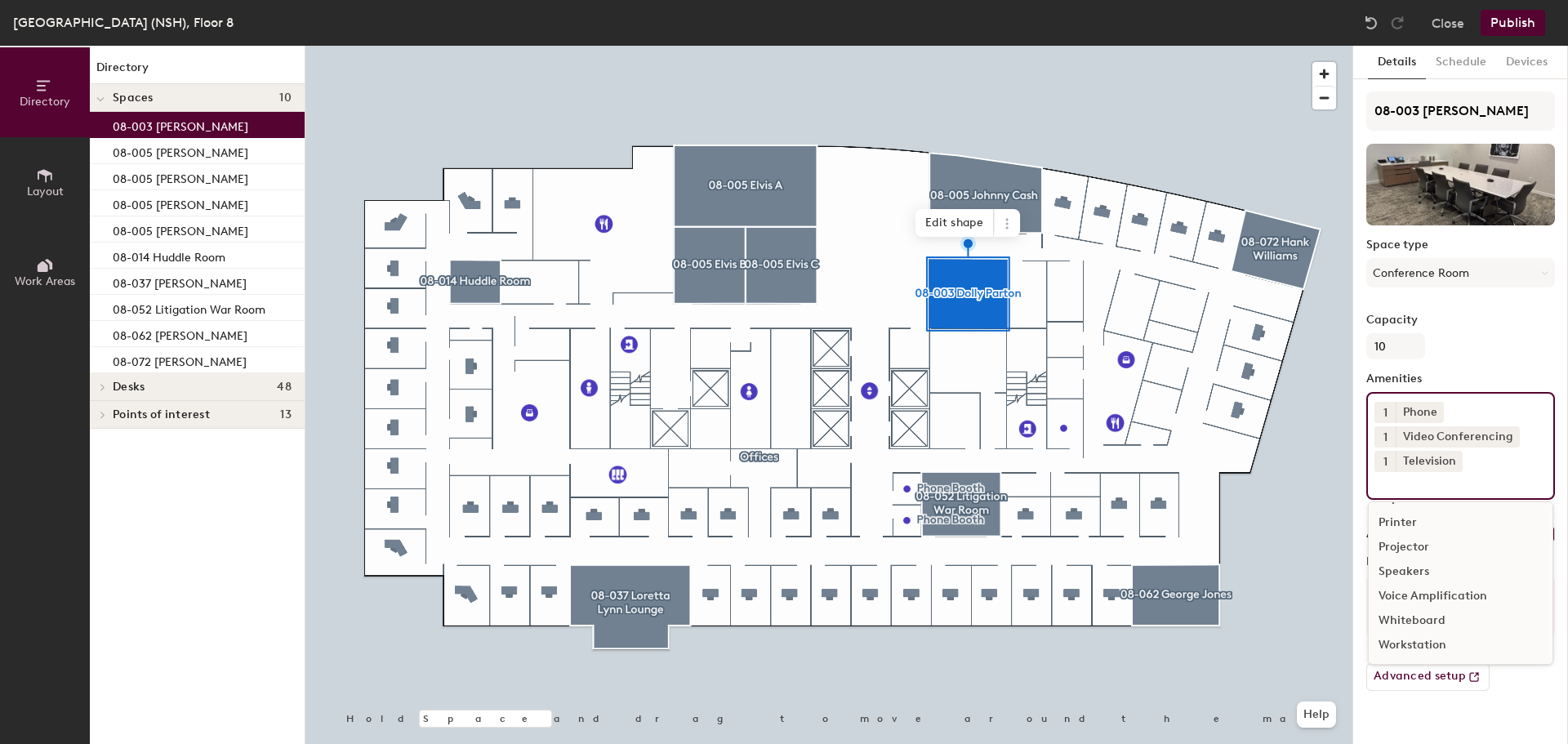
scroll to position [145, 0]
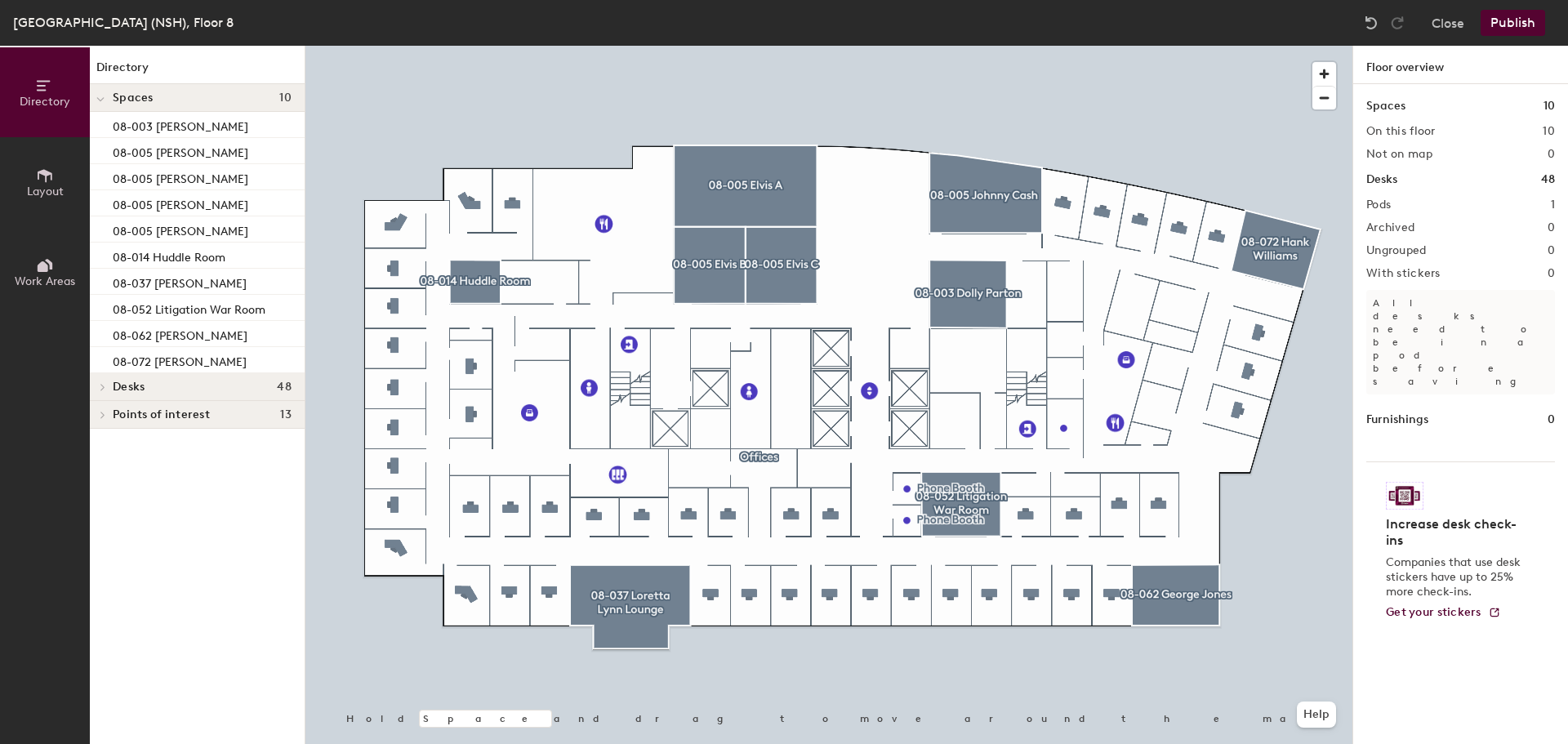
click at [972, 46] on div at bounding box center [829, 46] width 1047 height 0
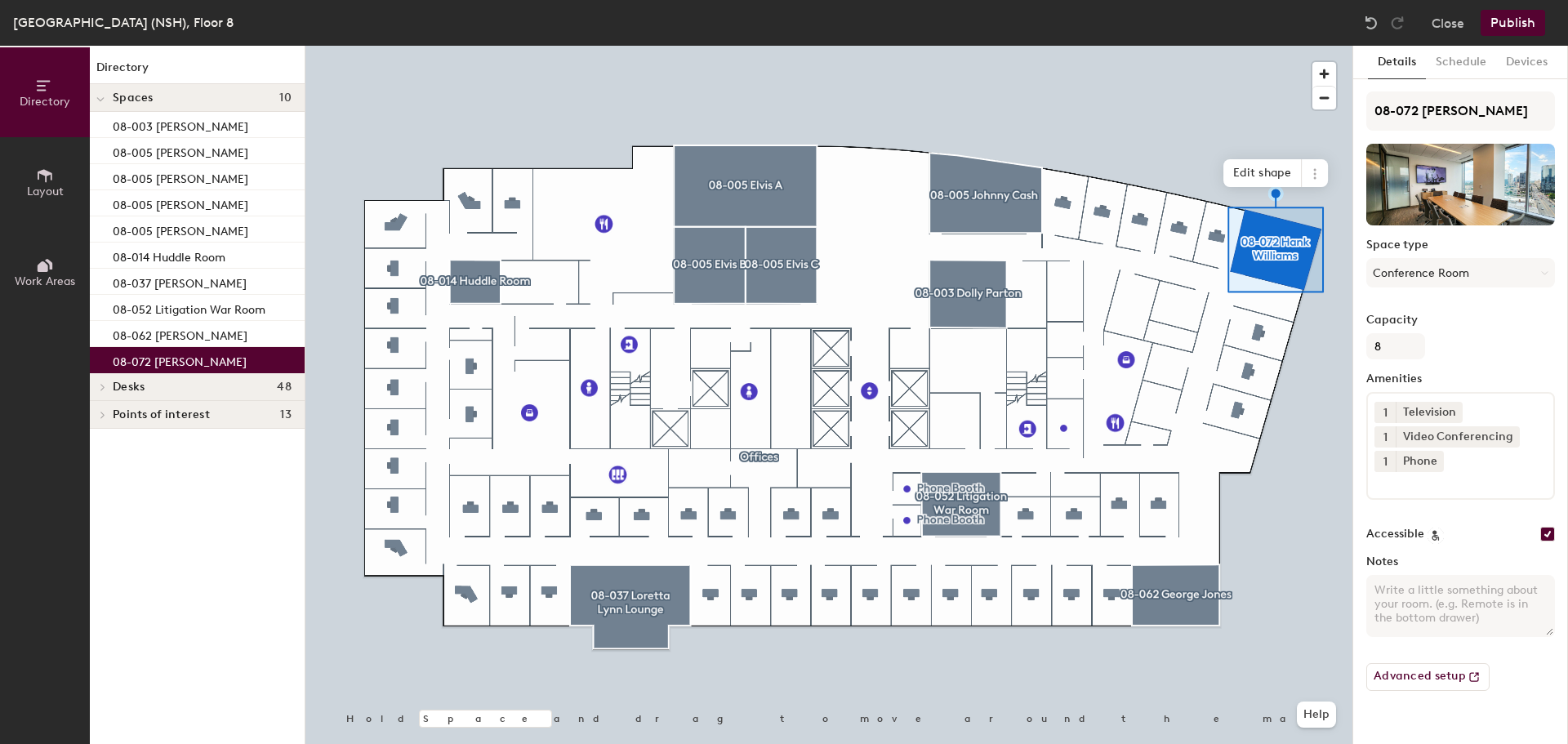
click at [1514, 15] on button "Publish" at bounding box center [1513, 23] width 64 height 26
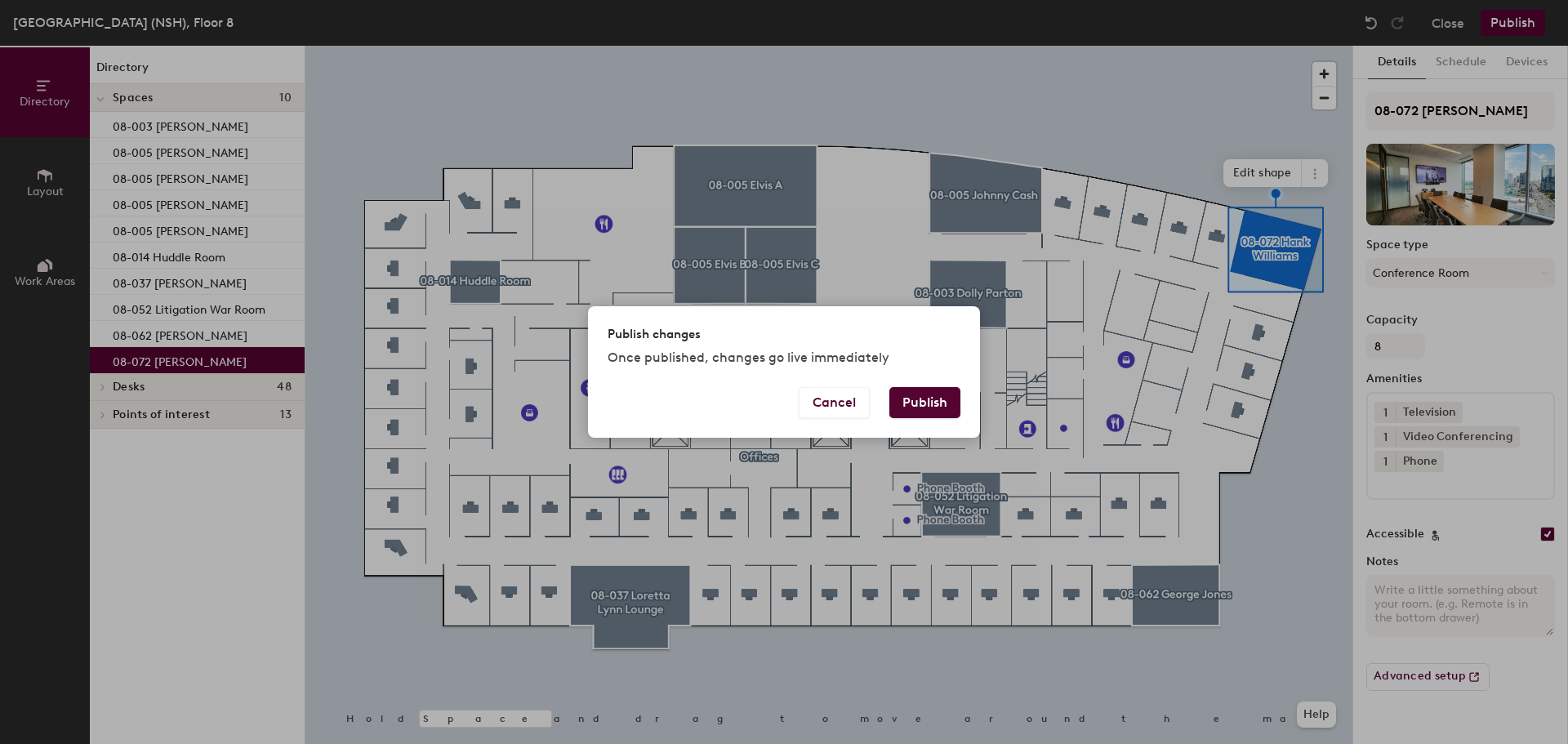
click at [943, 406] on button "Publish" at bounding box center [925, 402] width 71 height 31
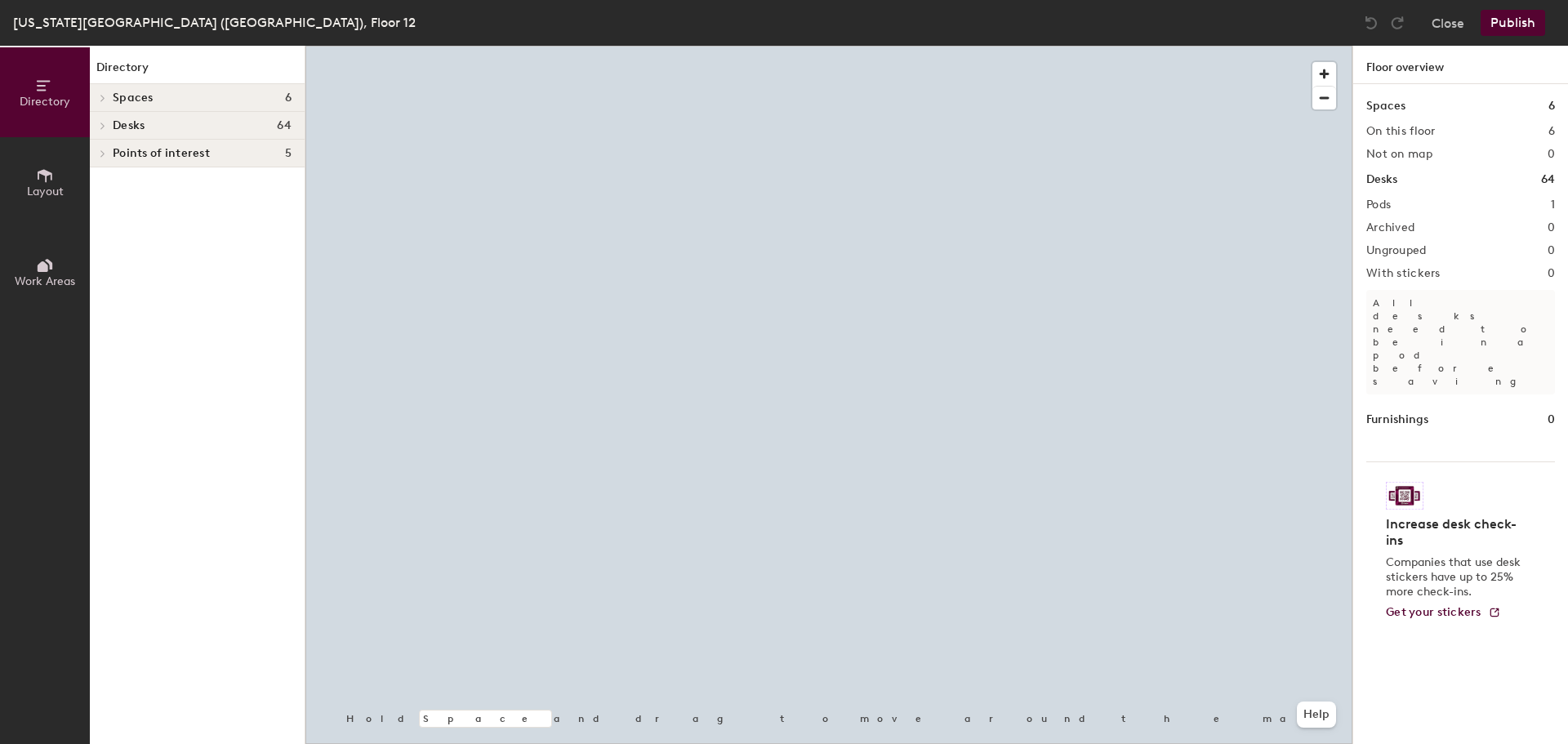
click at [1141, 46] on div at bounding box center [829, 46] width 1047 height 0
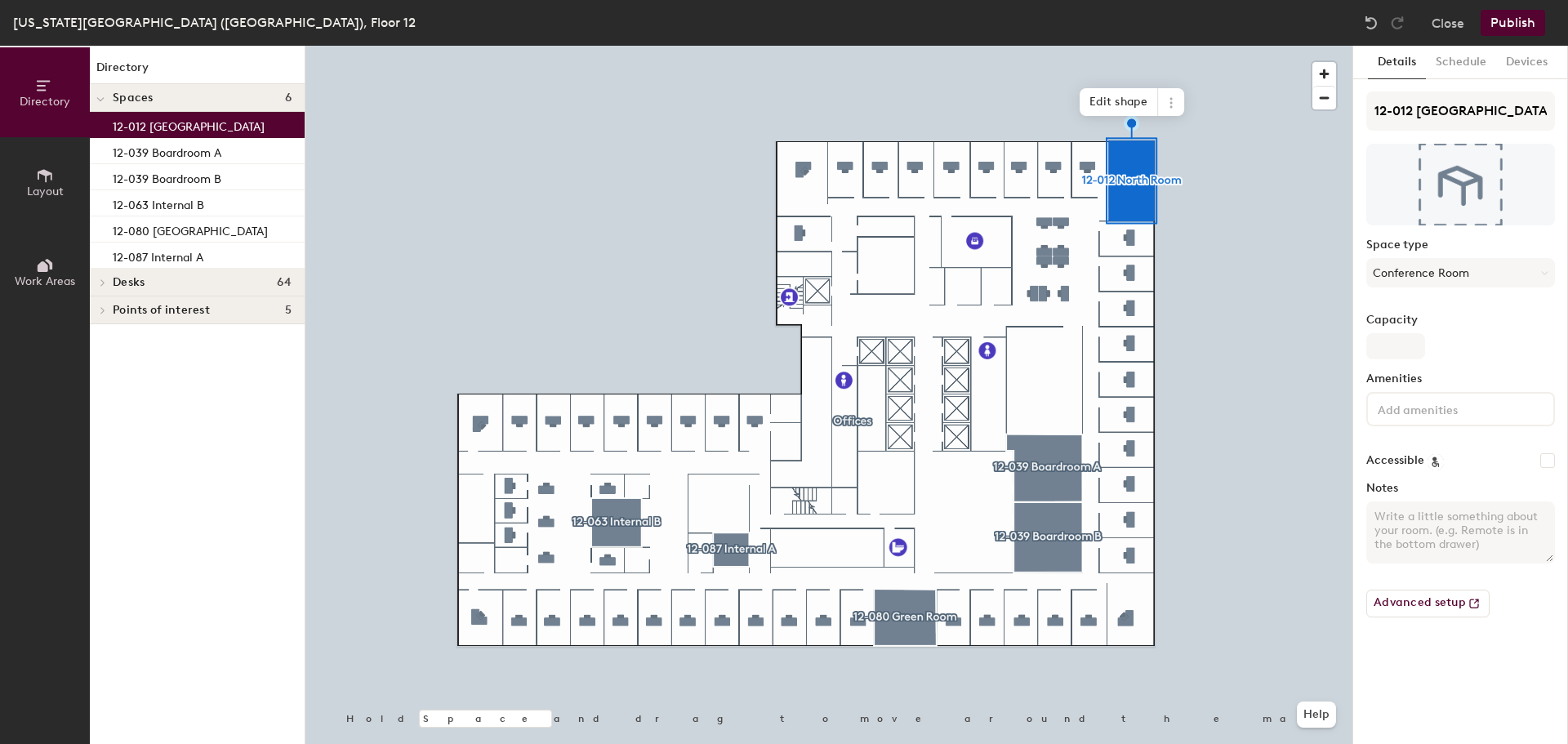
click at [1049, 46] on div at bounding box center [829, 46] width 1047 height 0
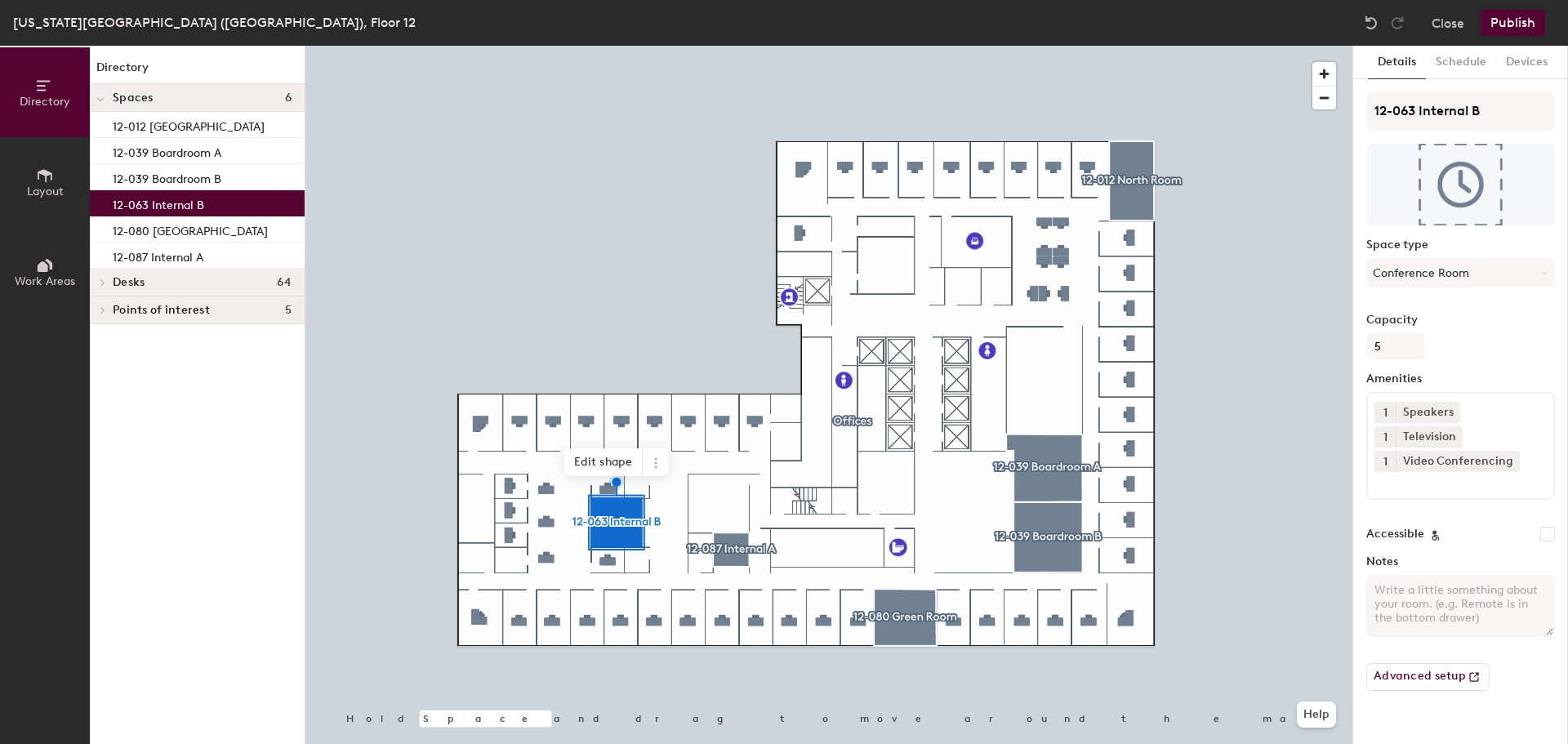
click at [1453, 18] on button "Close" at bounding box center [1448, 23] width 33 height 26
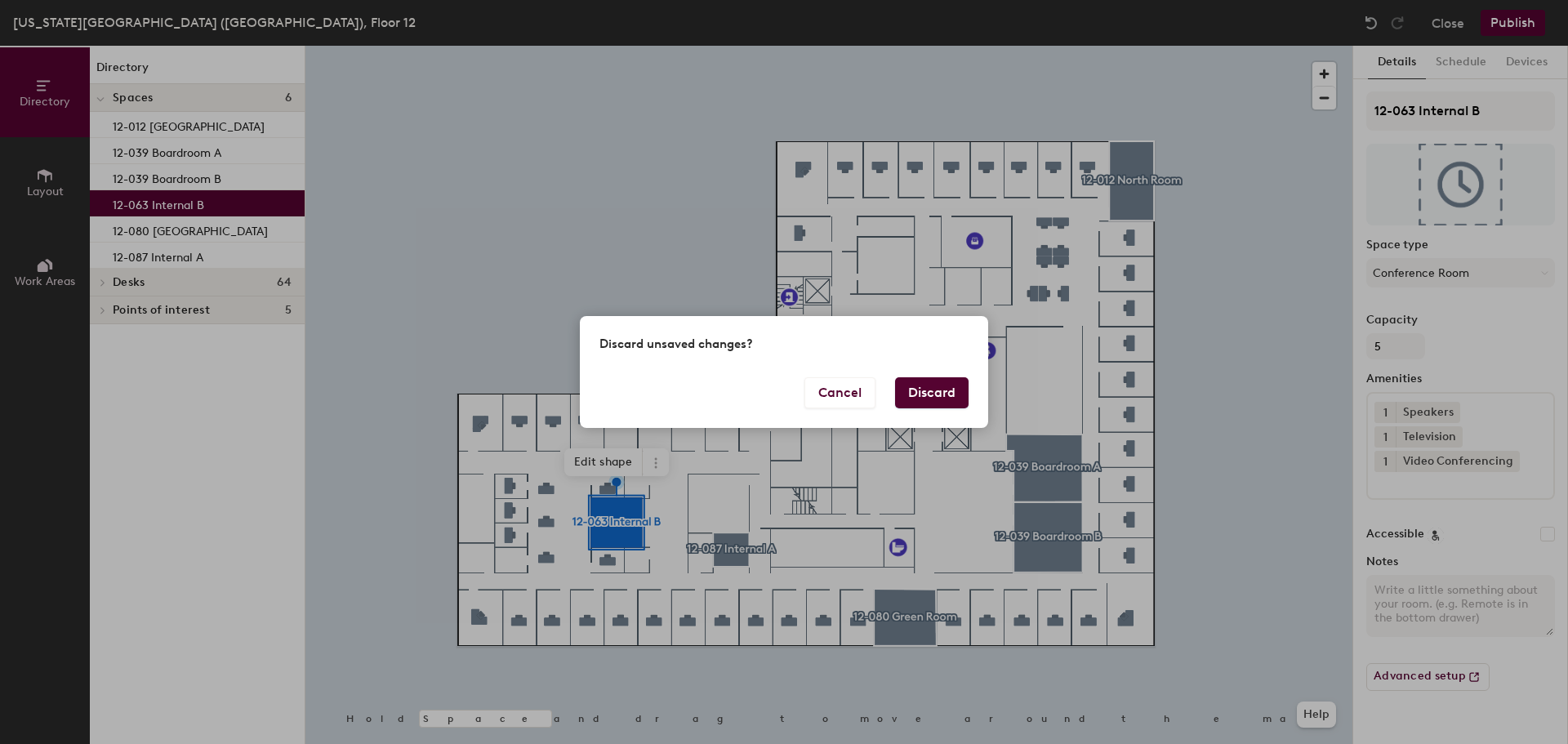
click at [951, 389] on button "Discard" at bounding box center [932, 393] width 74 height 31
